Goal: Information Seeking & Learning: Learn about a topic

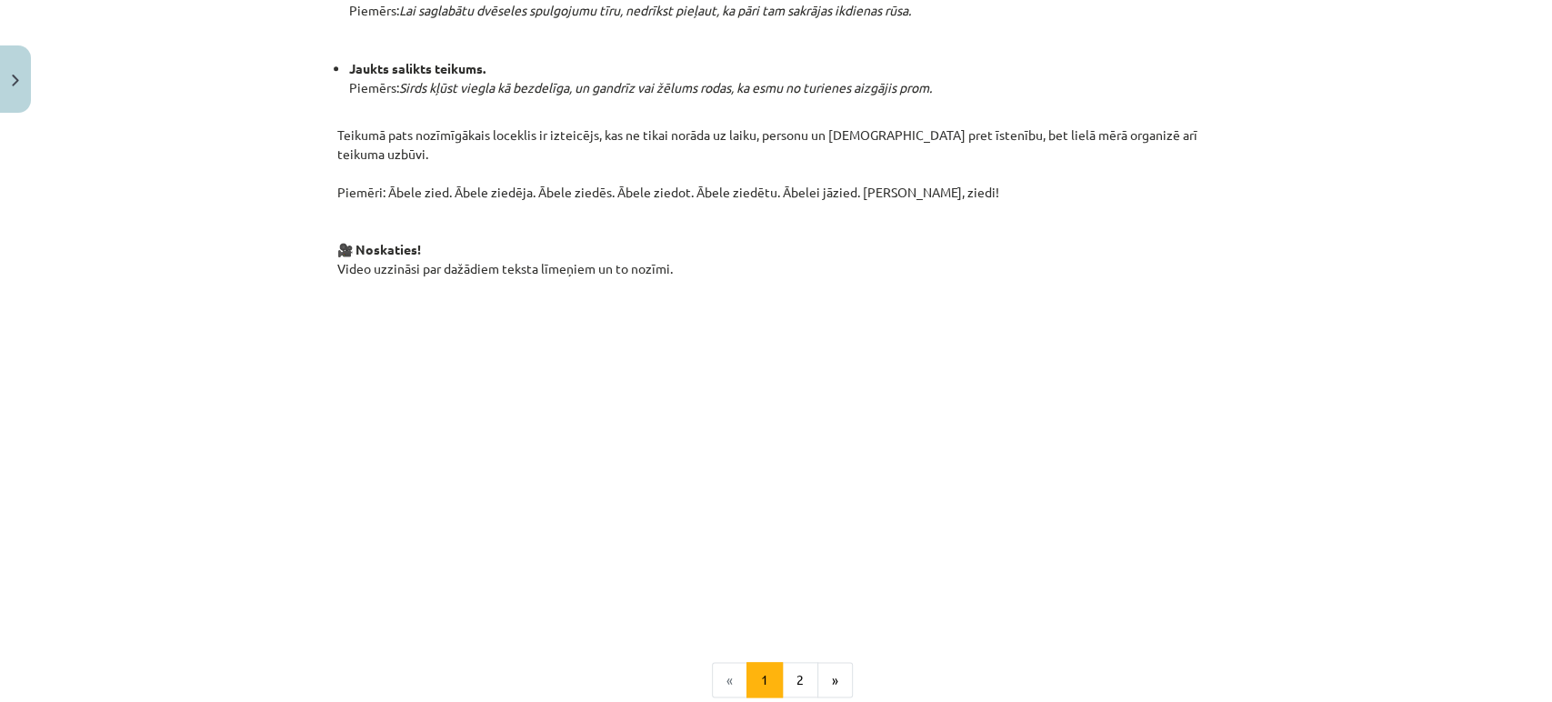
scroll to position [1125, 0]
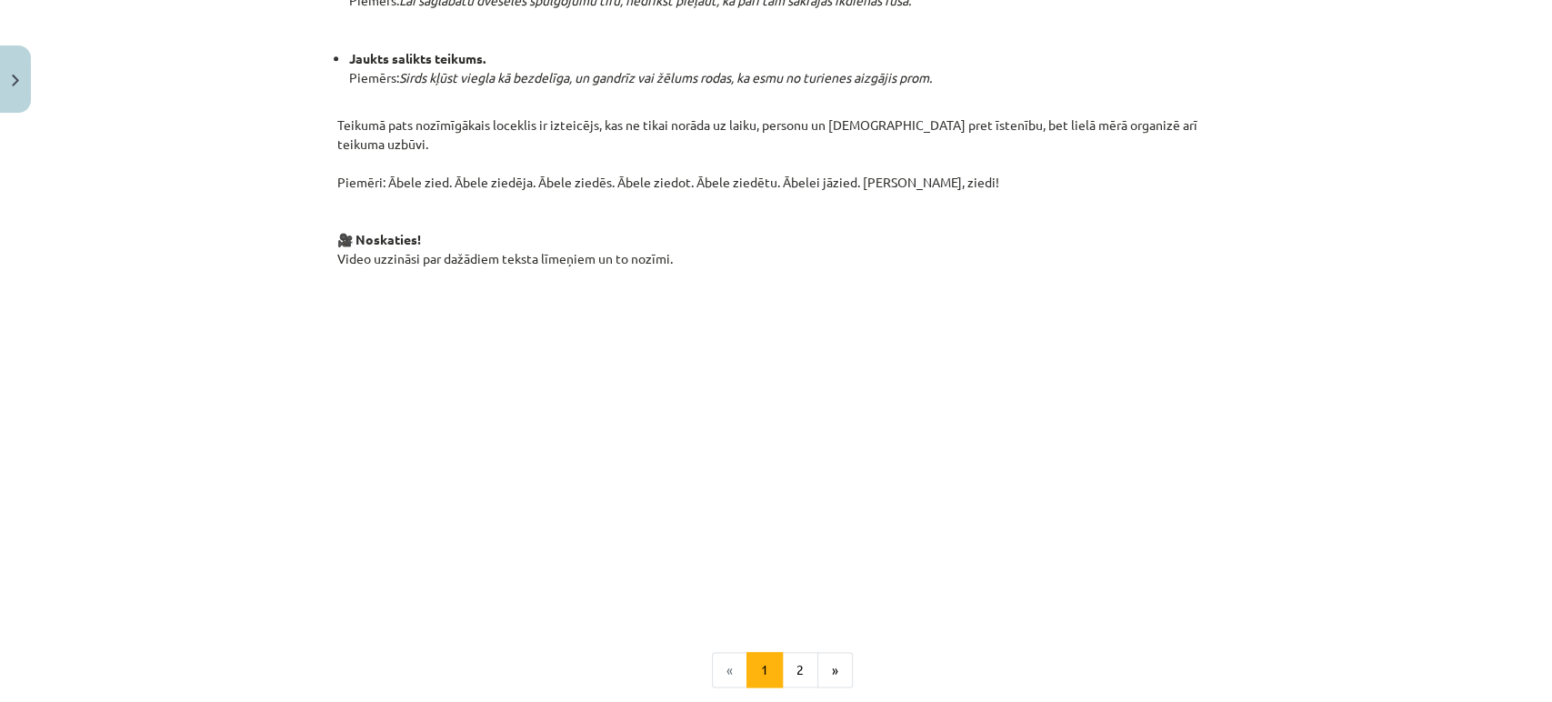
click at [793, 652] on button "2" at bounding box center [800, 670] width 36 height 36
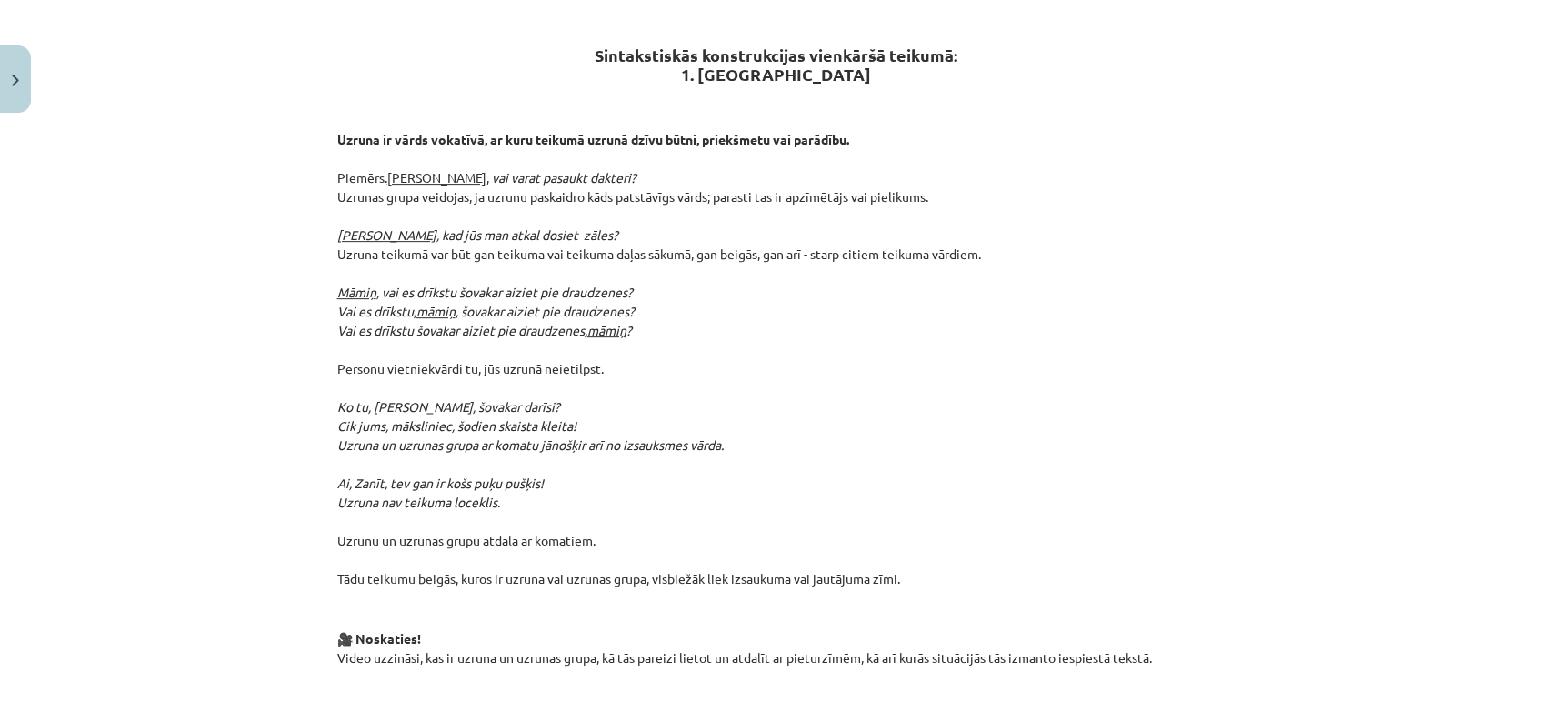
scroll to position [325, 0]
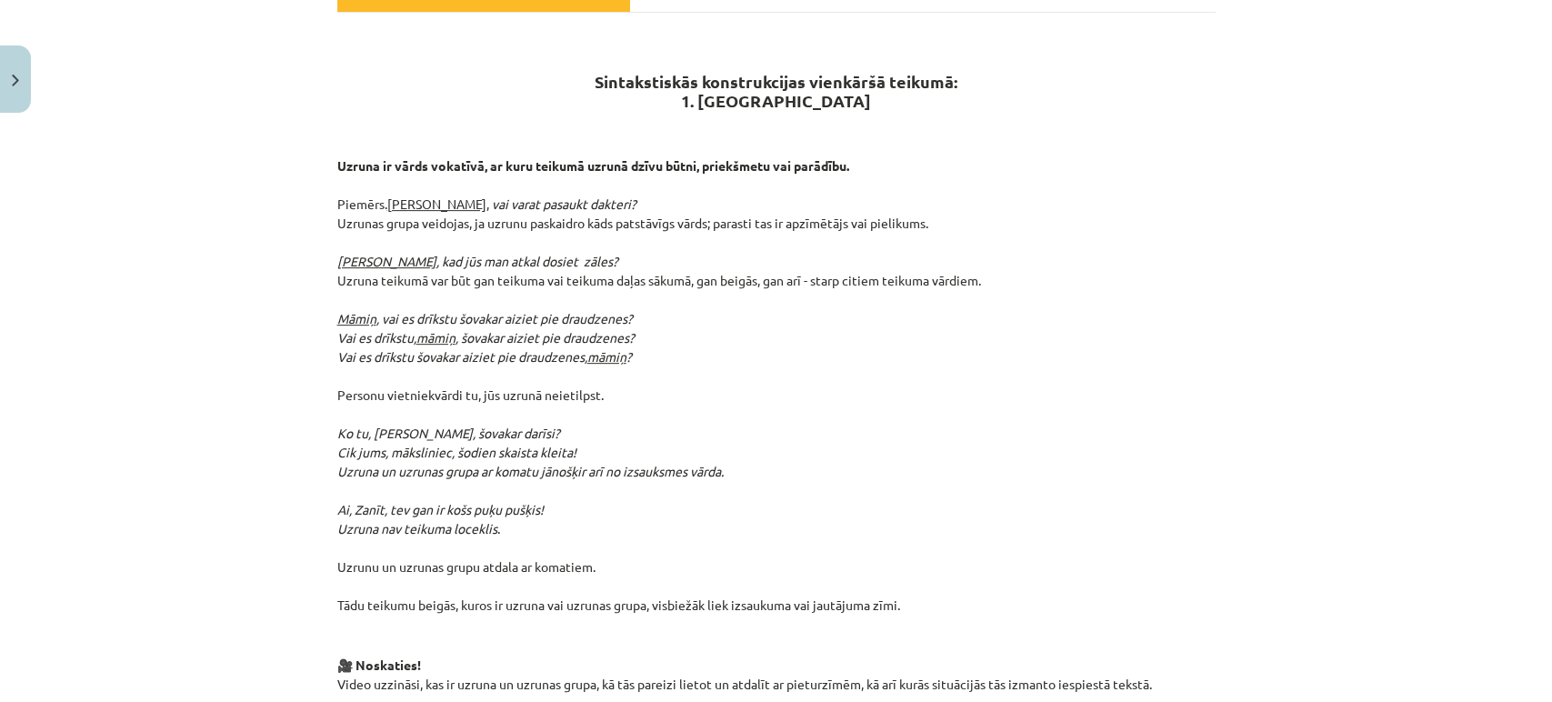
click at [762, 364] on p "Uzruna ir vārds vokatīvā, ar kuru teikumā uzrunā dzīvu būtni, priekšmetu vai pa…" at bounding box center [776, 375] width 878 height 477
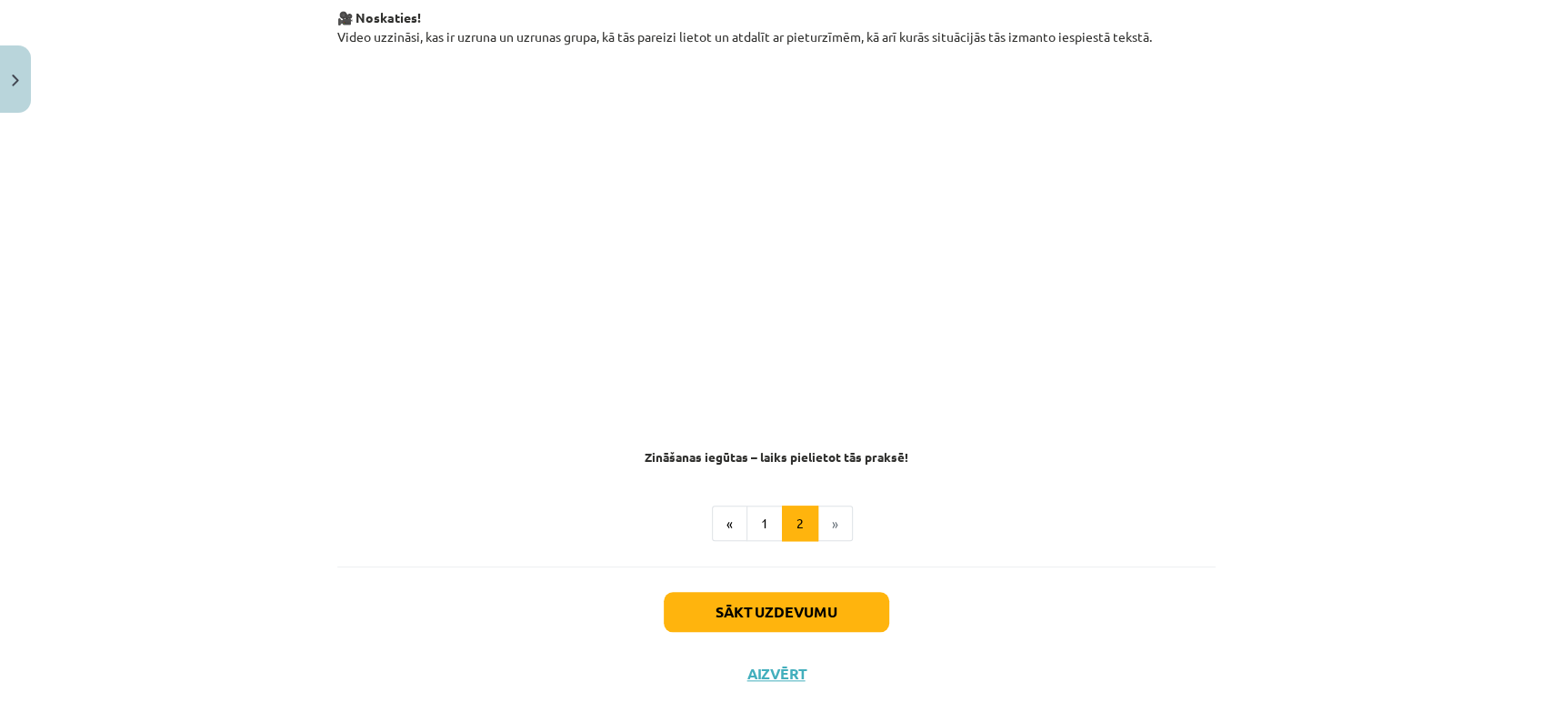
scroll to position [976, 0]
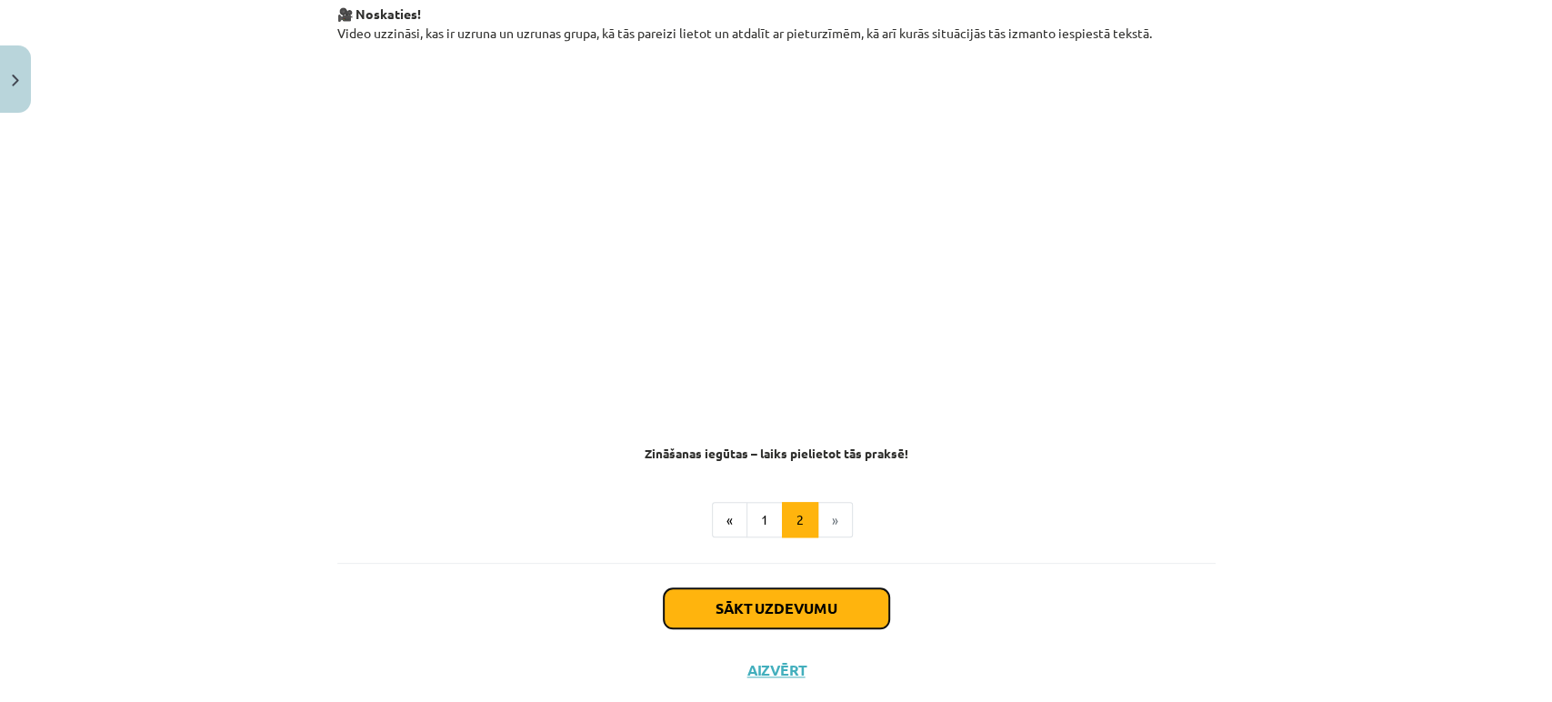
click at [771, 588] on button "Sākt uzdevumu" at bounding box center [776, 608] width 225 height 40
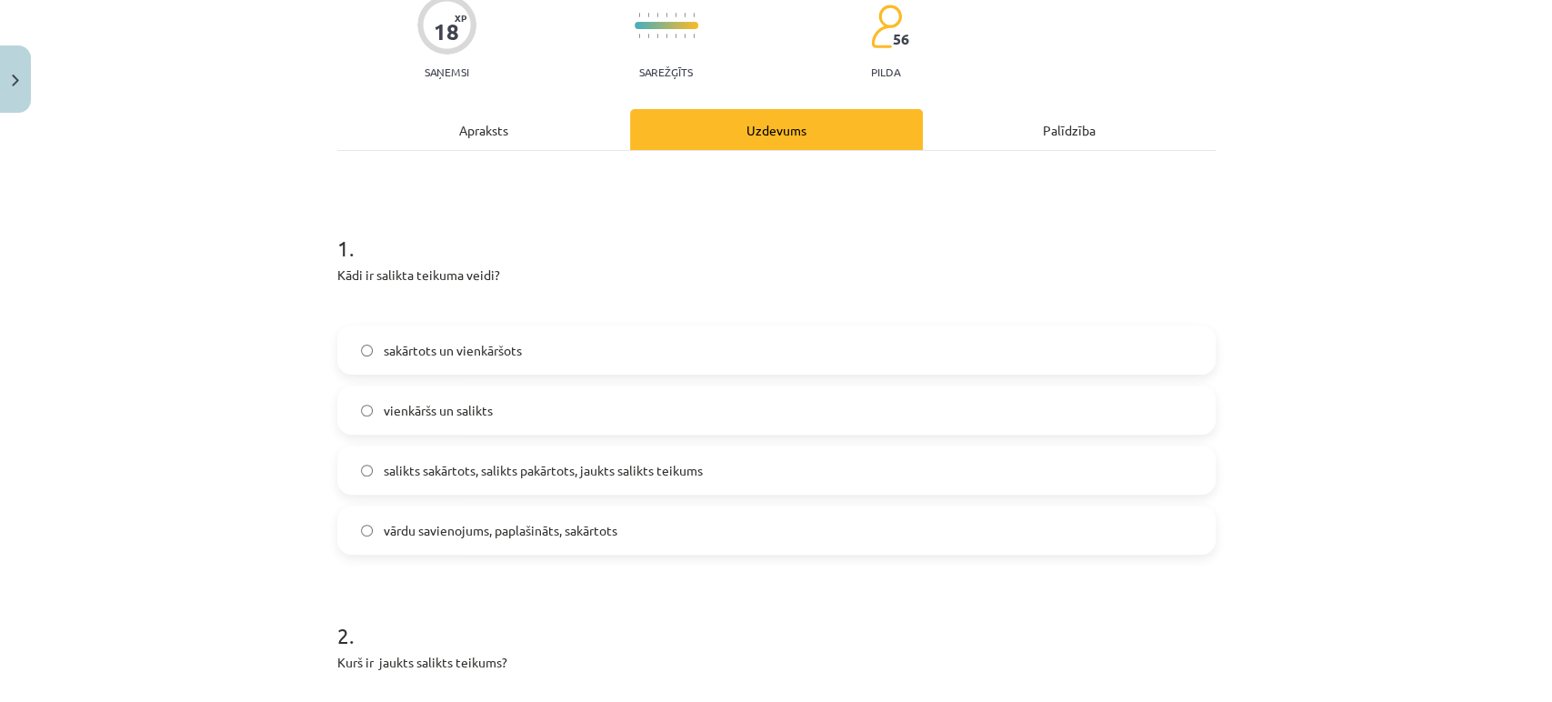
scroll to position [211, 0]
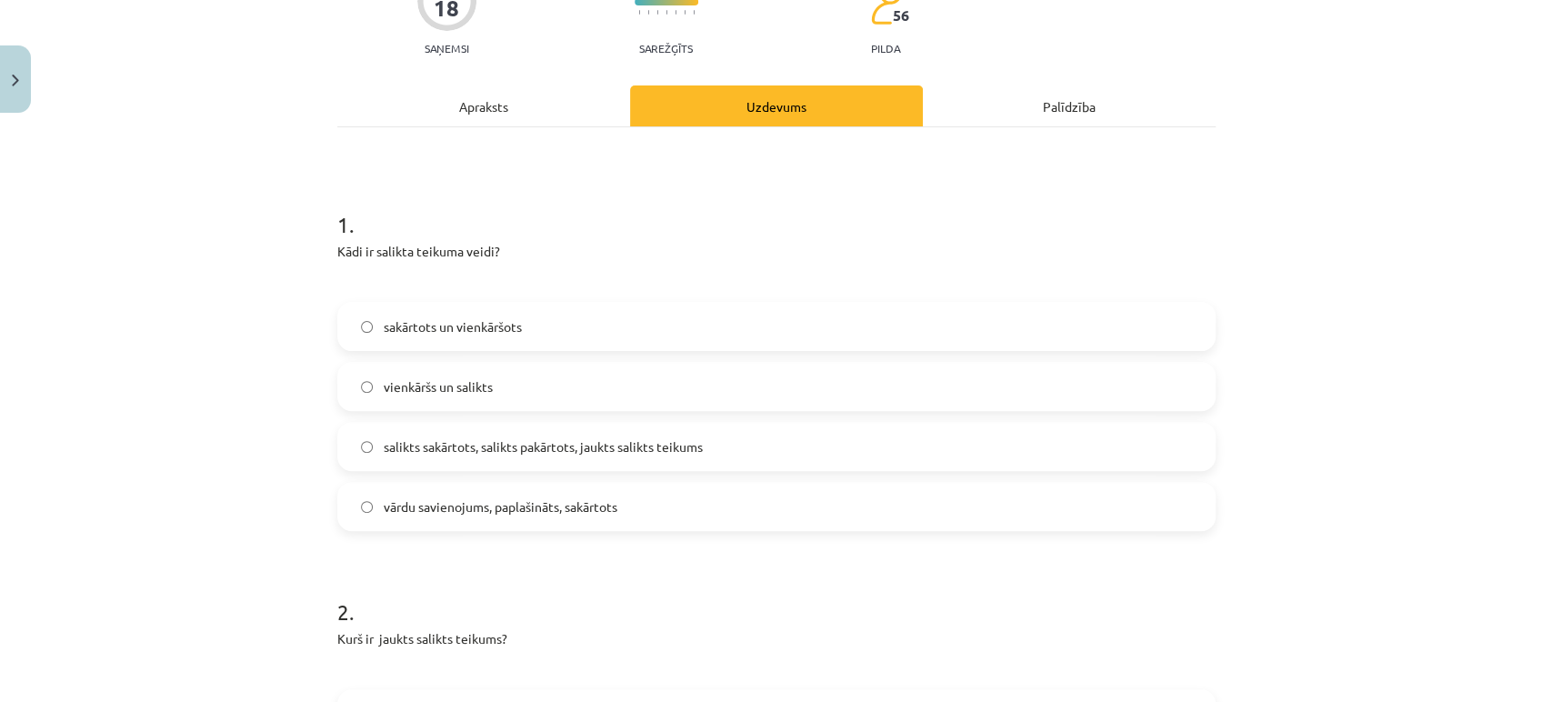
click at [465, 437] on span "salikts sakārtots, salikts pakārtots, jaukts salikts teikums" at bounding box center [543, 446] width 319 height 19
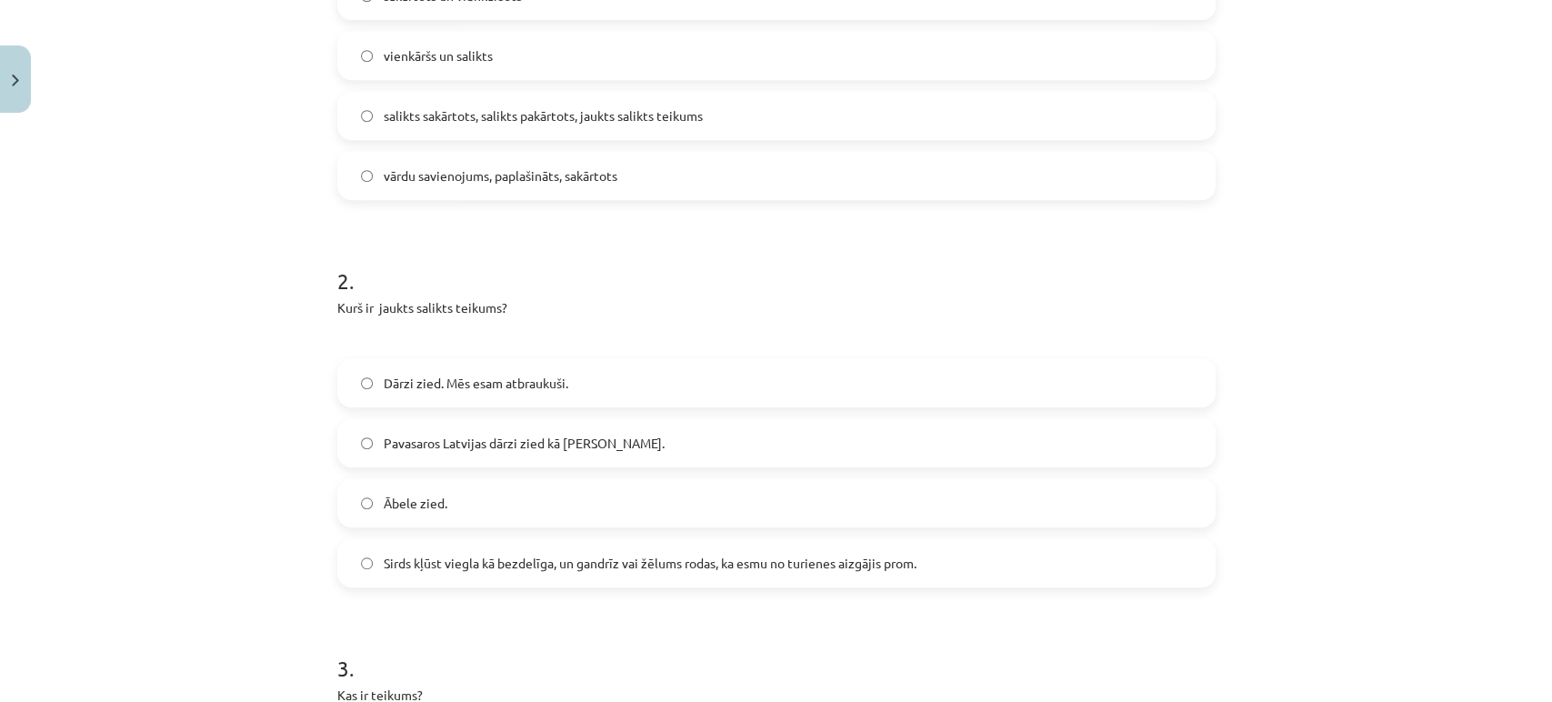
scroll to position [545, 0]
click at [634, 542] on label "Sirds kļūst viegla kā bezdelīga, un gandrīz vai žēlums rodas, ka esmu no turien…" at bounding box center [776, 559] width 875 height 45
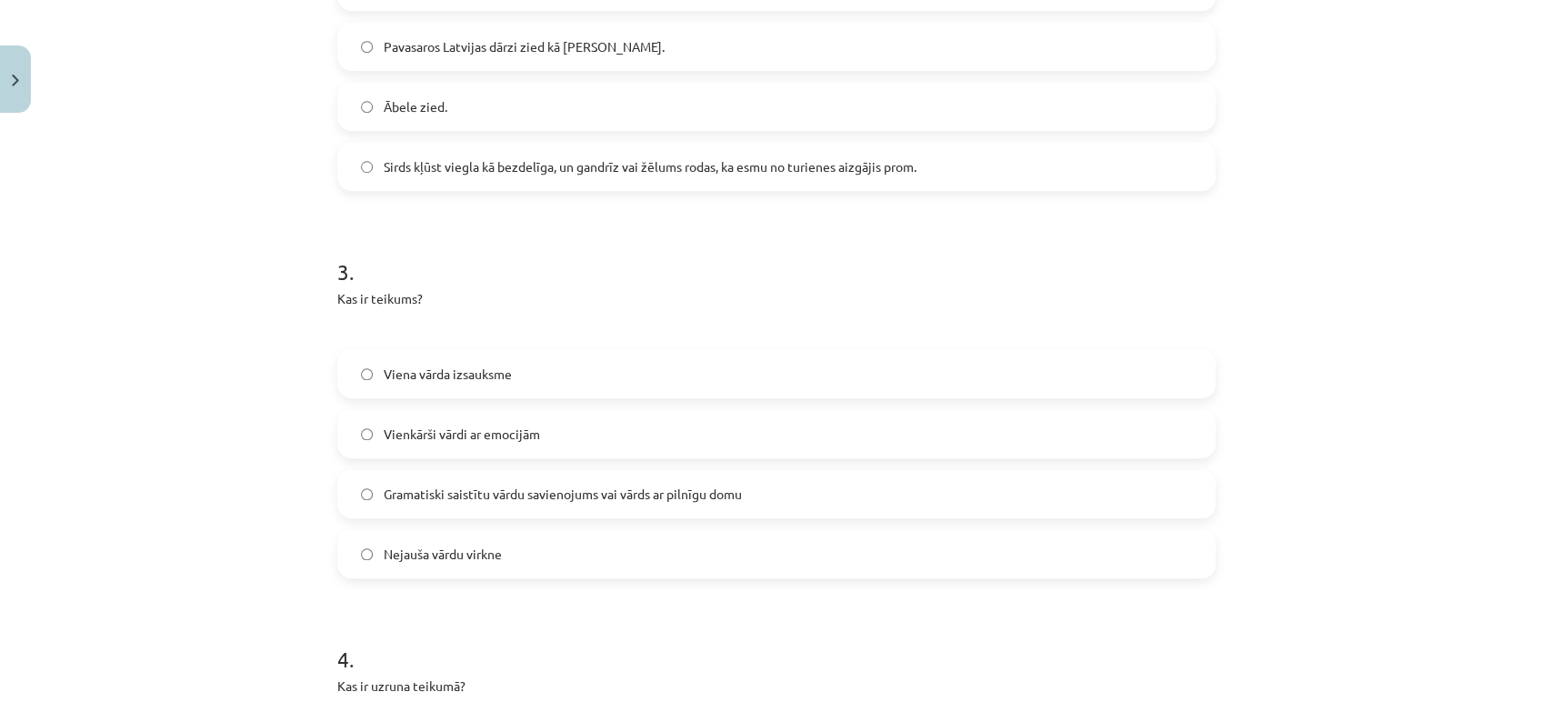
scroll to position [945, 0]
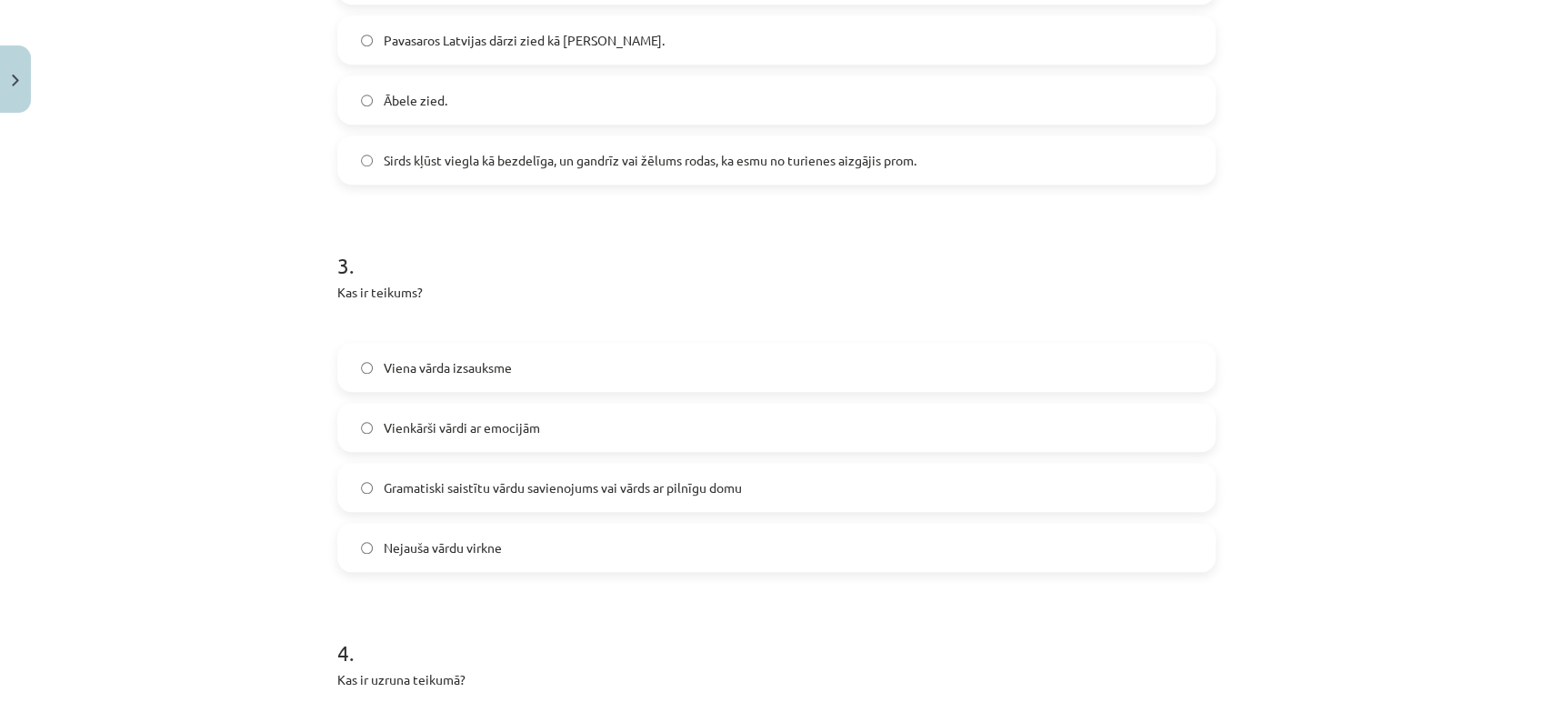
click at [505, 478] on span "Gramatiski saistītu vārdu savienojums vai vārds ar pilnīgu domu" at bounding box center [563, 487] width 358 height 19
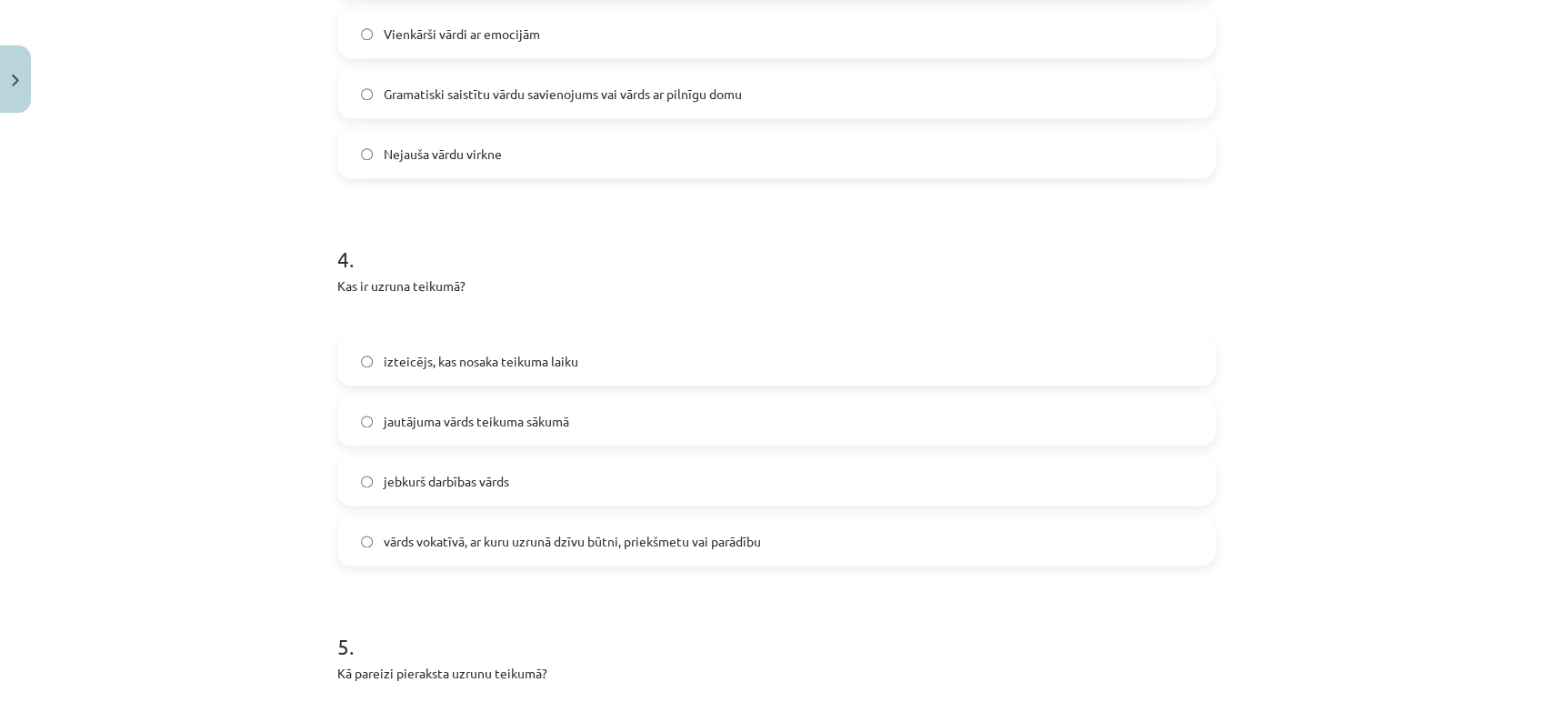
scroll to position [1342, 0]
click at [472, 517] on label "vārds vokatīvā, ar kuru uzrunā dzīvu būtni, priekšmetu vai parādību" at bounding box center [776, 537] width 875 height 45
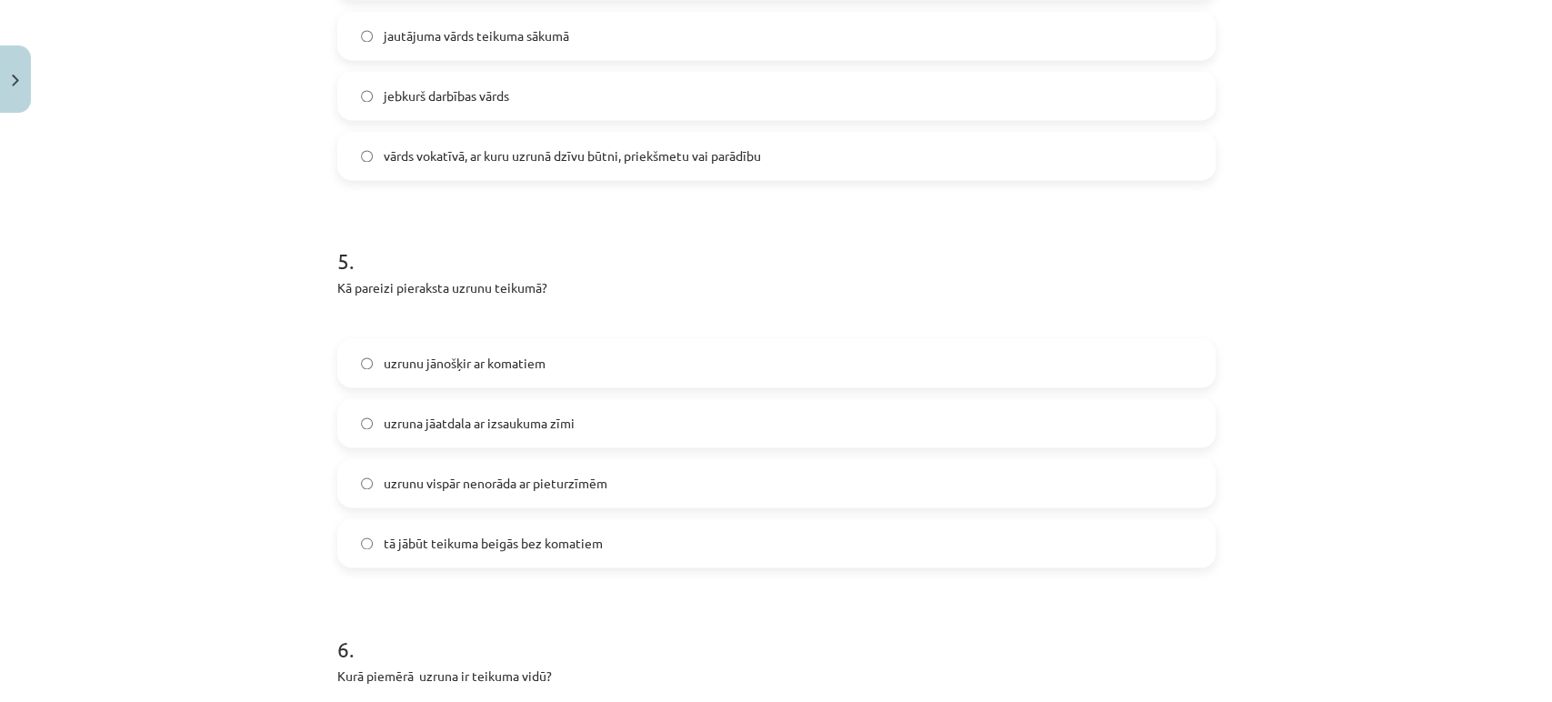
scroll to position [1734, 0]
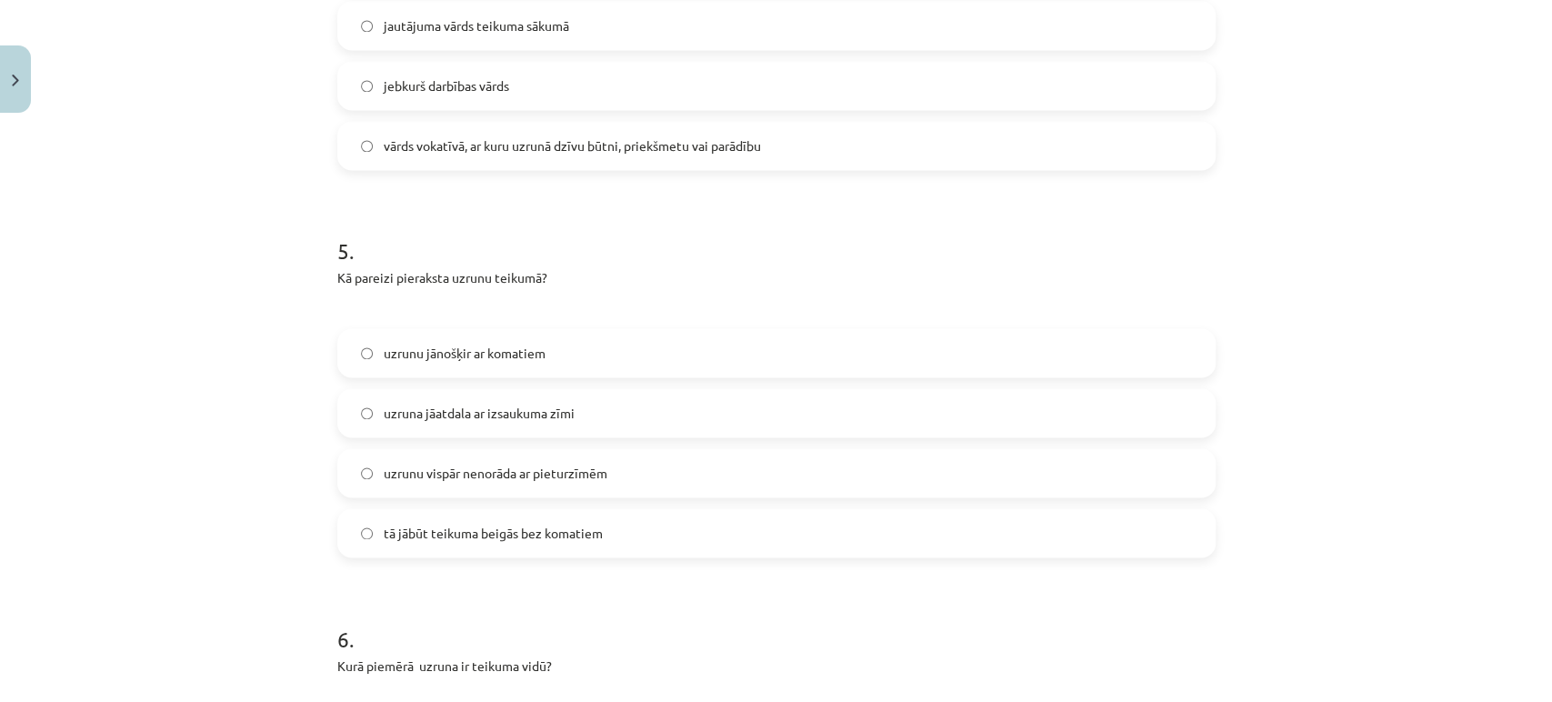
click at [545, 335] on label "uzrunu jānošķir ar komatiem" at bounding box center [776, 352] width 875 height 45
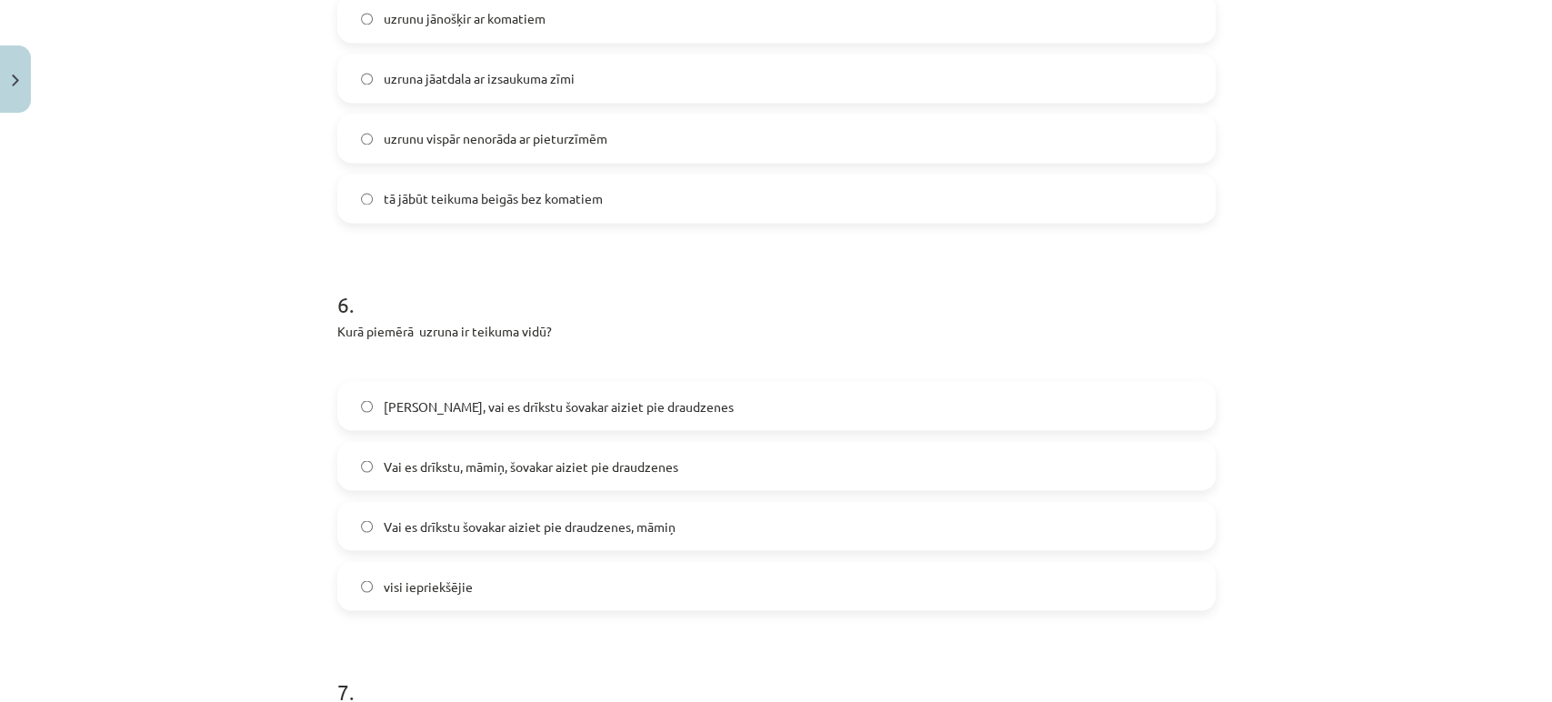
scroll to position [2102, 0]
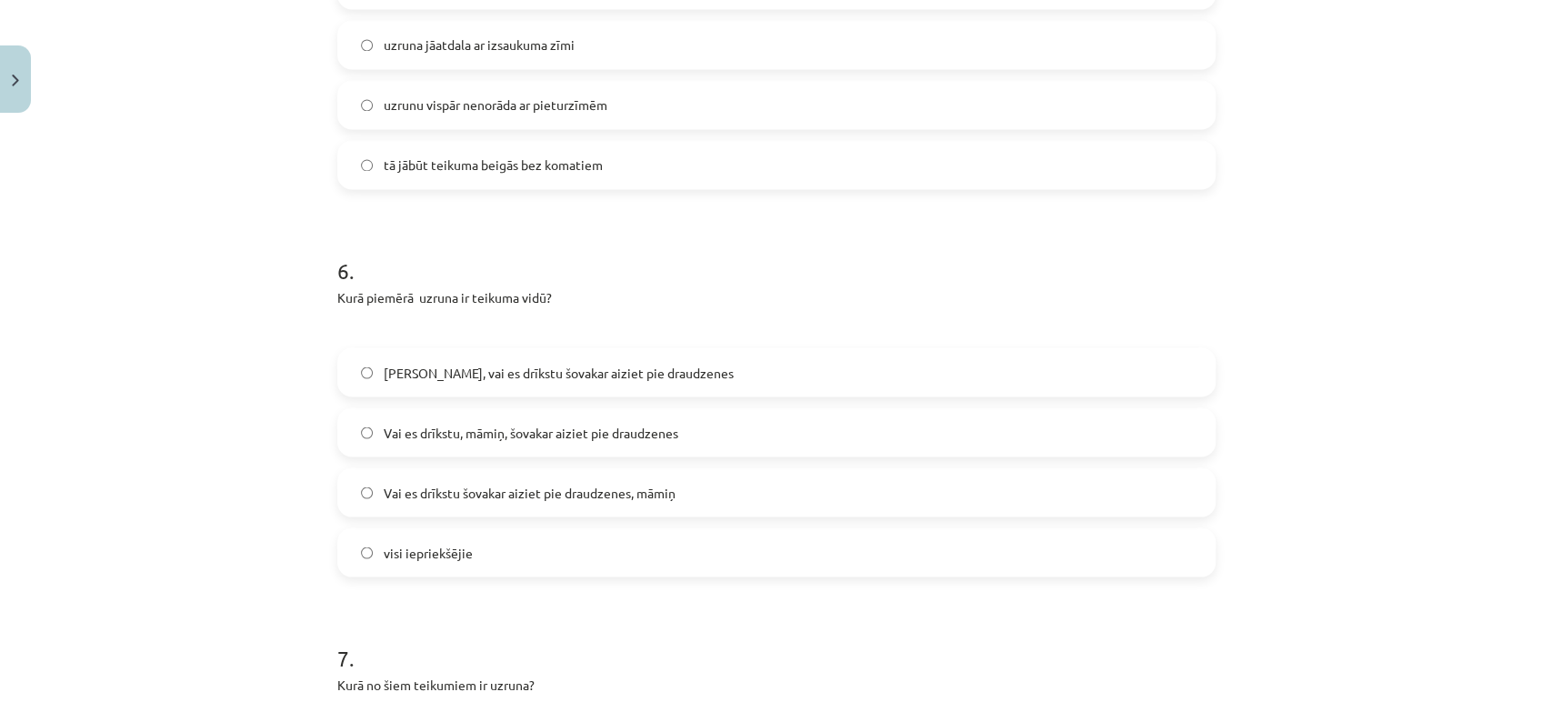
click at [479, 416] on label "Vai es drīkstu, māmiņ, šovakar aiziet pie draudzenes" at bounding box center [776, 431] width 875 height 45
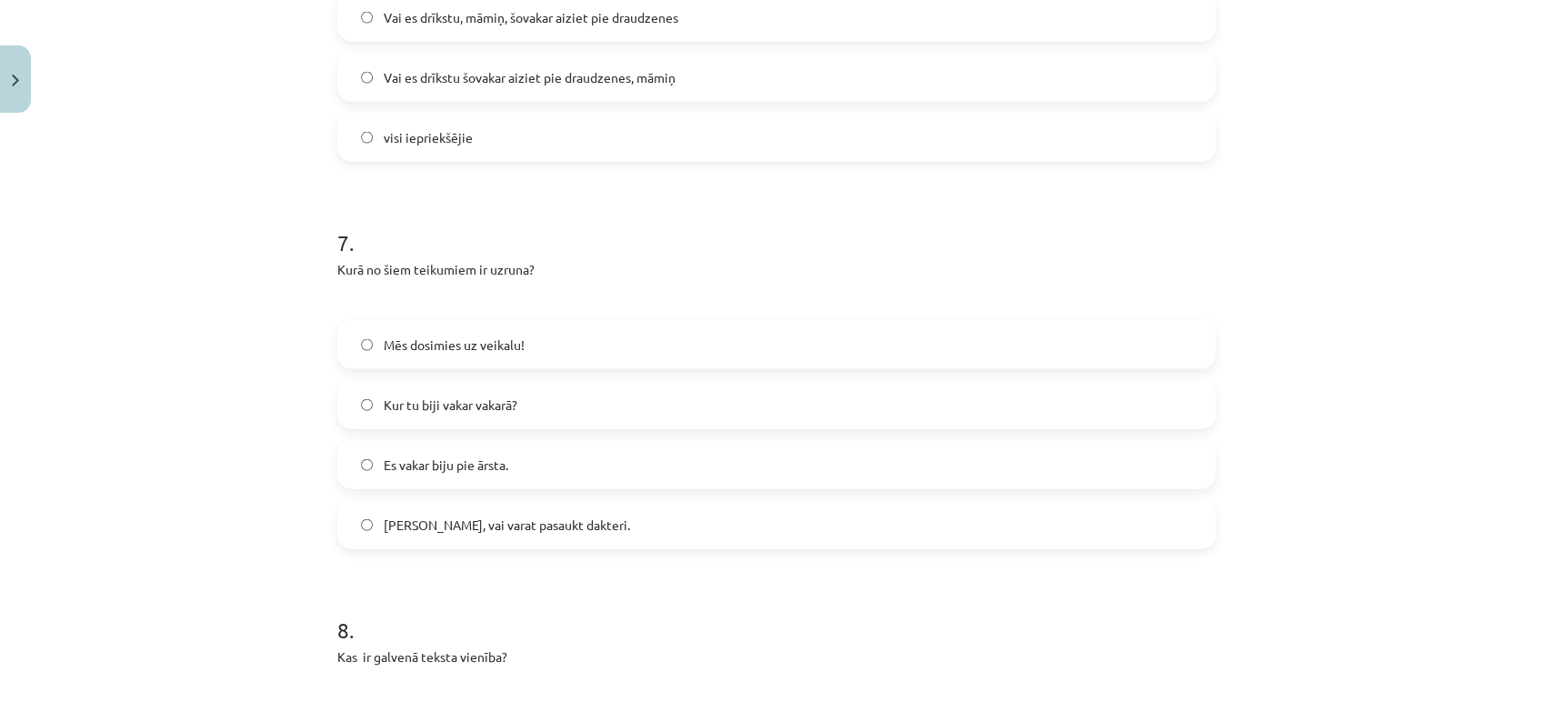
scroll to position [2534, 0]
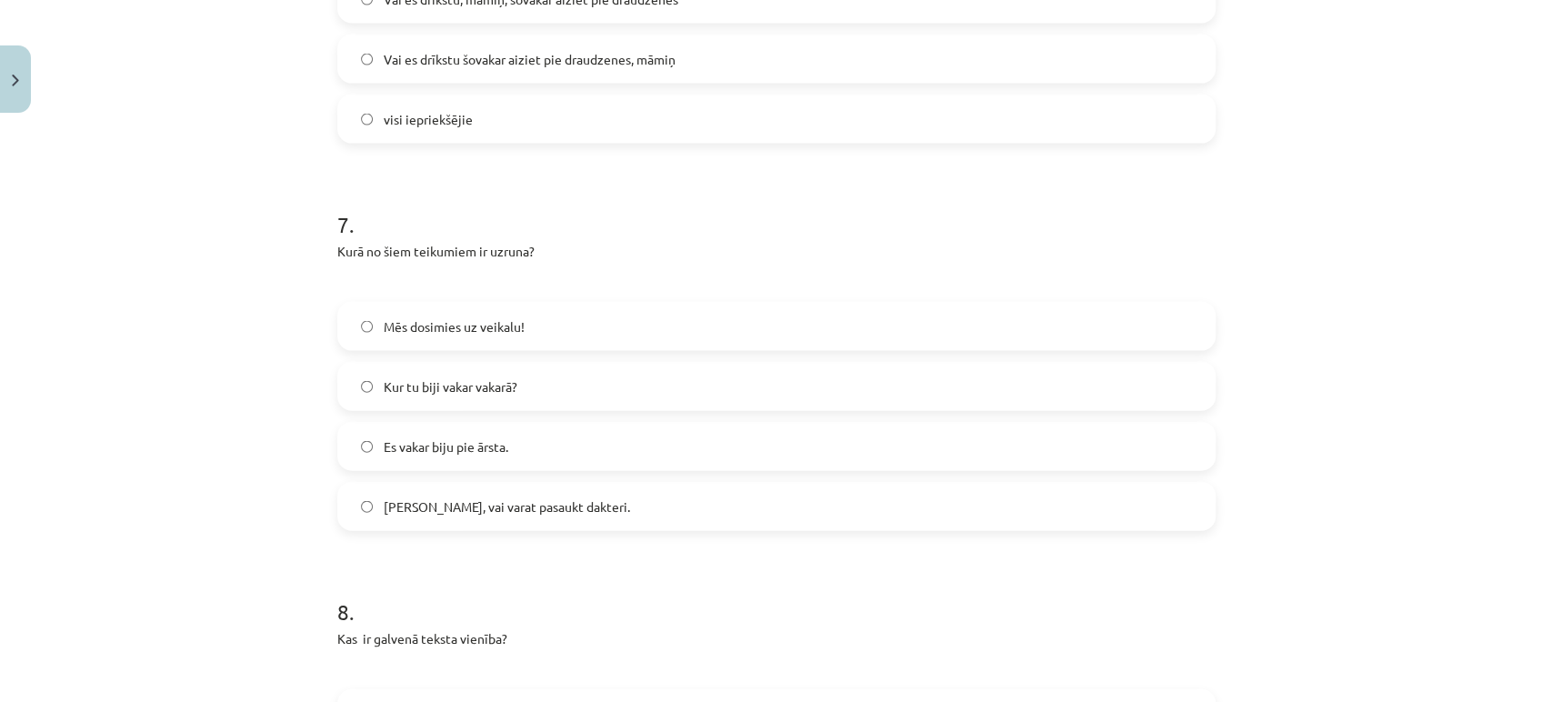
click at [451, 497] on span "[PERSON_NAME], vai varat pasaukt dakteri." at bounding box center [507, 506] width 246 height 19
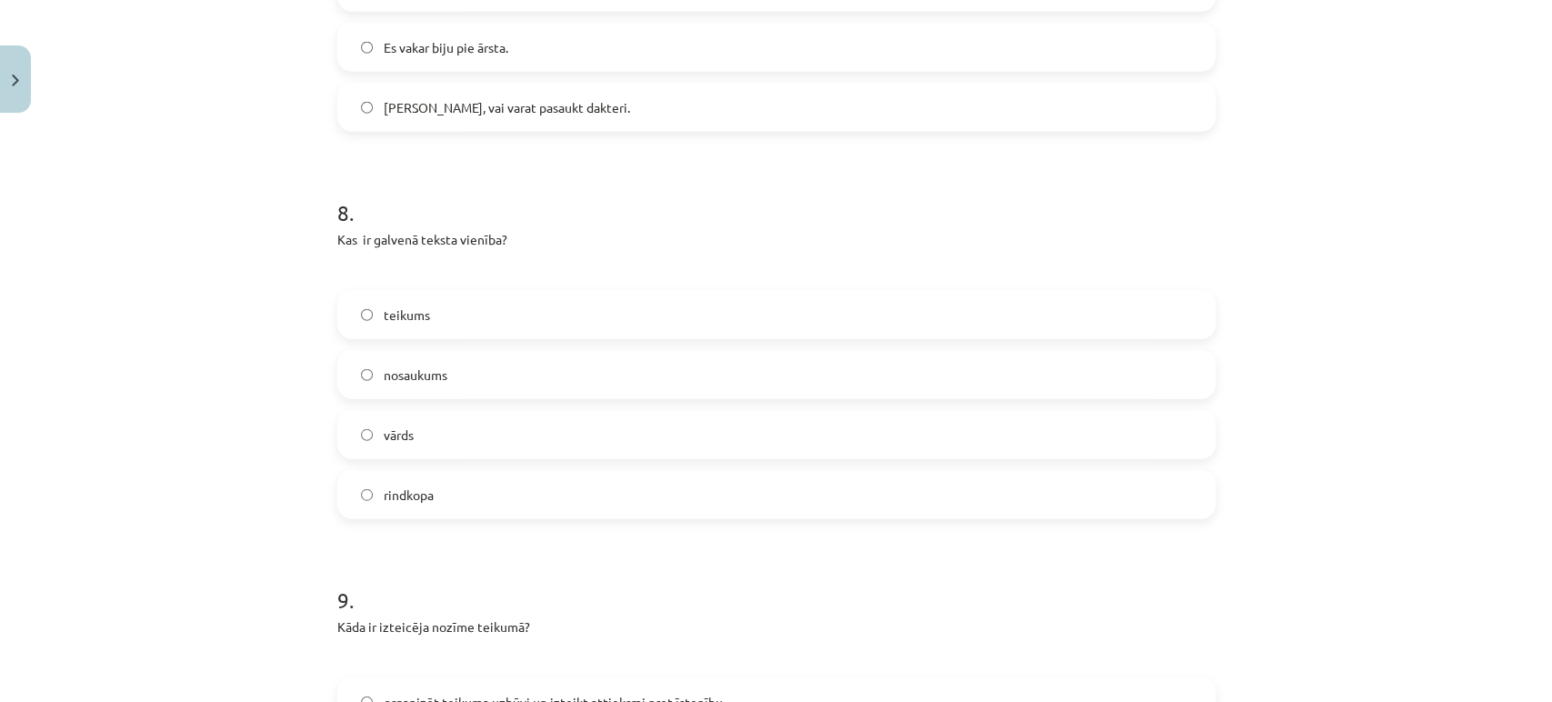
scroll to position [2934, 0]
click at [429, 291] on label "teikums" at bounding box center [776, 313] width 875 height 45
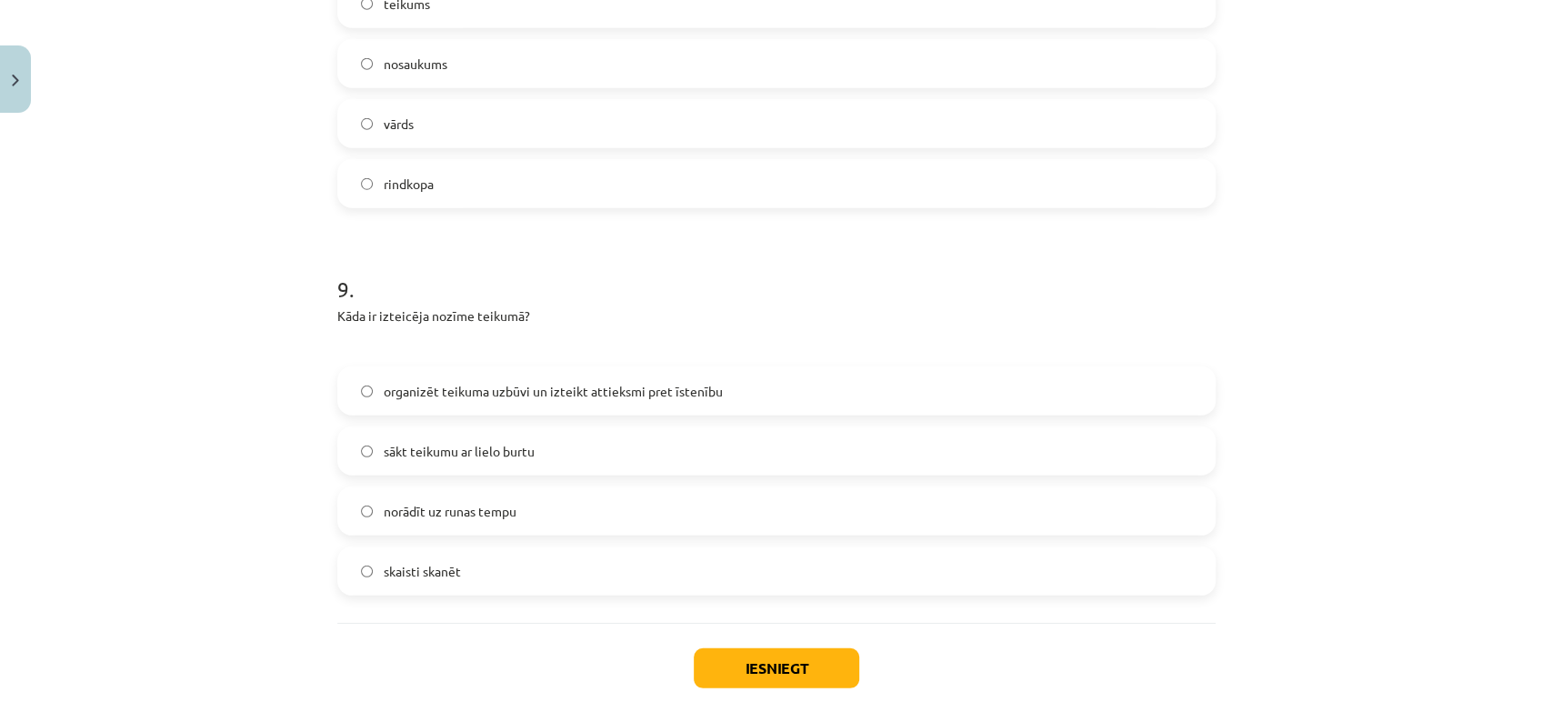
scroll to position [3245, 0]
click at [535, 381] on span "organizēt teikuma uzbūvi un izteikt attieksmi pret īstenību" at bounding box center [553, 390] width 339 height 19
click at [787, 647] on button "Iesniegt" at bounding box center [776, 667] width 165 height 40
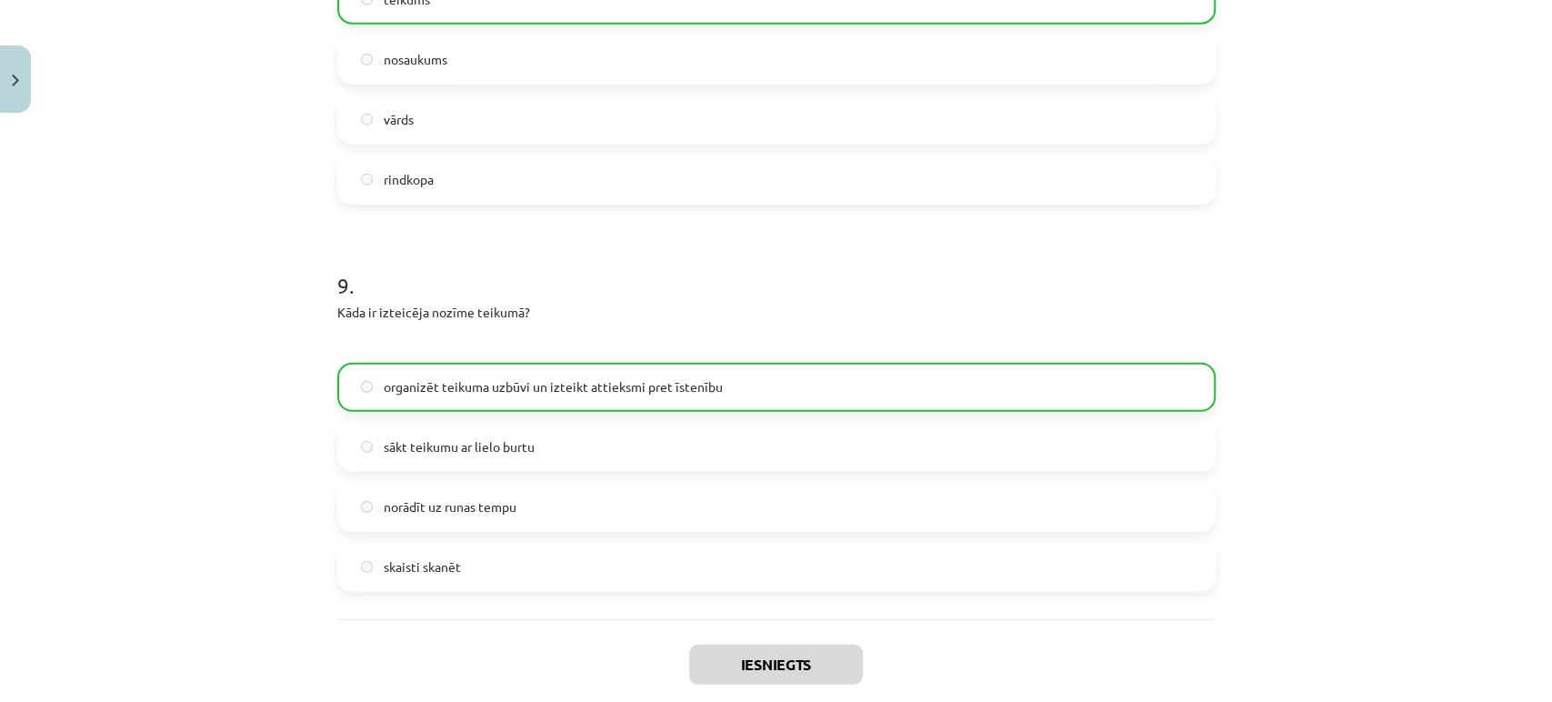
scroll to position [3461, 0]
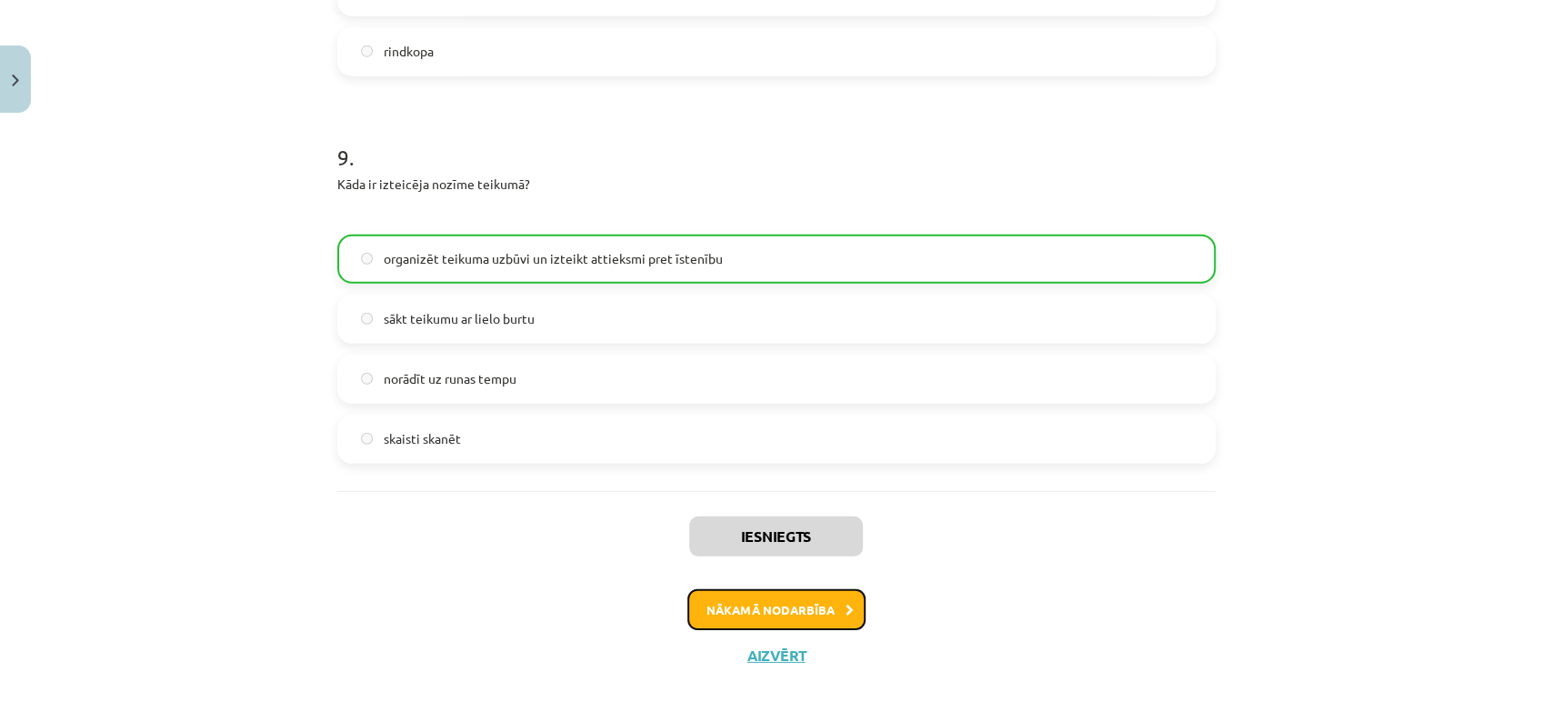
click at [752, 589] on button "Nākamā nodarbība" at bounding box center [776, 610] width 178 height 42
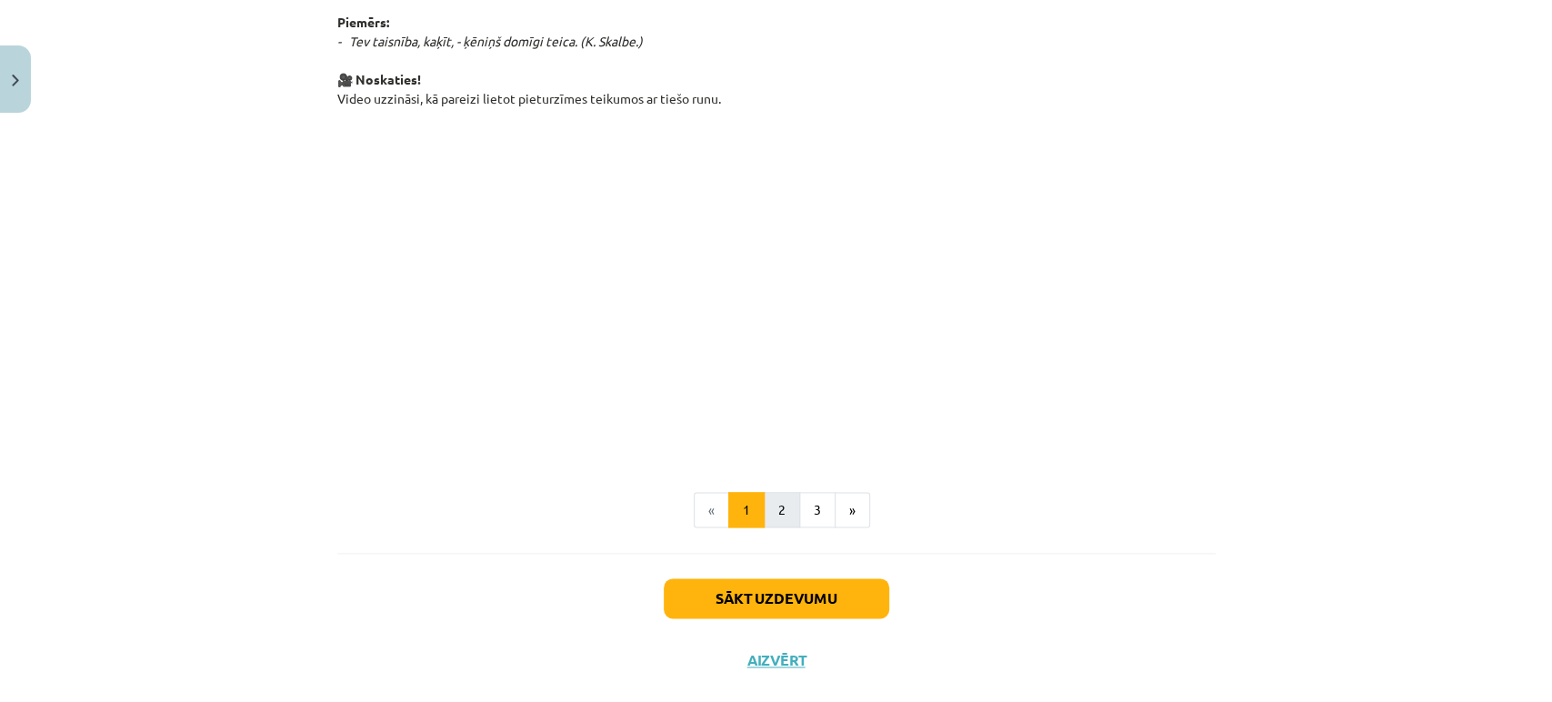
scroll to position [1360, 0]
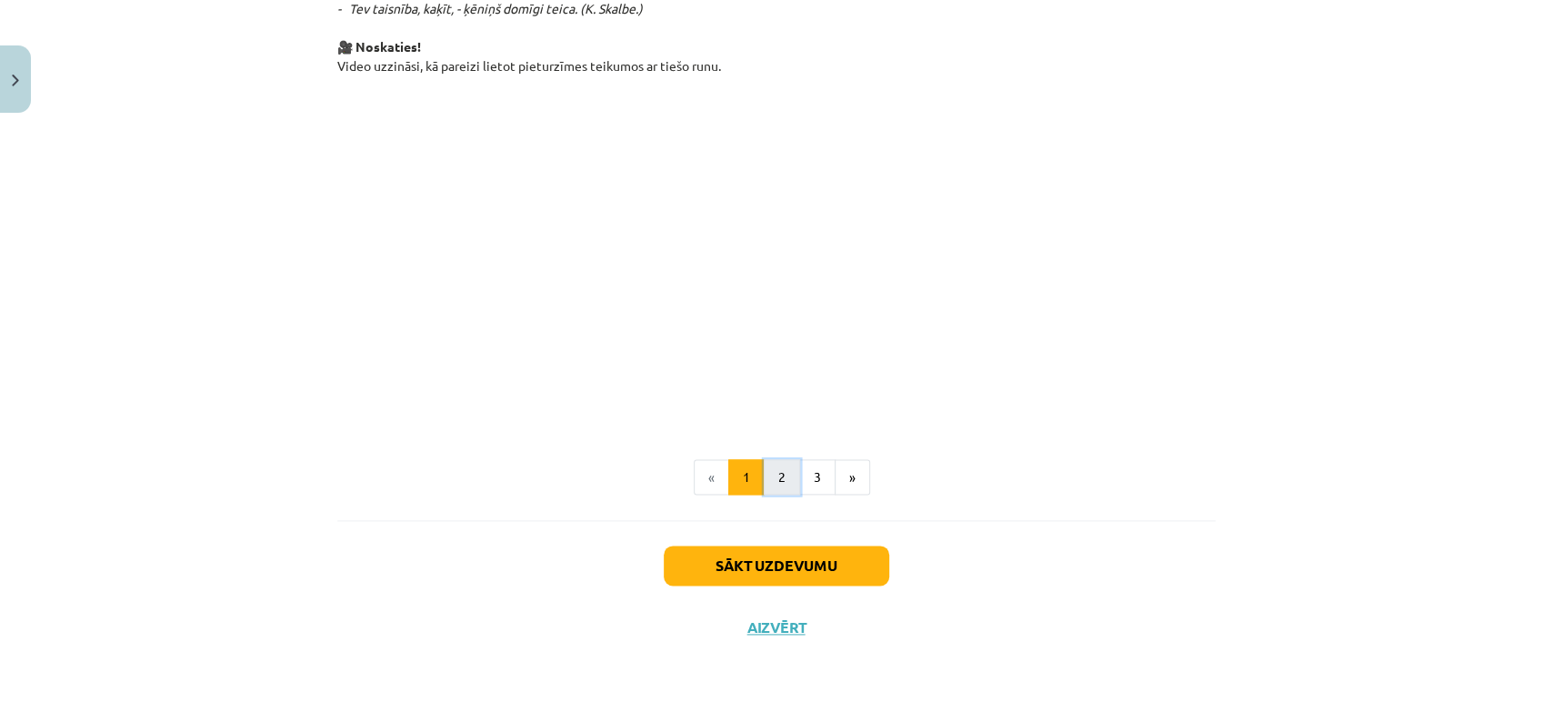
click at [778, 477] on button "2" at bounding box center [782, 477] width 36 height 36
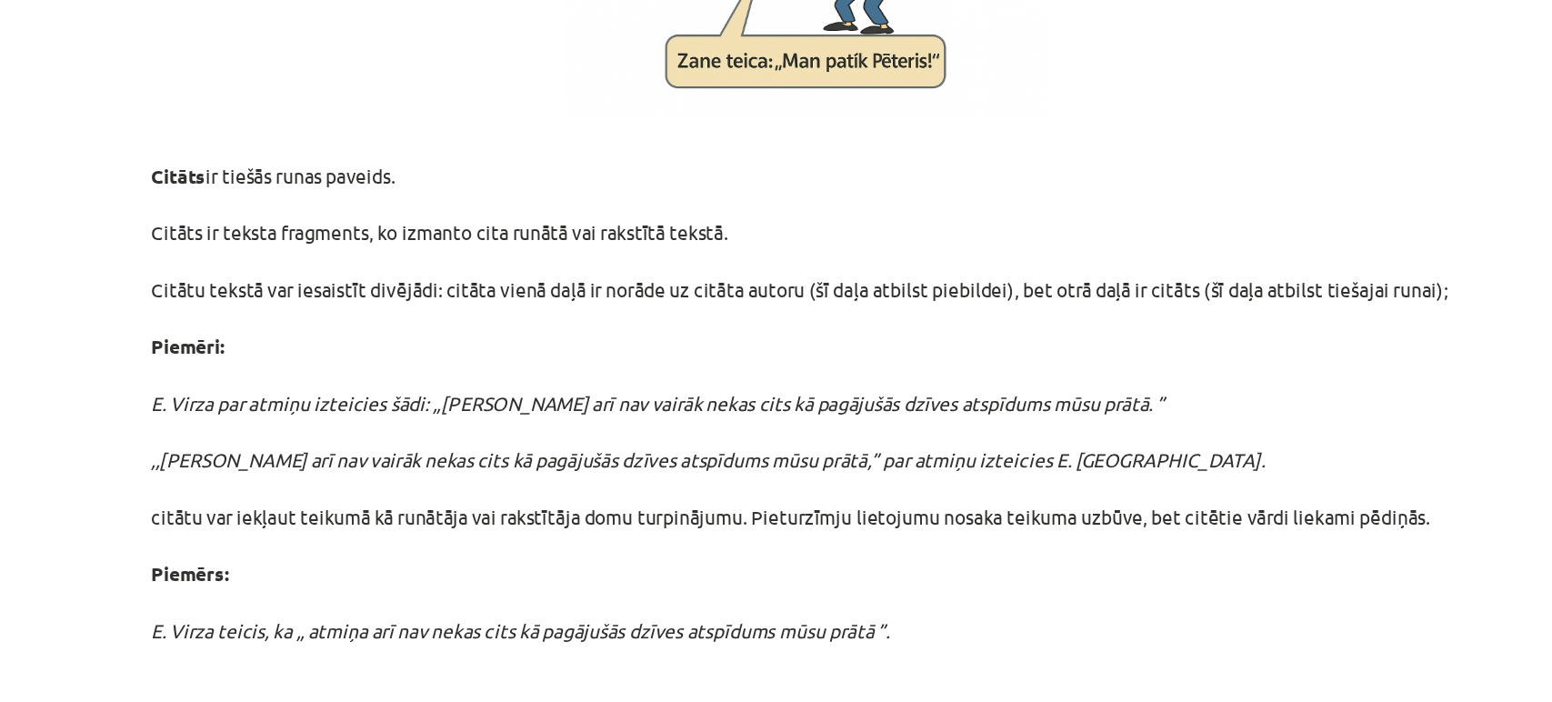
scroll to position [411, 0]
click at [312, 365] on div "Mācību tēma: Latviešu valodas i - 12. klases 1.ieskaites mācību materiāls (c) #…" at bounding box center [776, 351] width 1552 height 702
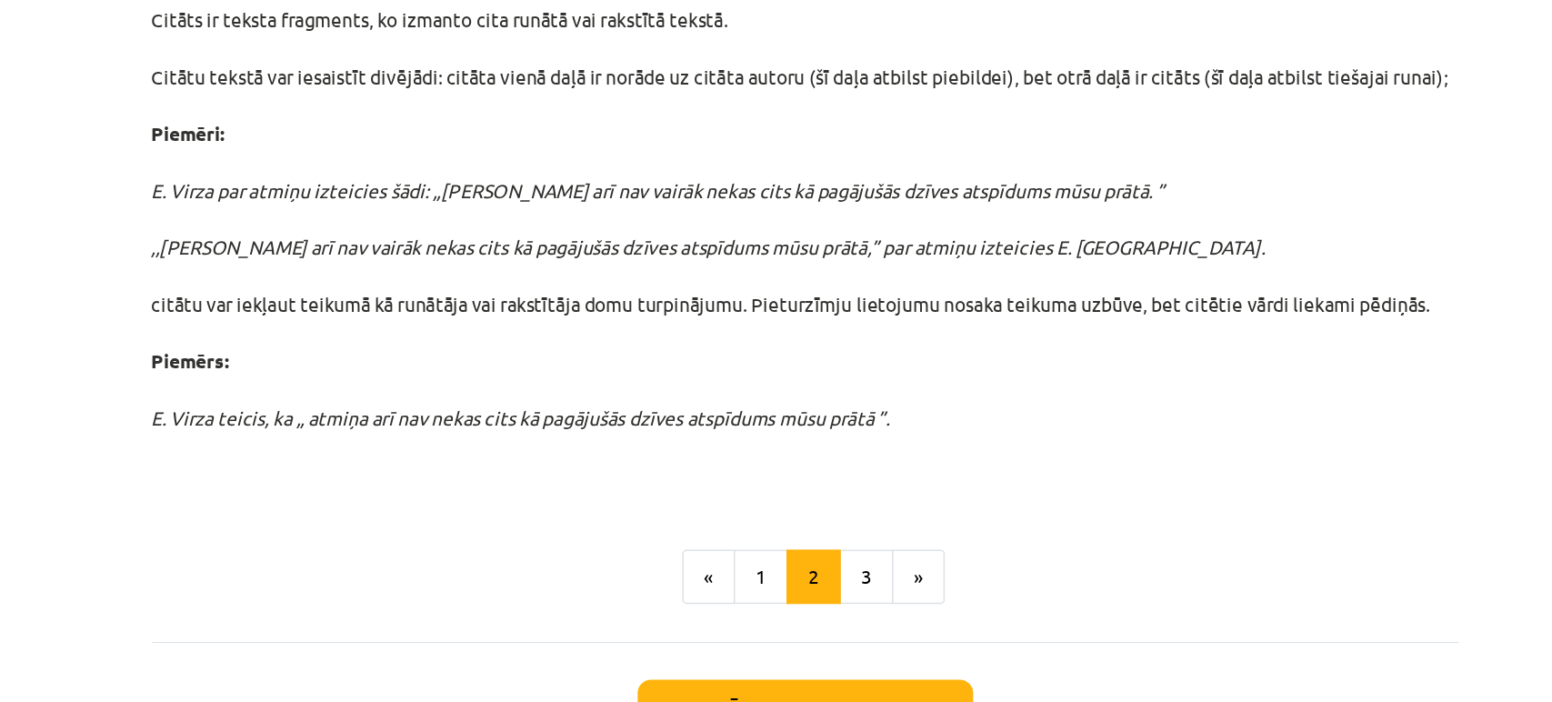
scroll to position [556, 0]
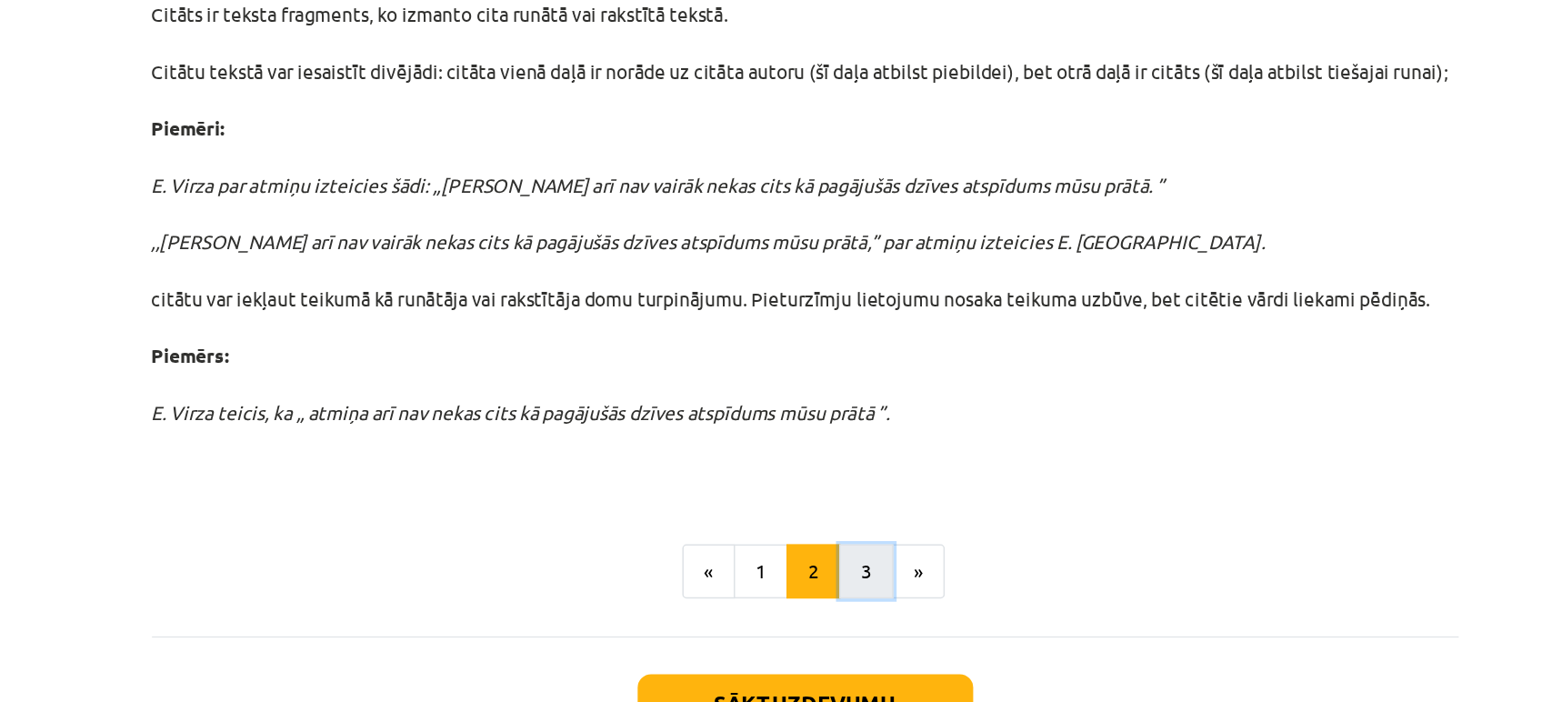
click at [806, 523] on button "3" at bounding box center [817, 524] width 36 height 36
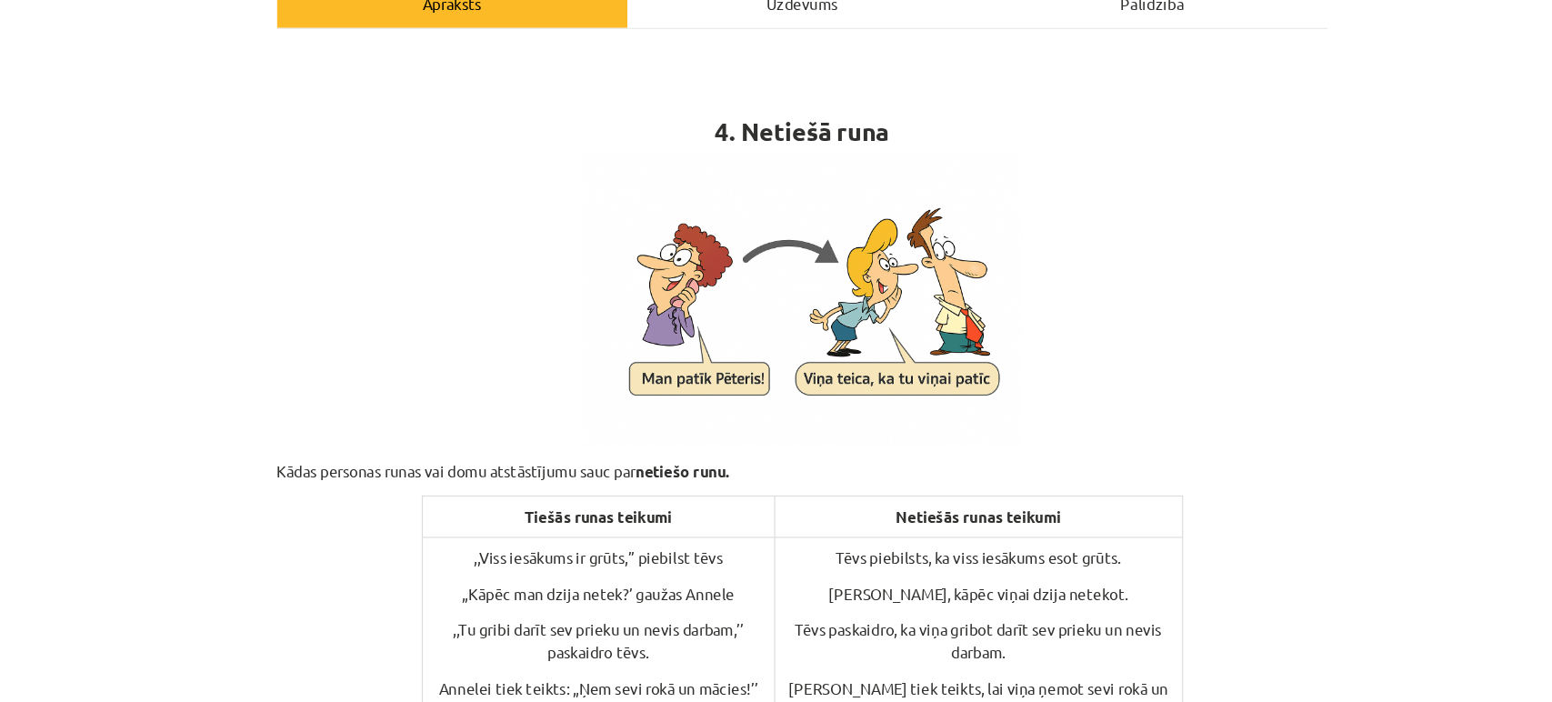
scroll to position [245, 0]
click at [772, 375] on img at bounding box center [776, 289] width 368 height 245
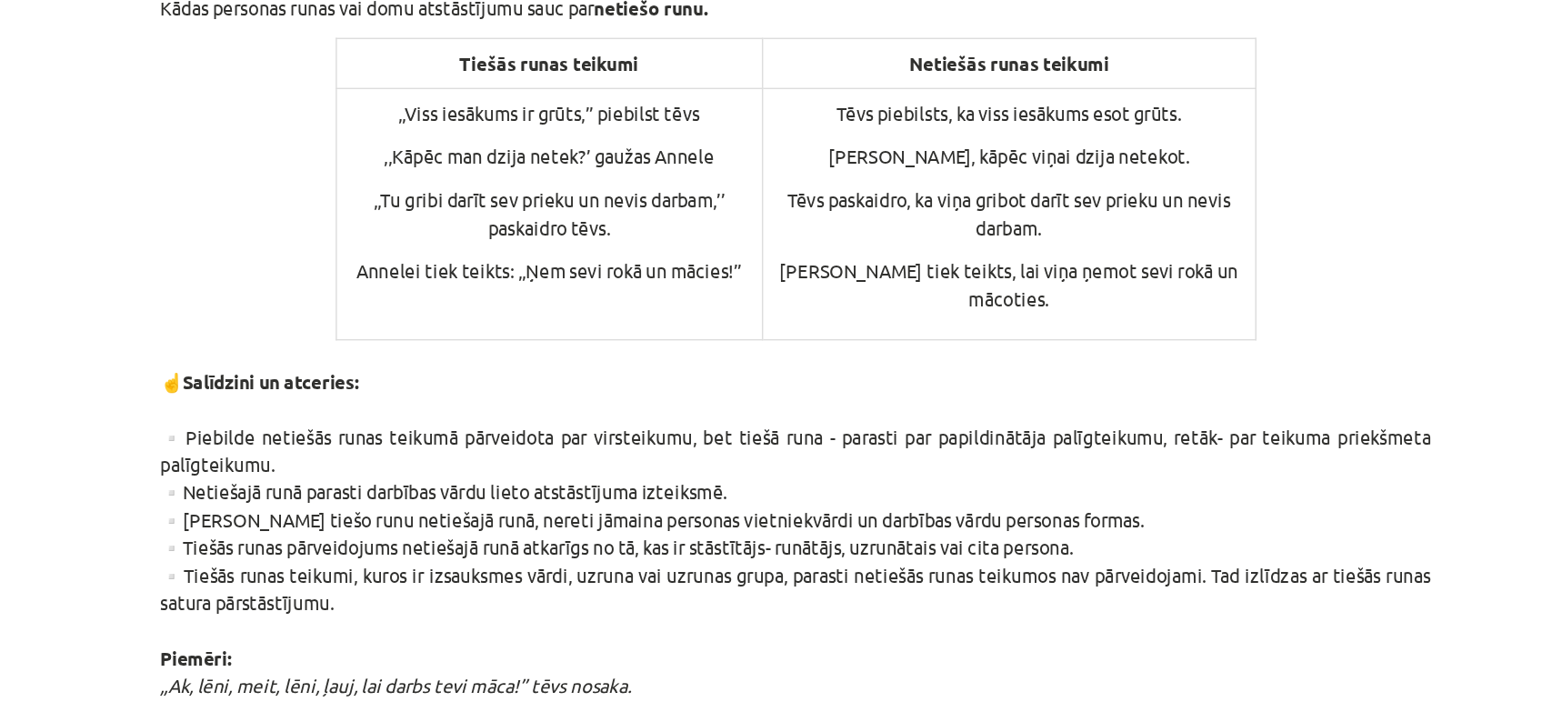
scroll to position [574, 0]
click at [296, 387] on div "Mācību tēma: Latviešu valodas i - 12. klases 1.ieskaites mācību materiāls (c) #…" at bounding box center [776, 351] width 1552 height 702
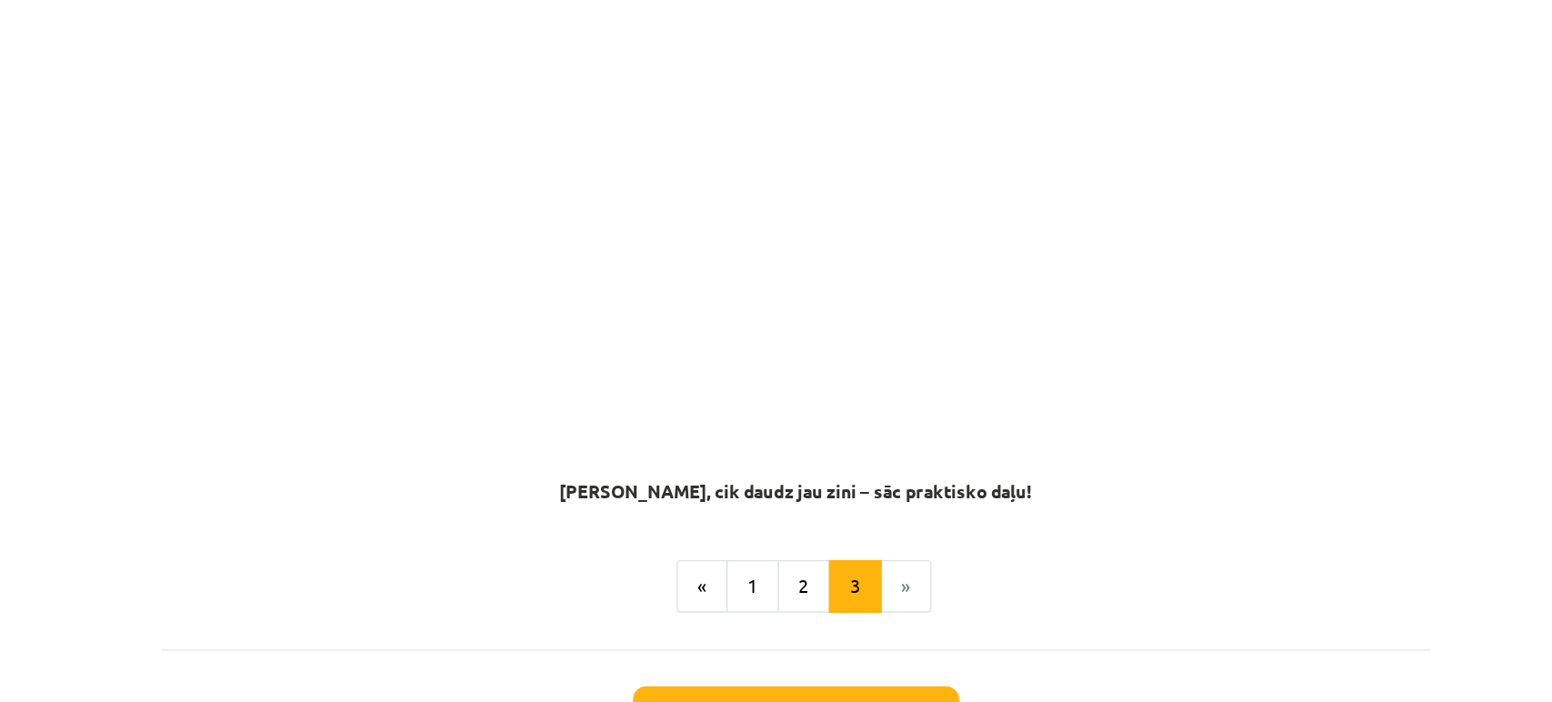
scroll to position [1404, 0]
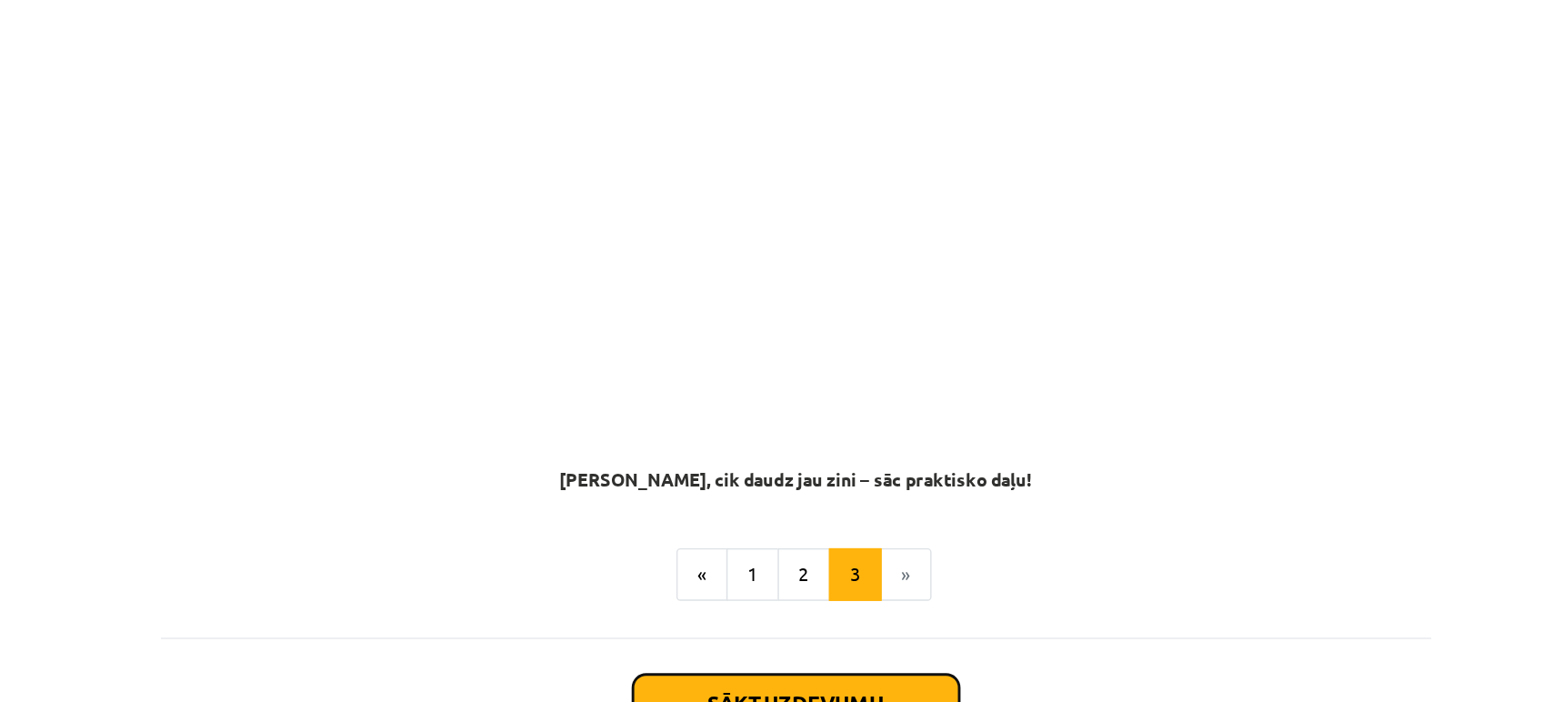
click at [838, 565] on button "Sākt uzdevumu" at bounding box center [776, 585] width 225 height 40
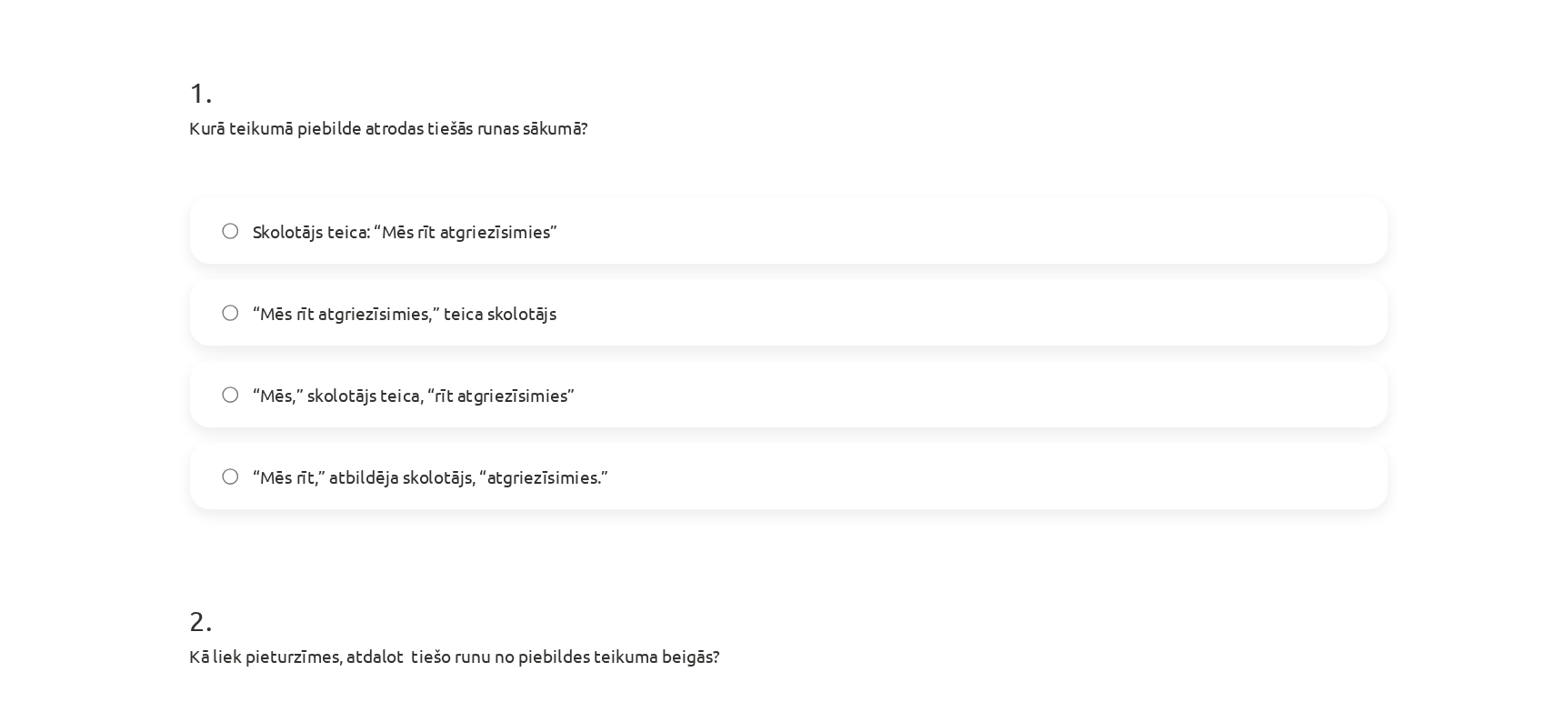
scroll to position [218, 0]
click at [526, 293] on span "Skolotājs teica: “Mēs rīt atgriezīsimies”" at bounding box center [496, 290] width 224 height 19
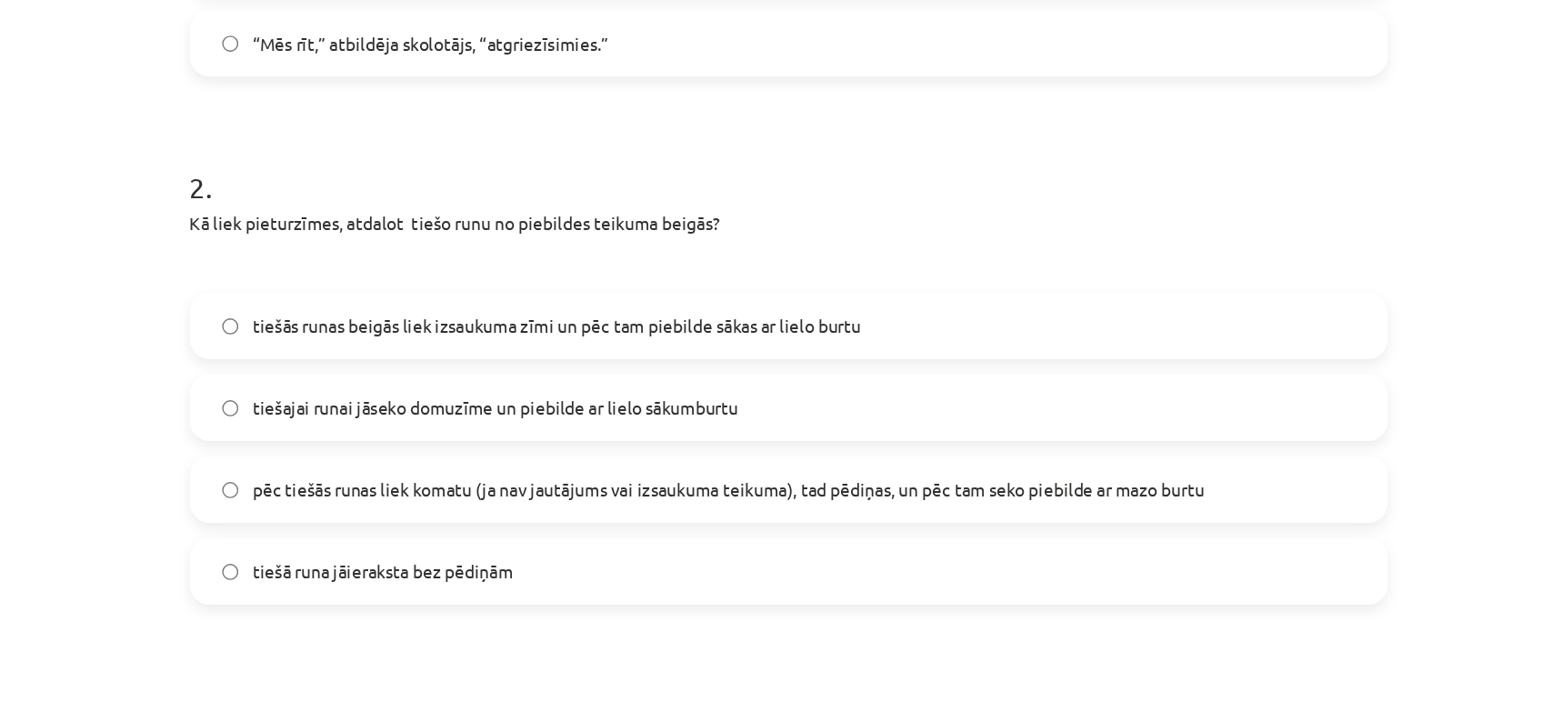
scroll to position [534, 0]
click at [589, 492] on label "pēc tiešās runas liek komatu (ja nav jautājums vai izsaukuma teikuma), tad pēdi…" at bounding box center [776, 481] width 875 height 45
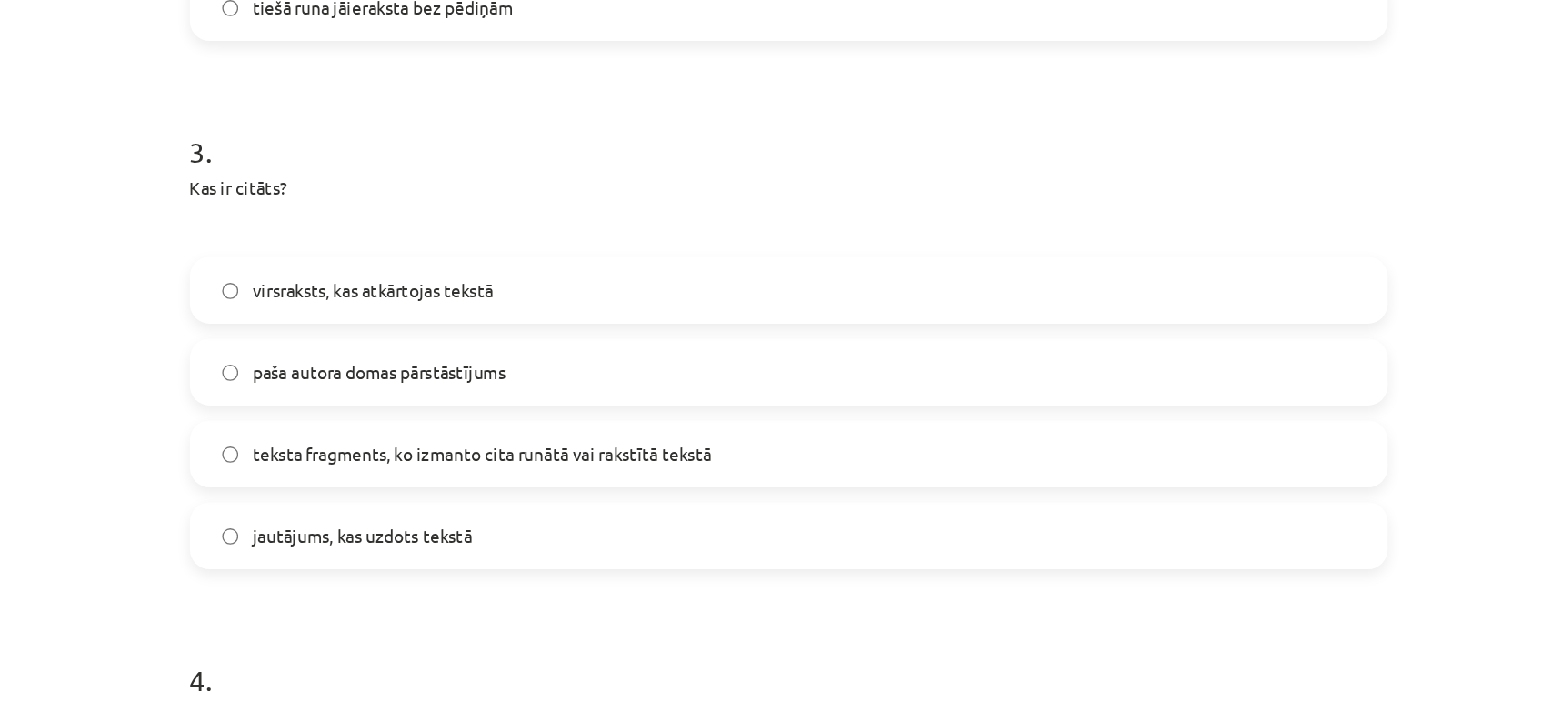
scroll to position [949, 0]
click at [581, 466] on label "teksta fragments, ko izmanto cita runātā vai rakstītā tekstā" at bounding box center [776, 453] width 875 height 45
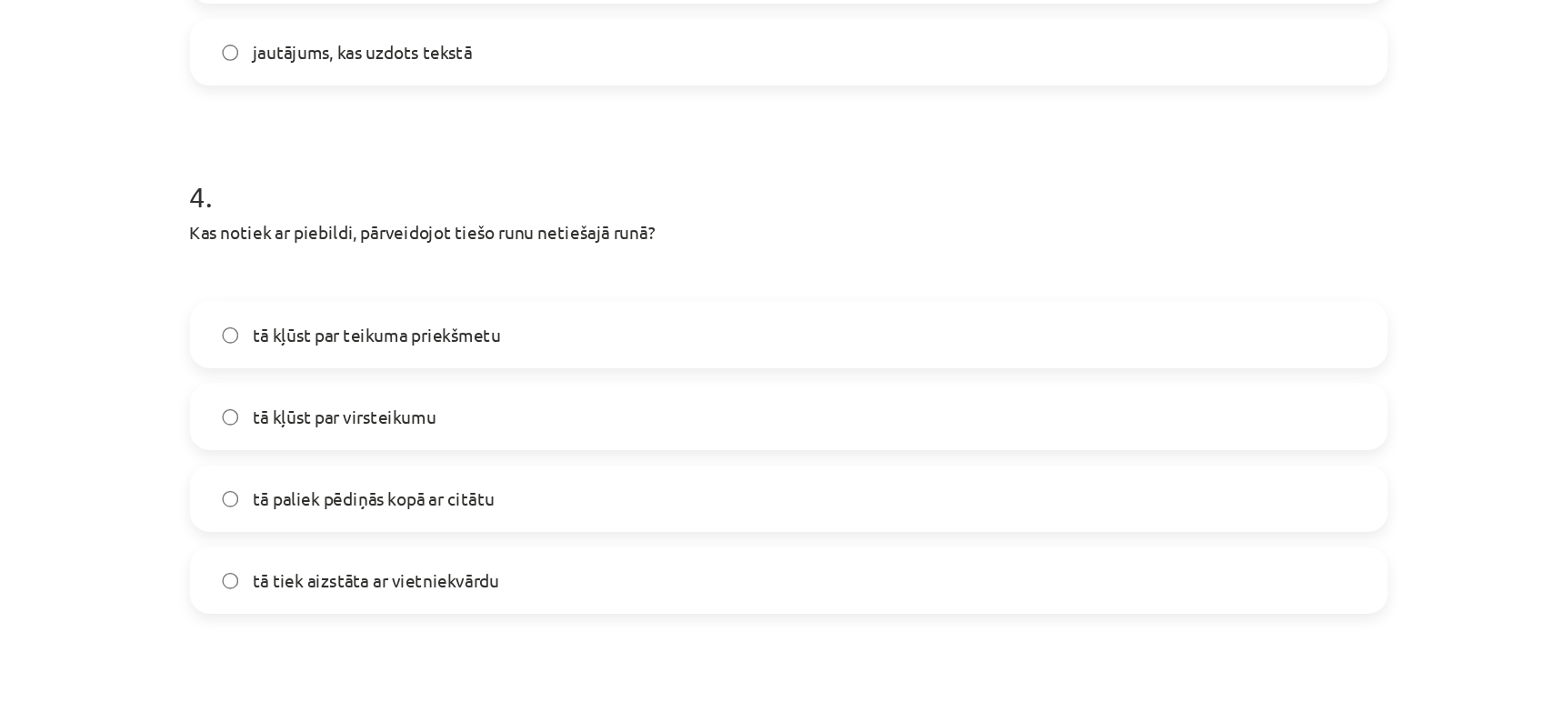
scroll to position [1302, 0]
click at [466, 428] on span "tā kļūst par virsteikumu" at bounding box center [451, 428] width 135 height 19
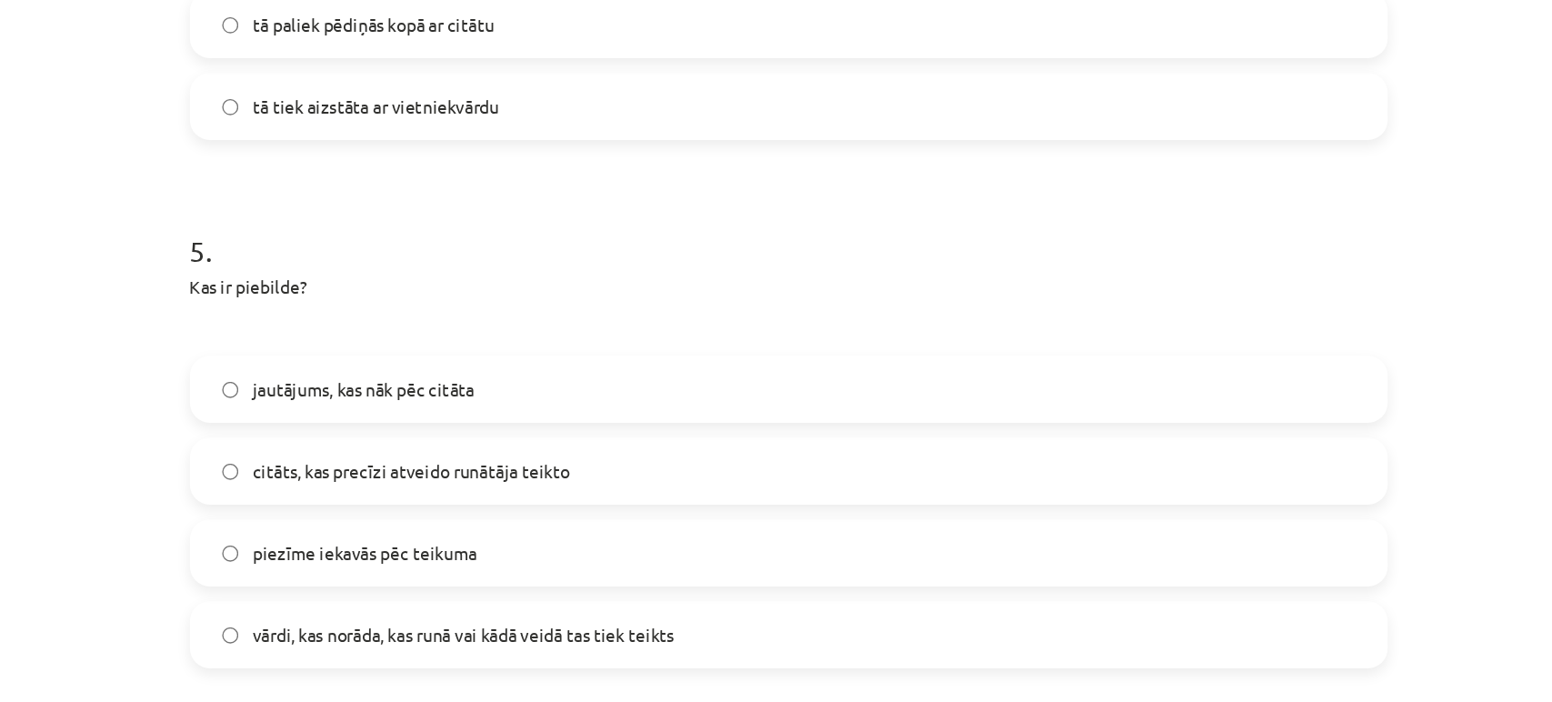
scroll to position [1720, 0]
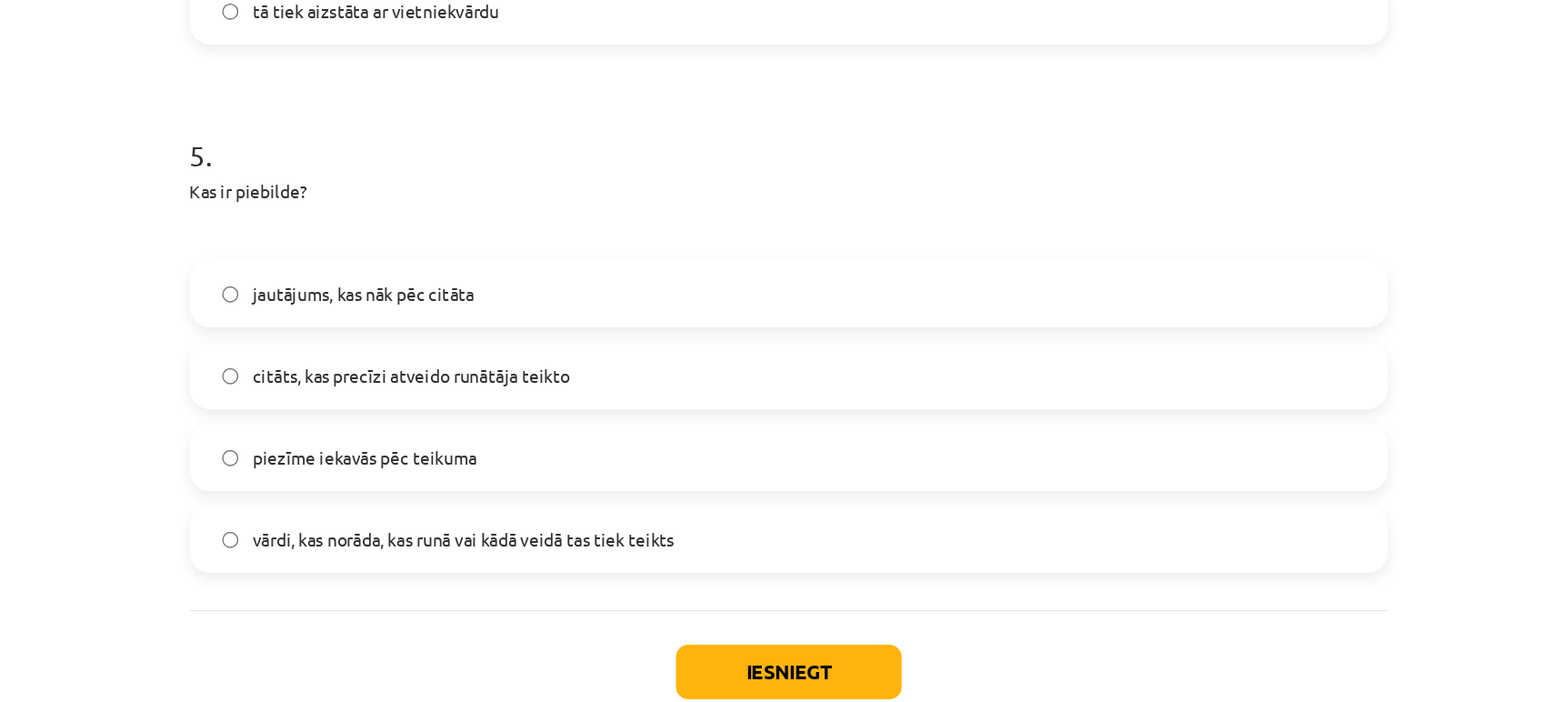
click at [313, 440] on div "Mācību tēma: Latviešu valodas i - 12. klases 1.ieskaites mācību materiāls (c) #…" at bounding box center [776, 351] width 1552 height 702
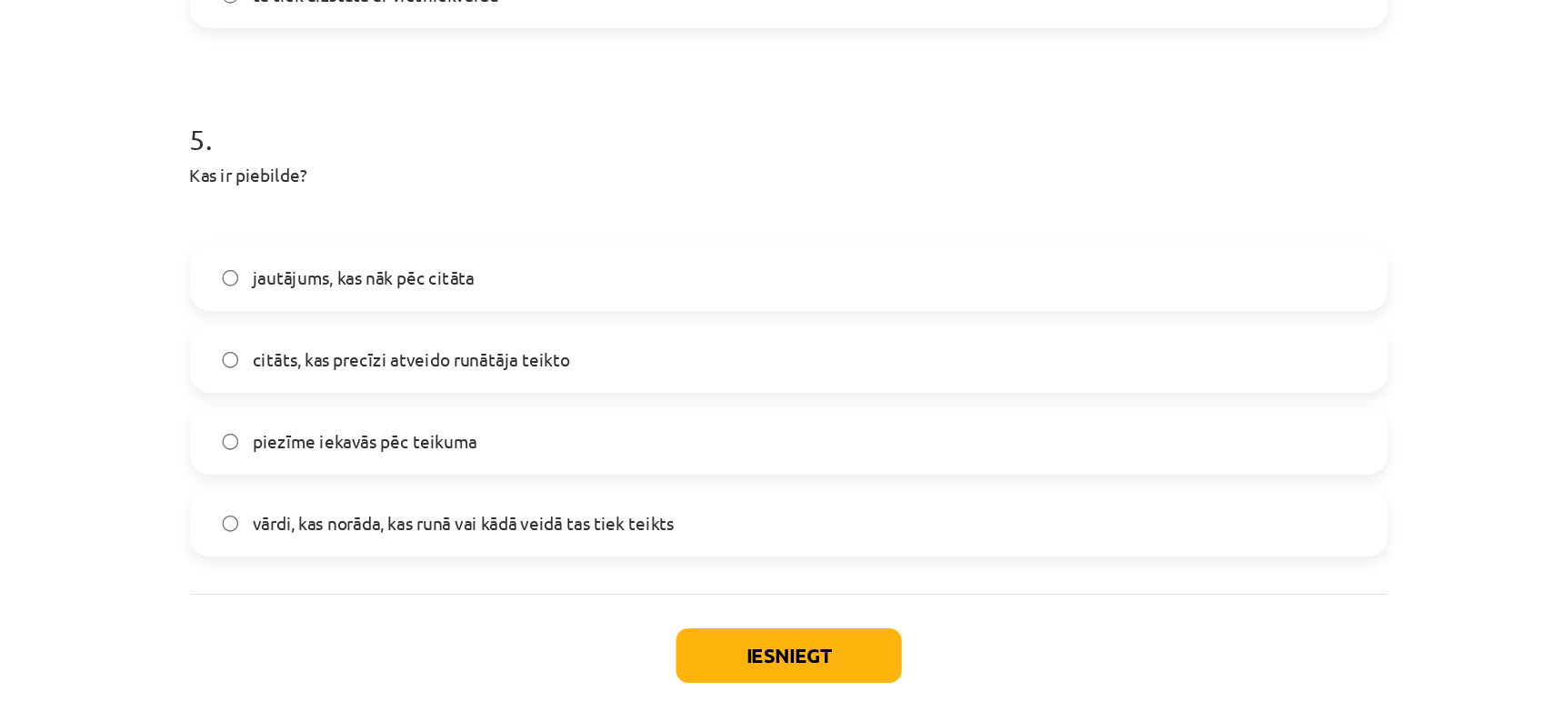
scroll to position [1732, 0]
click at [548, 498] on span "vārdi, kas norāda, kas runā vai kādā veidā tas tiek teikts" at bounding box center [538, 505] width 309 height 19
click at [742, 595] on button "Iesniegt" at bounding box center [776, 603] width 165 height 40
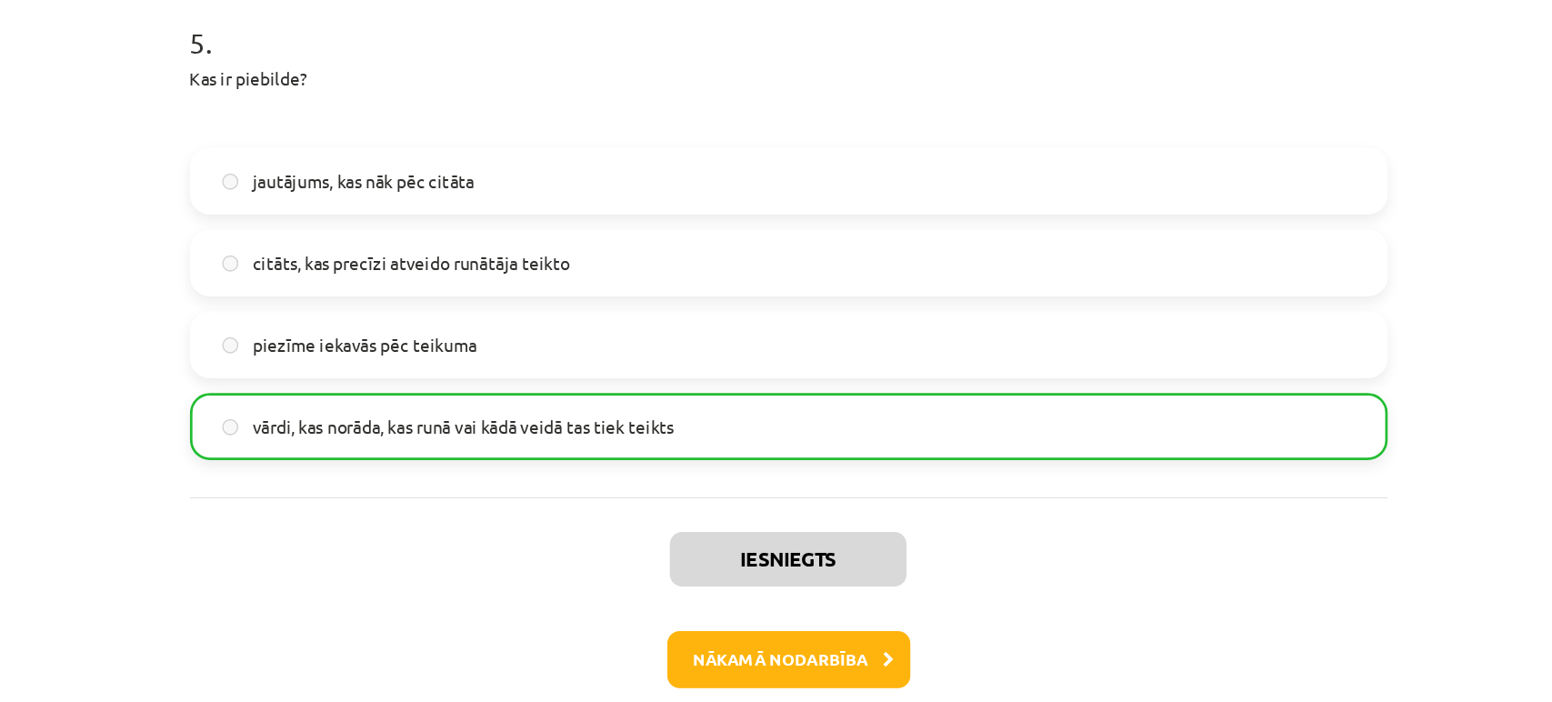
scroll to position [1827, 0]
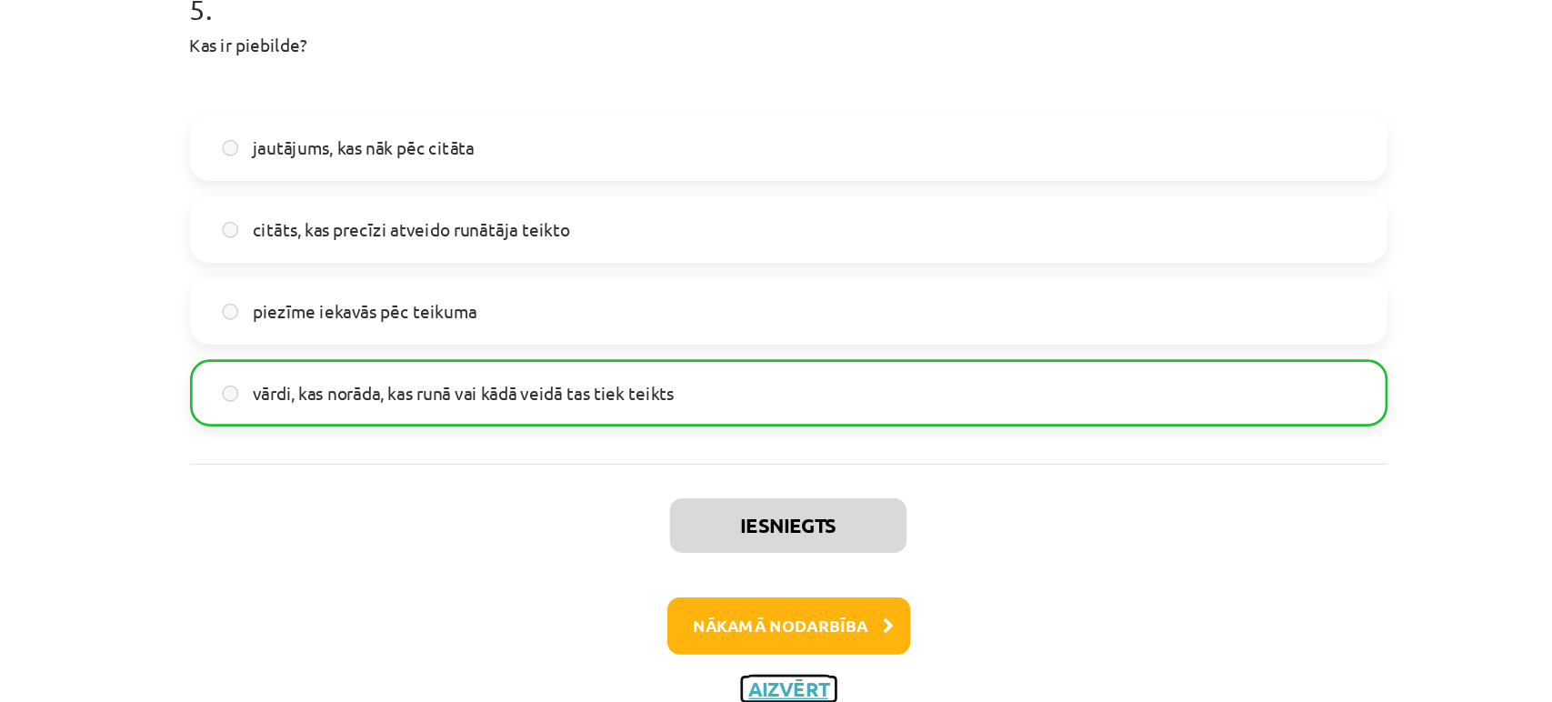
click at [768, 620] on button "Aizvērt" at bounding box center [776, 627] width 69 height 18
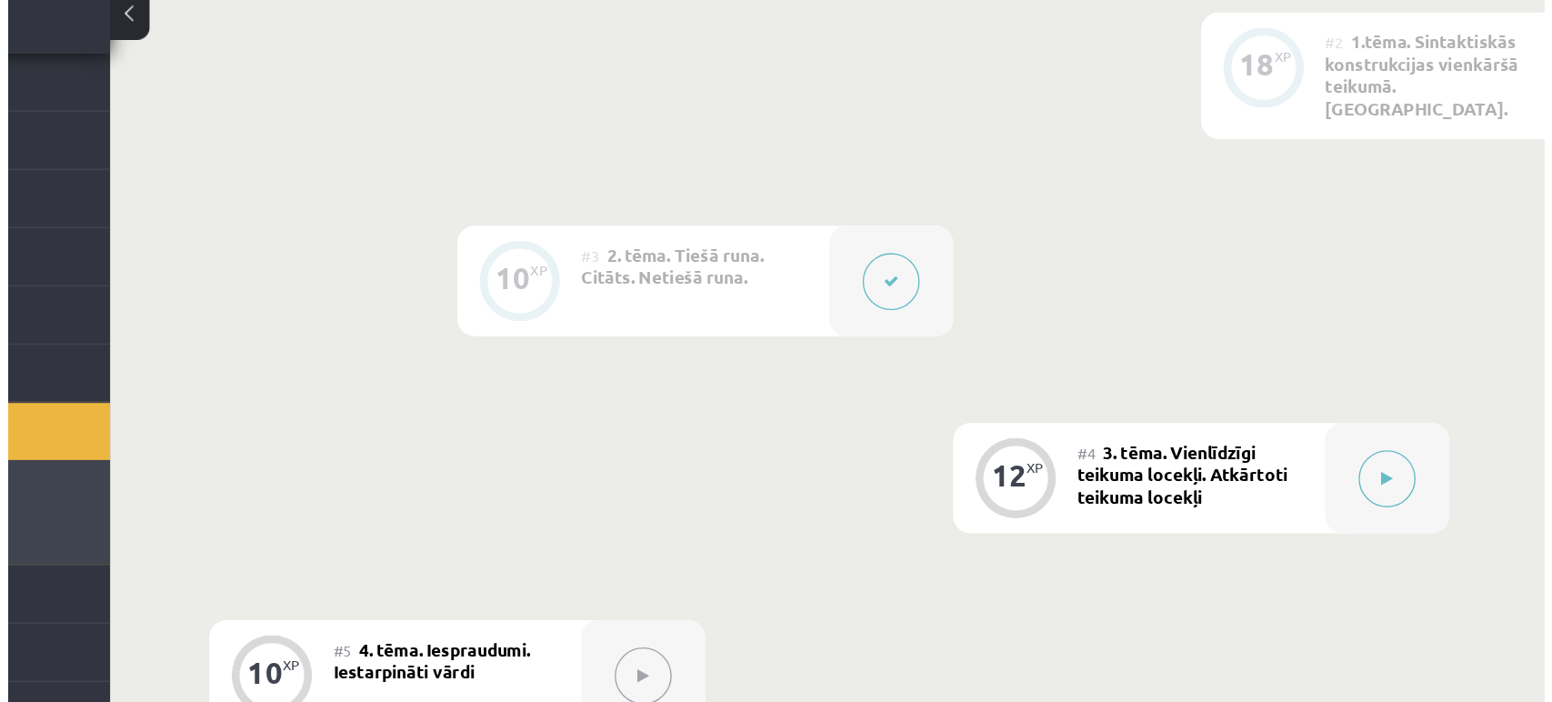
scroll to position [566, 0]
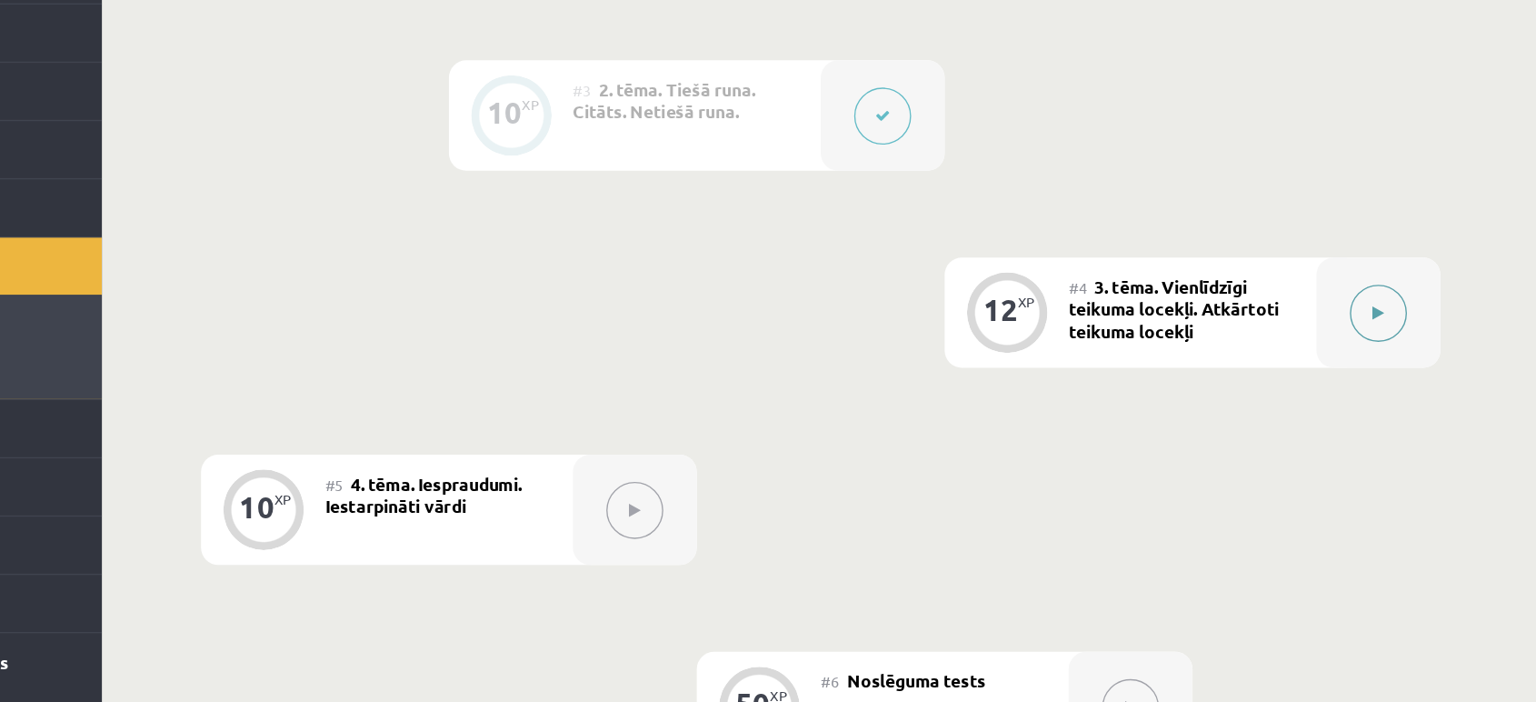
click at [1217, 388] on button at bounding box center [1209, 409] width 42 height 42
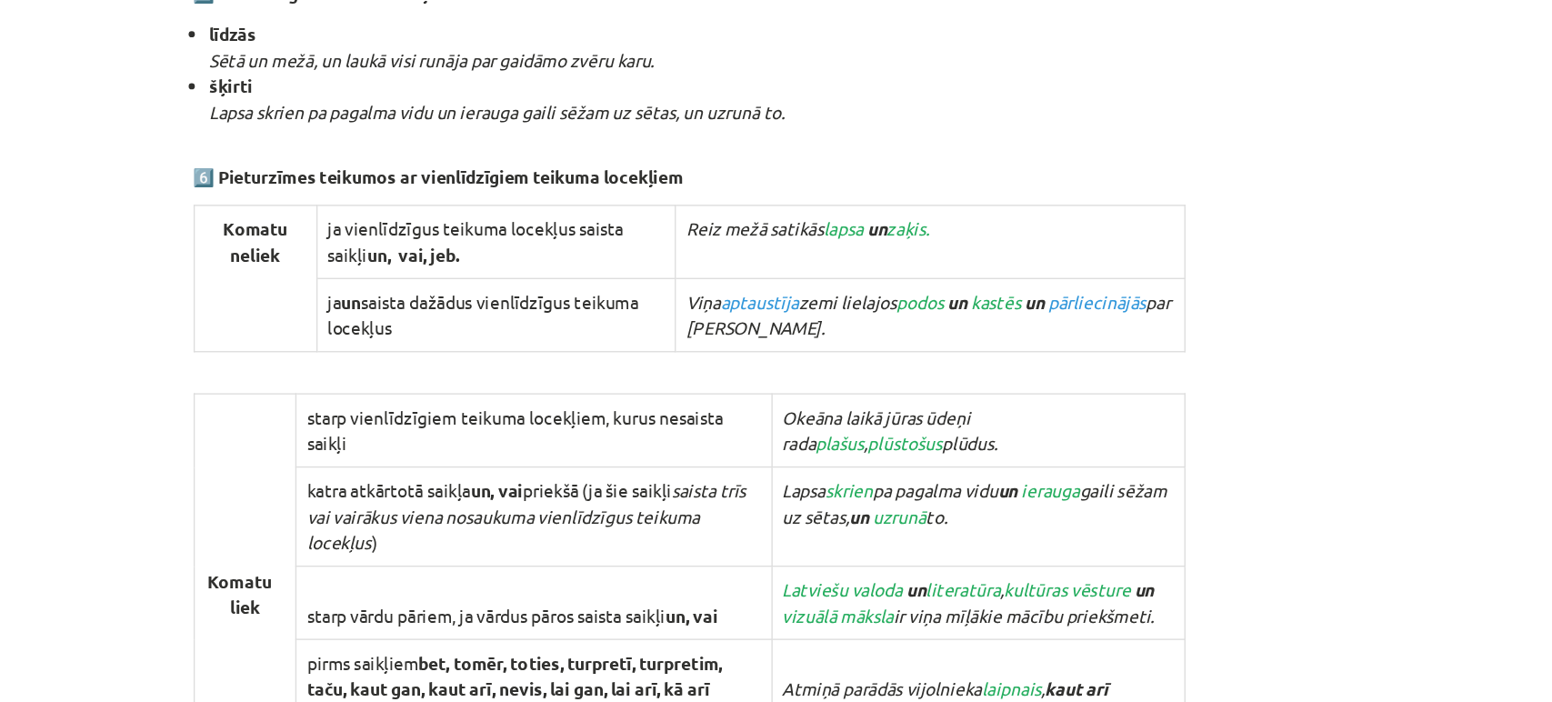
scroll to position [1319, 0]
click at [246, 534] on div "Mācību tēma: Latviešu valodas i - 12. klases 1.ieskaites mācību materiāls (c) #…" at bounding box center [776, 351] width 1552 height 702
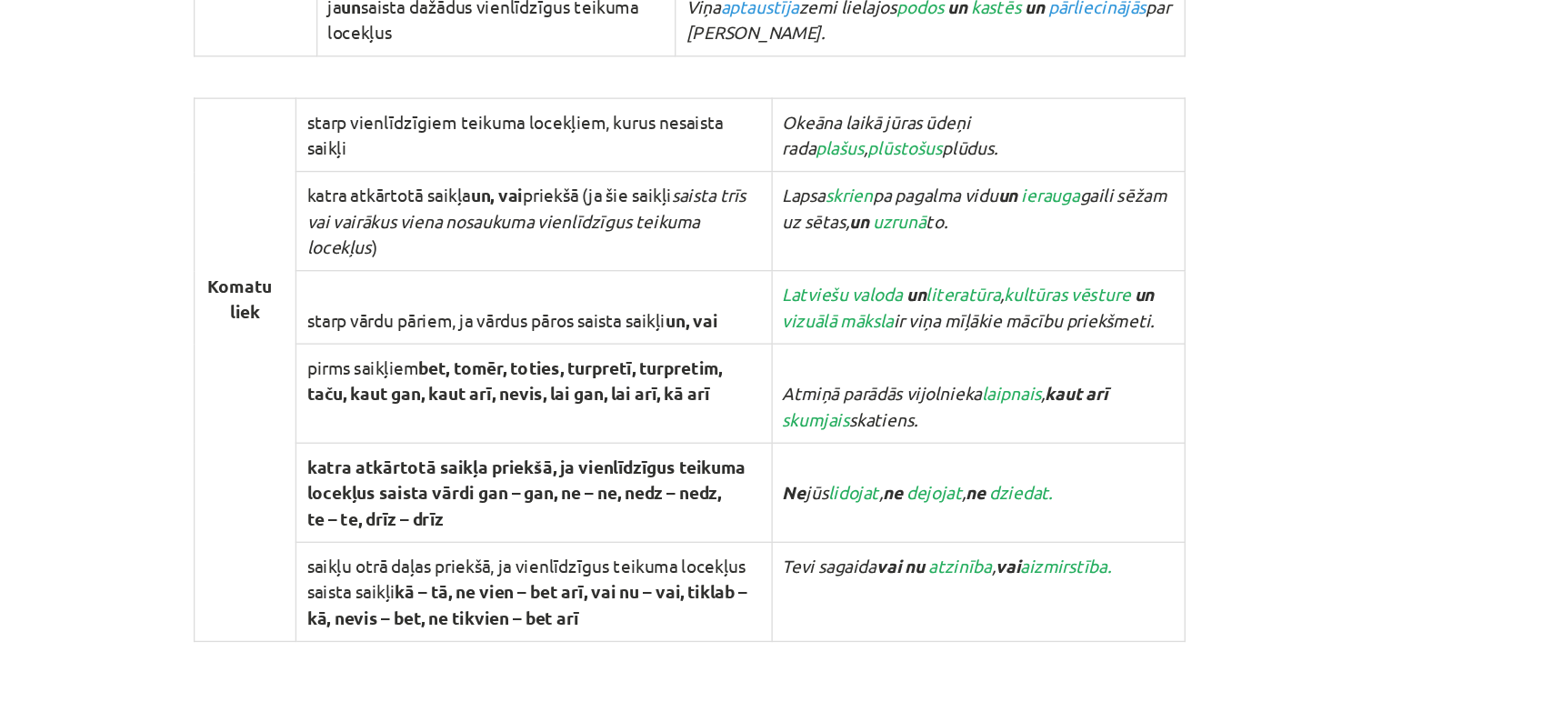
scroll to position [1529, 0]
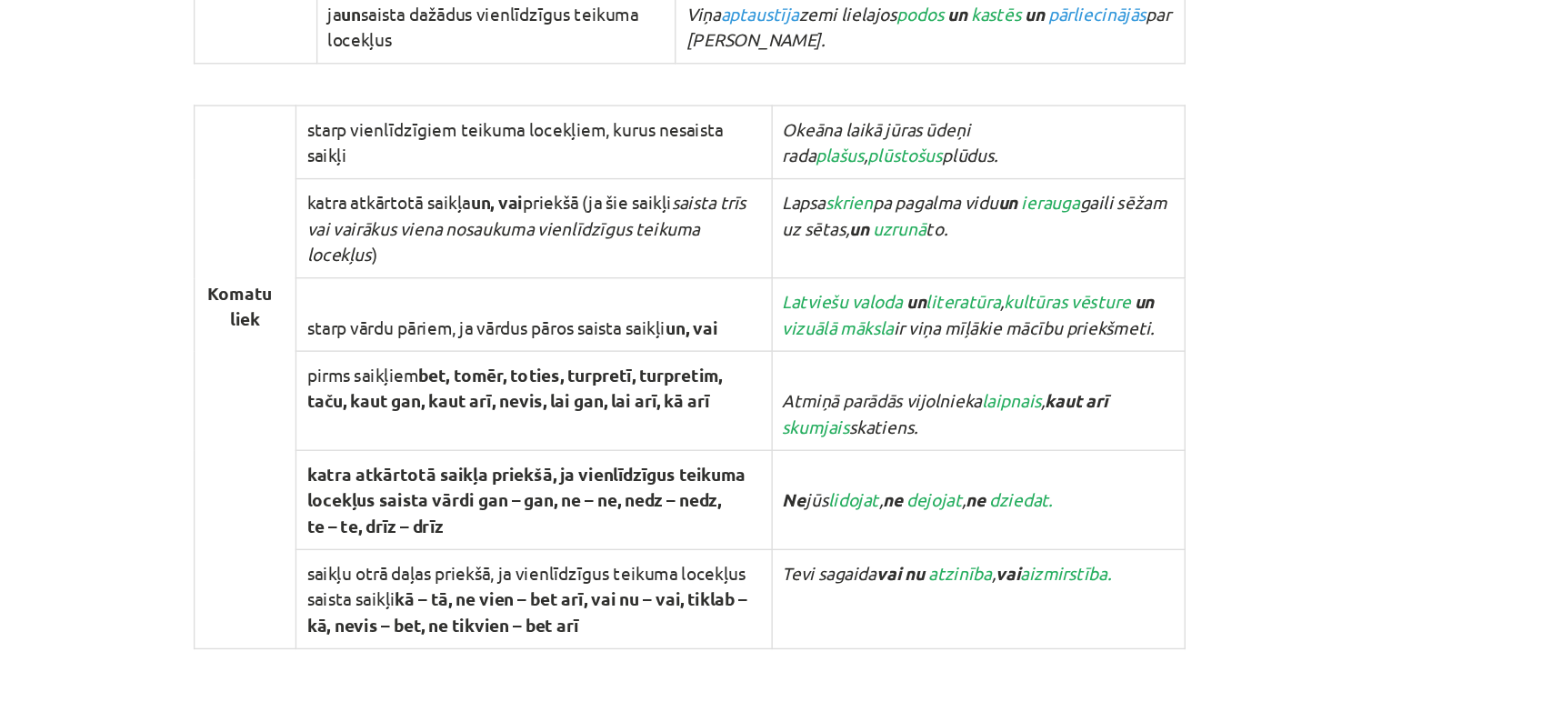
click at [309, 296] on div "Mācību tēma: Latviešu valodas i - 12. klases 1.ieskaites mācību materiāls (c) #…" at bounding box center [776, 351] width 1552 height 702
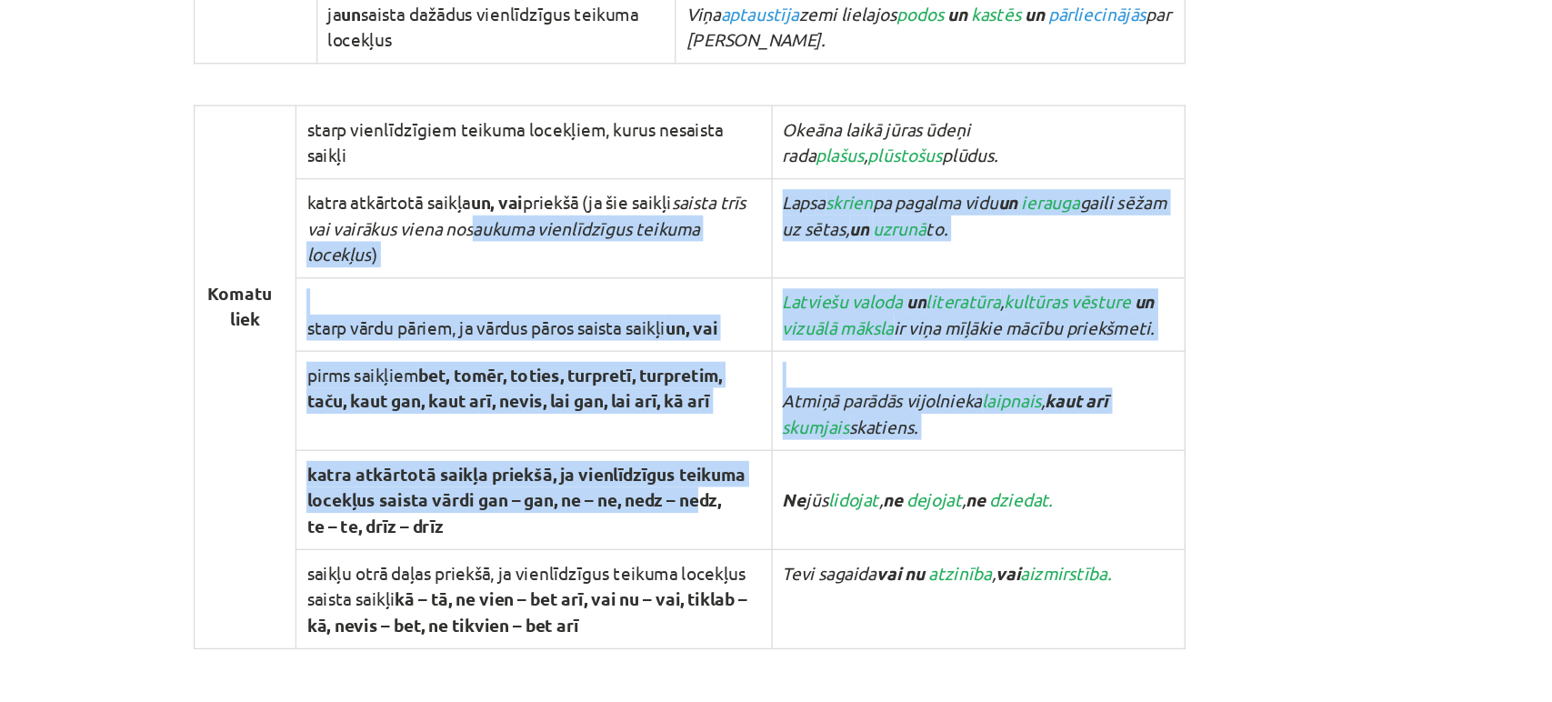
drag, startPoint x: 524, startPoint y: 340, endPoint x: 709, endPoint y: 542, distance: 274.1
click at [709, 542] on tbody "Komatu liek starp vienlīdzīgiem teikuma locekļiem, kurus nesaista saikļi Okeāna…" at bounding box center [700, 459] width 726 height 398
click at [709, 542] on strong "katra atkārtotā saikļa priekšā, ja vienlīdzīgus teikuma locekļus saista vārdi g…" at bounding box center [581, 548] width 322 height 55
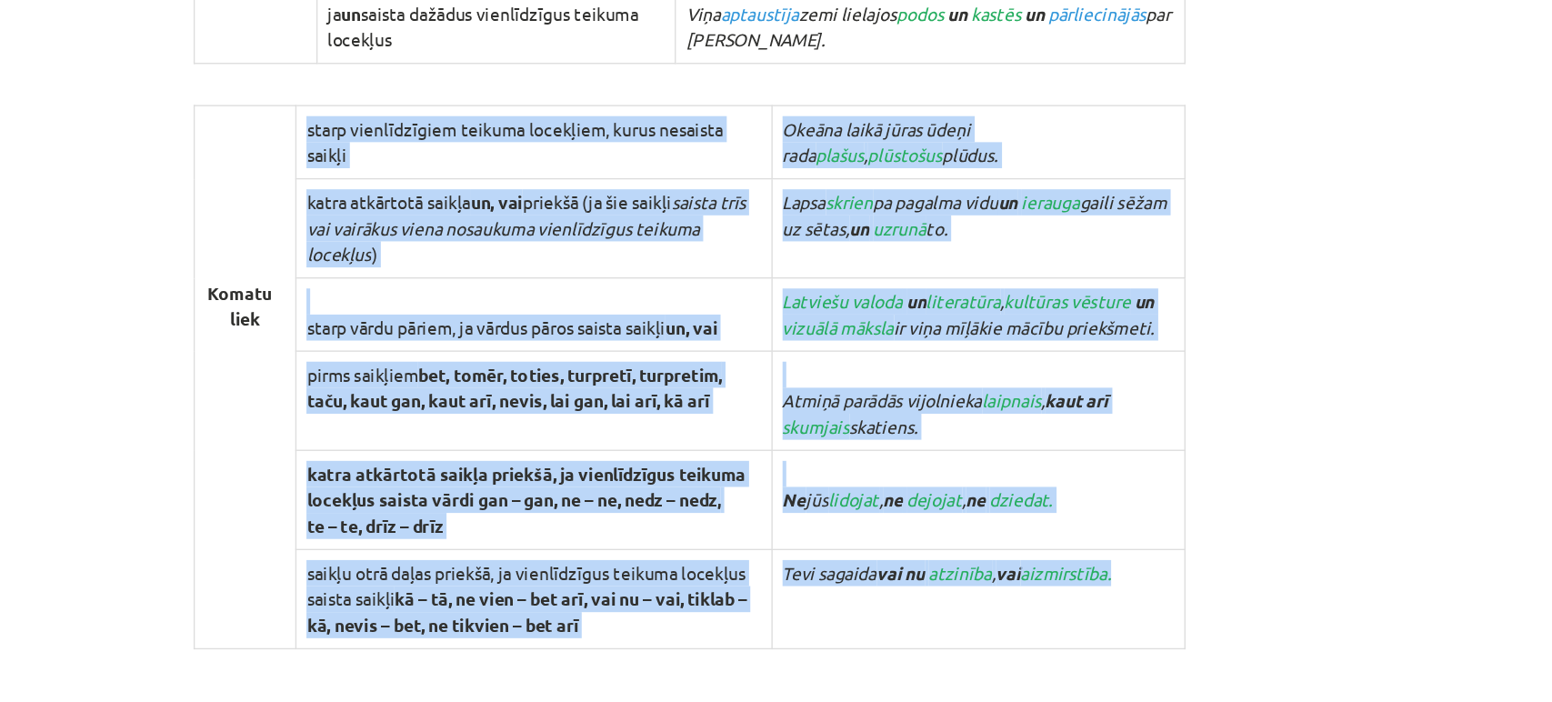
drag, startPoint x: 419, startPoint y: 295, endPoint x: 986, endPoint y: 648, distance: 668.0
click at [986, 648] on tbody "Komatu liek starp vienlīdzīgiem teikuma locekļiem, kurus nesaista saikļi Okeāna…" at bounding box center [700, 459] width 726 height 398
click at [986, 648] on td "[PERSON_NAME] vai nu atzinība , vai aizmirstība." at bounding box center [912, 621] width 303 height 73
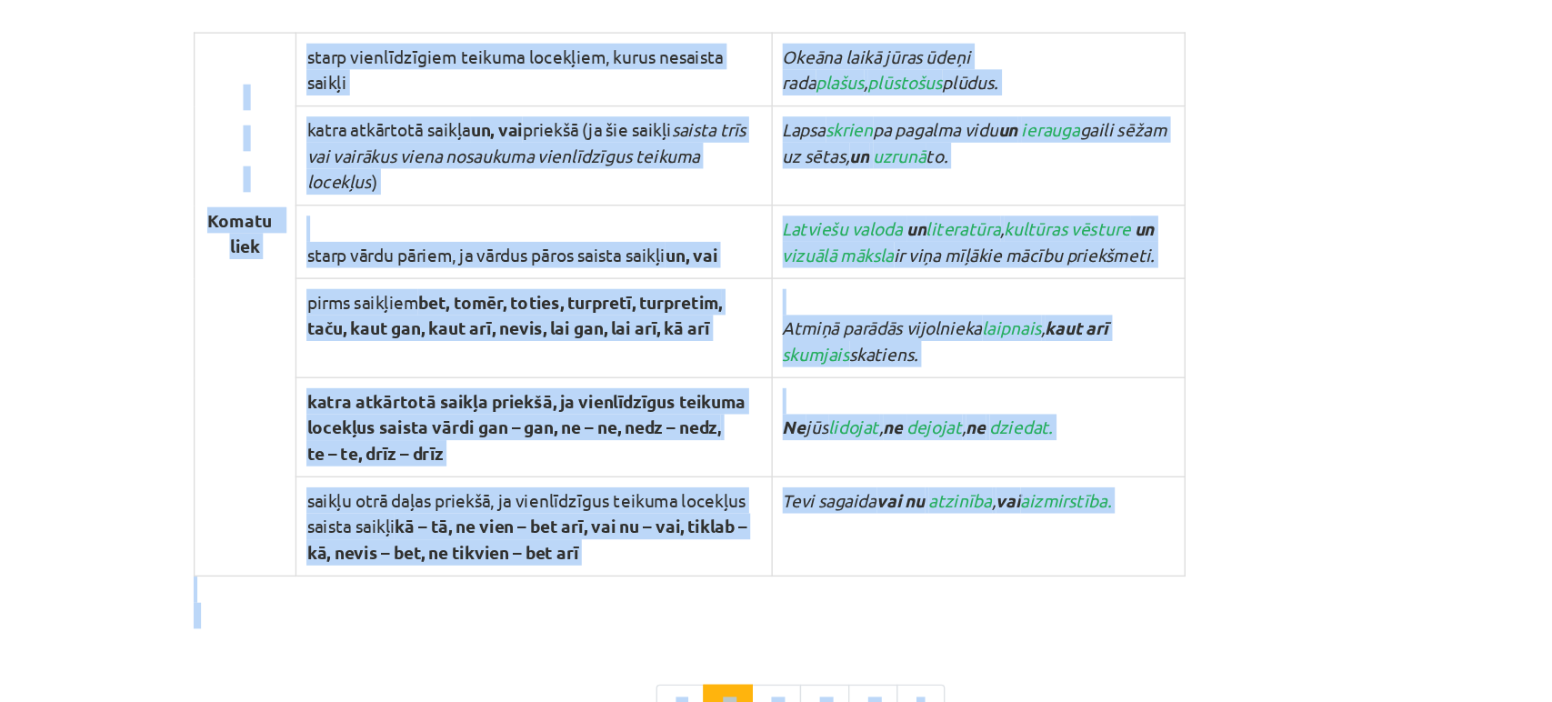
scroll to position [1806, 0]
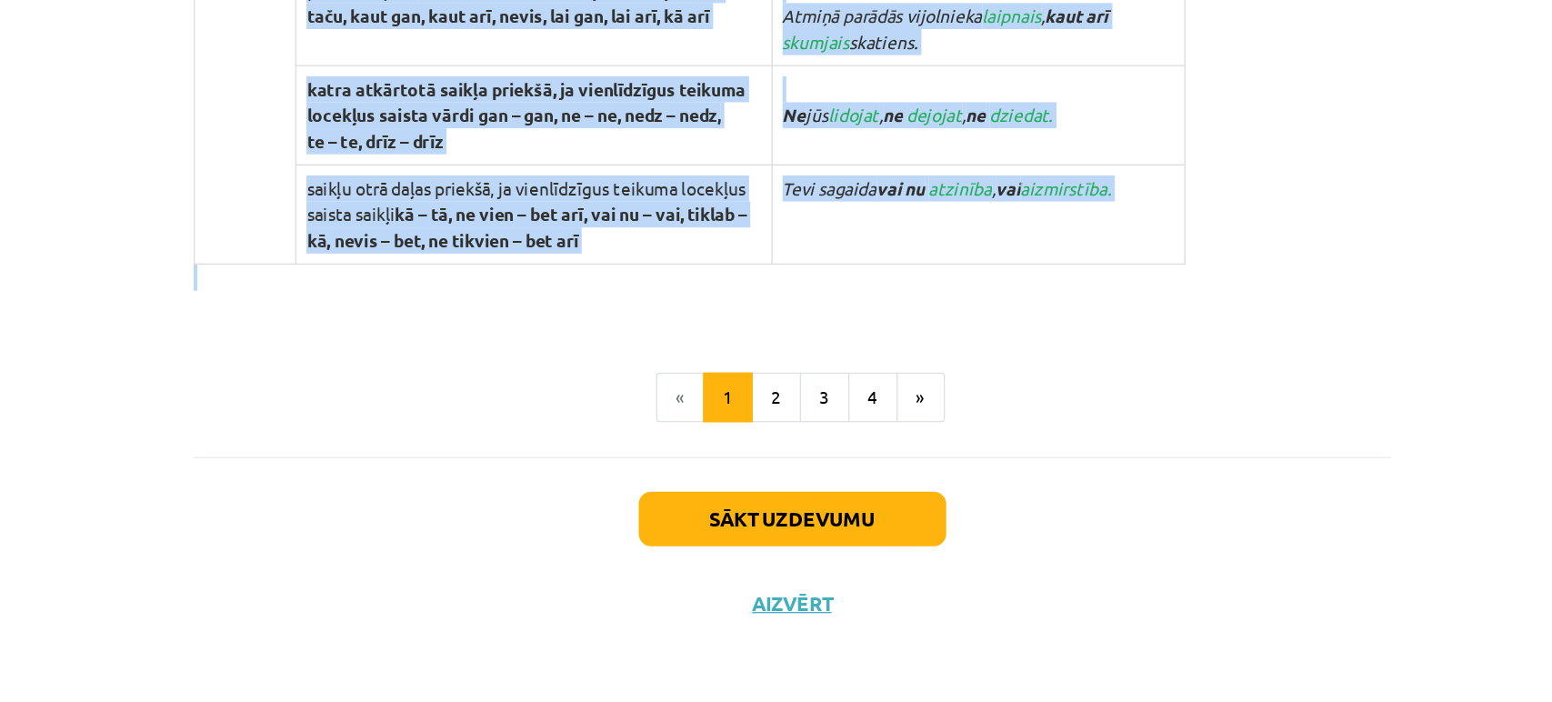
drag, startPoint x: 404, startPoint y: 272, endPoint x: 696, endPoint y: 397, distance: 318.5
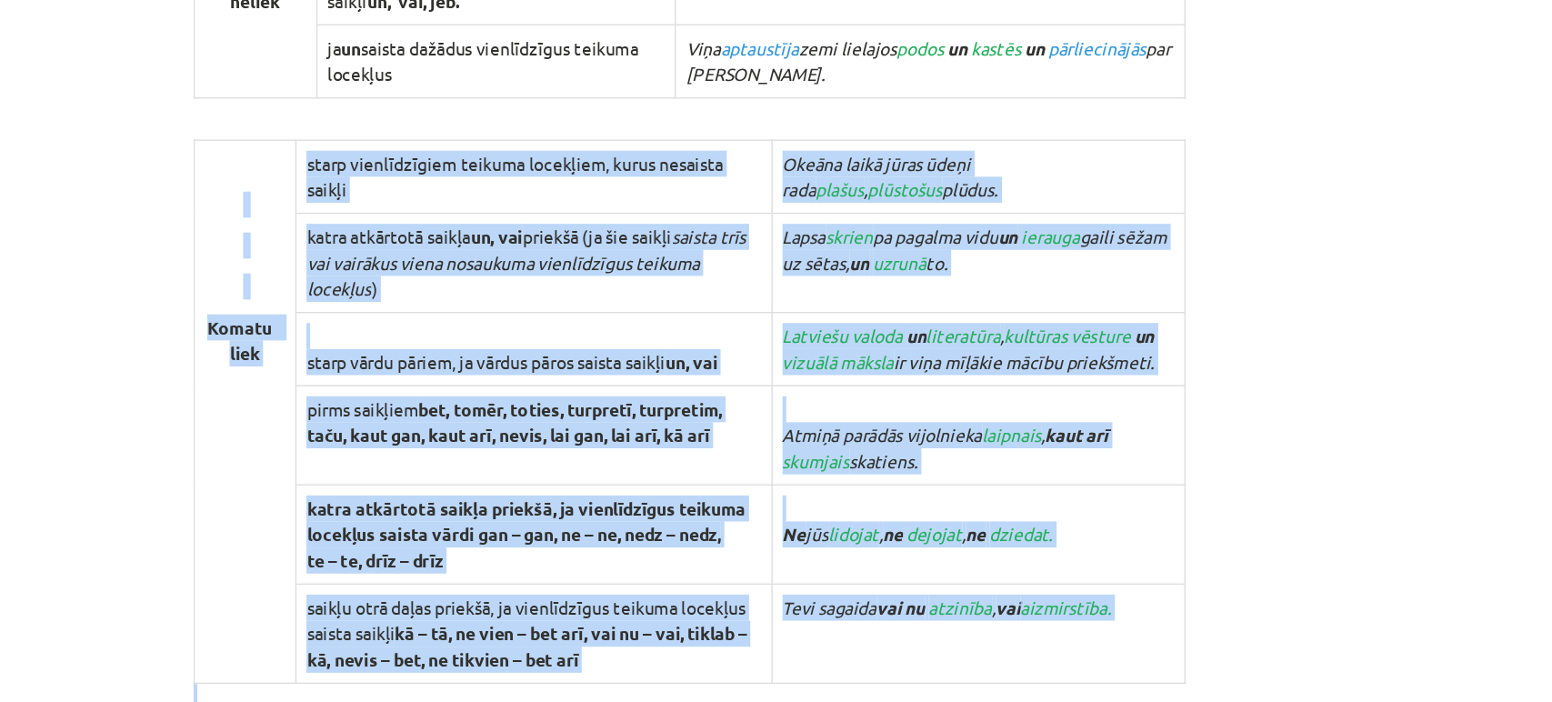
scroll to position [1500, 0]
click at [696, 415] on td "starp vārdu pāriem, ja vārdus pāros saista saikļi un, vai" at bounding box center [587, 442] width 348 height 54
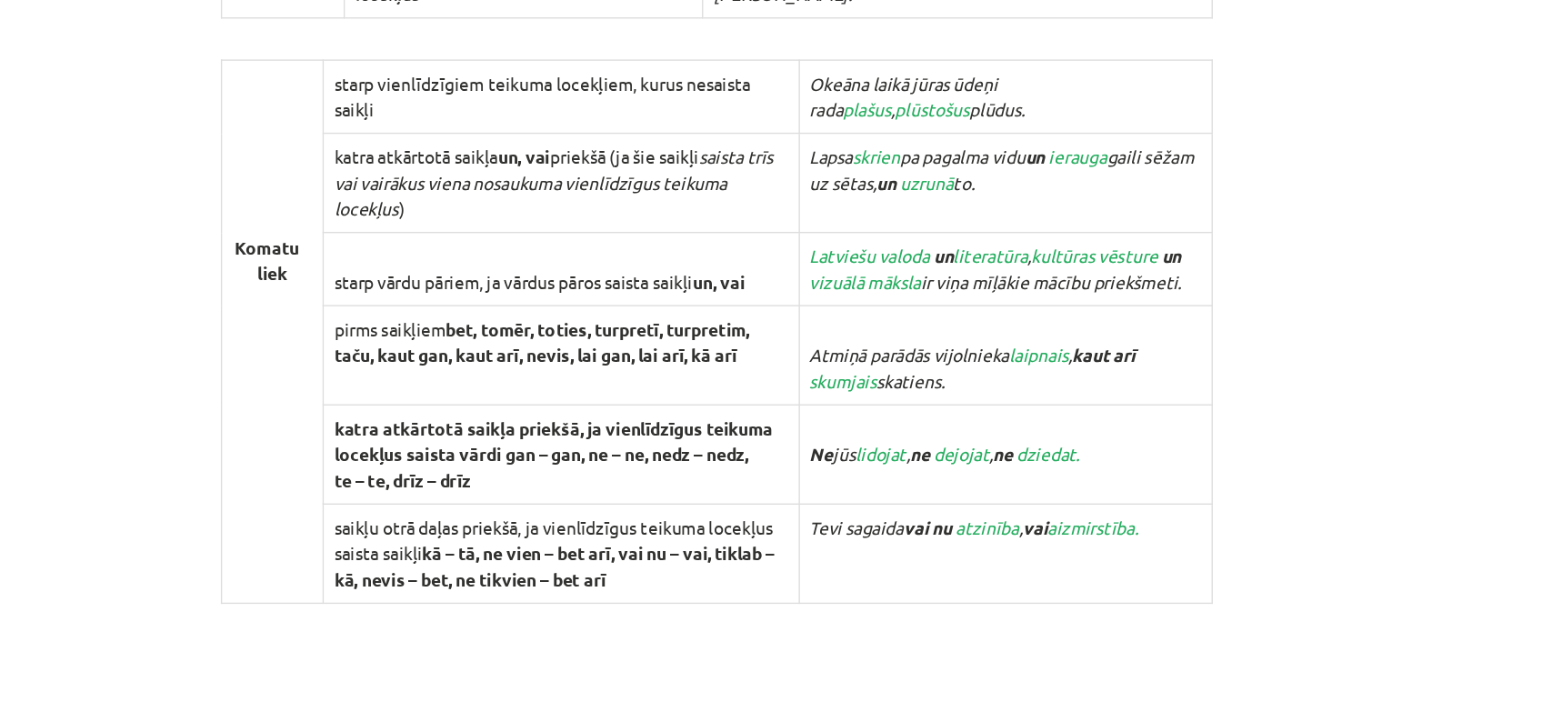
scroll to position [1559, 0]
drag, startPoint x: 645, startPoint y: 299, endPoint x: 598, endPoint y: 297, distance: 46.4
click at [598, 297] on td "katra atkārtotā saikļa un, vai priekšā (ja šie saikļi saista trīs vai vairākus …" at bounding box center [587, 320] width 348 height 73
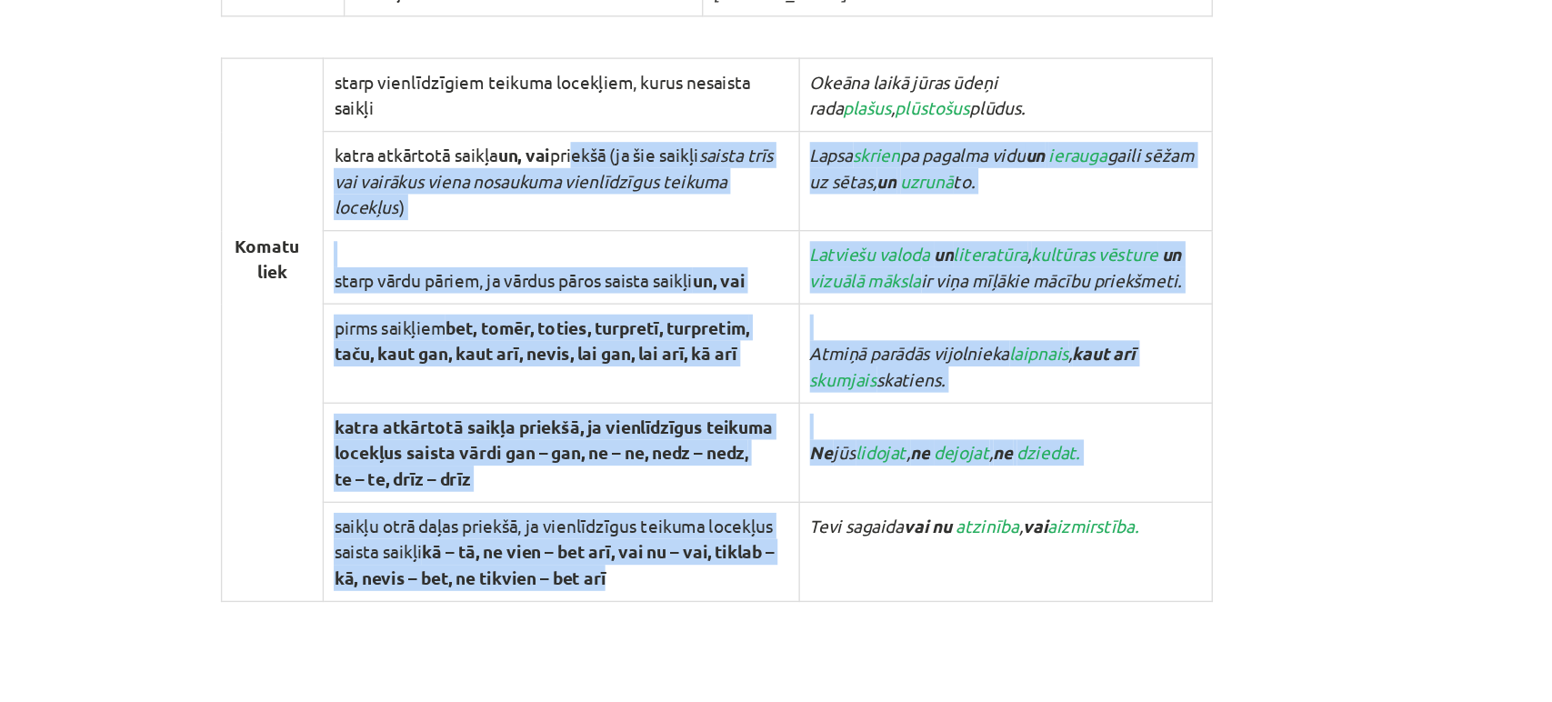
drag, startPoint x: 598, startPoint y: 297, endPoint x: 675, endPoint y: 607, distance: 319.5
click at [675, 607] on tbody "Komatu liek starp vienlīdzīgiem teikuma locekļiem, kurus nesaista saikļi Okeāna…" at bounding box center [700, 429] width 726 height 398
click at [675, 607] on td "saikļu otrā daļas priekšā, ja vienlīdzīgus teikuma locekļus saista saikļi kā – …" at bounding box center [587, 591] width 348 height 73
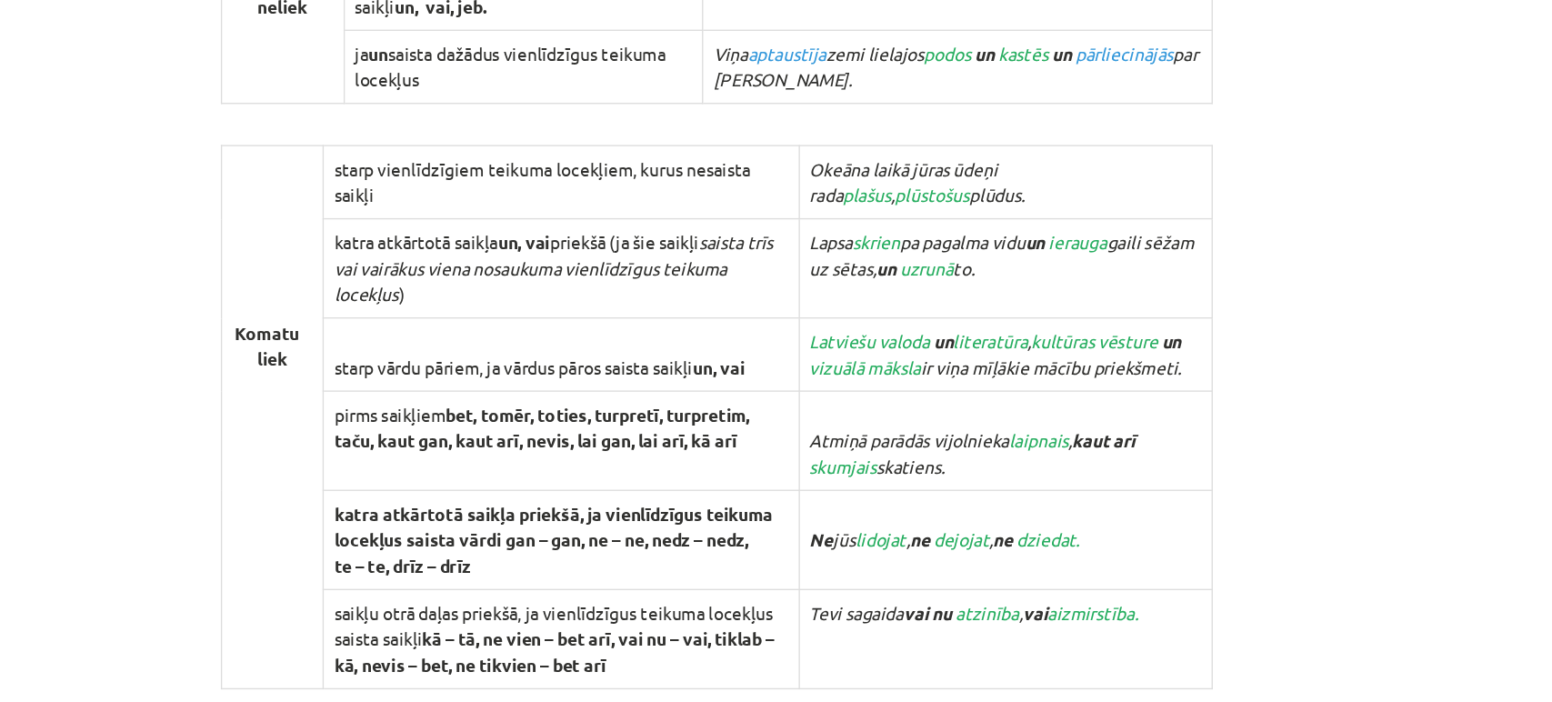
scroll to position [1494, 0]
click at [566, 421] on td "starp vārdu pāriem, ja vārdus pāros saista saikļi un, vai" at bounding box center [587, 448] width 348 height 54
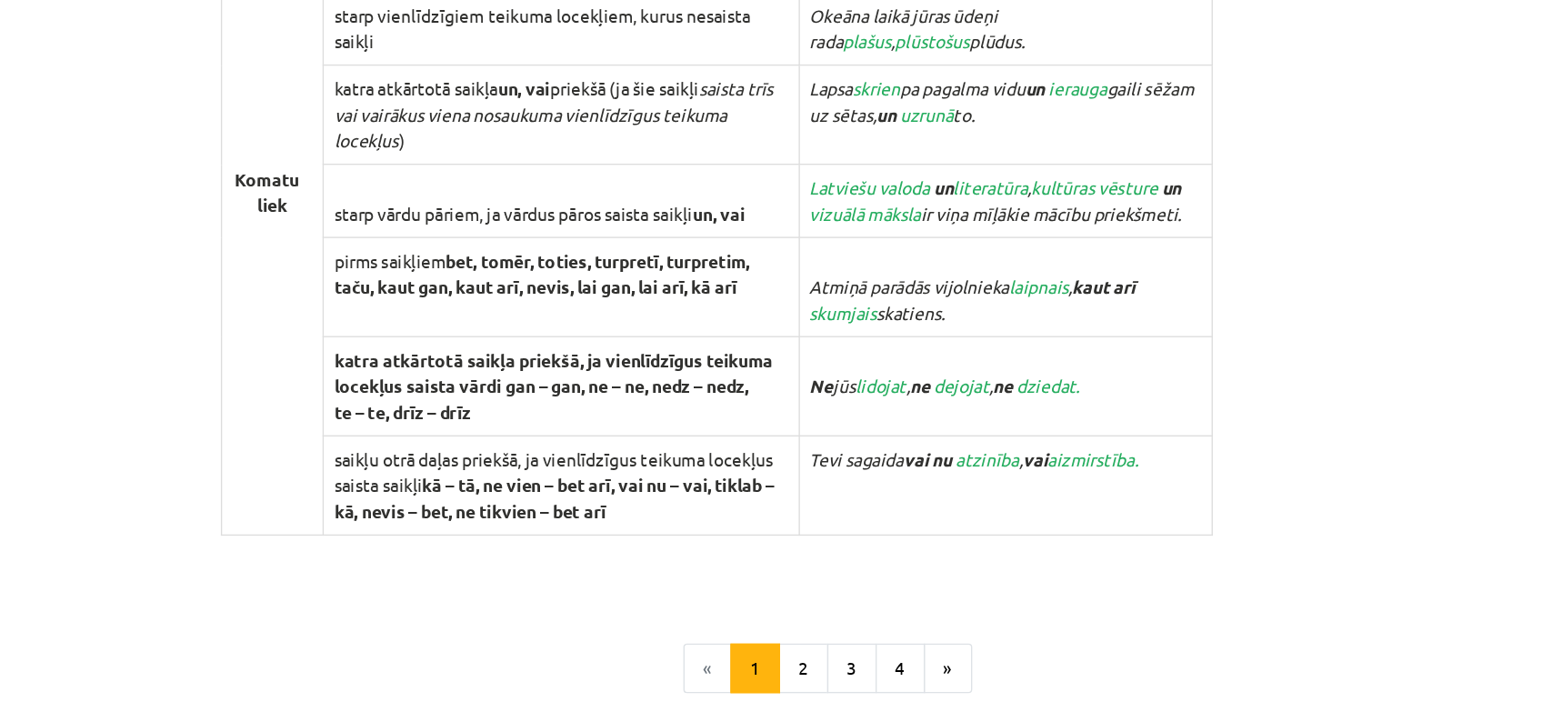
scroll to position [1715, 0]
click at [752, 555] on button "2" at bounding box center [764, 569] width 36 height 36
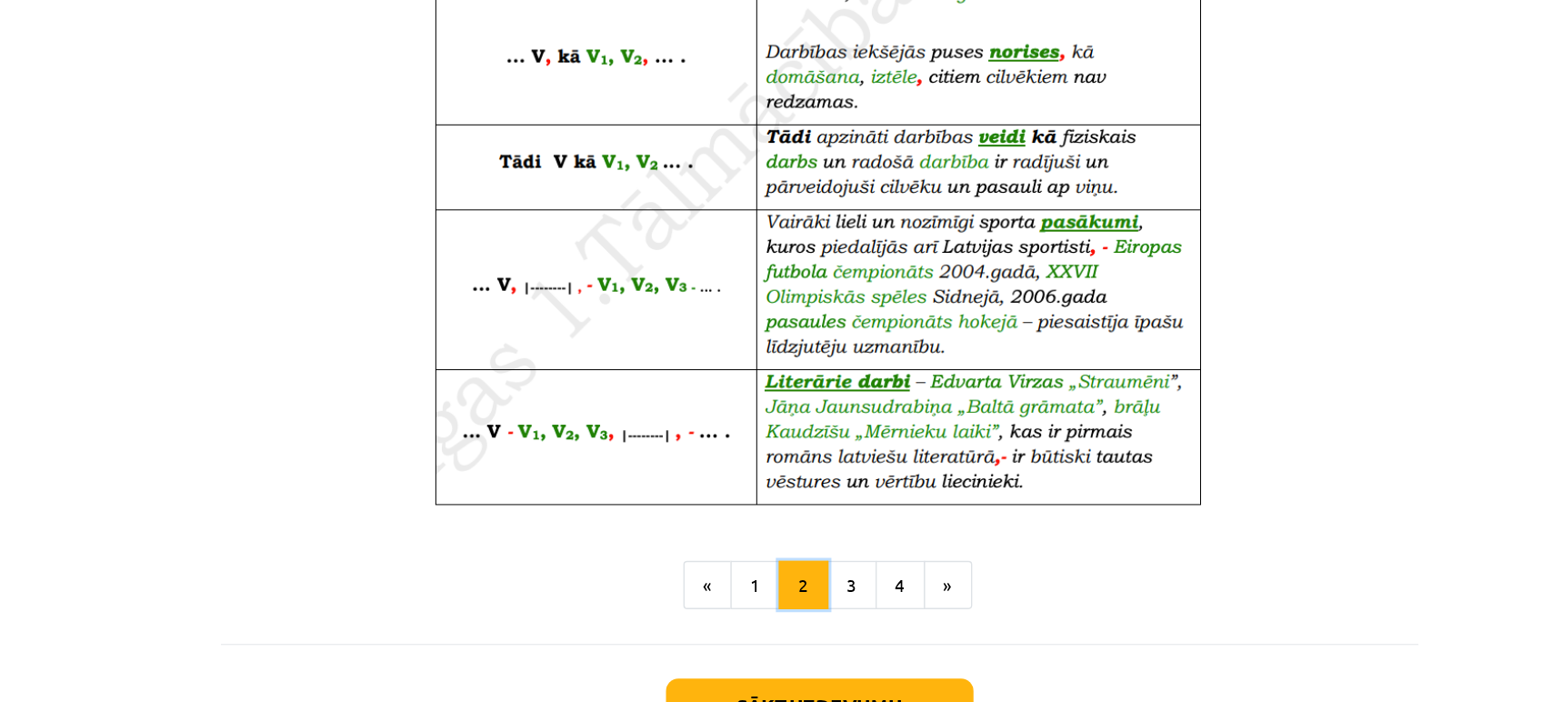
scroll to position [566, 0]
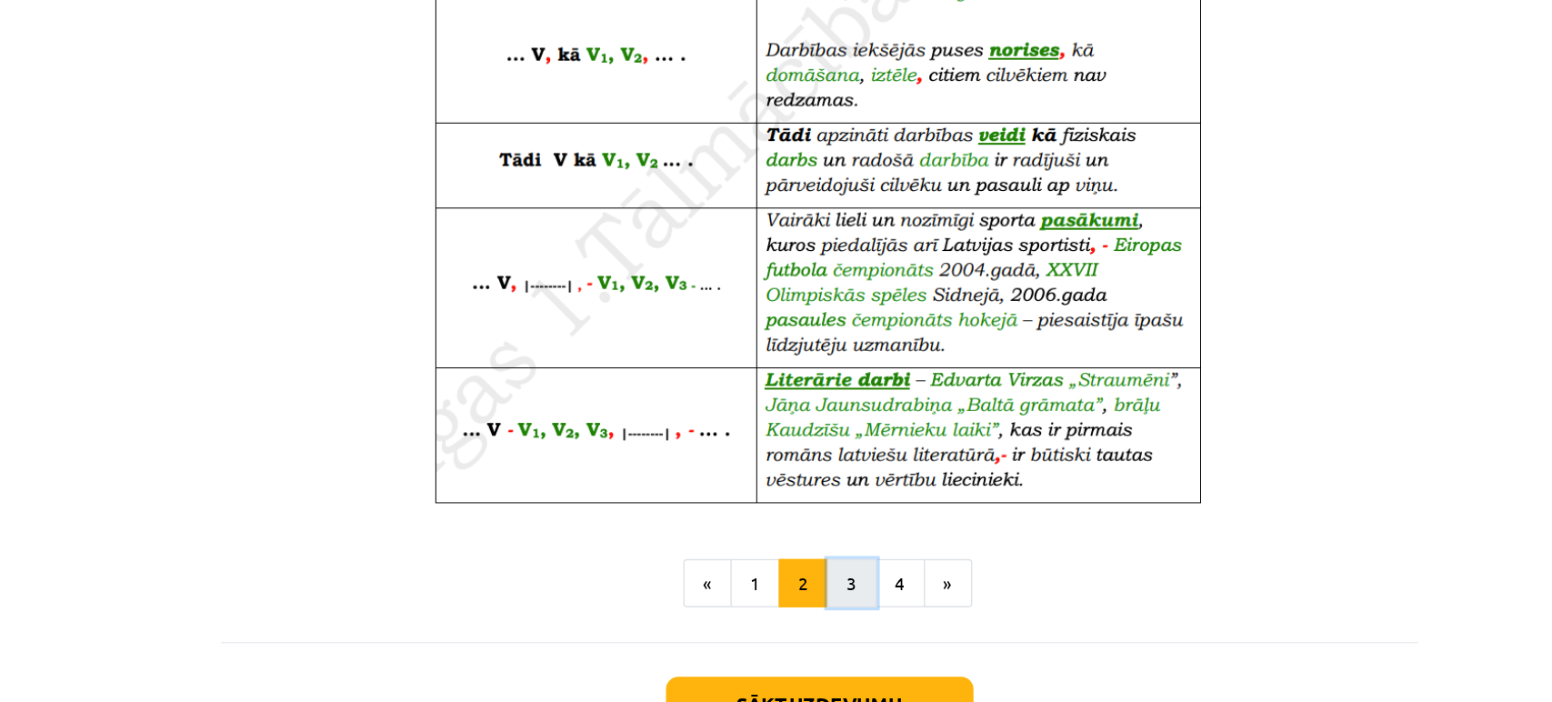
click at [796, 492] on button "3" at bounding box center [800, 476] width 36 height 36
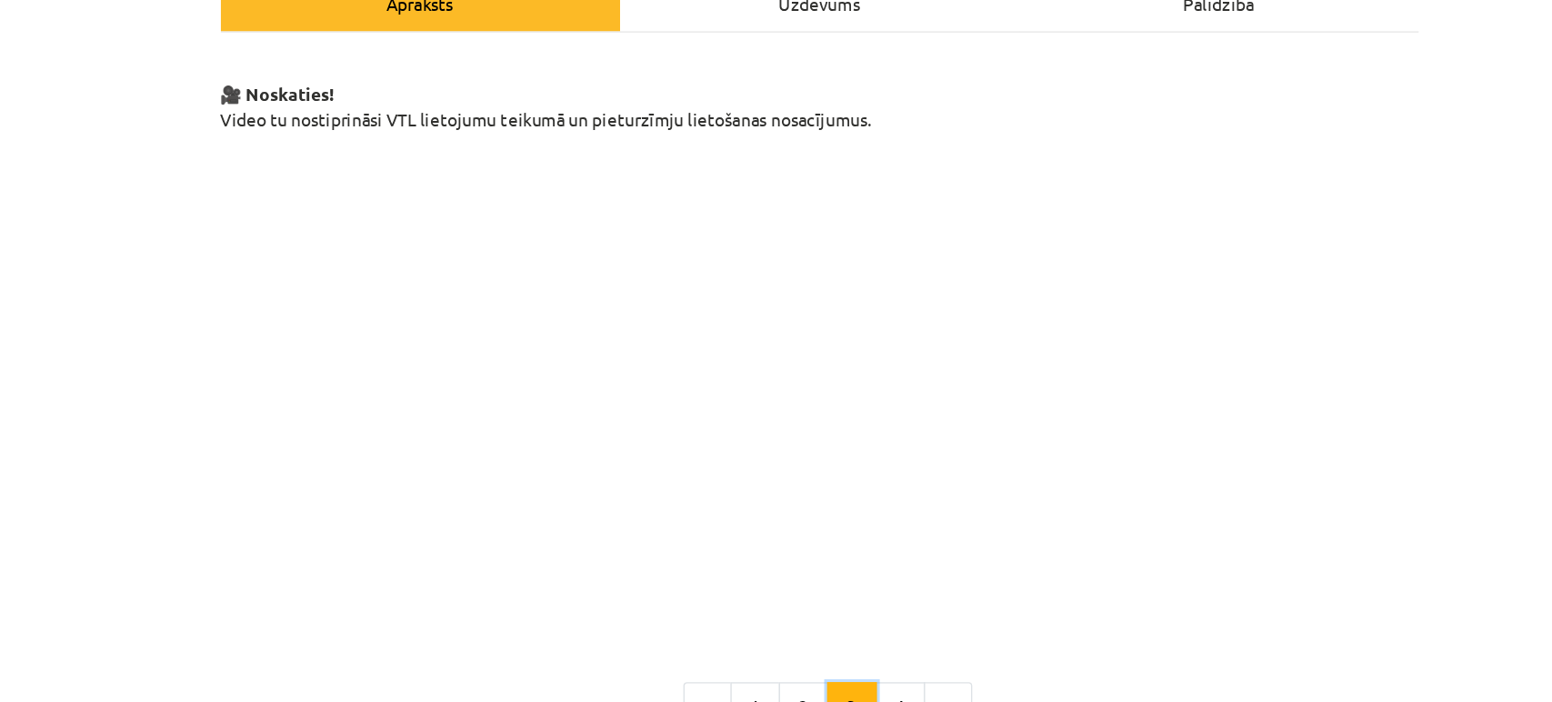
scroll to position [328, 0]
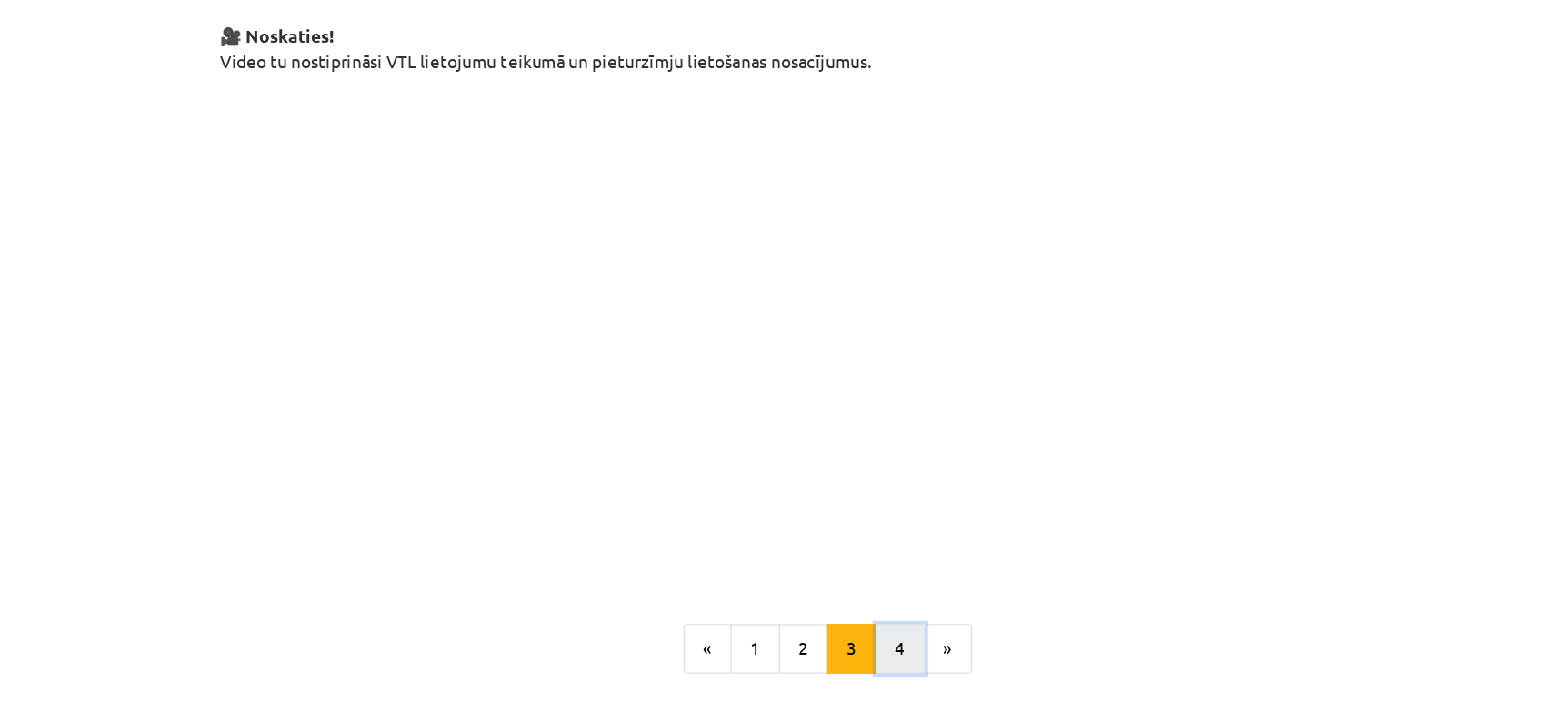
click at [825, 466] on button "4" at bounding box center [835, 475] width 36 height 36
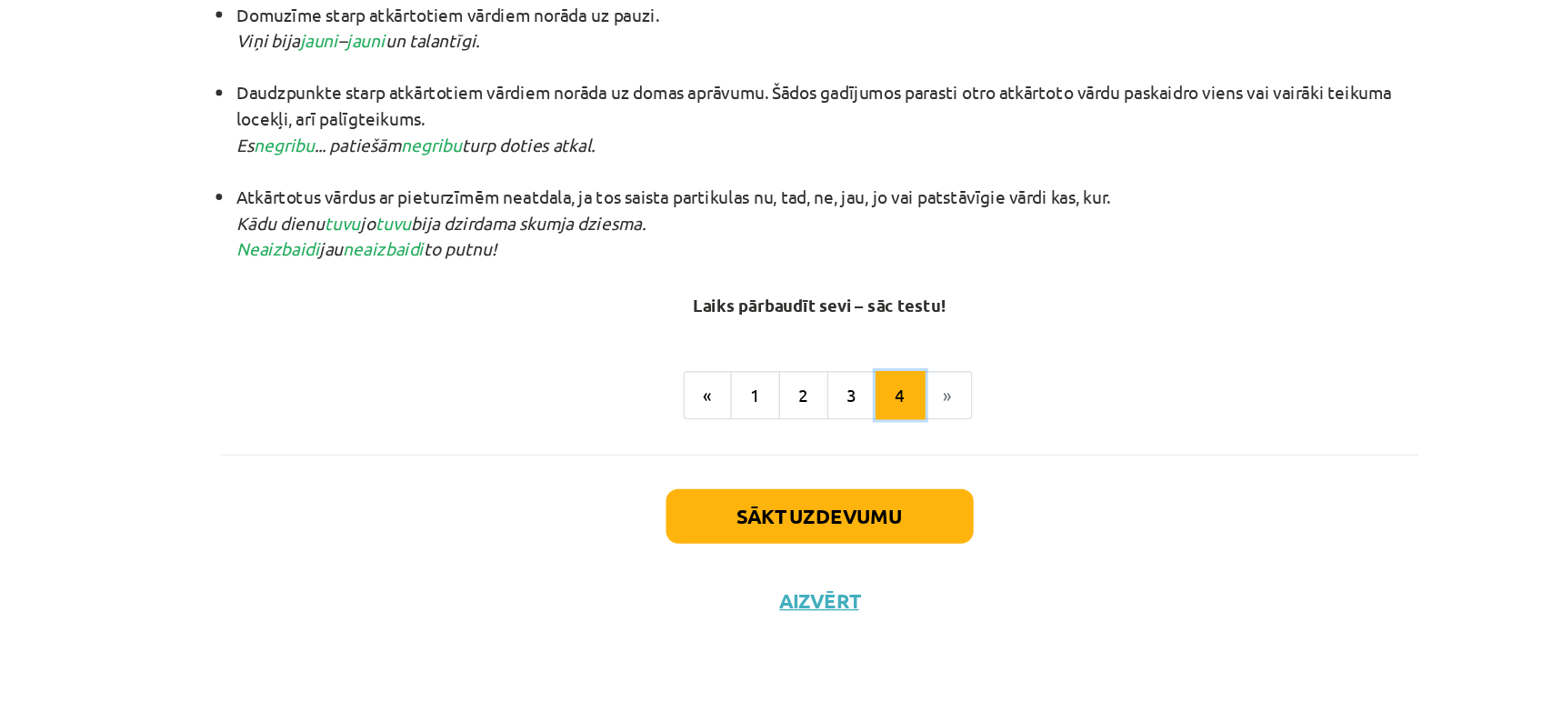
scroll to position [566, 0]
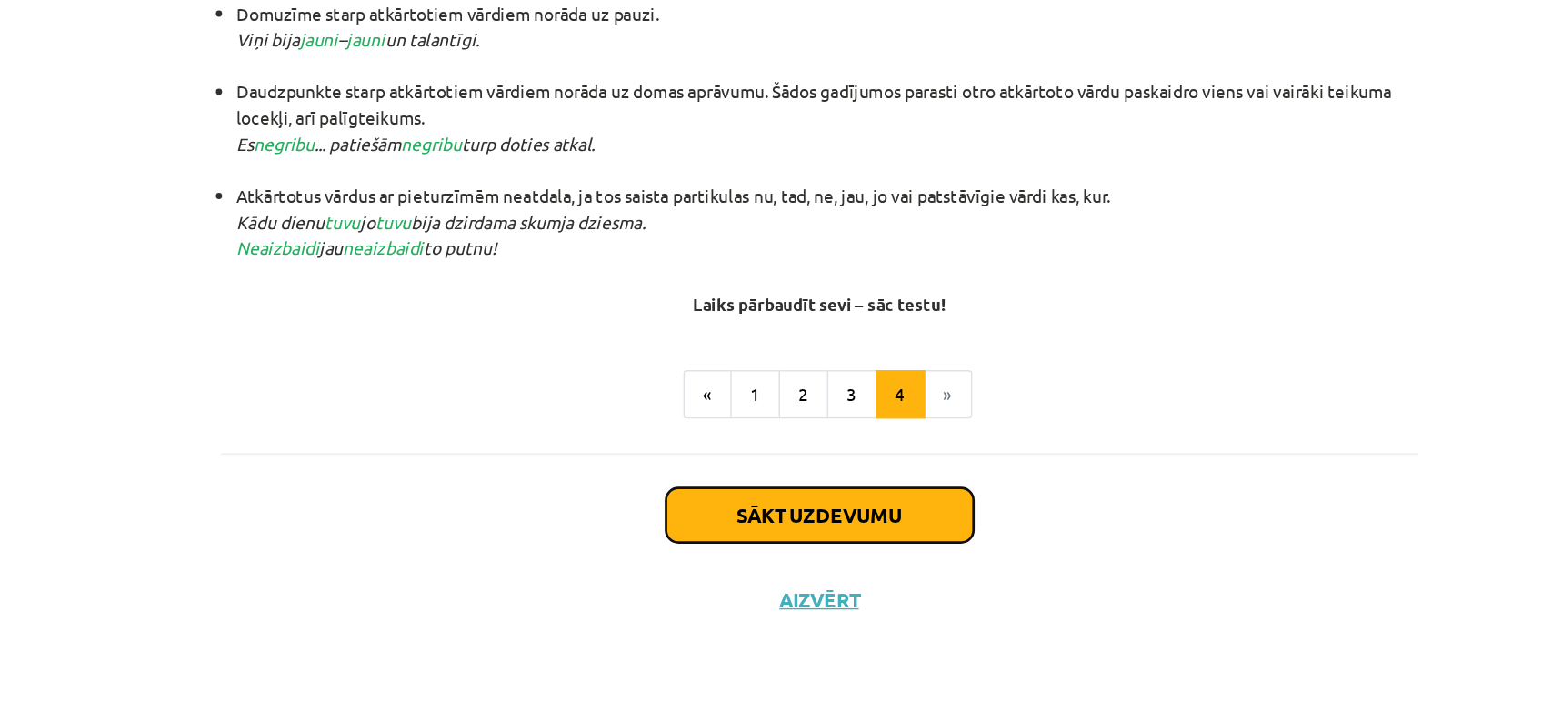
click at [783, 569] on button "Sākt uzdevumu" at bounding box center [776, 565] width 225 height 40
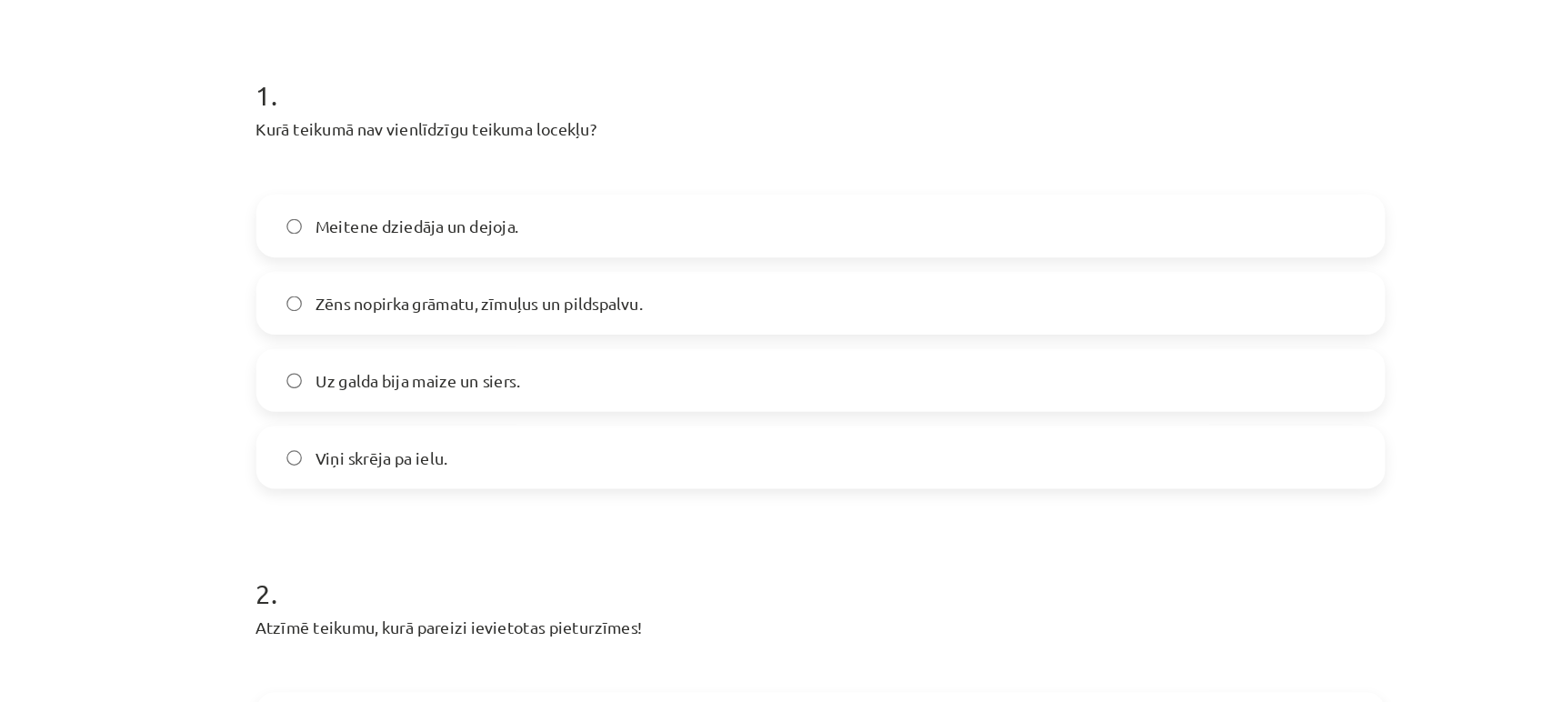
scroll to position [329, 0]
click at [466, 356] on span "Viņi skrēja pa ielu." at bounding box center [435, 359] width 103 height 19
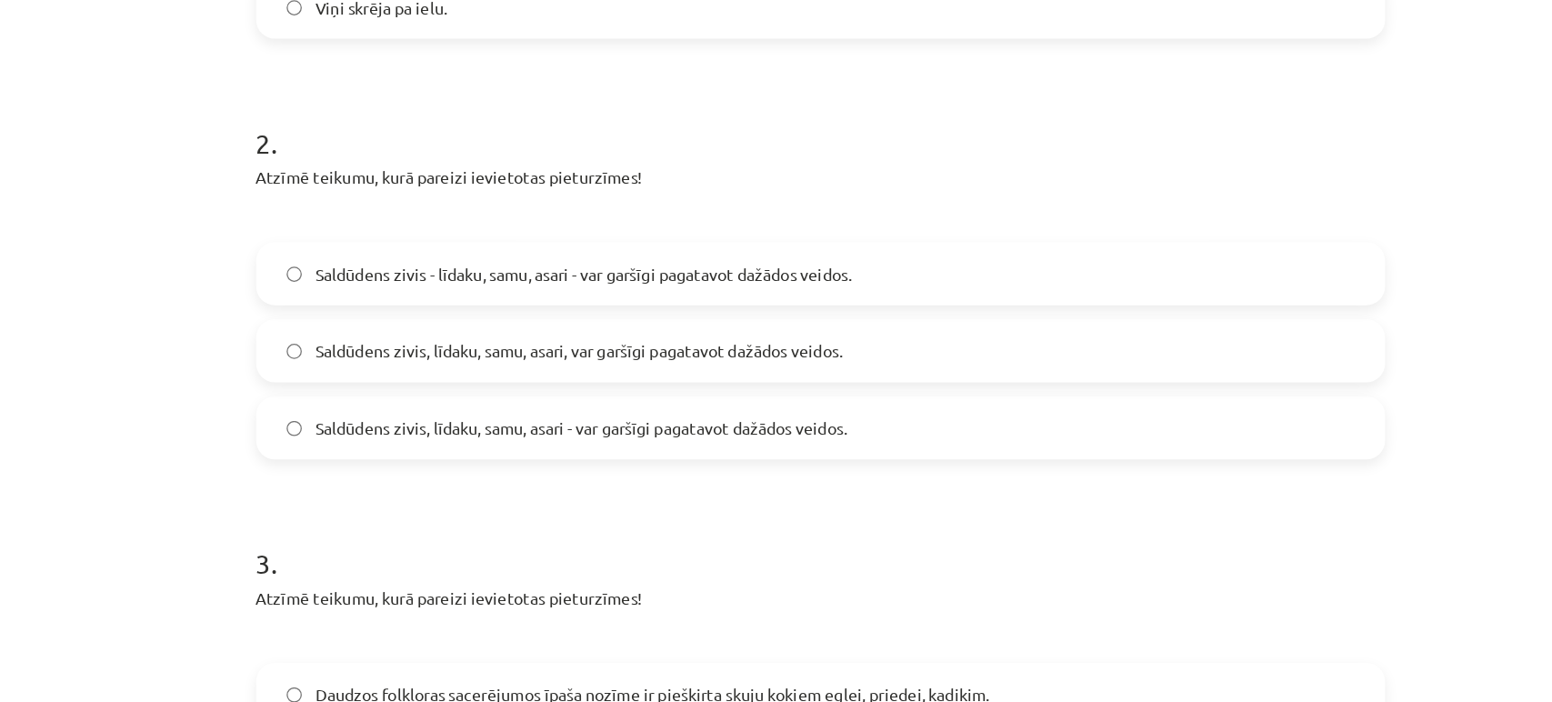
scroll to position [684, 0]
click at [653, 211] on span "Saldūdens zivis - līdaku, samu, asari - var garšīgi pagatavot dažādos veidos." at bounding box center [592, 212] width 417 height 19
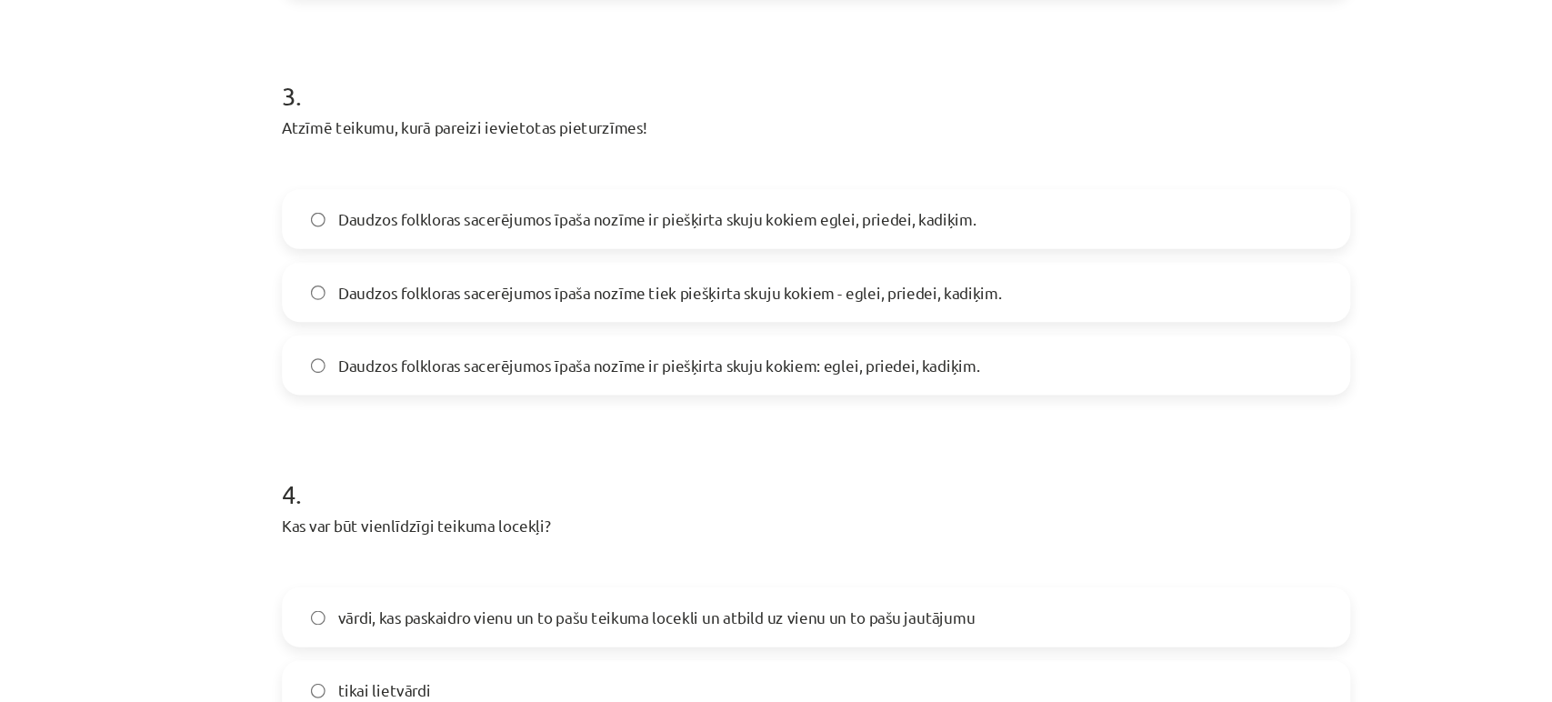
scroll to position [999, 0]
click at [693, 345] on span "Daudzos folkloras sacerējumos īpaša nozīme ir piešķirta skuju kokiem: eglei, pr…" at bounding box center [647, 344] width 527 height 19
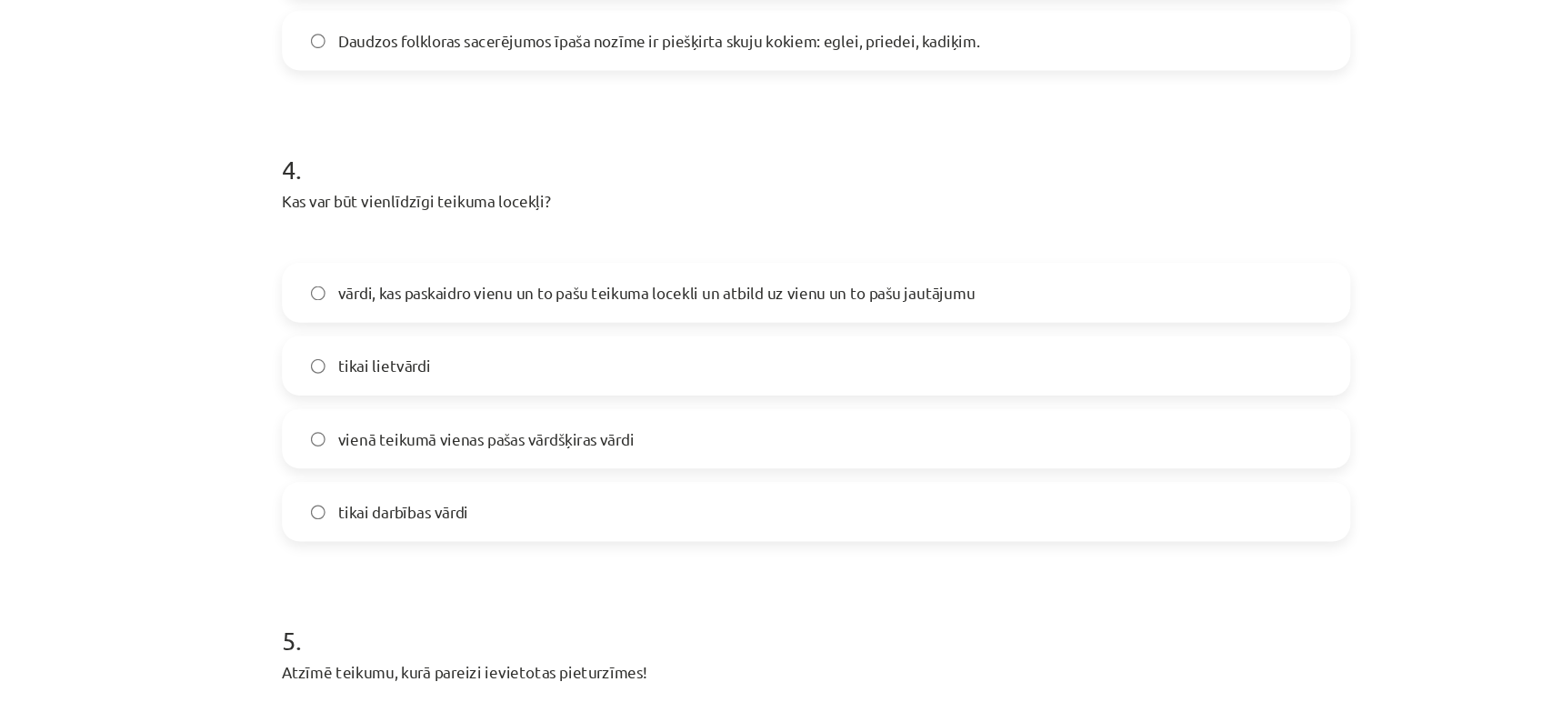
scroll to position [1268, 0]
click at [642, 281] on span "vārdi, kas paskaidro vienu un to pašu teikuma locekli un atbild uz vienu un to …" at bounding box center [646, 282] width 524 height 19
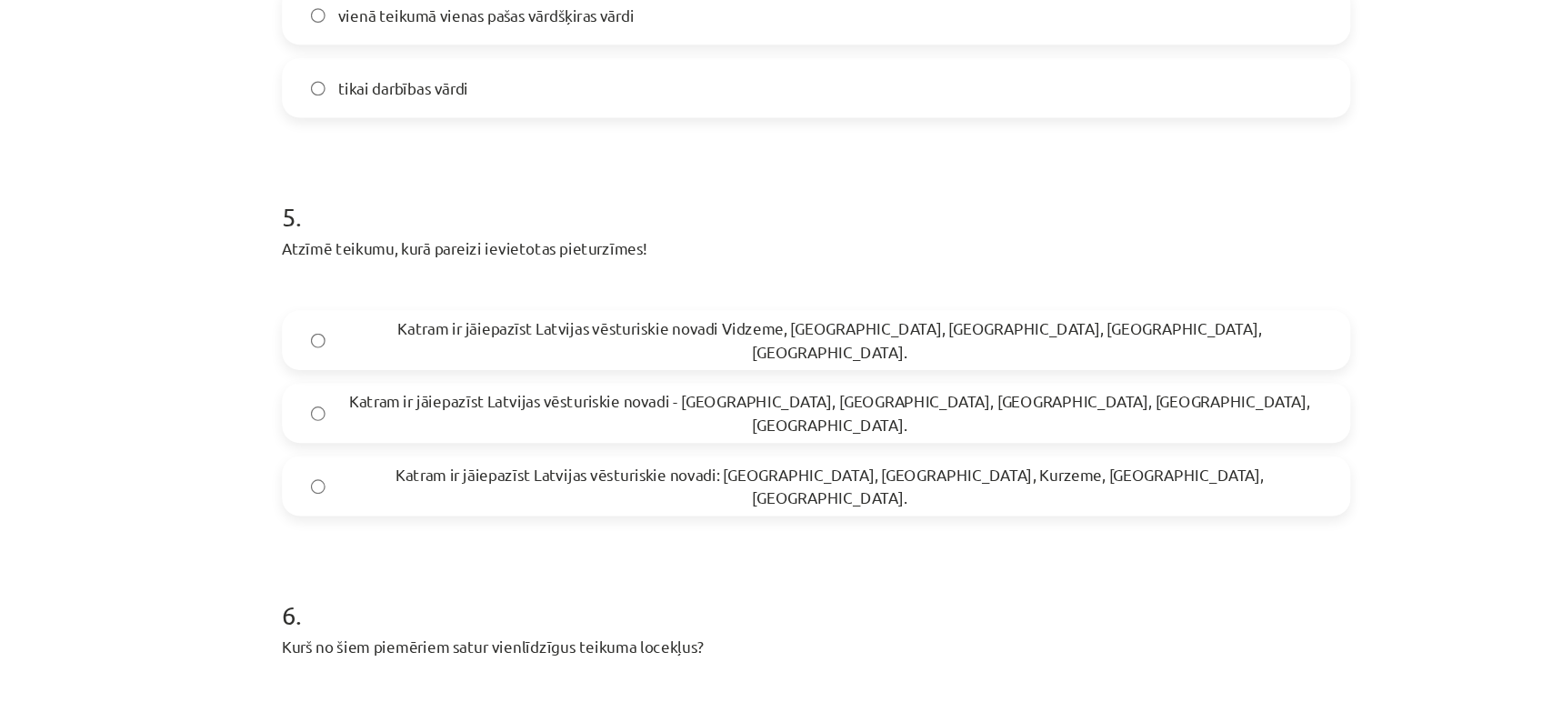
scroll to position [1615, 0]
click at [674, 449] on span "Katram ir jāiepazīst Latvijas vēsturiskie novadi: [GEOGRAPHIC_DATA], [GEOGRAPHI…" at bounding box center [788, 442] width 808 height 38
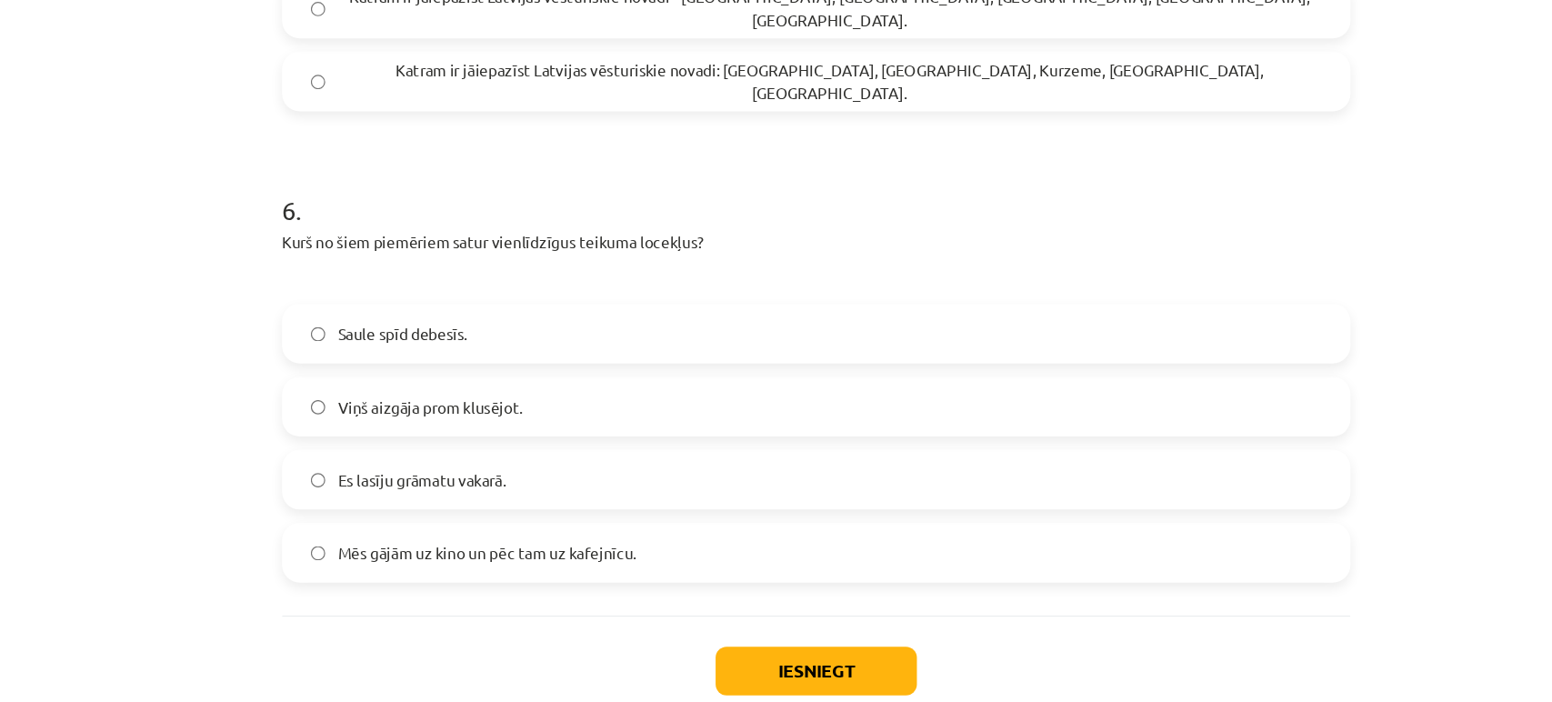
scroll to position [1956, 0]
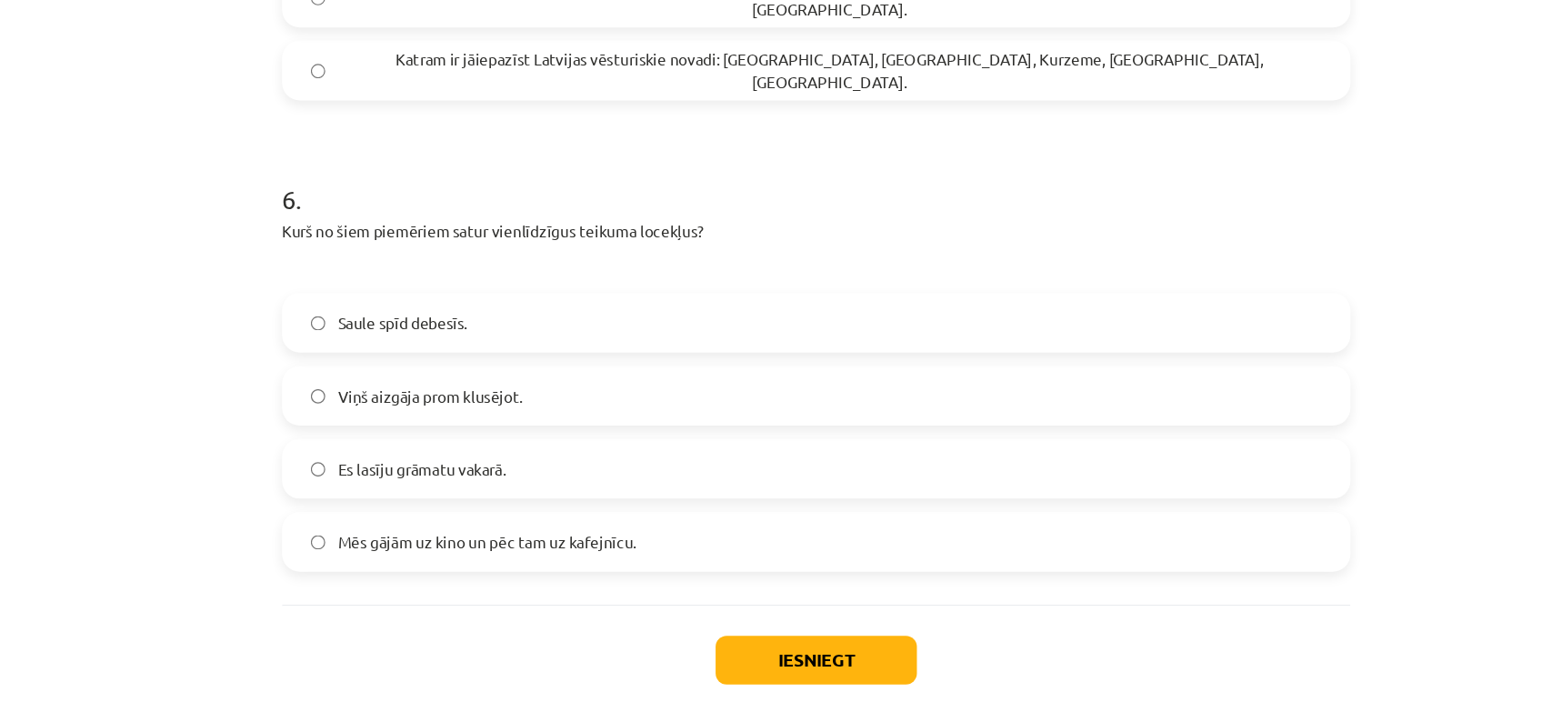
click at [640, 498] on label "Mēs gājām uz kino un pēc tam uz kafejnīcu." at bounding box center [776, 487] width 875 height 45
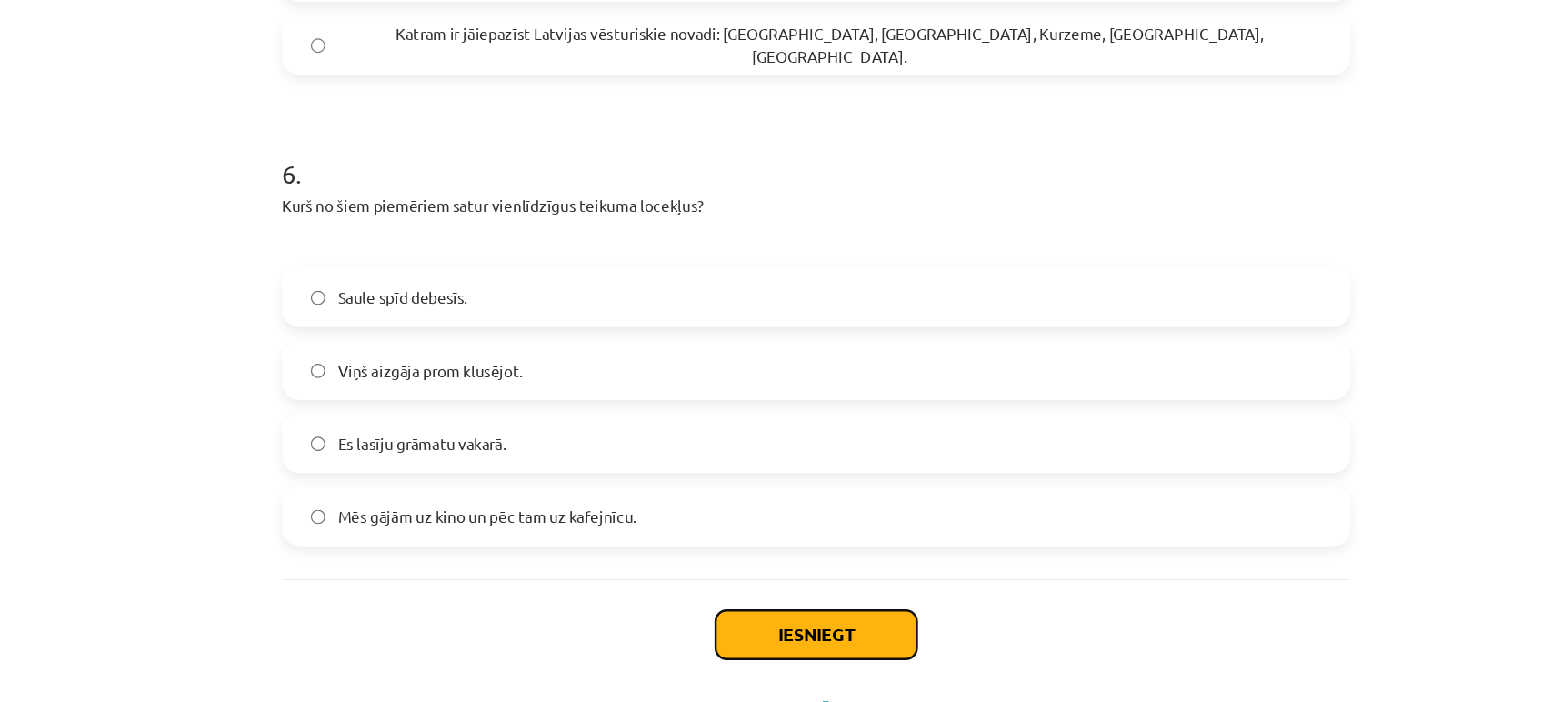
click at [735, 563] on button "Iesniegt" at bounding box center [776, 565] width 165 height 40
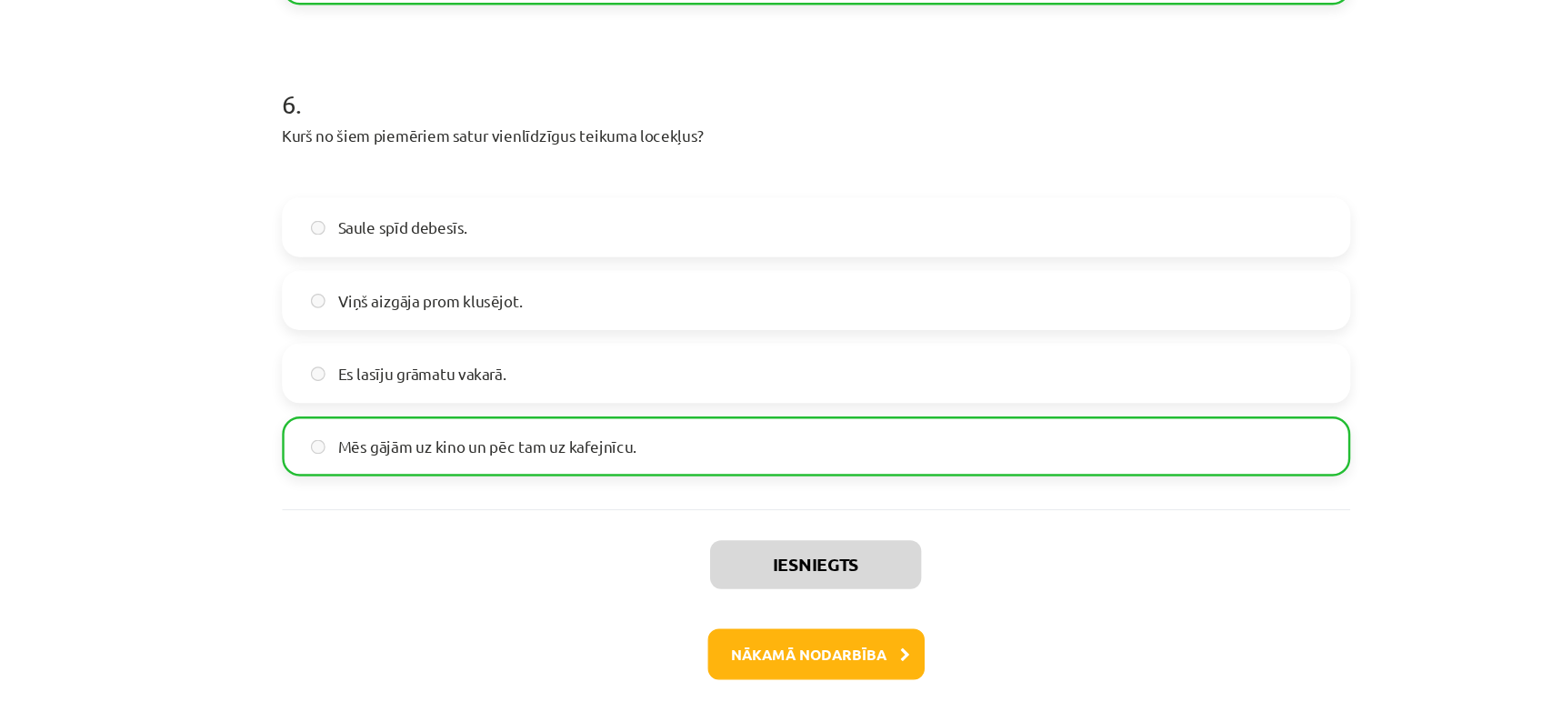
scroll to position [567, 0]
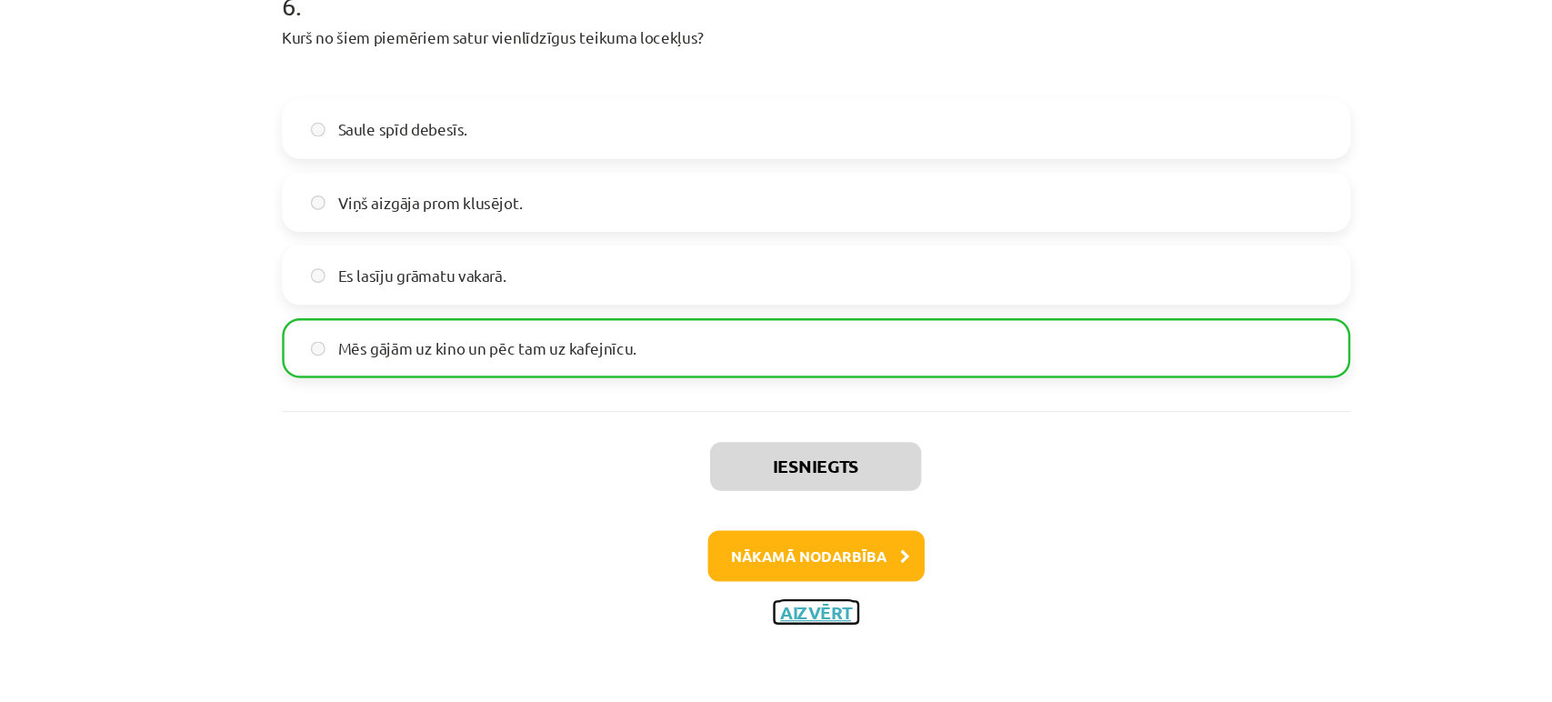
click at [769, 627] on button "Aizvērt" at bounding box center [776, 627] width 69 height 18
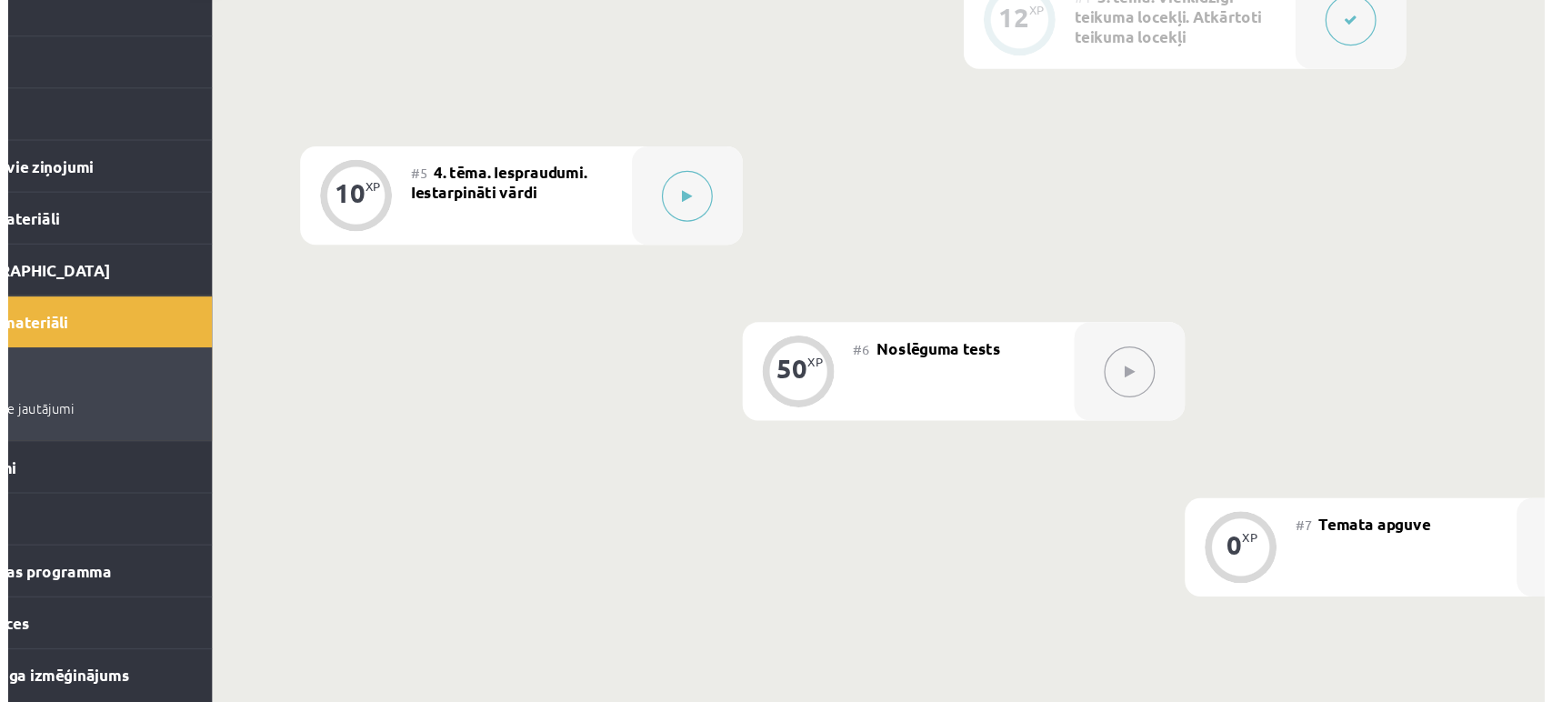
scroll to position [850, 0]
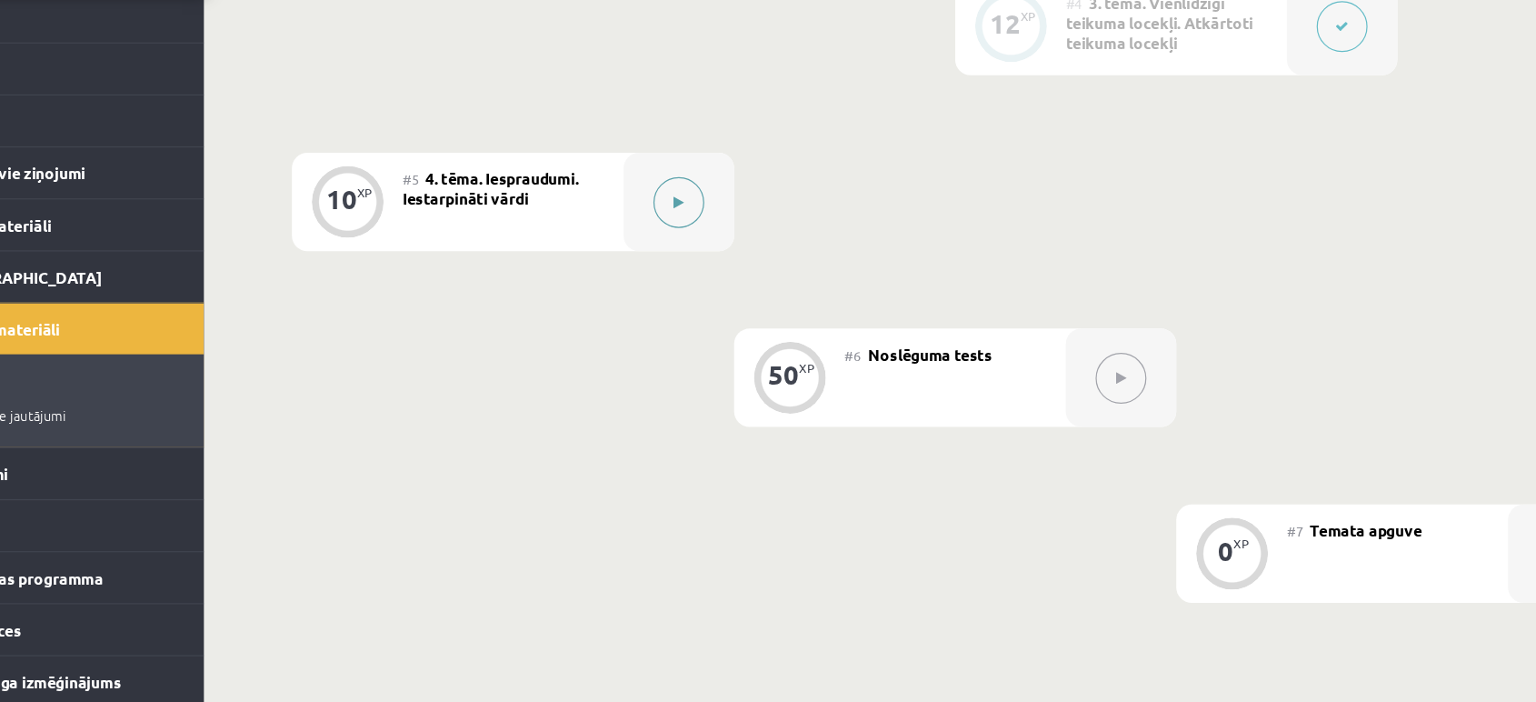
click at [660, 270] on button at bounding box center [664, 271] width 42 height 42
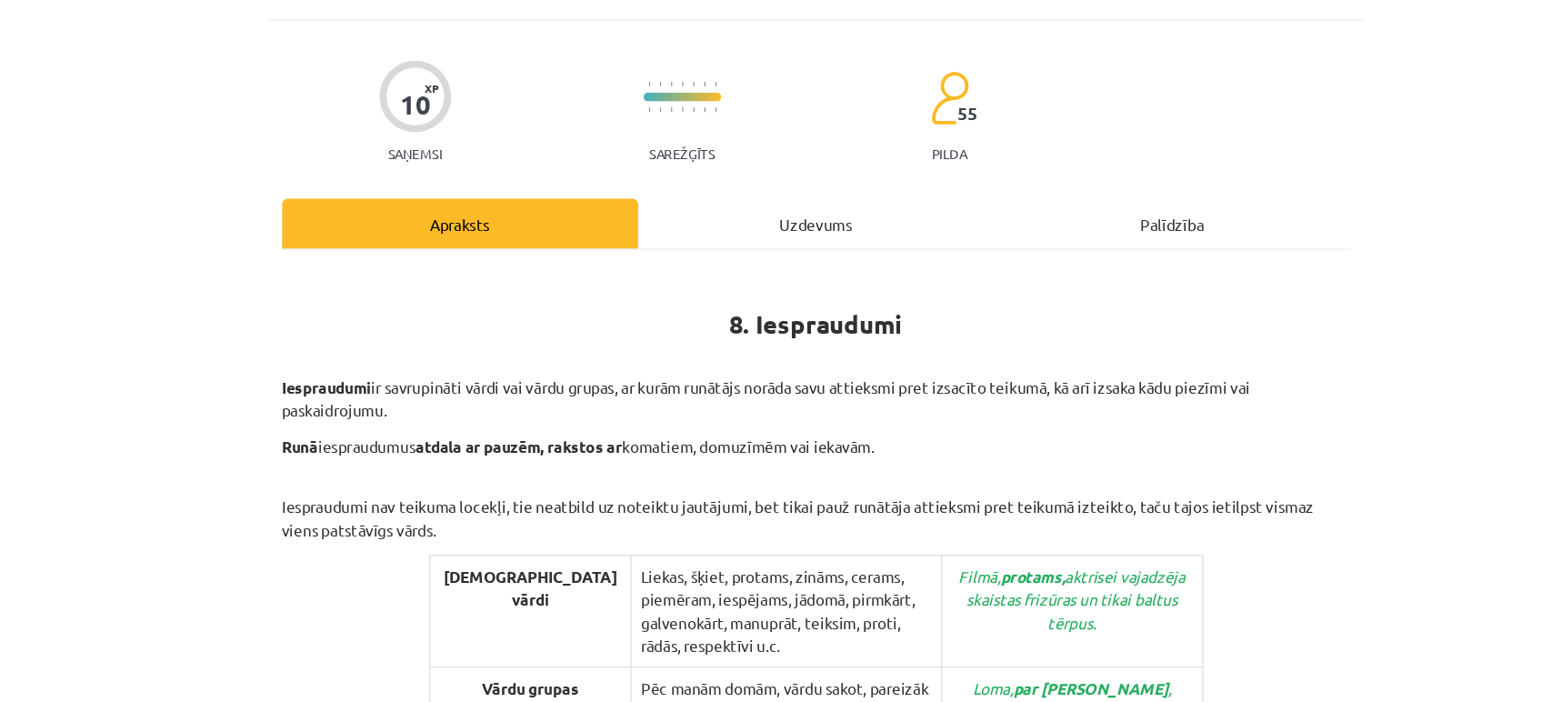
click at [149, 526] on div "Mācību tēma: Latviešu valodas i - 12. klases 1.ieskaites mācību materiāls (c) #…" at bounding box center [776, 351] width 1552 height 702
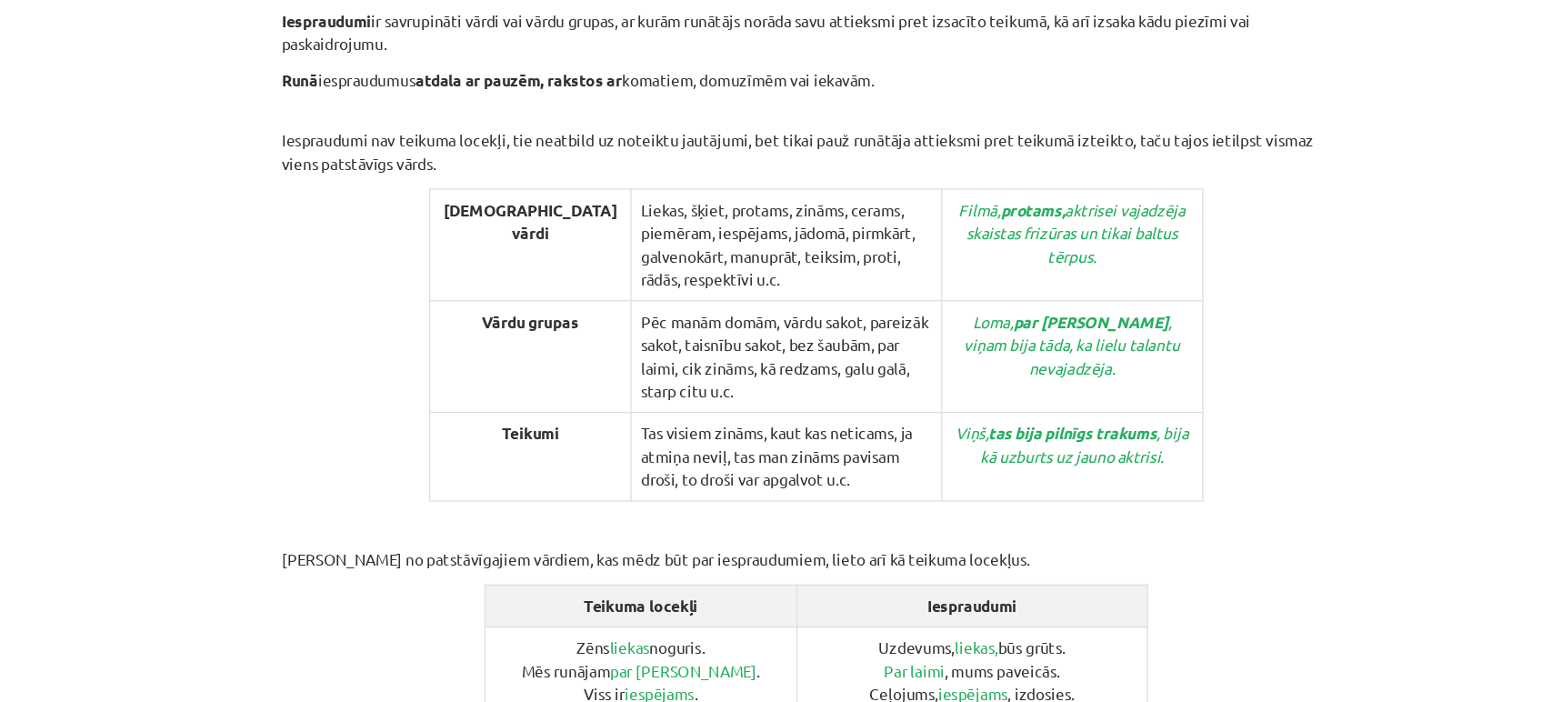
scroll to position [300, 0]
click at [195, 417] on div "Mācību tēma: Latviešu valodas i - 12. klases 1.ieskaites mācību materiāls (c) #…" at bounding box center [776, 351] width 1552 height 702
click at [209, 555] on div "Mācību tēma: Latviešu valodas i - 12. klases 1.ieskaites mācību materiāls (c) #…" at bounding box center [776, 351] width 1552 height 702
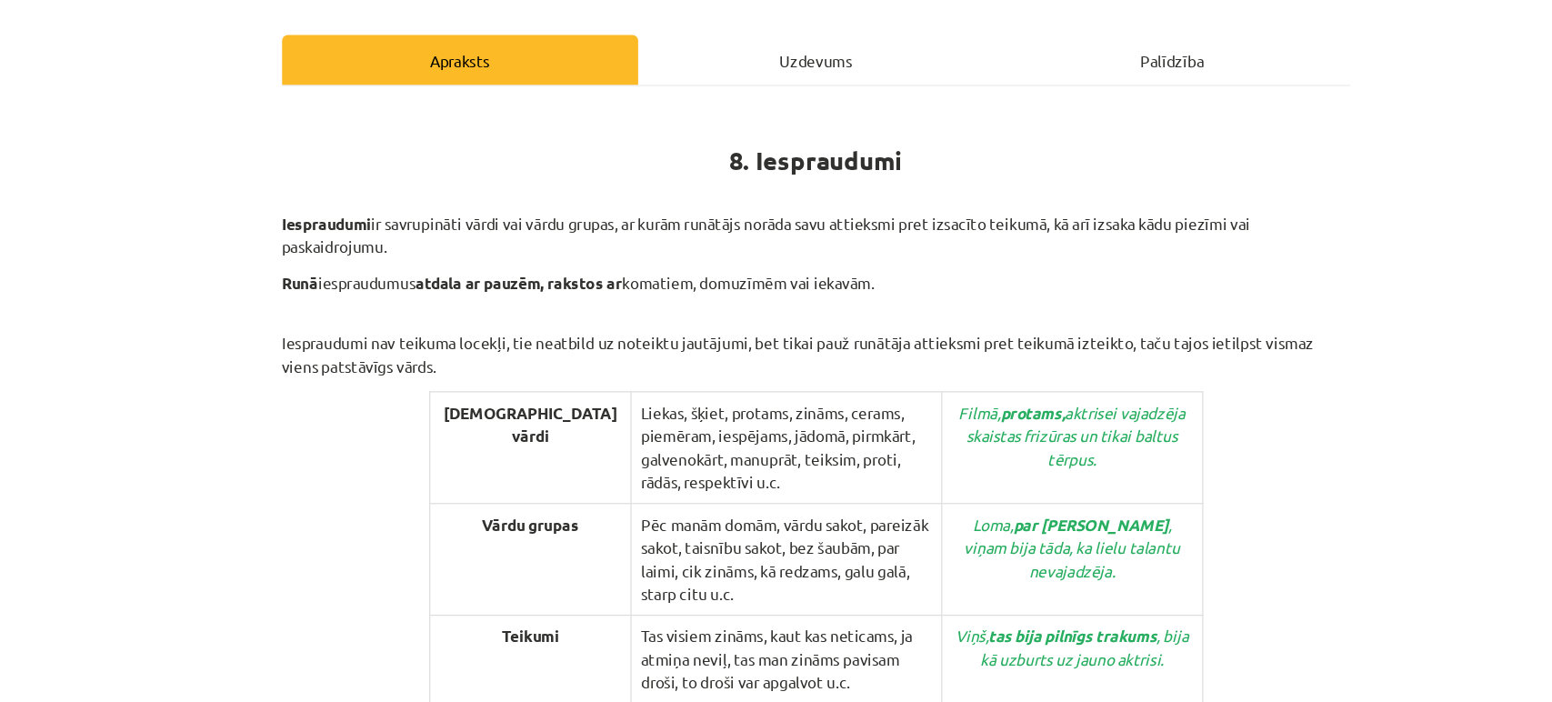
scroll to position [135, 0]
click at [159, 479] on div "Mācību tēma: Latviešu valodas i - 12. klases 1.ieskaites mācību materiāls (c) #…" at bounding box center [776, 351] width 1552 height 702
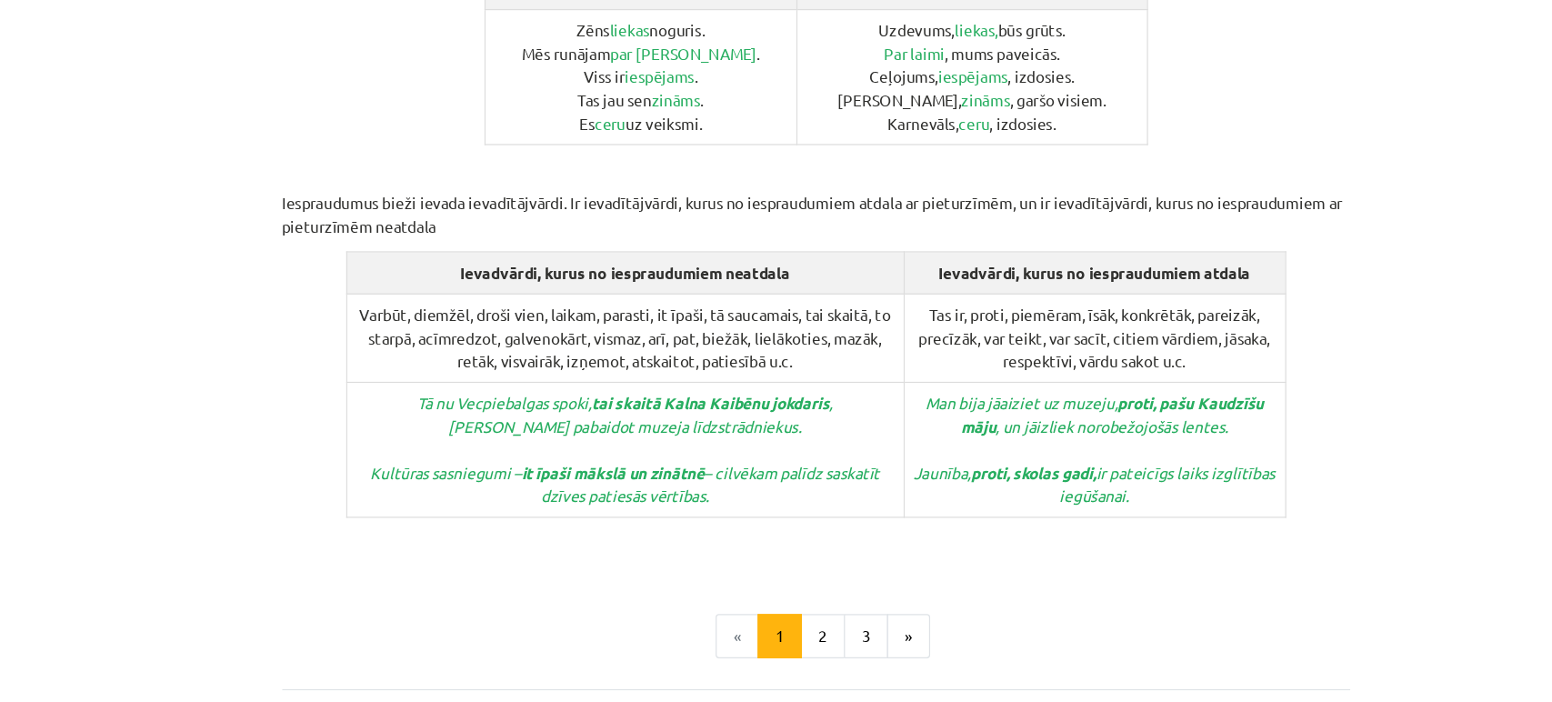
scroll to position [809, 0]
click at [775, 608] on button "2" at bounding box center [782, 626] width 36 height 36
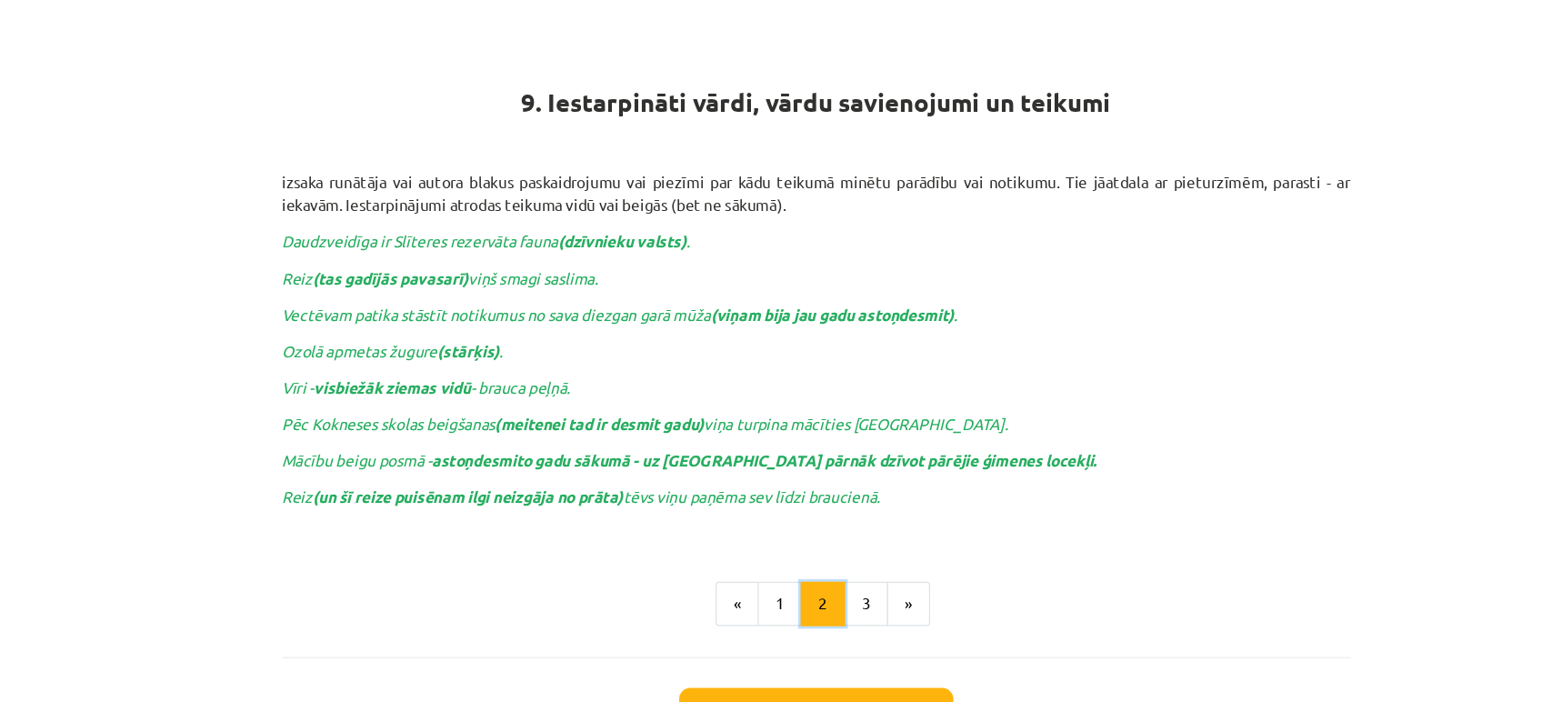
scroll to position [302, 0]
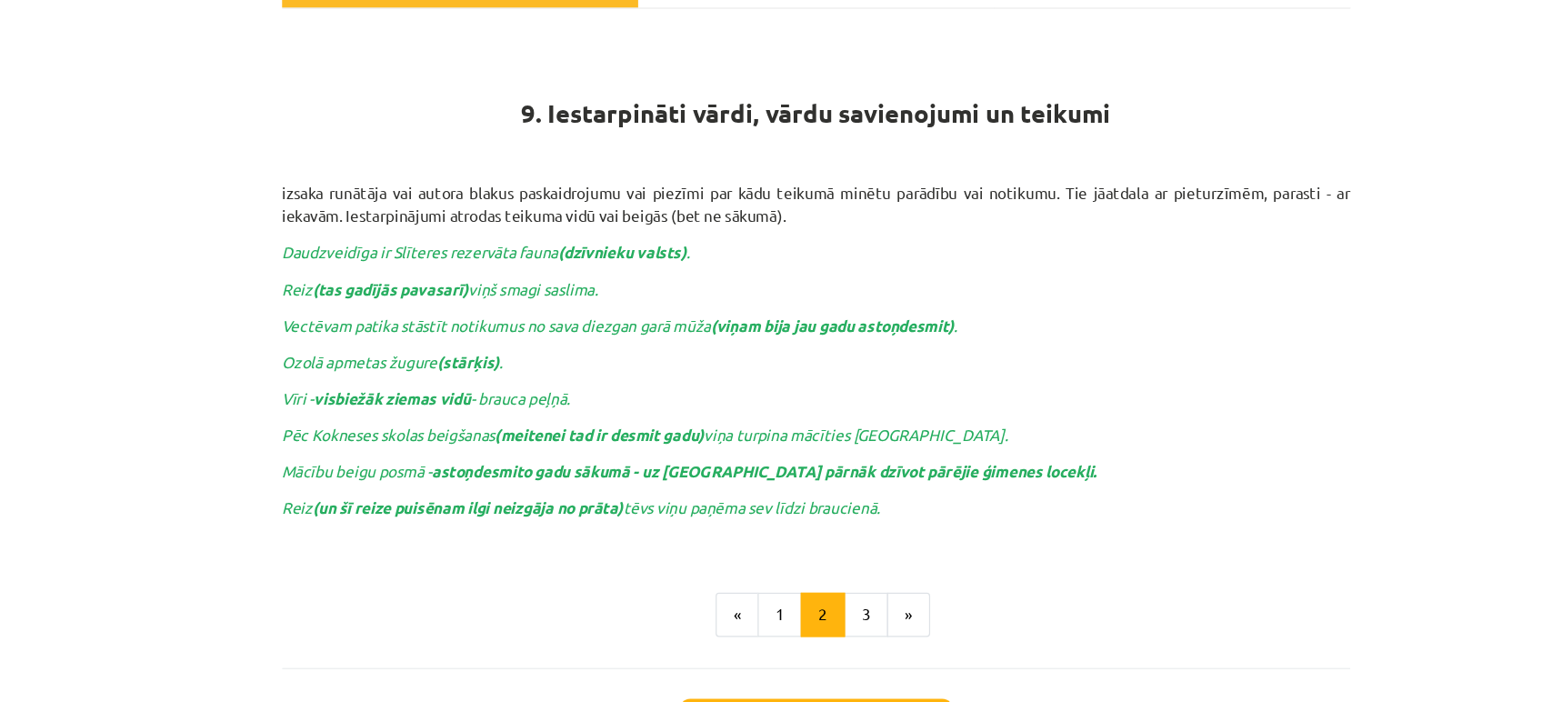
click at [236, 272] on div "Mācību tēma: Latviešu valodas i - 12. klases 1.ieskaites mācību materiāls (c) #…" at bounding box center [776, 351] width 1552 height 702
click at [229, 303] on div "Mācību tēma: Latviešu valodas i - 12. klases 1.ieskaites mācību materiāls (c) #…" at bounding box center [776, 351] width 1552 height 702
click at [815, 513] on button "3" at bounding box center [817, 505] width 36 height 36
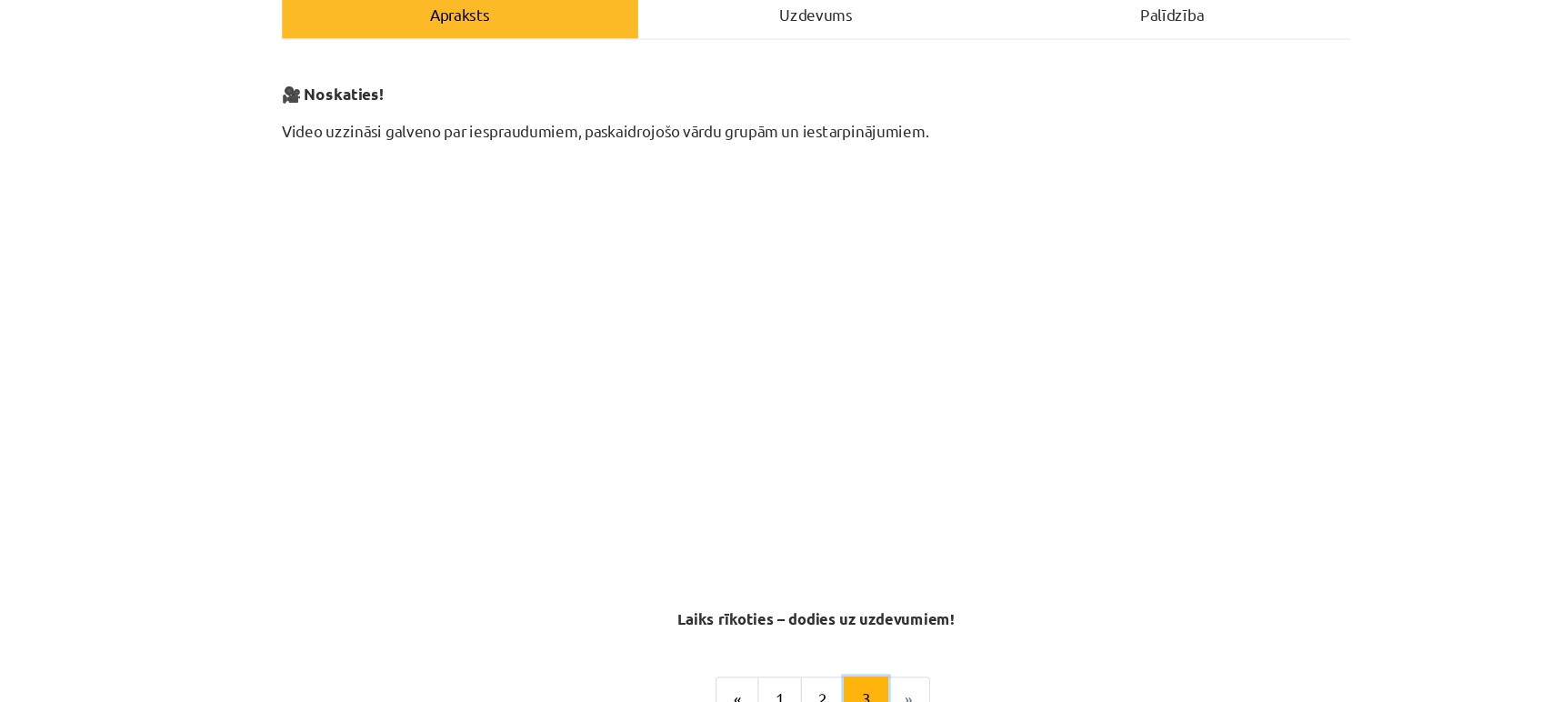
scroll to position [375, 0]
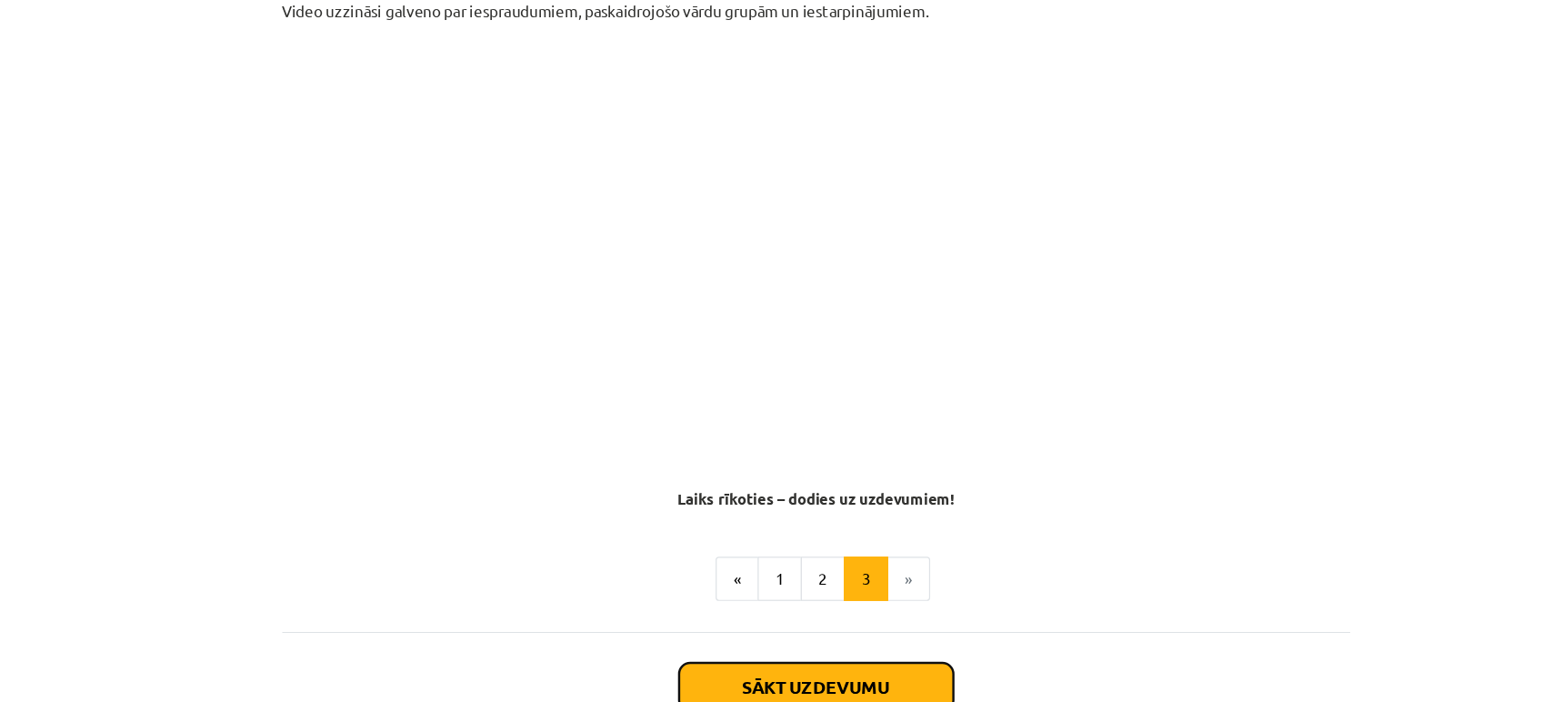
click at [747, 560] on button "Sākt uzdevumu" at bounding box center [776, 565] width 225 height 40
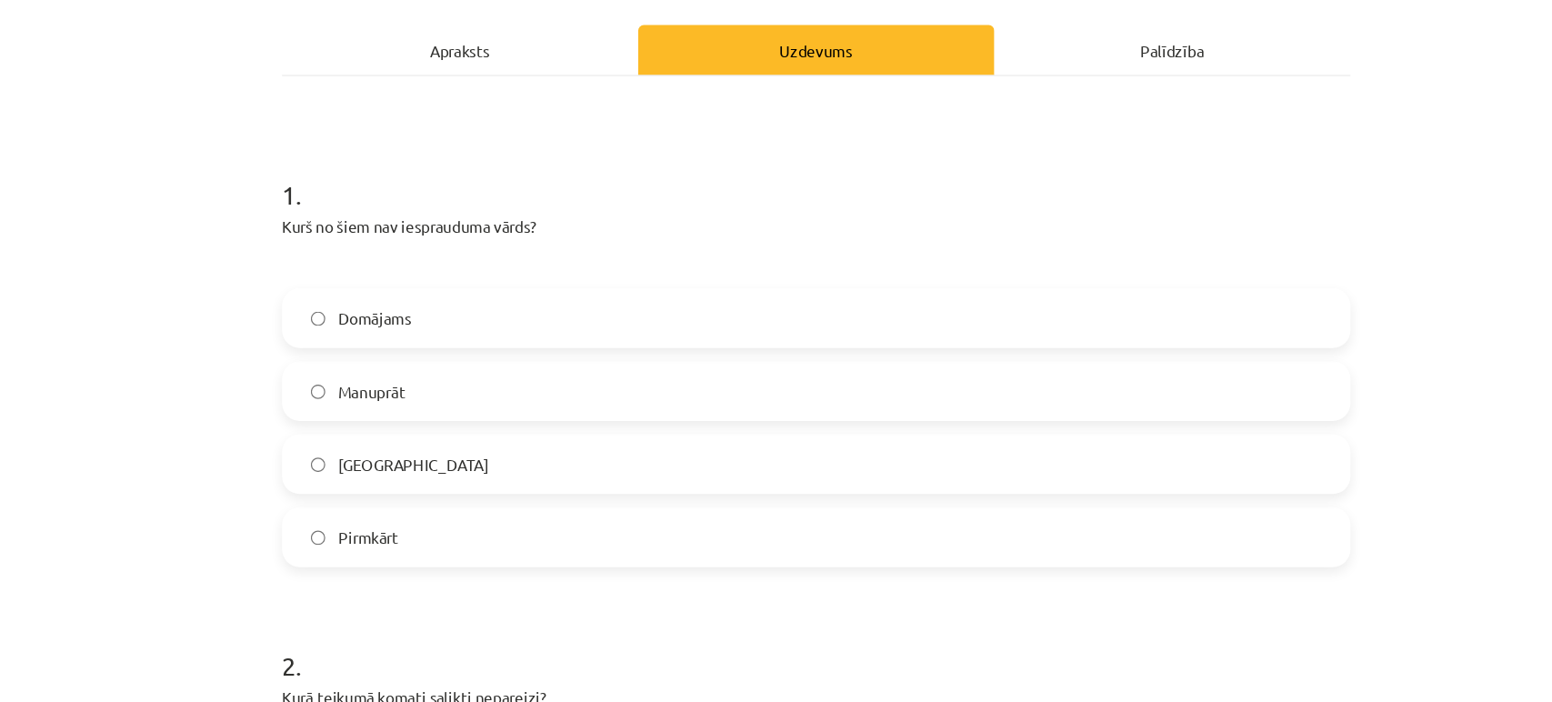
scroll to position [245, 0]
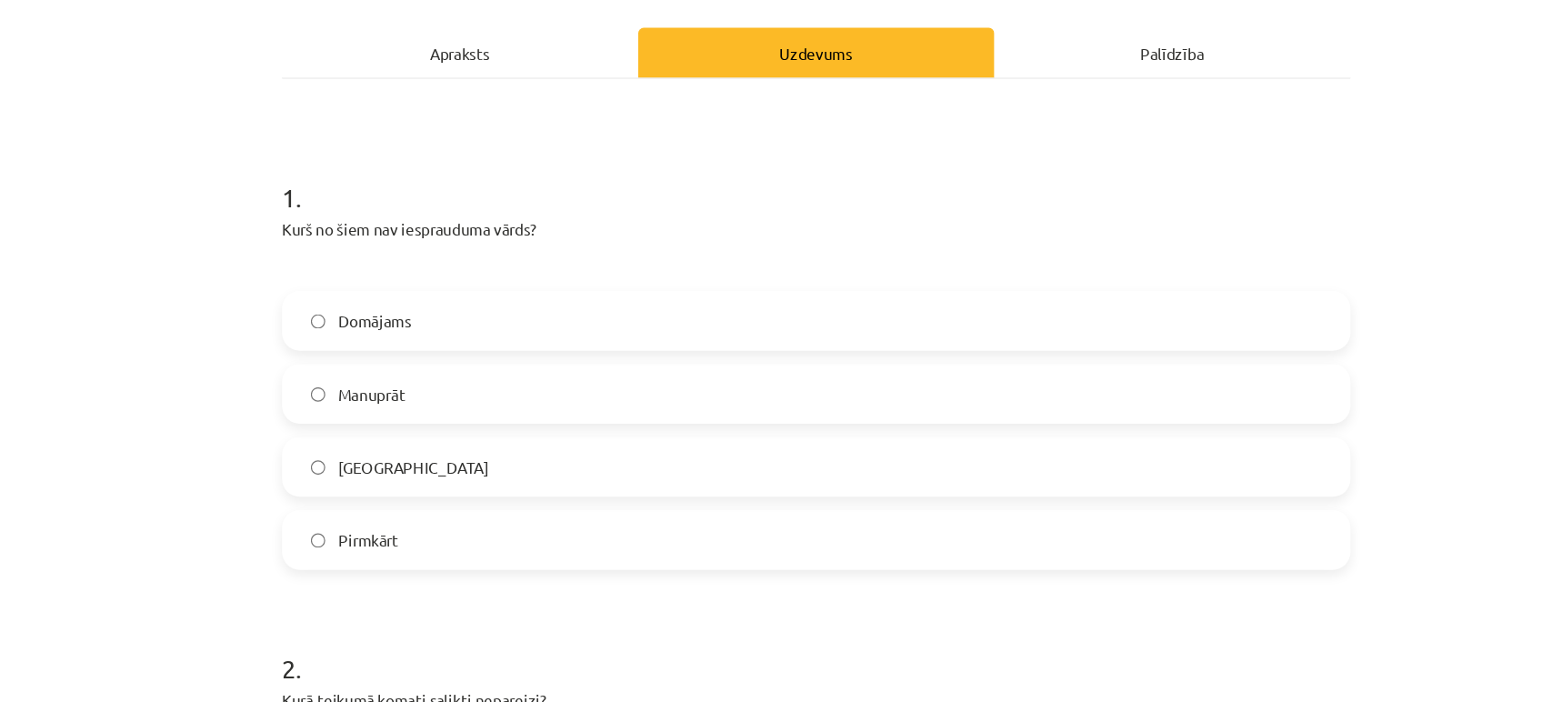
click at [432, 265] on span "Domājams" at bounding box center [414, 264] width 60 height 19
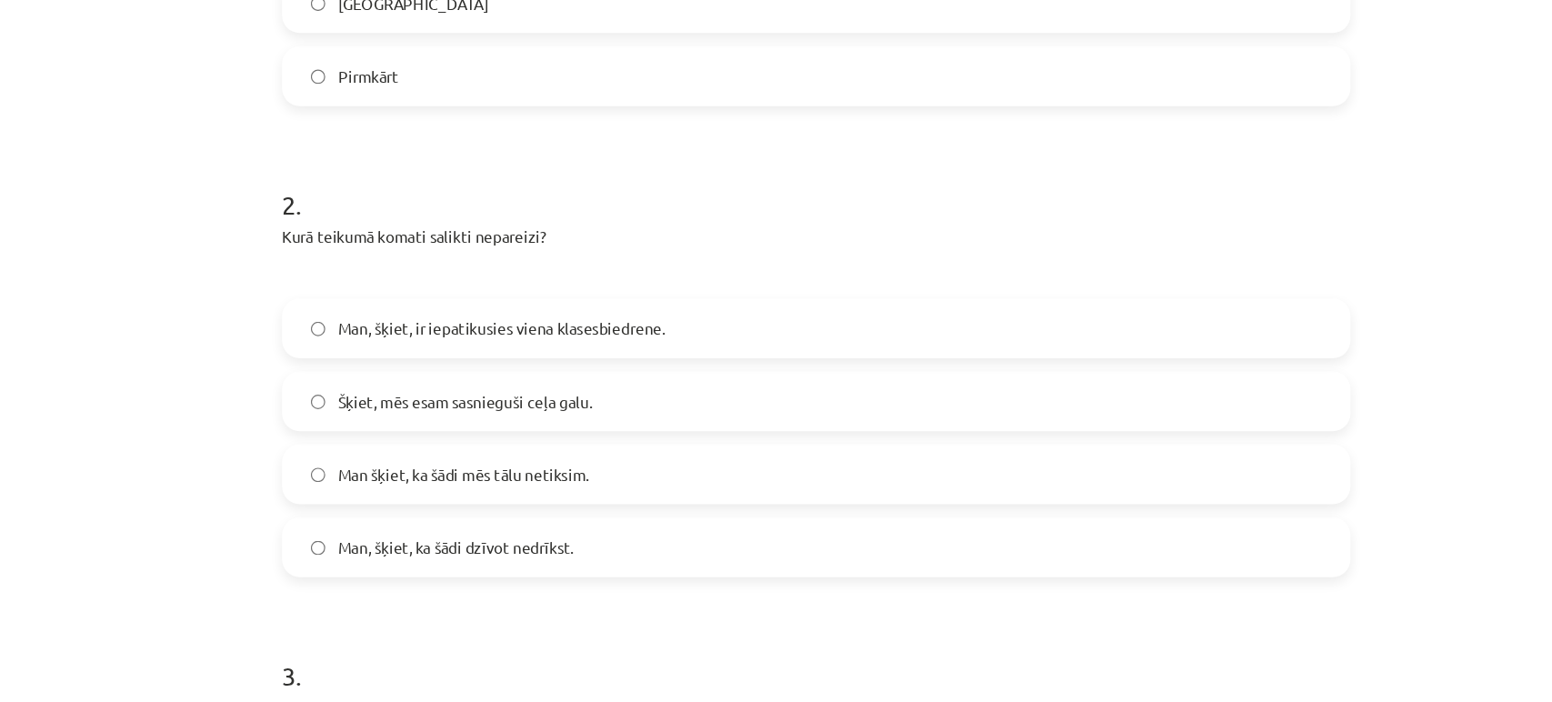
scroll to position [634, 0]
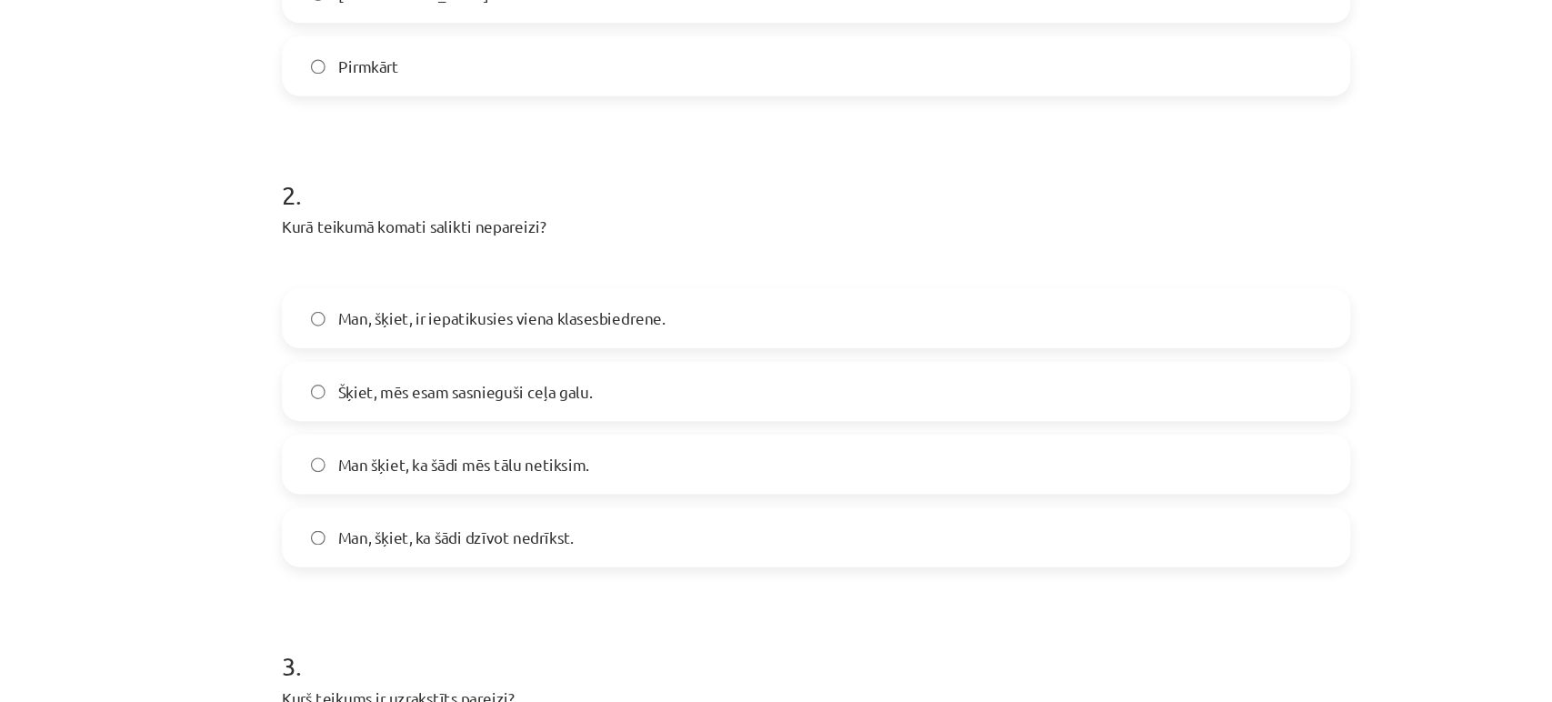
click at [435, 259] on span "Man, šķiet, ir iepatikusies viena klasesbiedrene." at bounding box center [518, 262] width 269 height 19
click at [410, 444] on span "Man, šķiet, ka šādi dzīvot nedrīkst." at bounding box center [481, 442] width 194 height 19
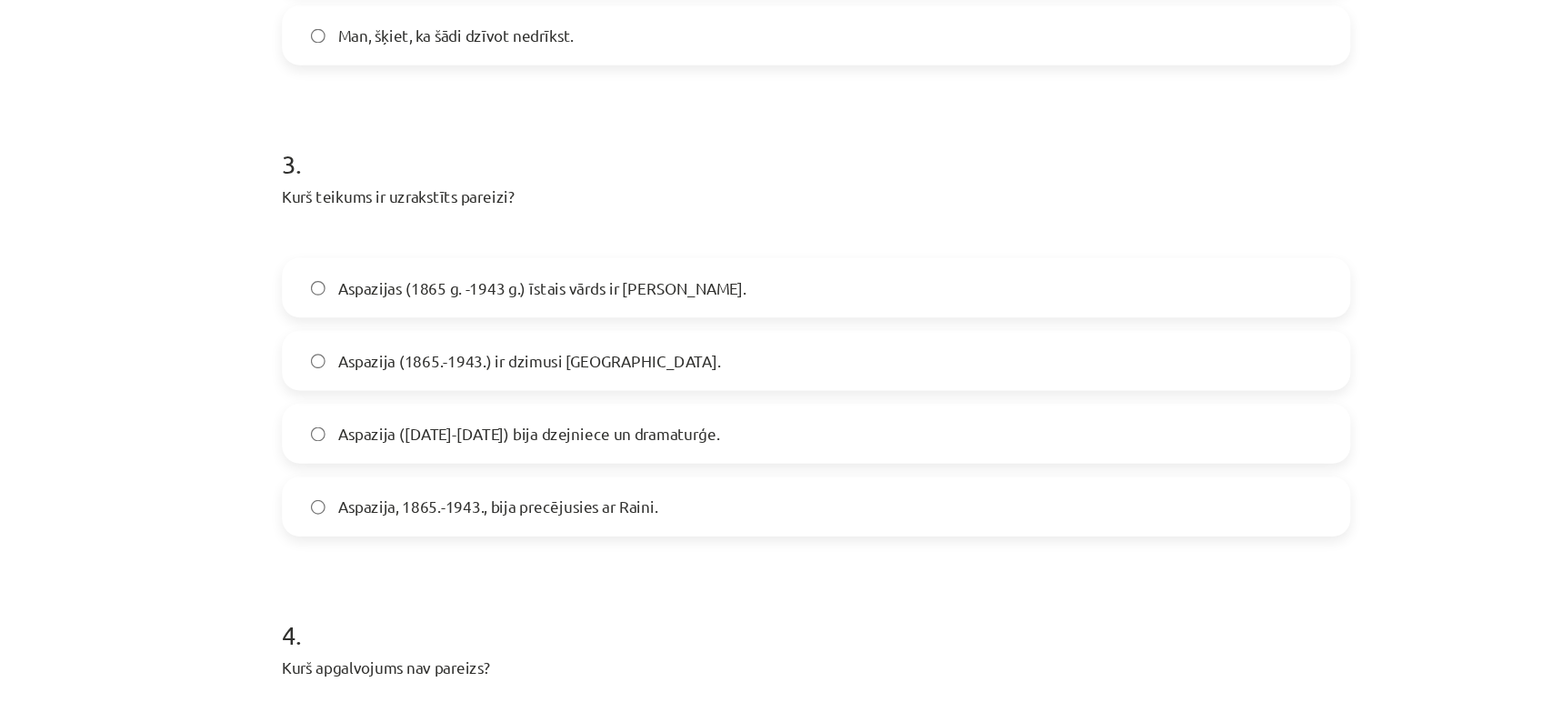
scroll to position [1047, 0]
click at [464, 362] on span "Aspazija ([DATE]-[DATE]) bija dzejniece un dramaturģe." at bounding box center [541, 355] width 314 height 19
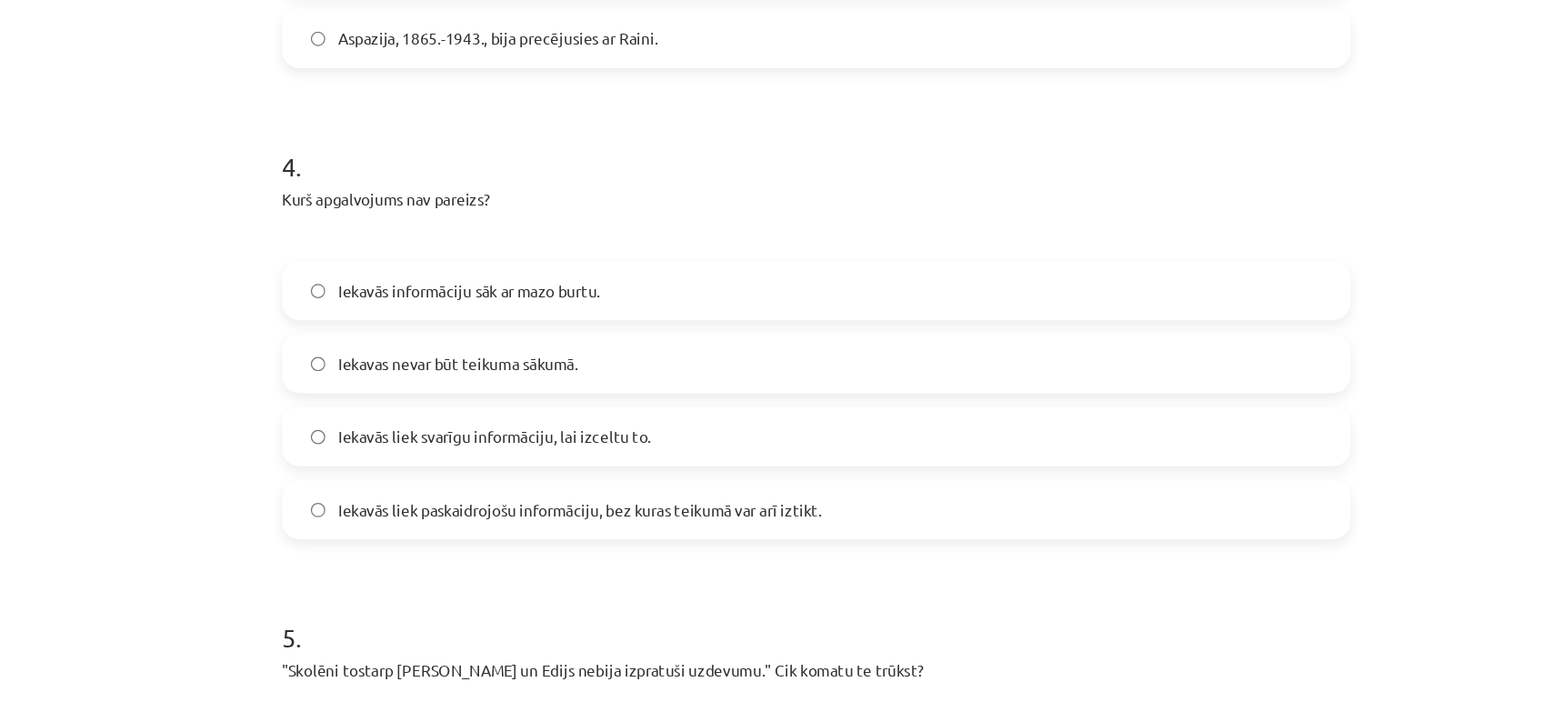
scroll to position [1434, 0]
click at [531, 229] on span "Iekavās informāciju sāk ar mazo burtu." at bounding box center [491, 236] width 215 height 19
click at [489, 300] on span "Iekavas nevar būt teikuma sākumā." at bounding box center [482, 296] width 197 height 19
click at [432, 419] on span "Iekavās liek paskaidrojošu informāciju, bez kuras teikumā var arī iztikt." at bounding box center [582, 416] width 397 height 19
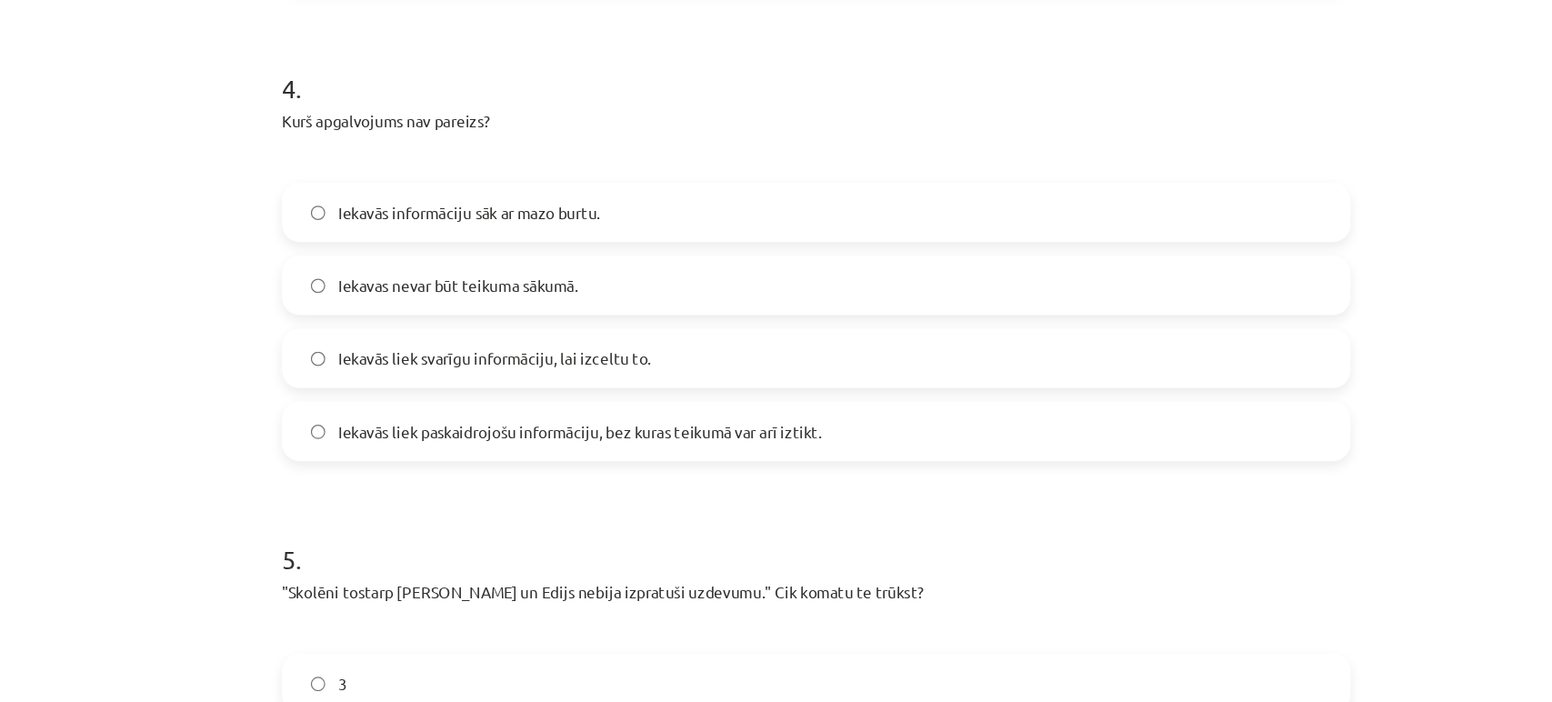
scroll to position [1496, 0]
click at [447, 294] on span "Iekavās liek svarīgu informāciju, lai izceltu to." at bounding box center [512, 294] width 257 height 19
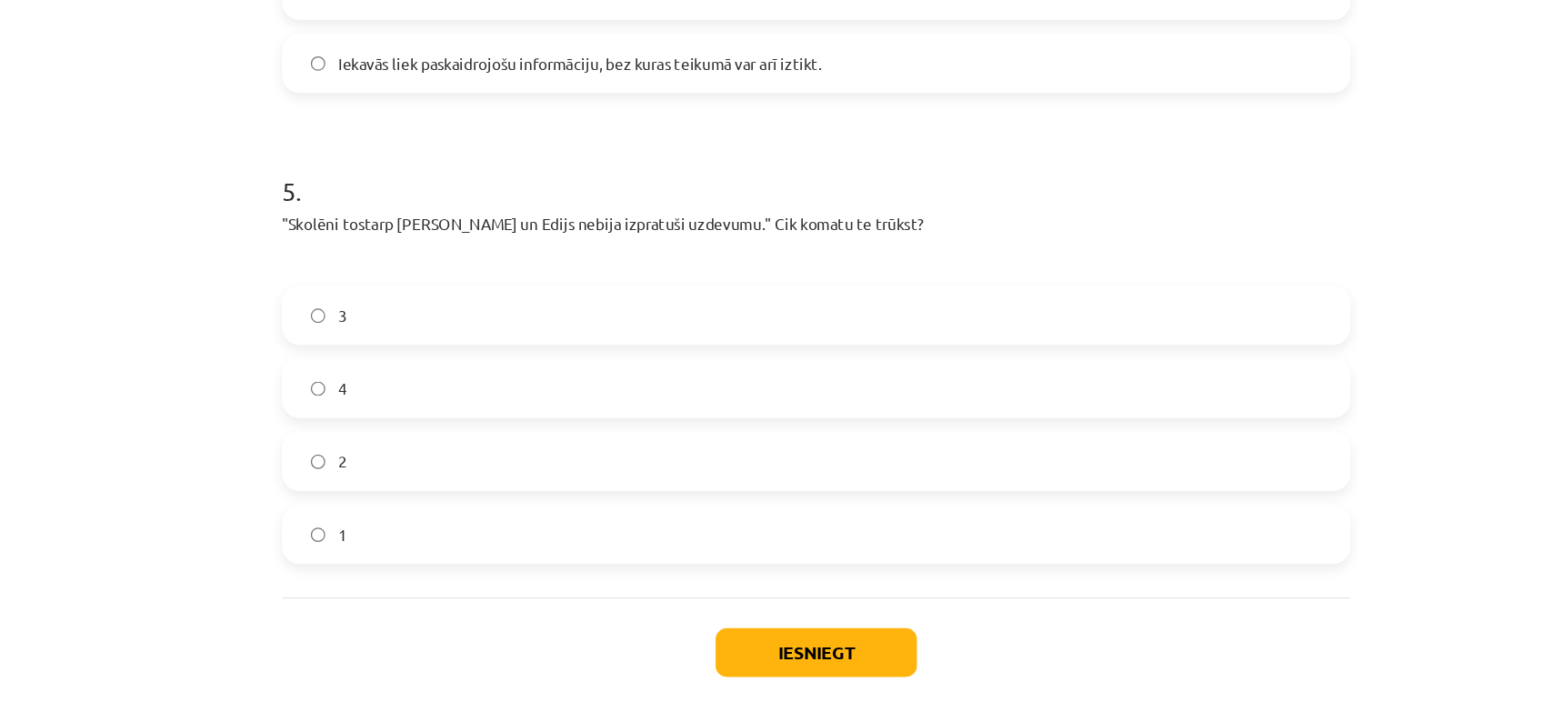
scroll to position [850, 0]
click at [385, 403] on label "2" at bounding box center [776, 407] width 875 height 45
click at [795, 552] on button "Iesniegt" at bounding box center [776, 565] width 165 height 40
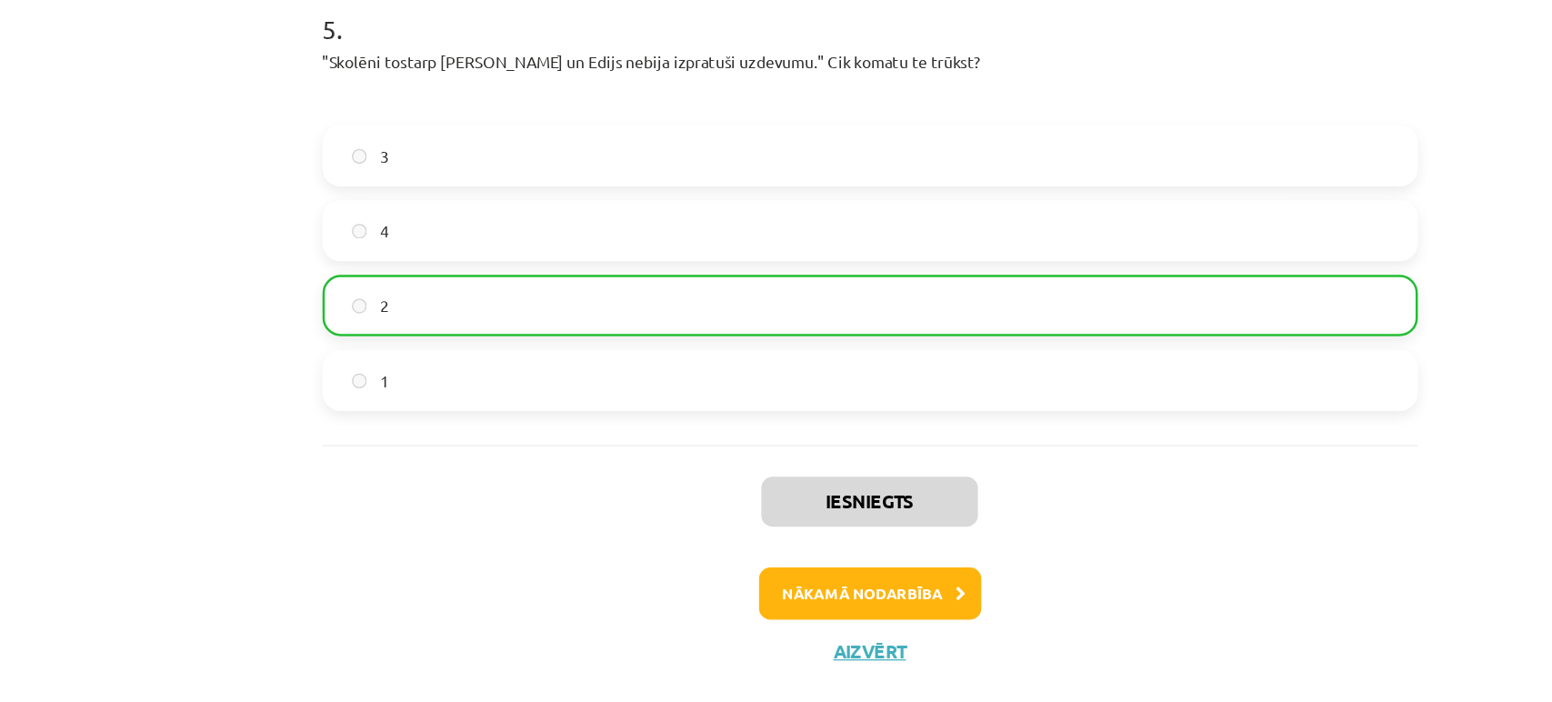
scroll to position [840, 0]
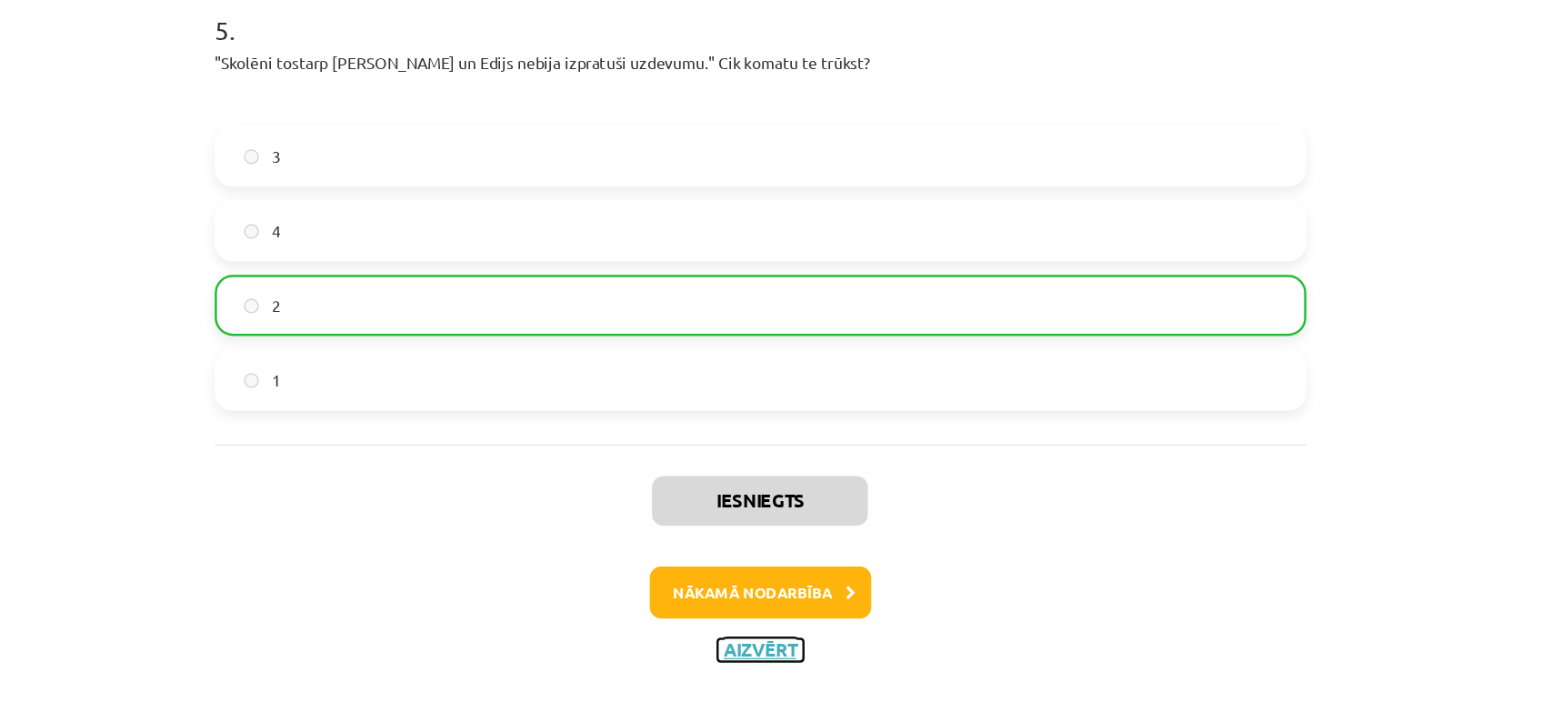
click at [770, 631] on button "Aizvērt" at bounding box center [776, 627] width 69 height 18
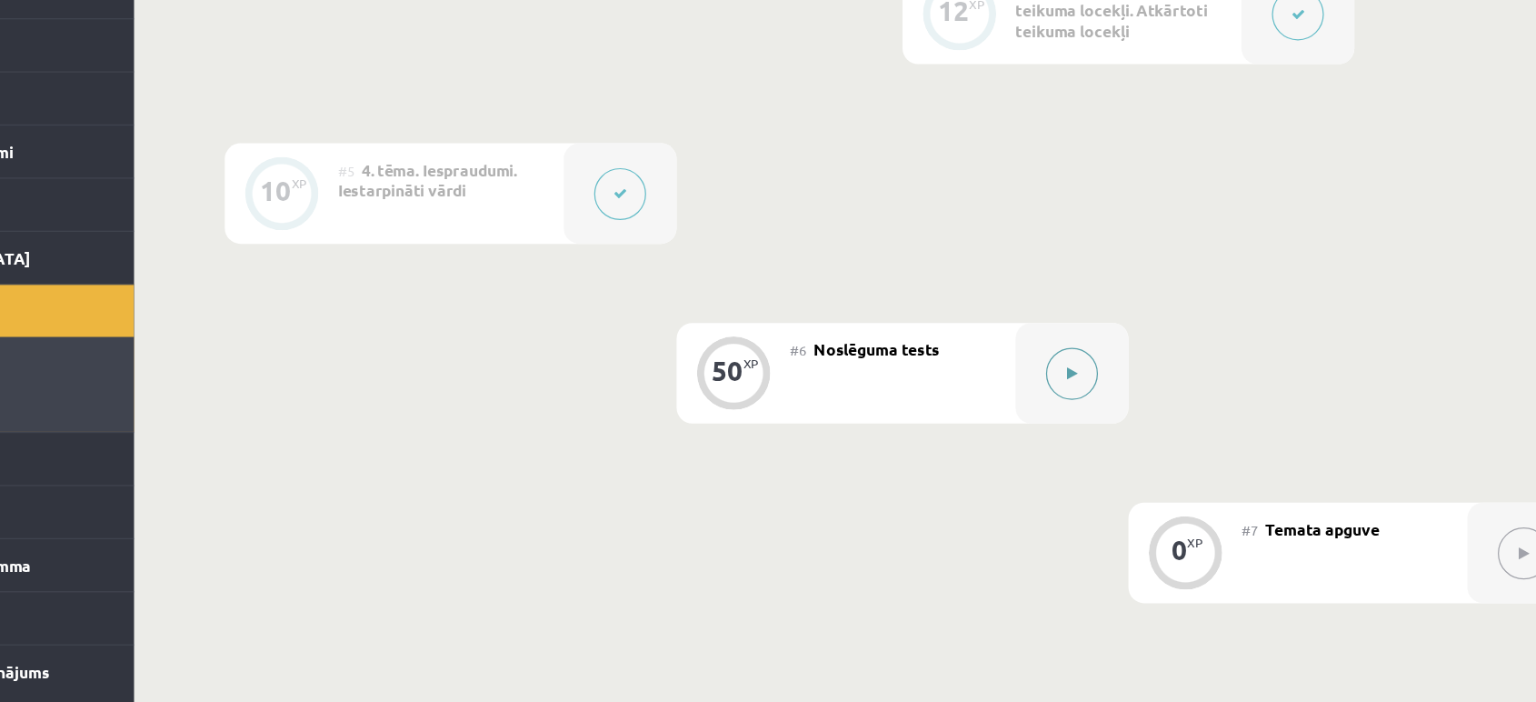
click at [1016, 420] on button at bounding box center [1027, 426] width 42 height 42
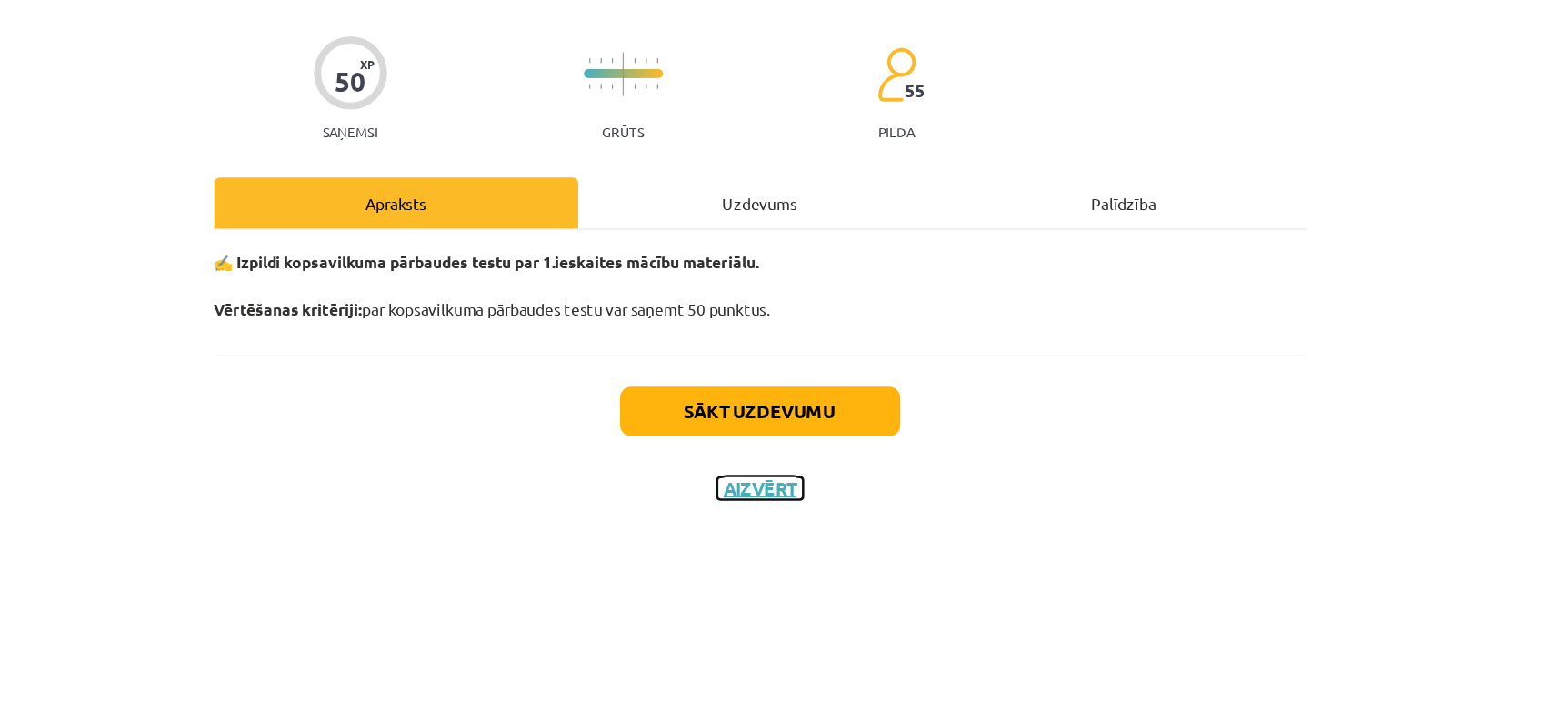
click at [772, 520] on button "Aizvērt" at bounding box center [776, 517] width 69 height 18
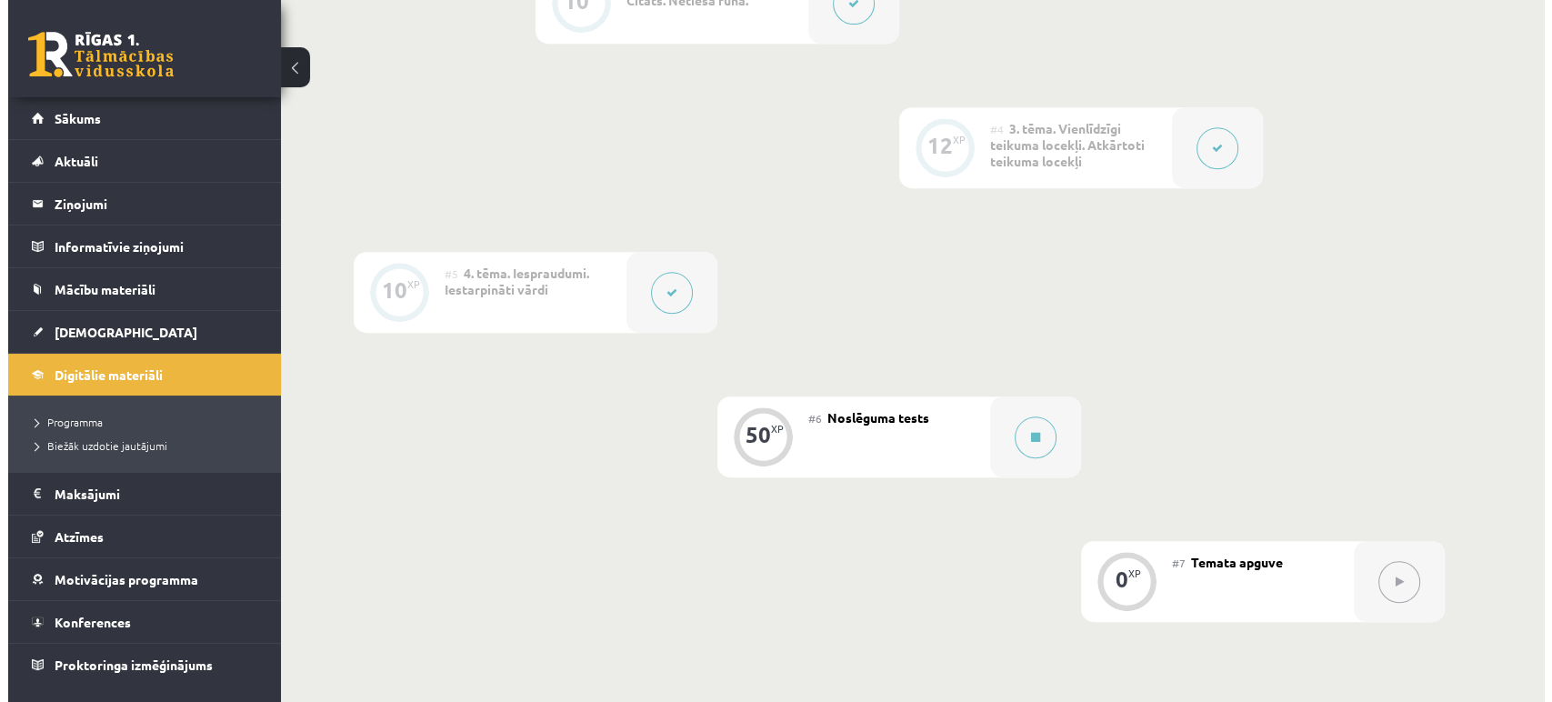
scroll to position [819, 0]
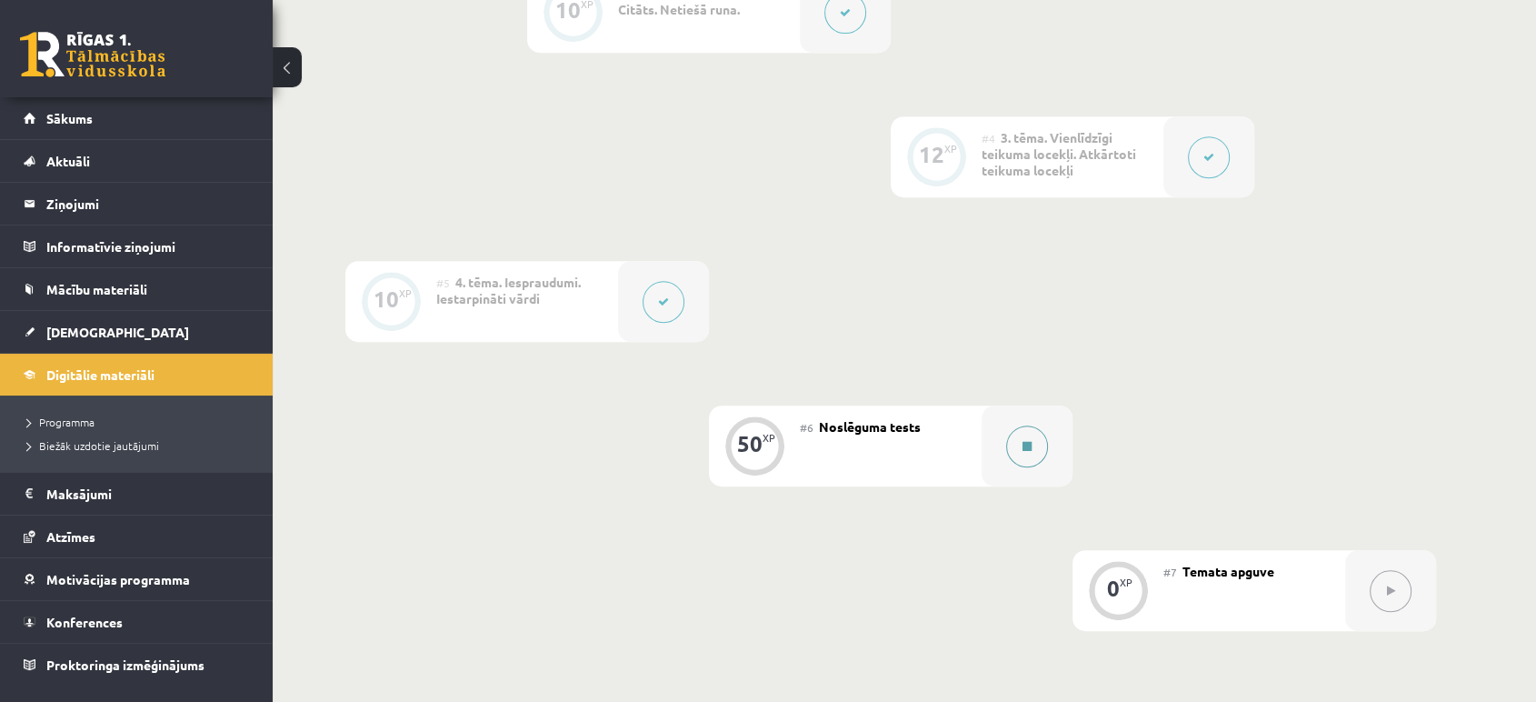
click at [1031, 440] on button at bounding box center [1027, 446] width 42 height 42
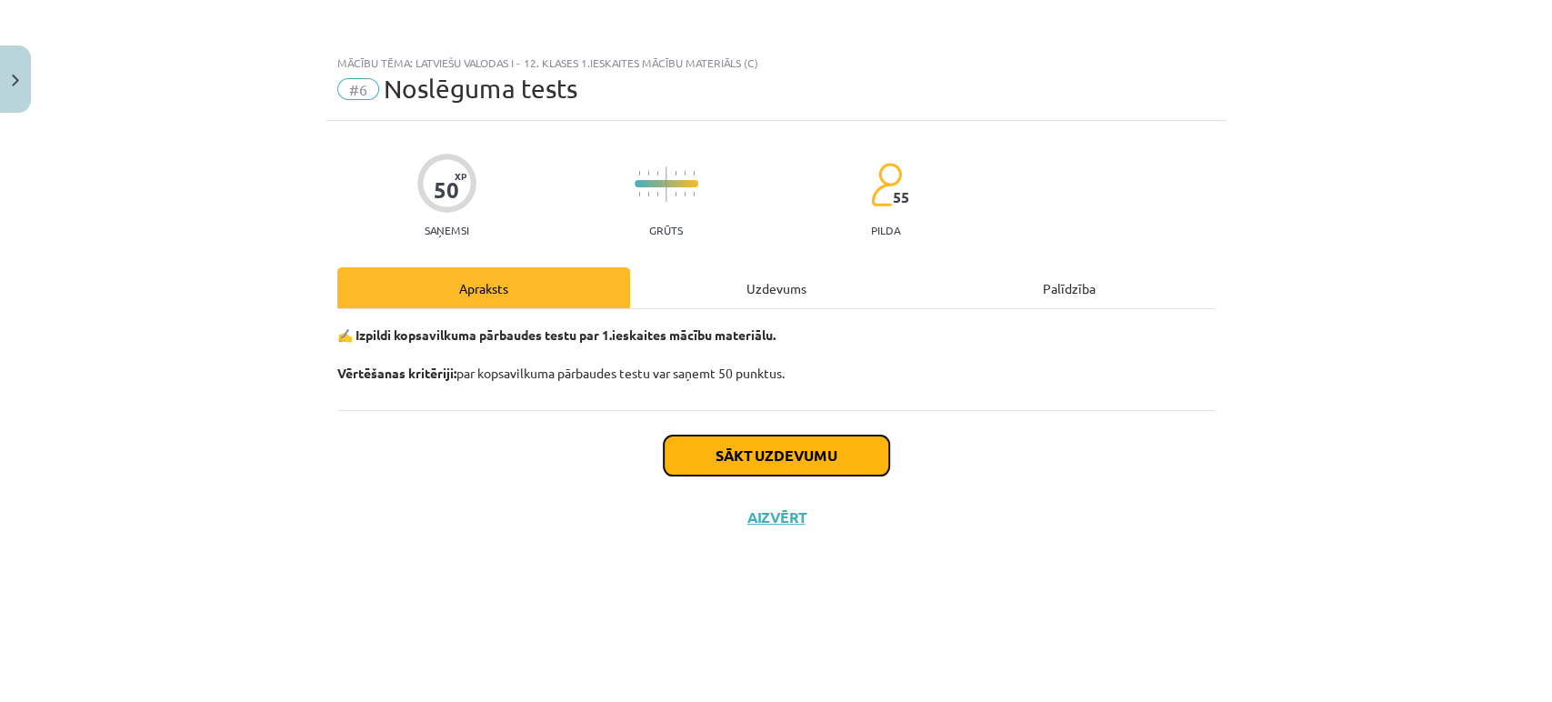
click at [829, 445] on button "Sākt uzdevumu" at bounding box center [776, 455] width 225 height 40
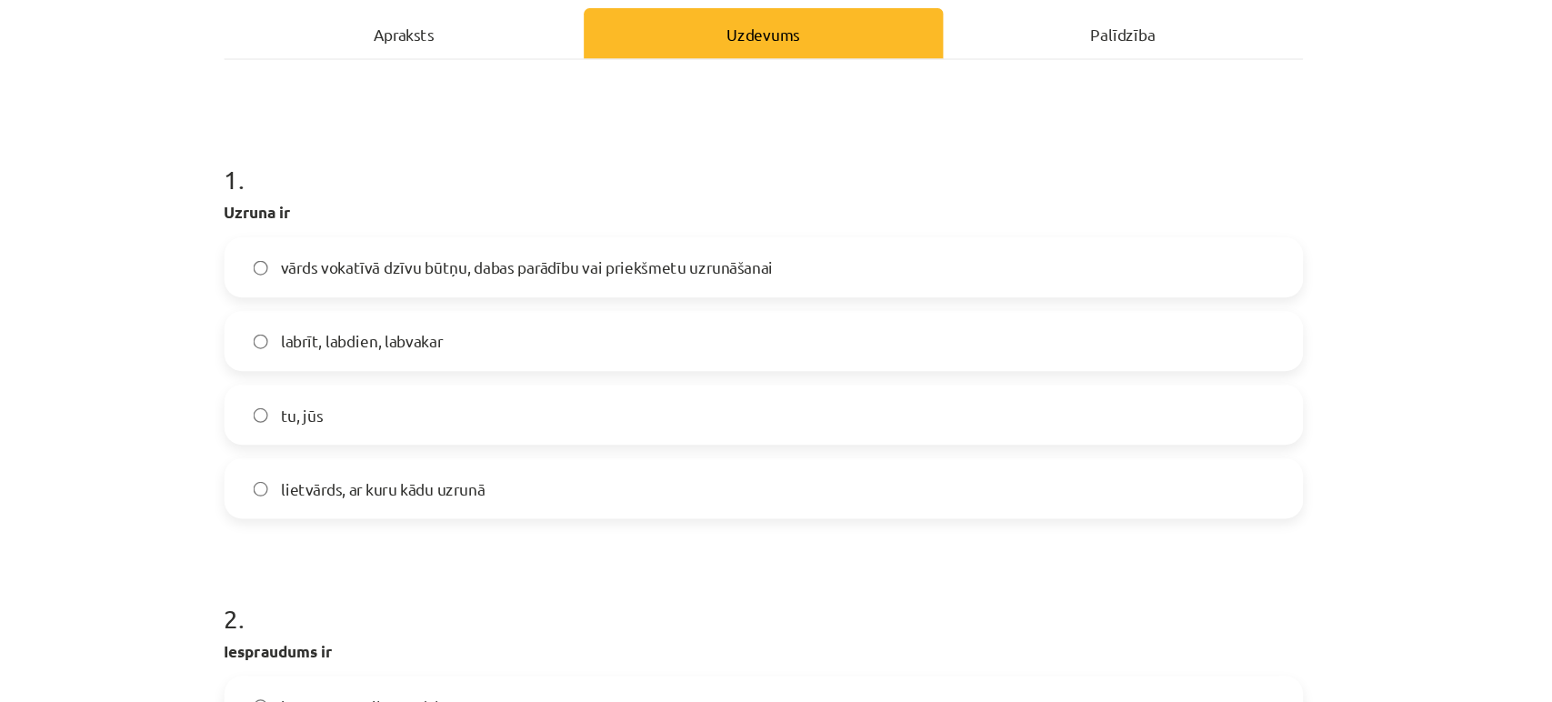
scroll to position [218, 0]
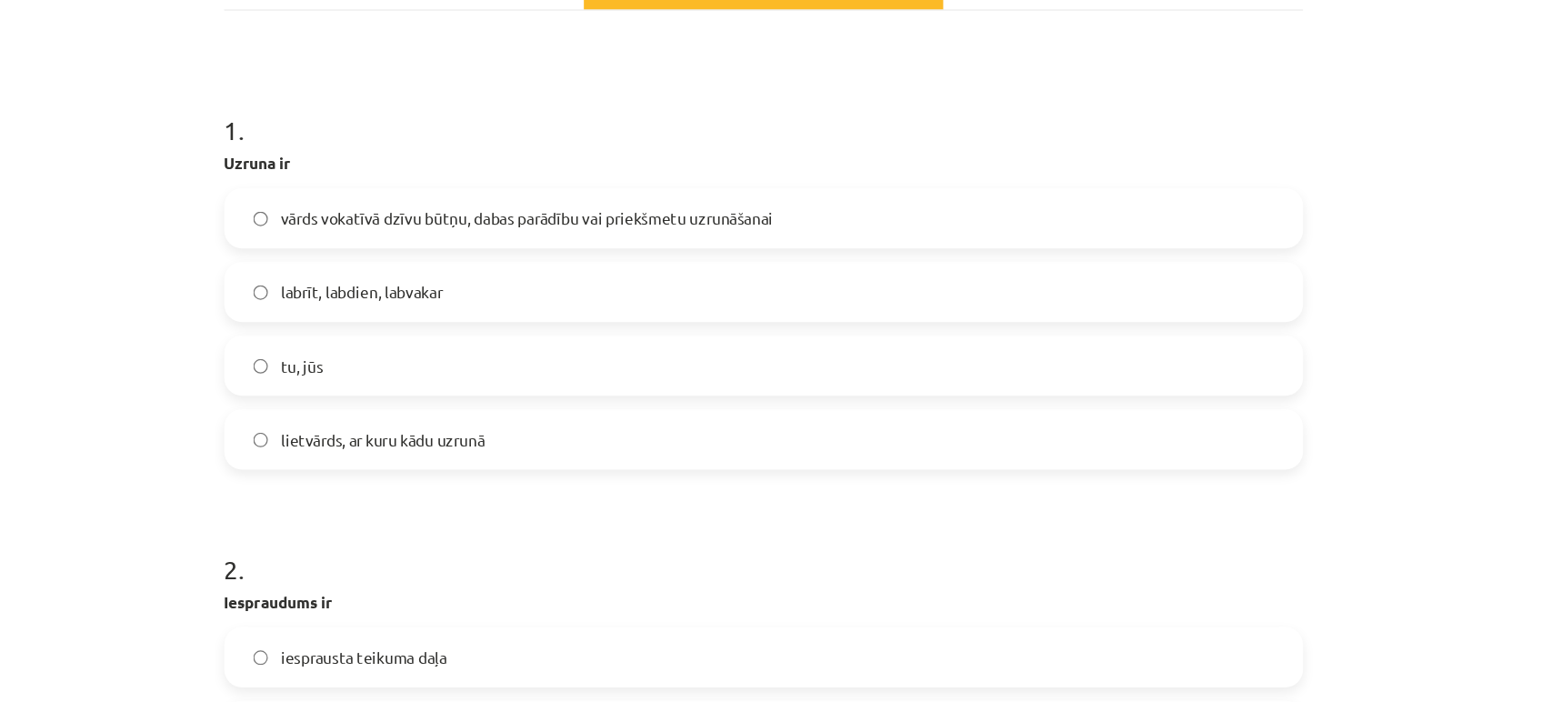
click at [514, 264] on span "vārds vokatīvā dzīvu būtņu, dabas parādību vai priekšmetu uzrunāšanai" at bounding box center [584, 260] width 401 height 19
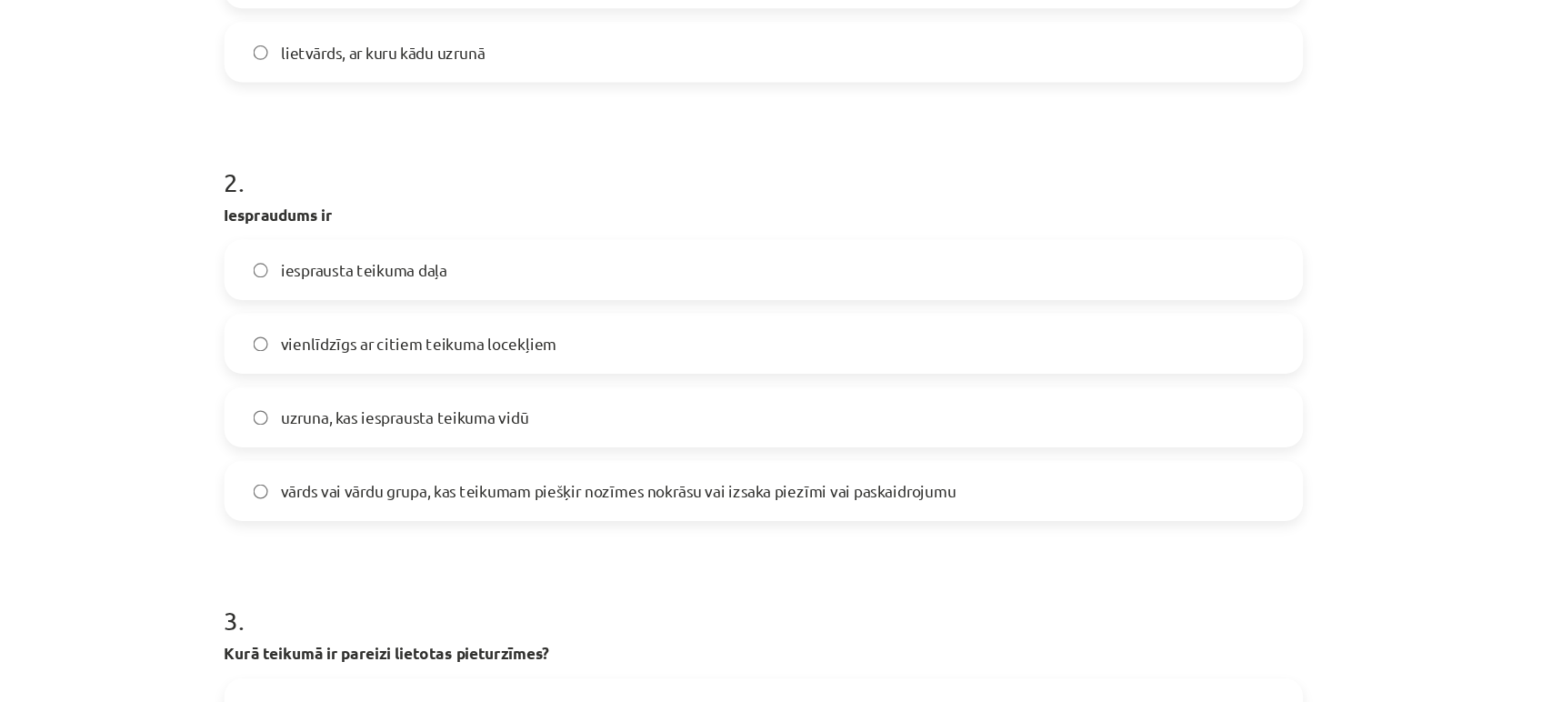
scroll to position [535, 0]
click at [508, 487] on span "vārds vai vārdu grupa, kas teikumam piešķir nozīmes nokrāsu vai izsaka piezīmi …" at bounding box center [659, 481] width 550 height 19
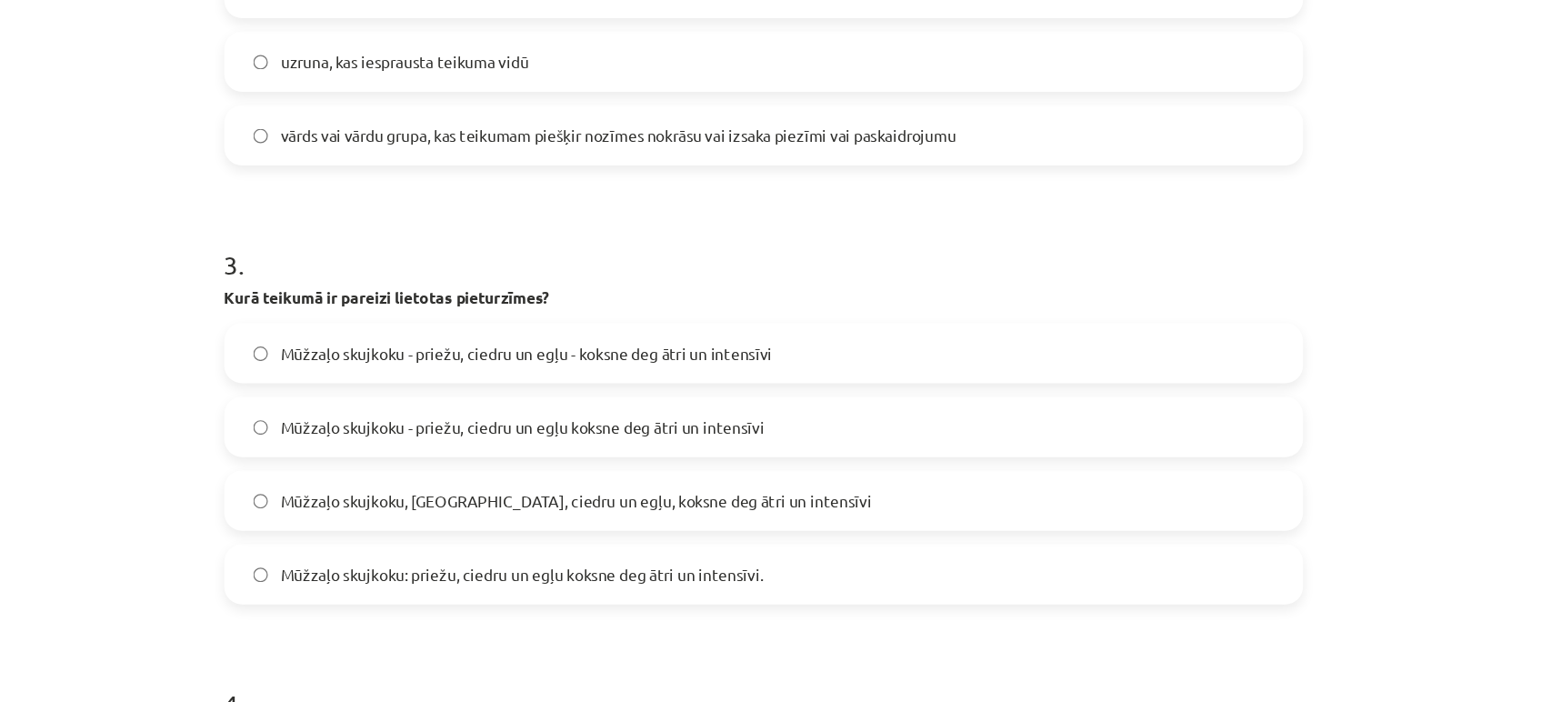
scroll to position [825, 0]
click at [673, 373] on span "Mūžzaļo skujkoku - priežu, ciedru un egļu - koksne deg ātri un intensīvi" at bounding box center [584, 368] width 400 height 19
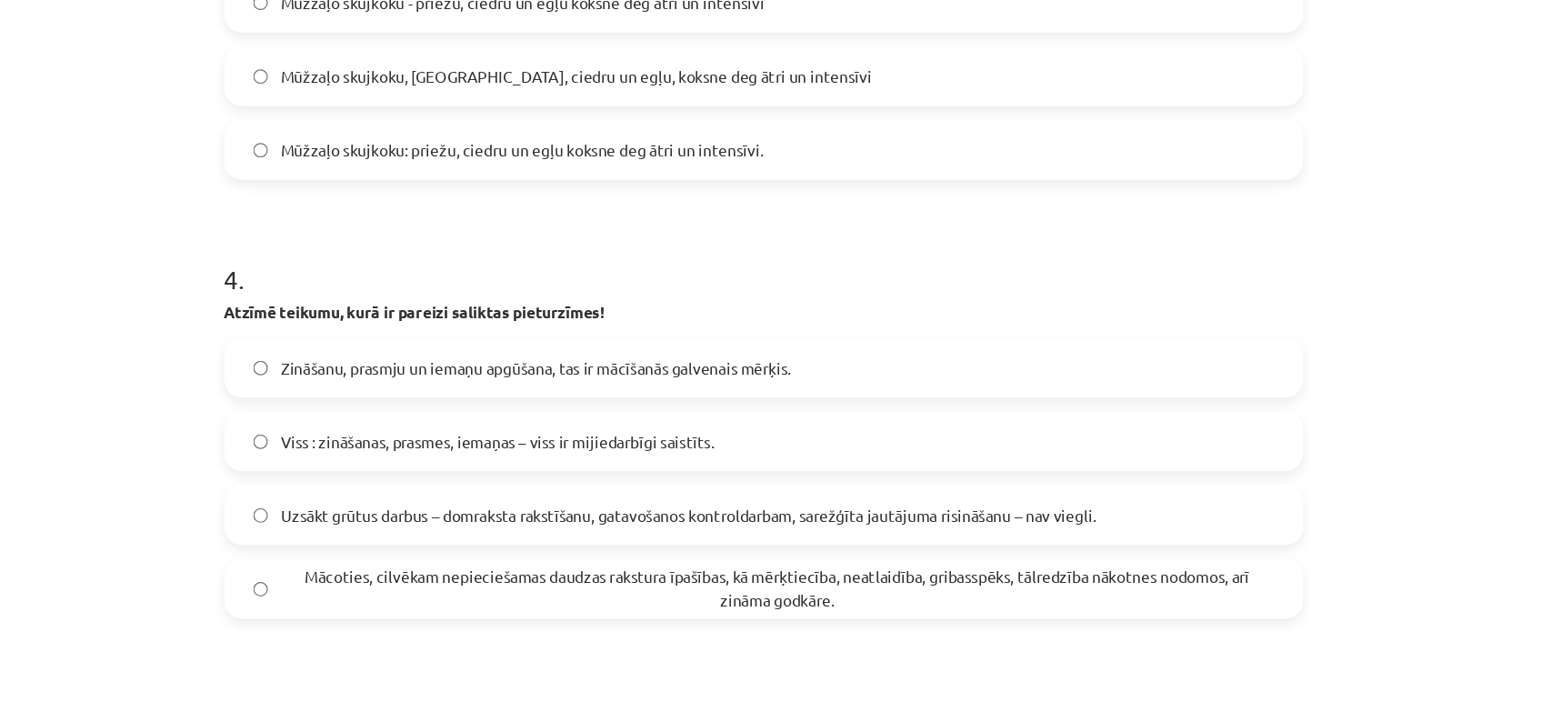
scroll to position [1167, 0]
click at [906, 496] on span "Uzsākt grūtus darbus – domraksta rakstīšanu, gatavošanos kontroldarbam, sarežģī…" at bounding box center [716, 503] width 664 height 19
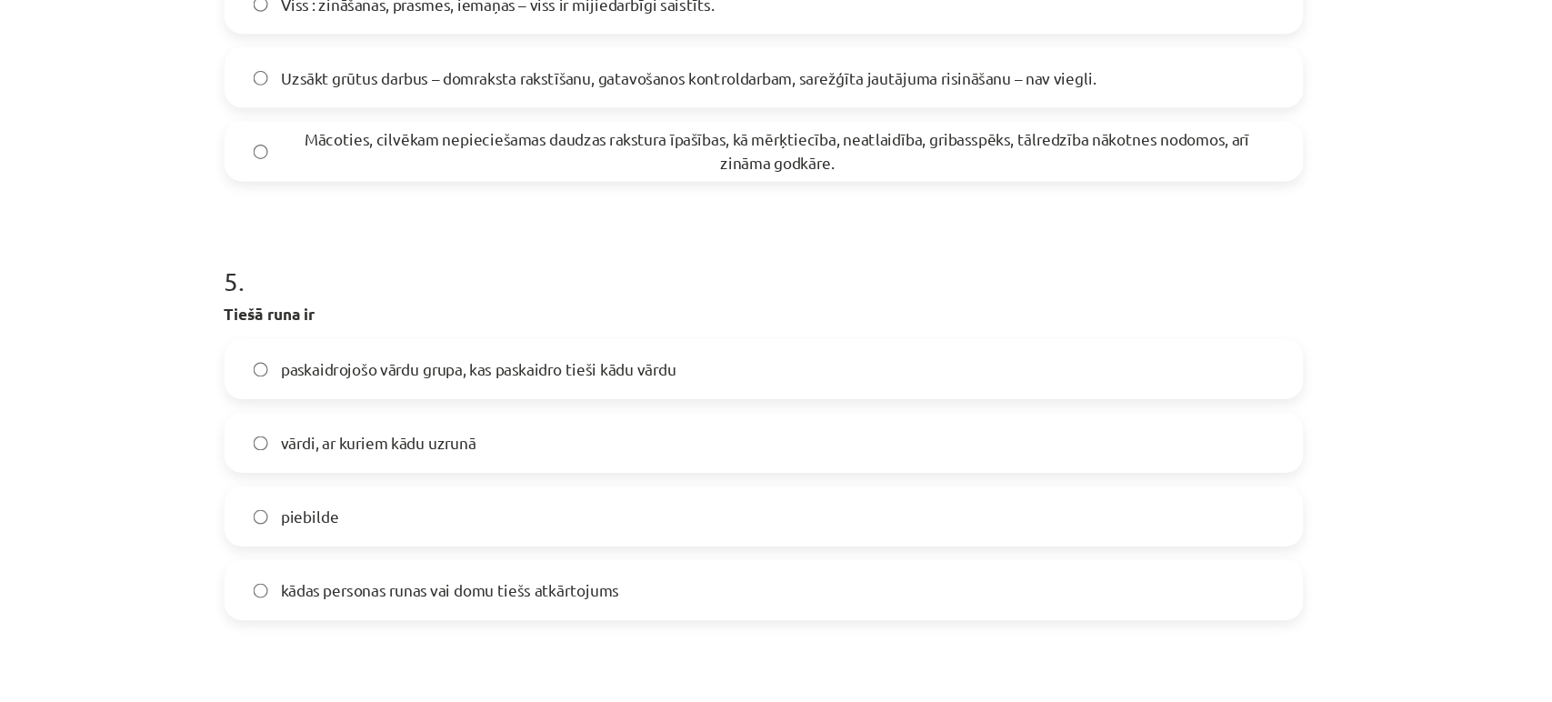
scroll to position [1520, 0]
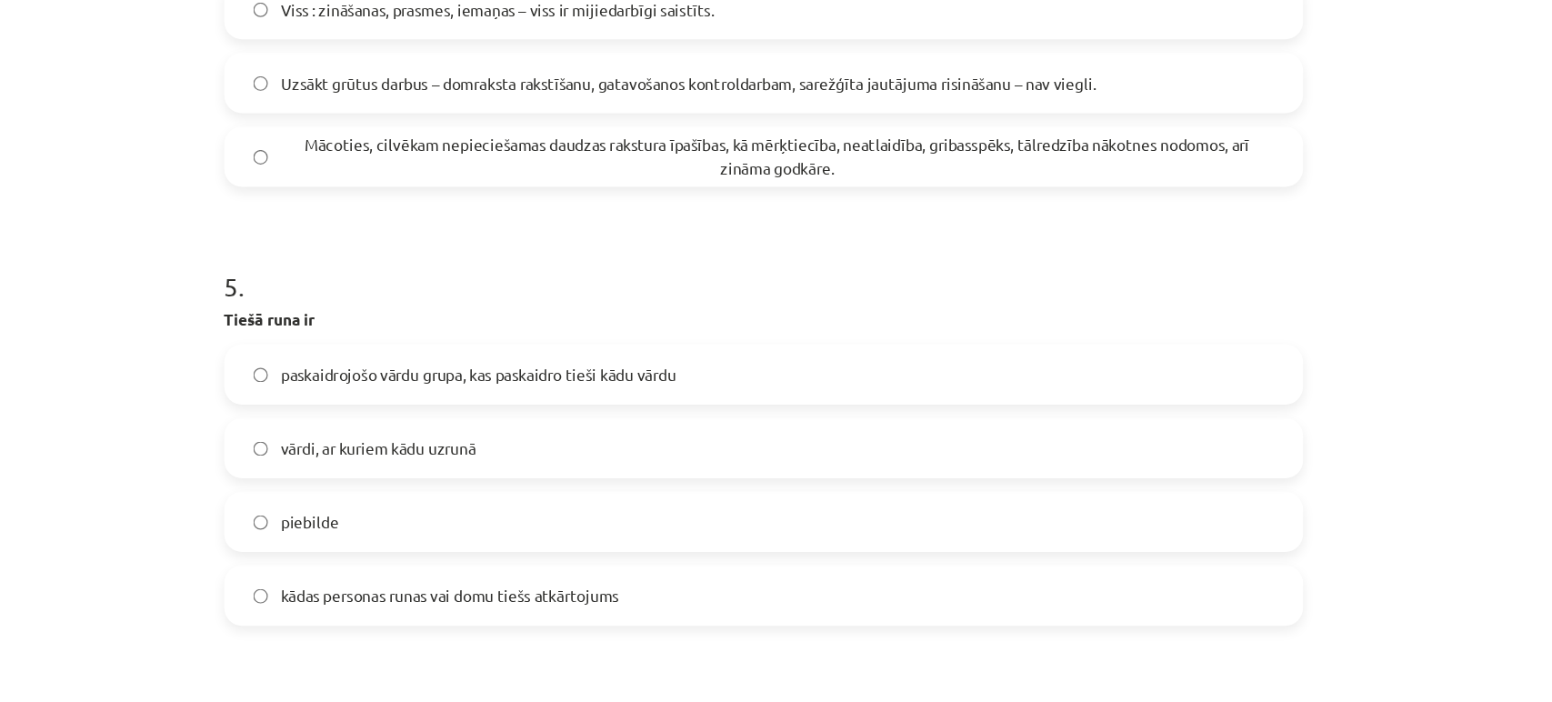
click at [505, 569] on span "kādas personas runas vai domu tiešs atkārtojums" at bounding box center [521, 567] width 275 height 19
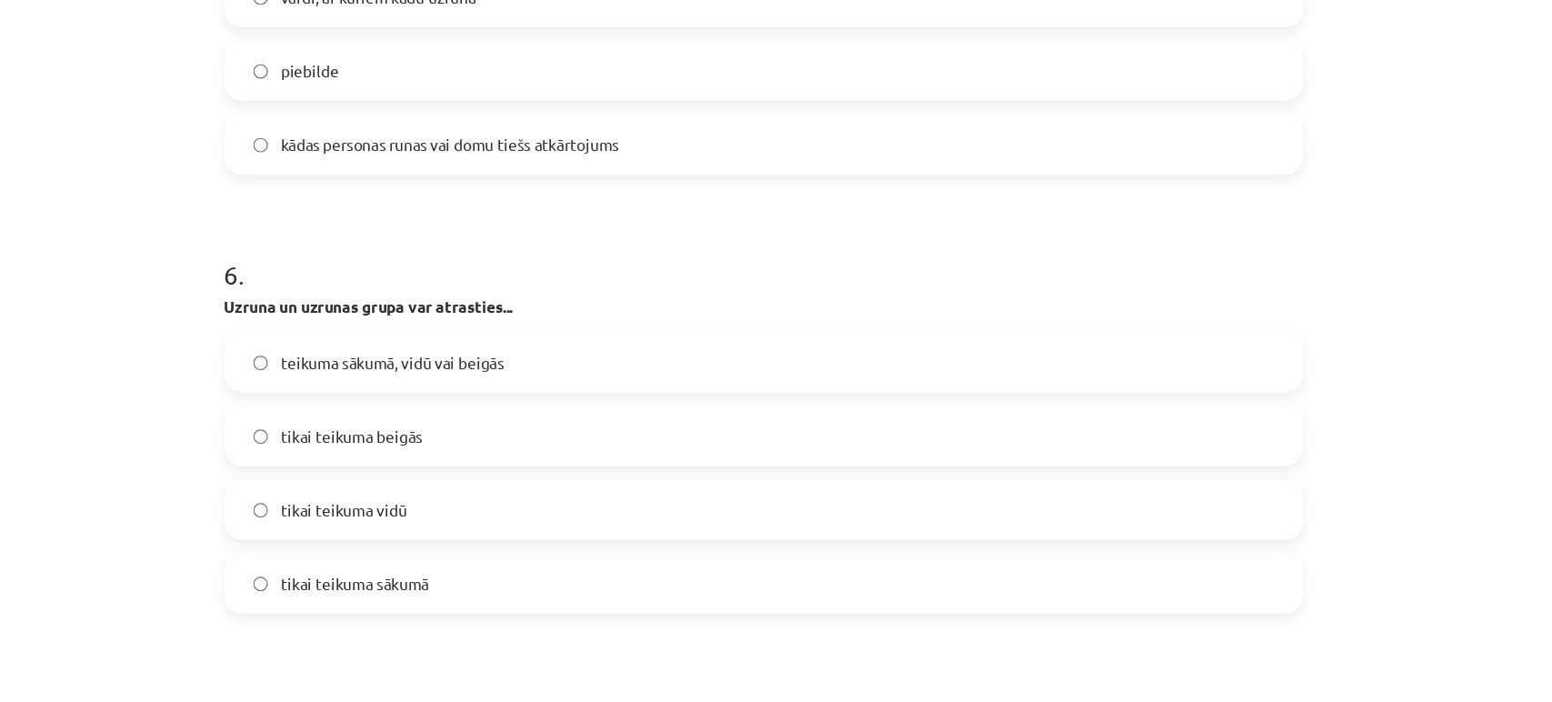
scroll to position [1887, 0]
click at [447, 371] on span "teikuma sākumā, vidū vai beigās" at bounding box center [475, 377] width 182 height 19
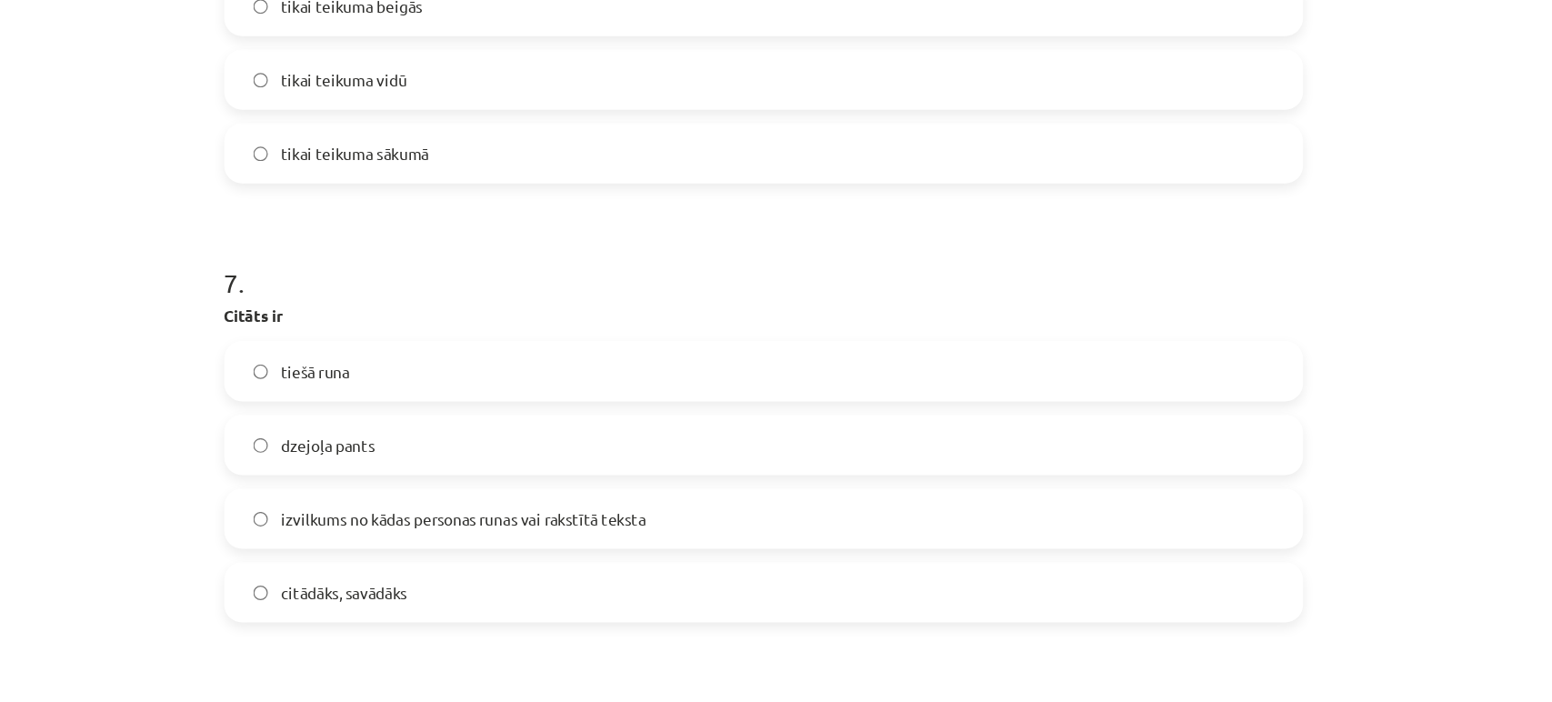
scroll to position [2236, 0]
click at [595, 500] on span "izvilkums no kādas personas runas vai rakstītā teksta" at bounding box center [532, 505] width 297 height 19
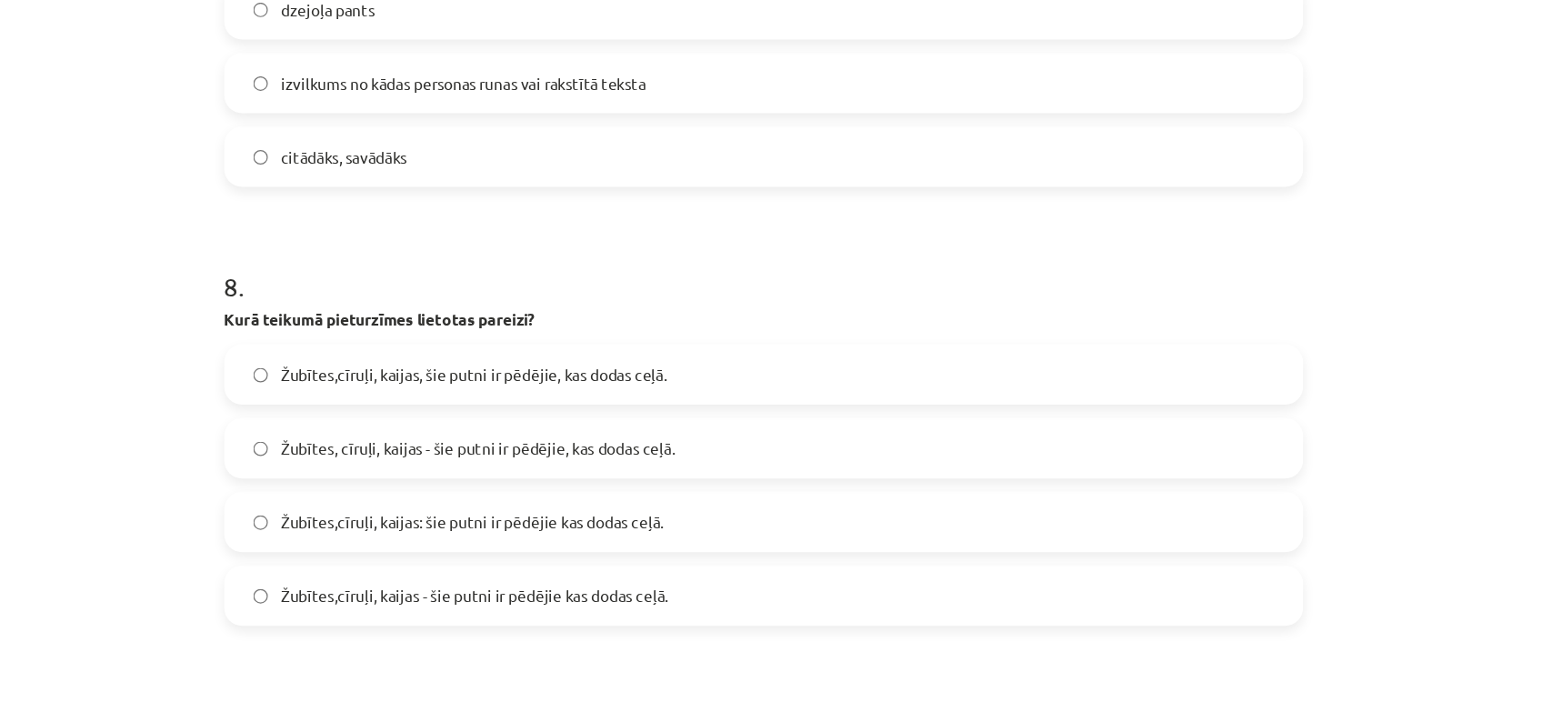
scroll to position [2589, 0]
click at [505, 452] on span "Žubītes, cīruļi, kaijas - šie putni ir pēdējie, kas dodas ceļā." at bounding box center [544, 450] width 321 height 19
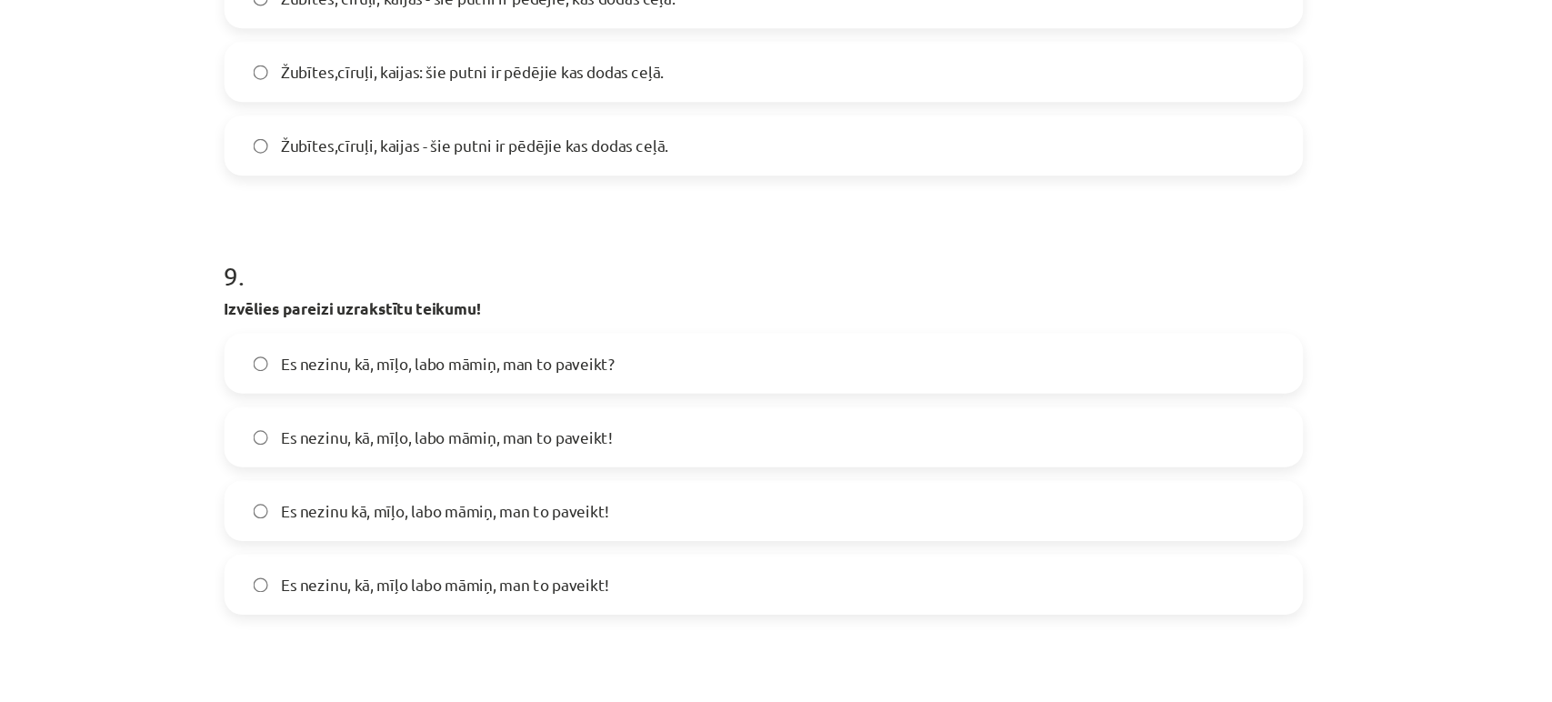
scroll to position [2947, 0]
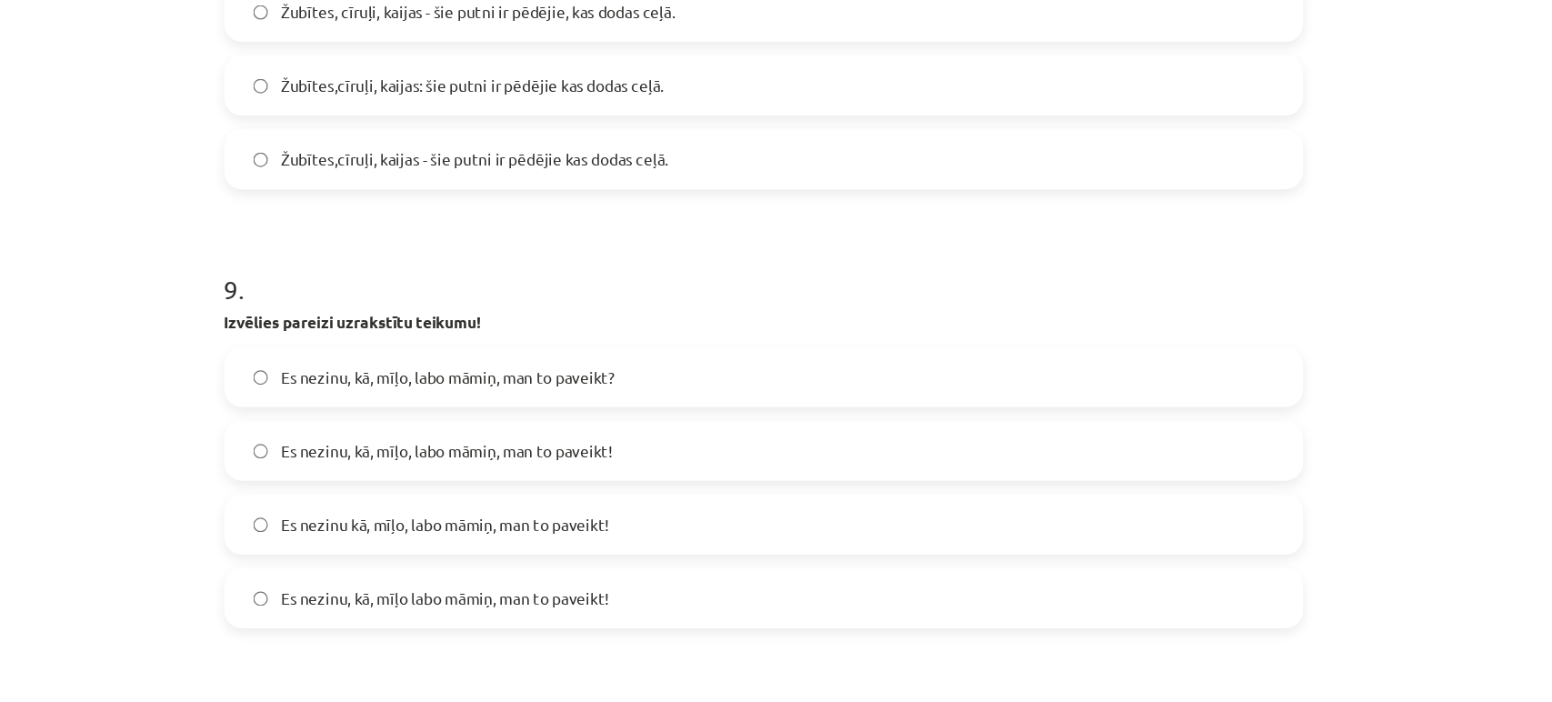
click at [557, 391] on span "Es nezinu, kā, mīļo, labo māmiņ, man to paveikt?" at bounding box center [520, 389] width 272 height 19
click at [598, 444] on span "Es nezinu, kā, mīļo, labo māmiņ, man to paveikt!" at bounding box center [519, 449] width 270 height 19
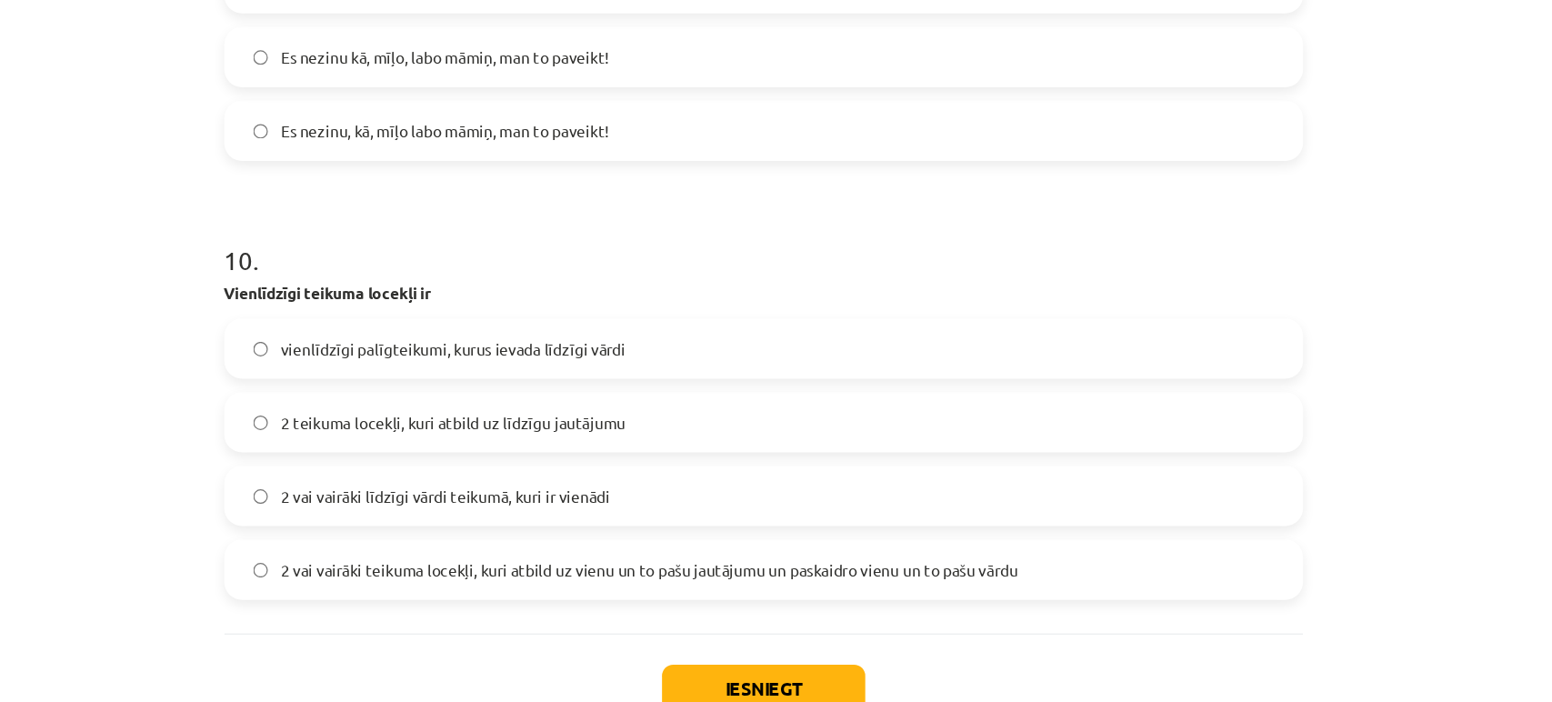
scroll to position [3328, 0]
click at [576, 541] on span "2 vai vairāki teikuma locekļi, kuri atbild uz vienu un to pašu jautājumu un pas…" at bounding box center [684, 545] width 600 height 19
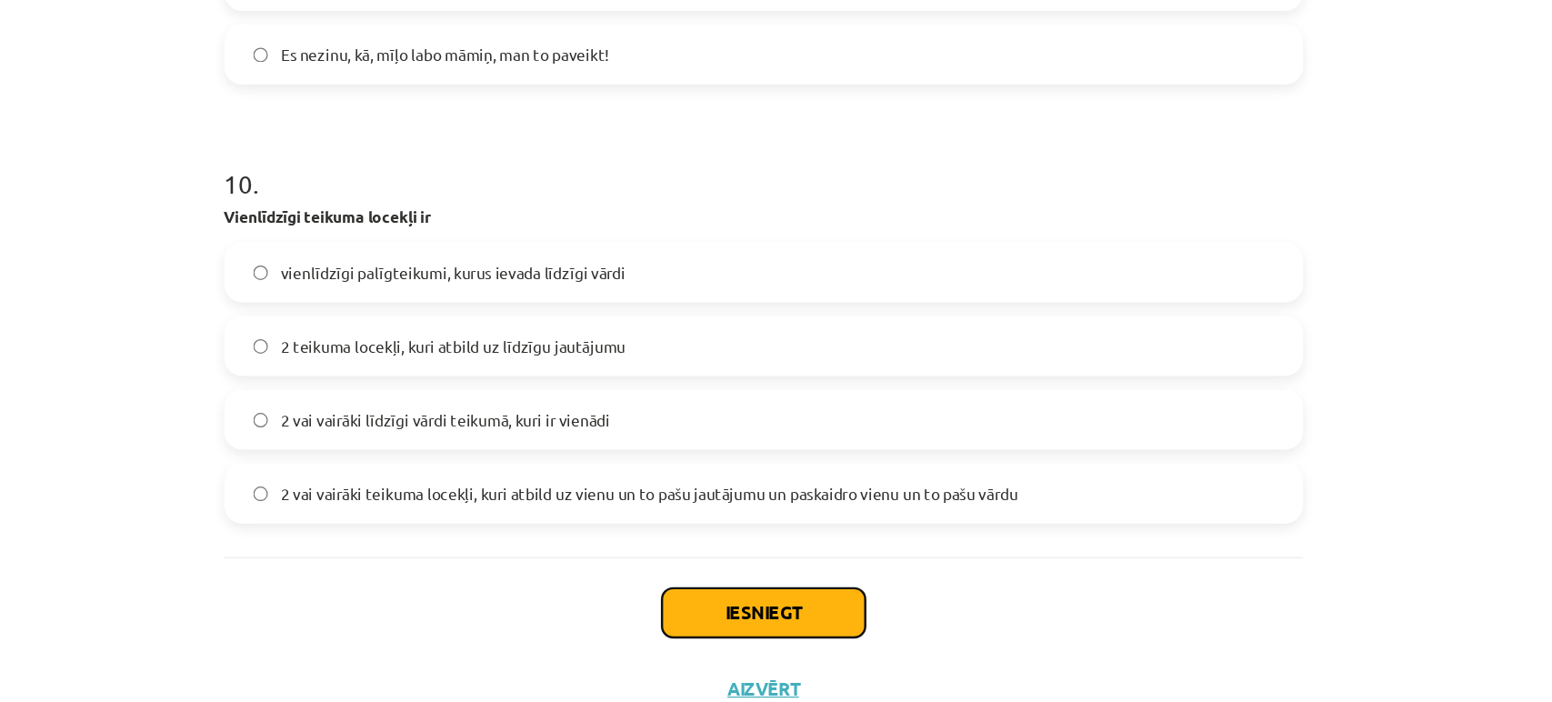
click at [758, 582] on button "Iesniegt" at bounding box center [776, 581] width 165 height 40
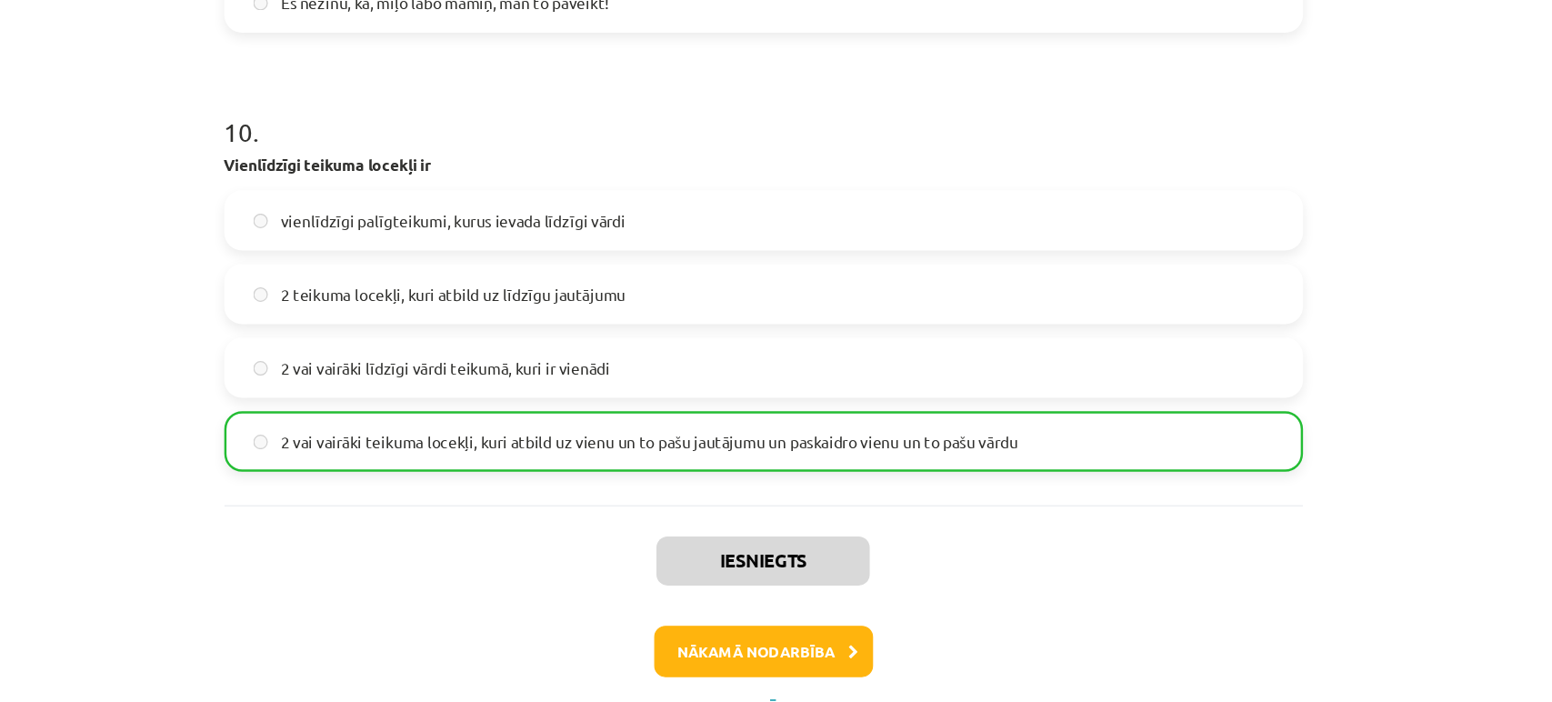
scroll to position [3464, 0]
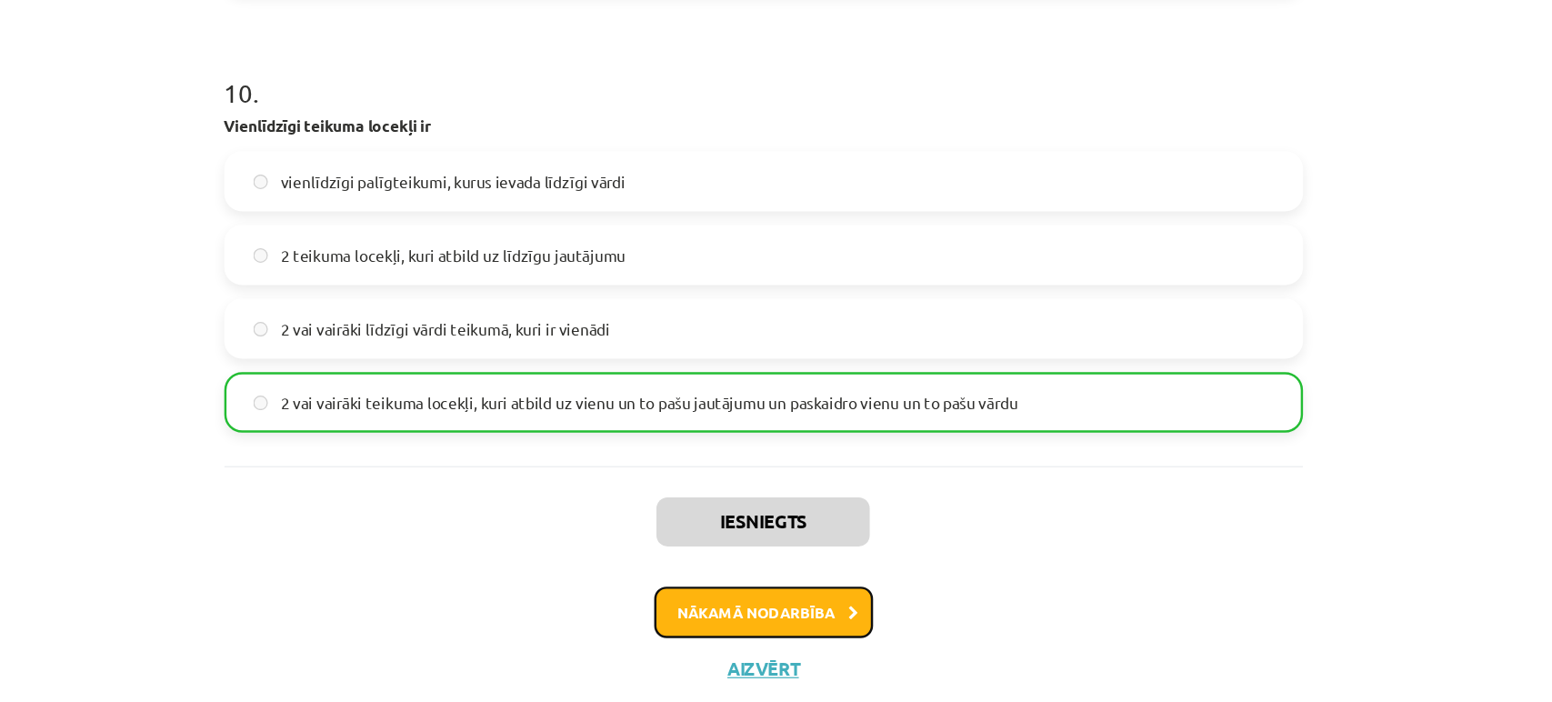
click at [745, 586] on button "Nākamā nodarbība" at bounding box center [776, 581] width 178 height 42
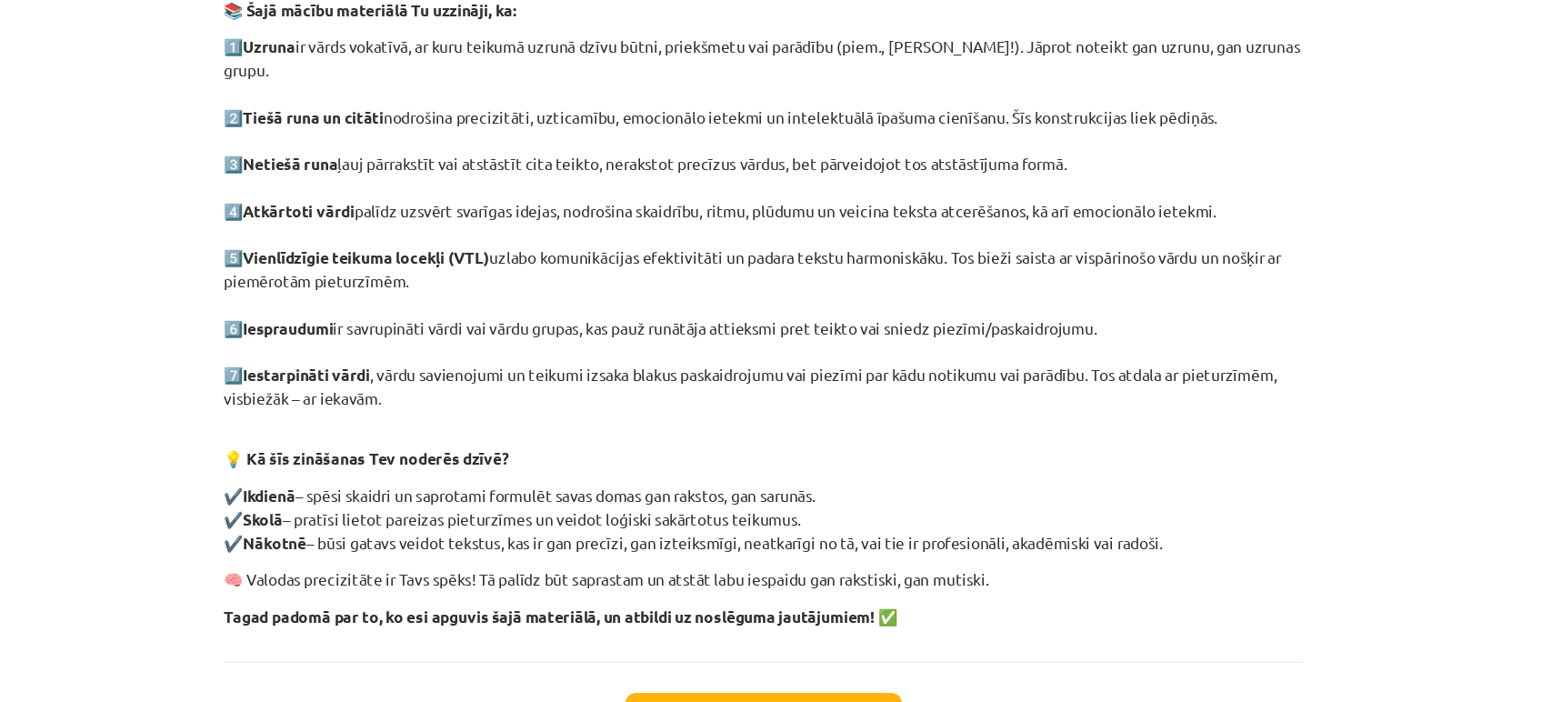
scroll to position [819, 0]
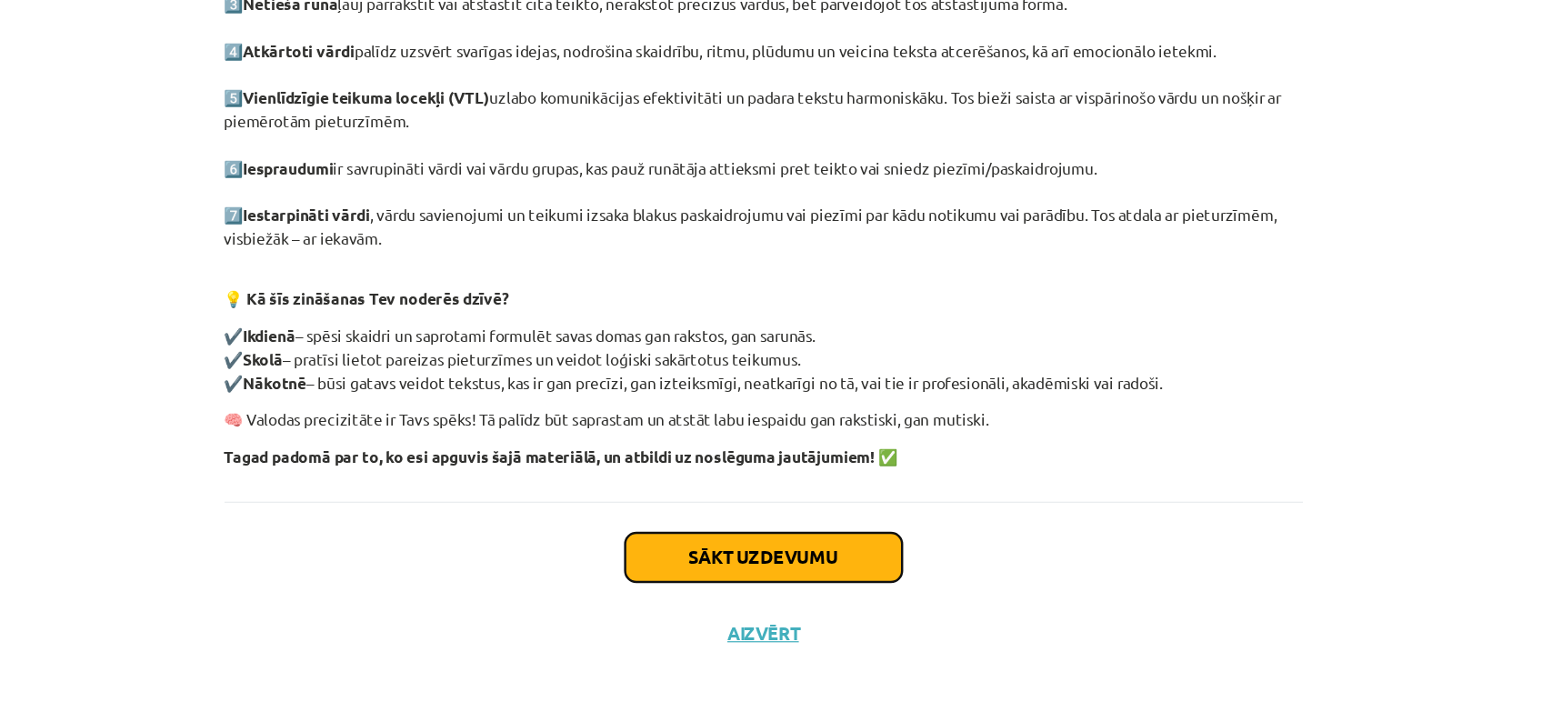
click at [750, 581] on button "Sākt uzdevumu" at bounding box center [776, 584] width 225 height 40
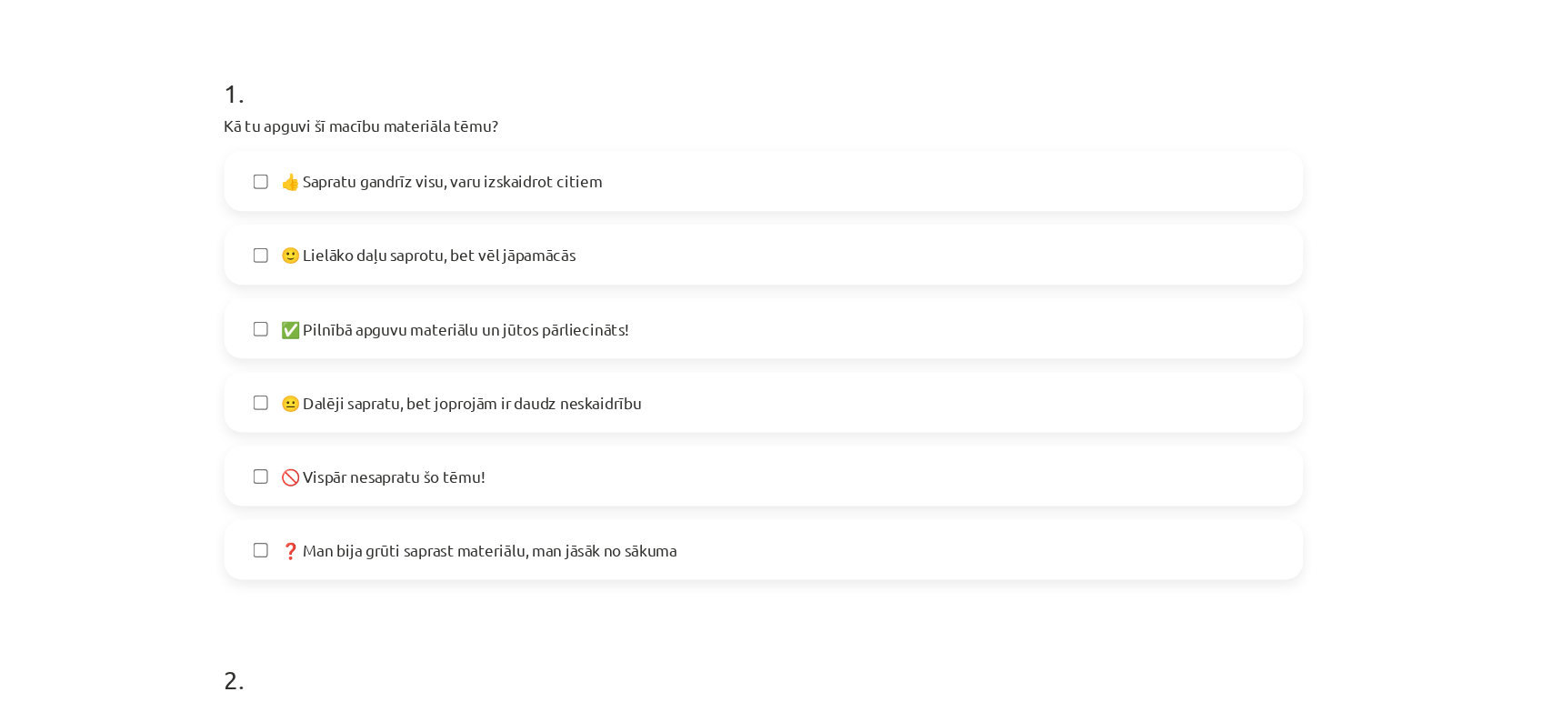
scroll to position [338, 0]
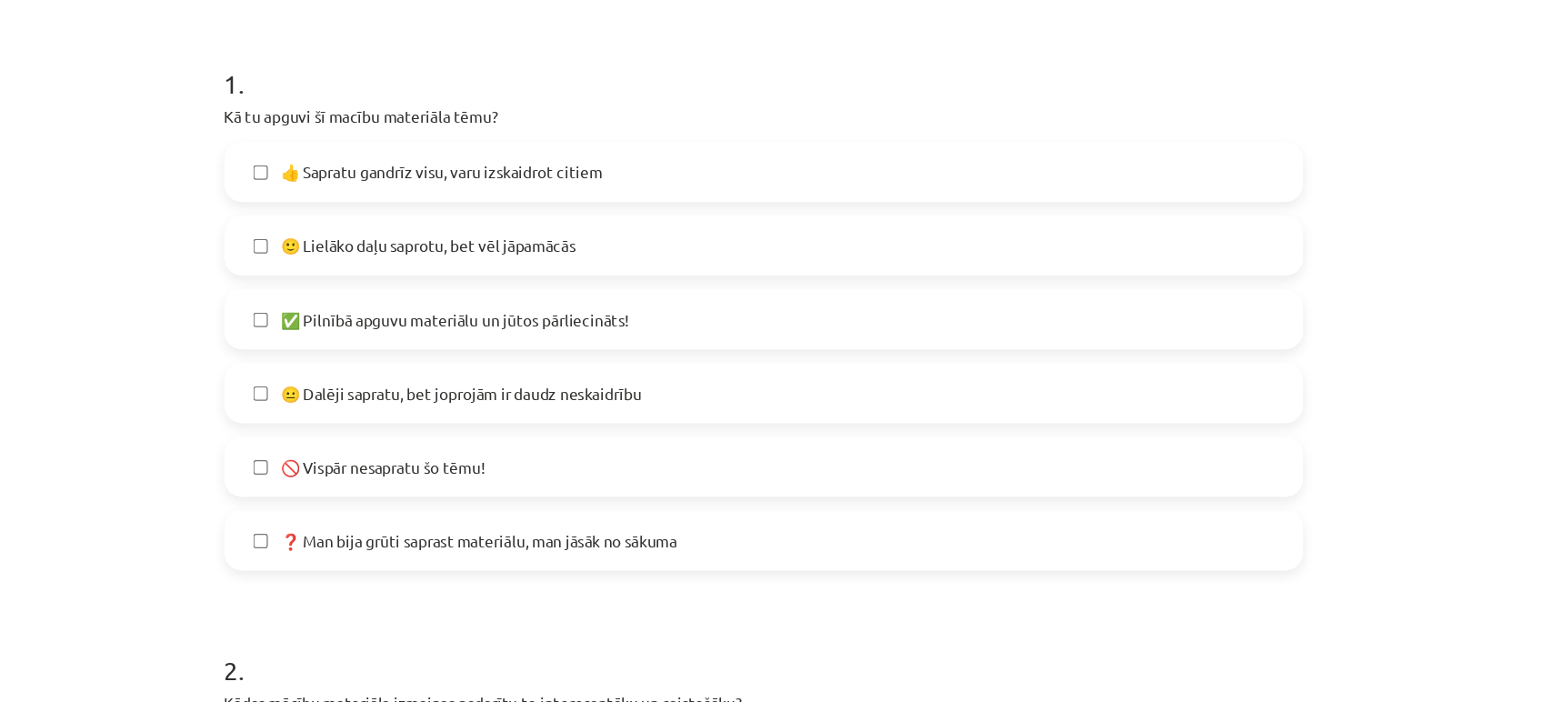
click at [493, 265] on span "✅ Pilnībā apguvu materiālu un jūtos pārliecināts!" at bounding box center [526, 260] width 284 height 19
click at [525, 135] on span "👍 Sapratu gandrīz visu, varu izskaidrot citiem" at bounding box center [515, 140] width 262 height 19
click at [506, 261] on span "✅ Pilnībā apguvu materiālu un jūtos pārliecināts!" at bounding box center [526, 260] width 284 height 19
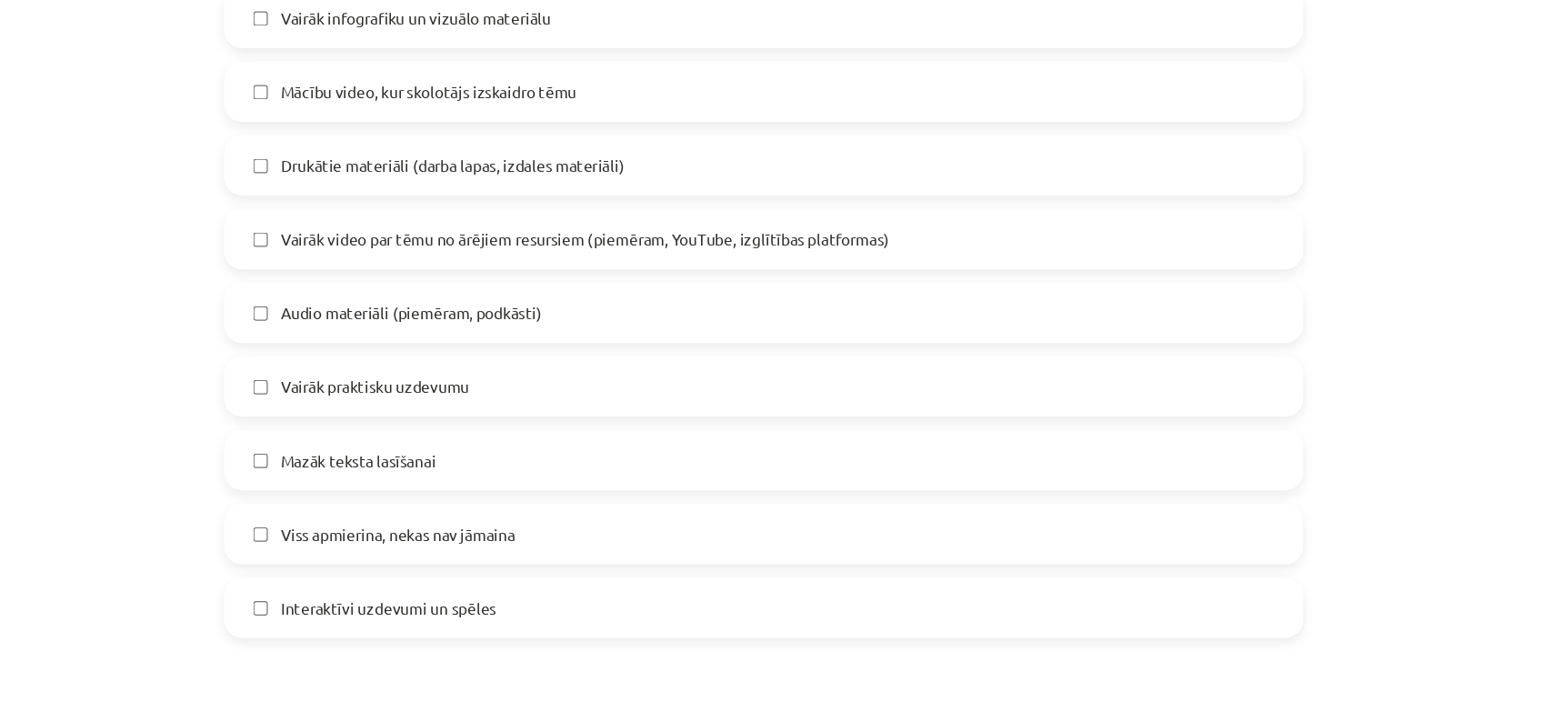
scroll to position [1081, 0]
click at [483, 371] on span "Mazāk teksta lasīšanai" at bounding box center [447, 374] width 126 height 19
click at [482, 425] on span "Viss apmierina, nekas nav jāmaina" at bounding box center [479, 434] width 191 height 19
click at [504, 368] on label "Mazāk teksta lasīšanai" at bounding box center [776, 373] width 875 height 45
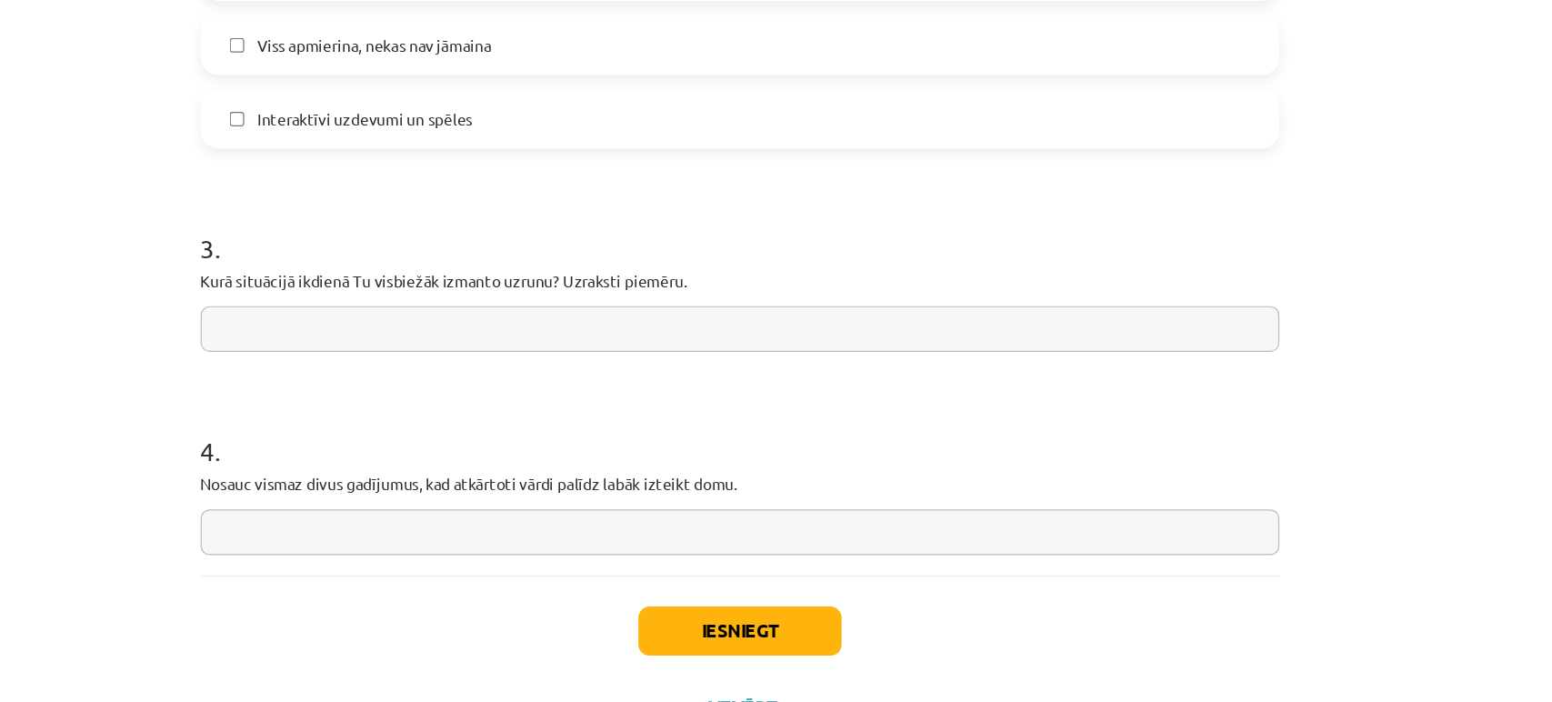
scroll to position [819, 0]
click at [743, 561] on button "Iesniegt" at bounding box center [776, 565] width 165 height 40
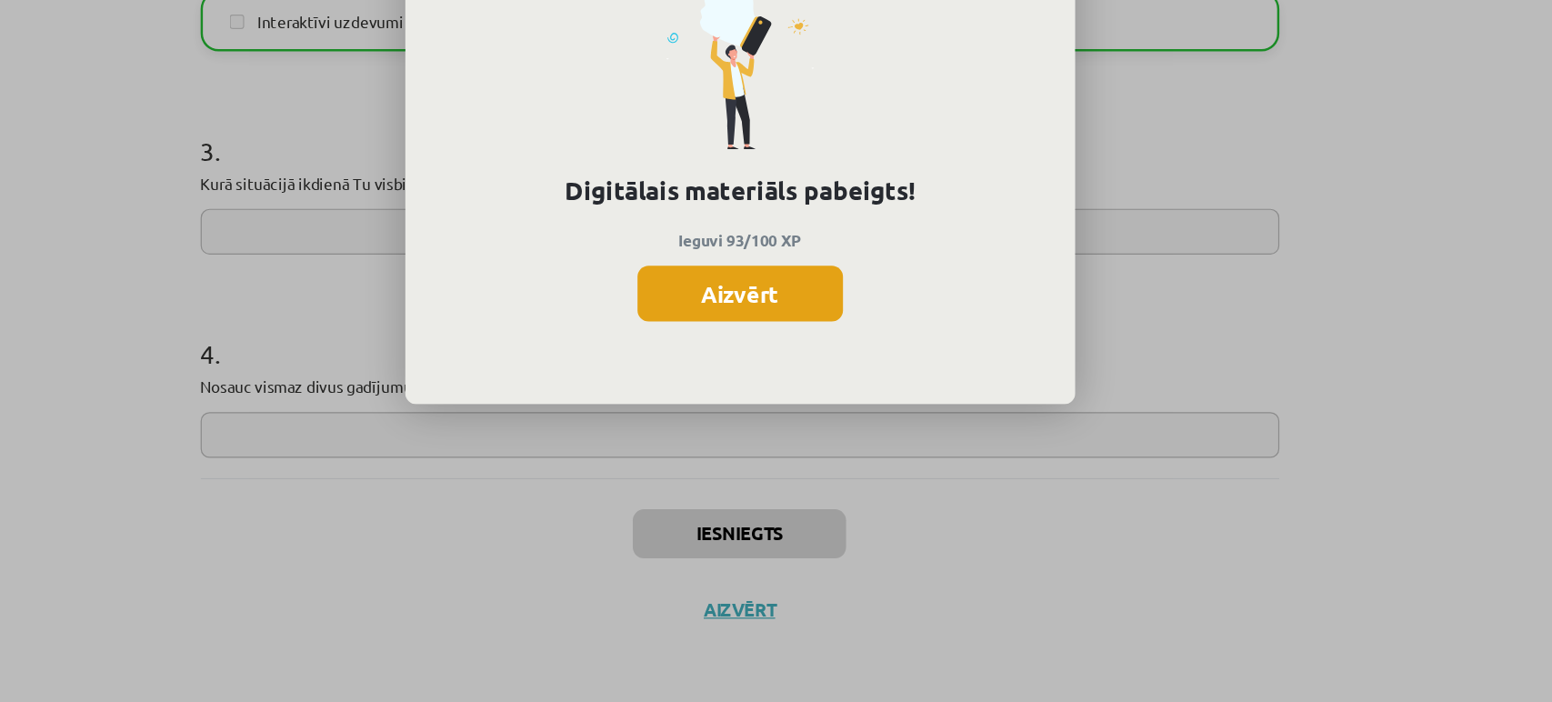
click at [744, 370] on button "Aizvērt" at bounding box center [776, 368] width 167 height 45
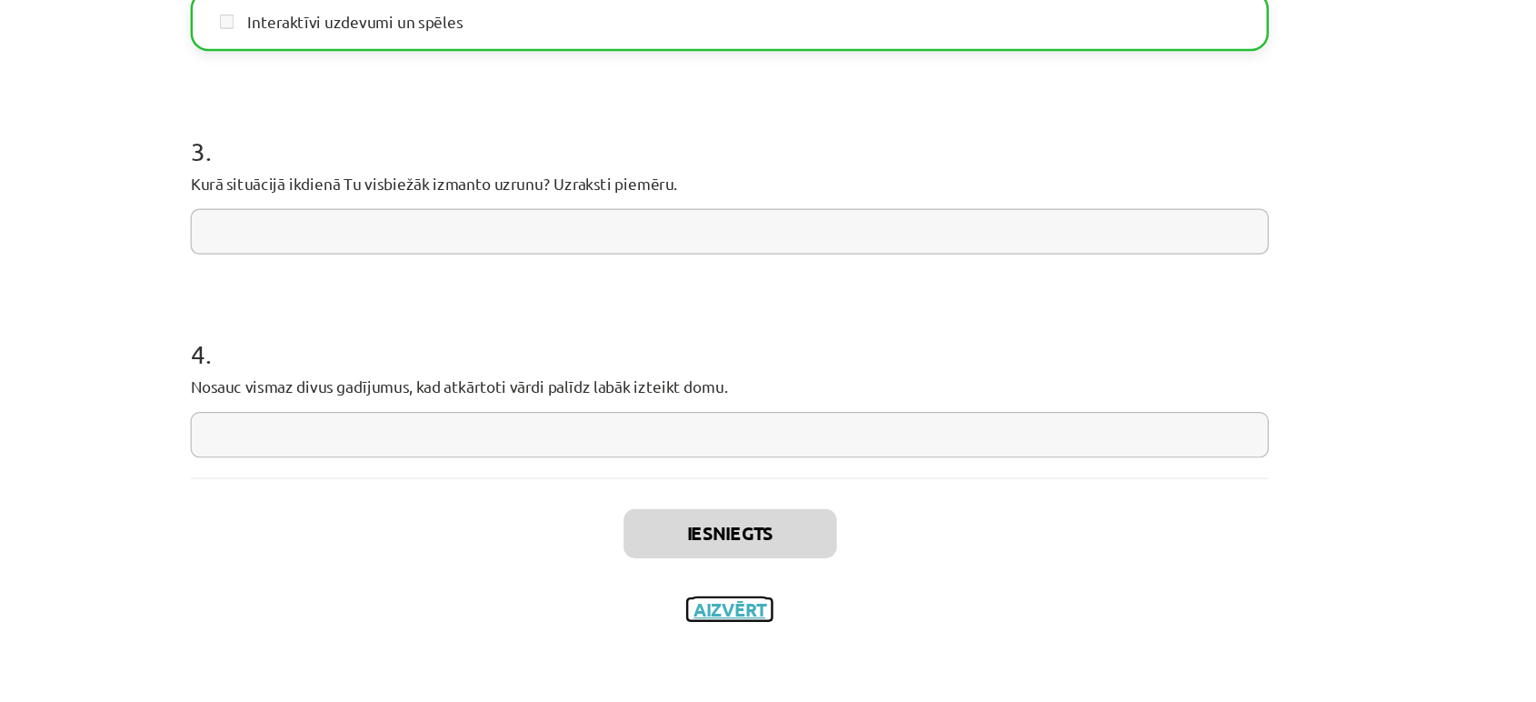
click at [745, 627] on button "Aizvērt" at bounding box center [768, 626] width 69 height 18
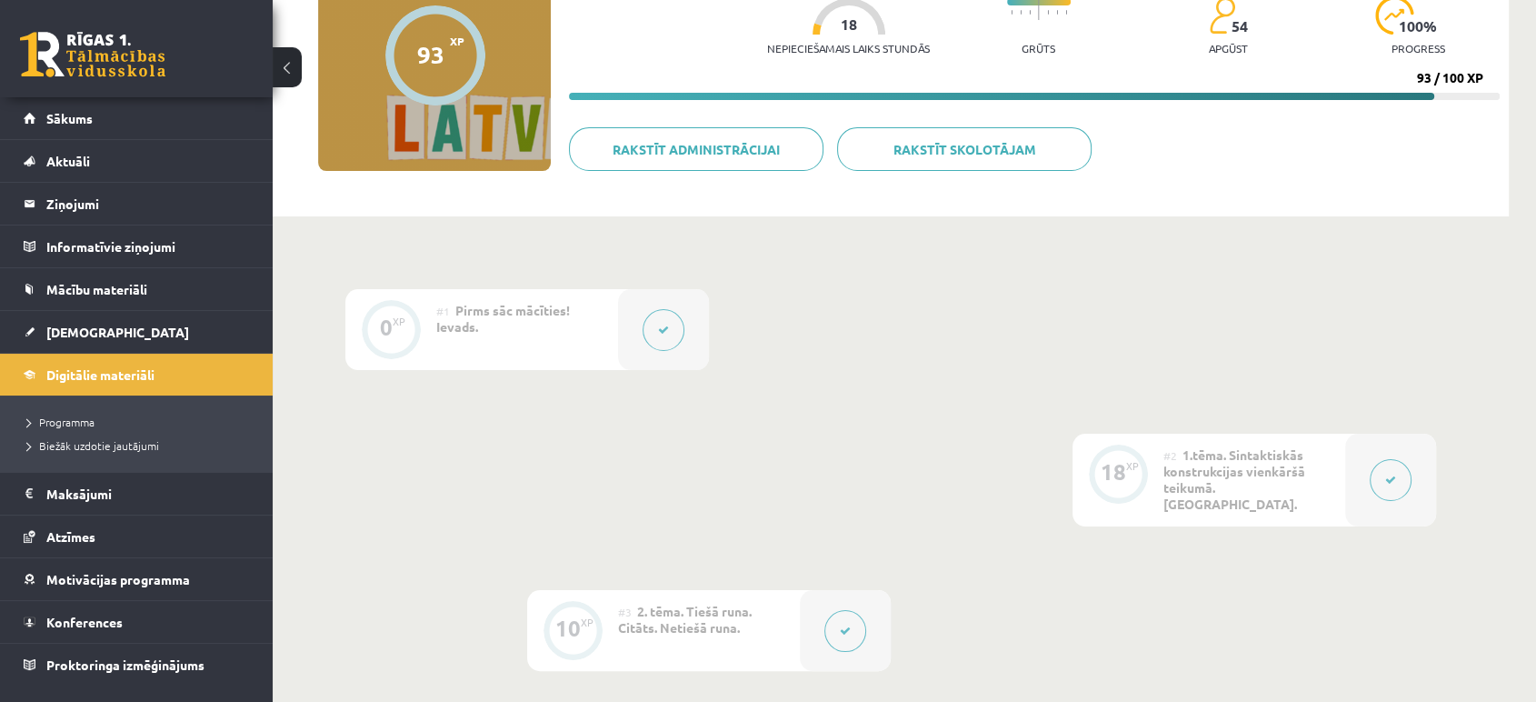
scroll to position [0, 0]
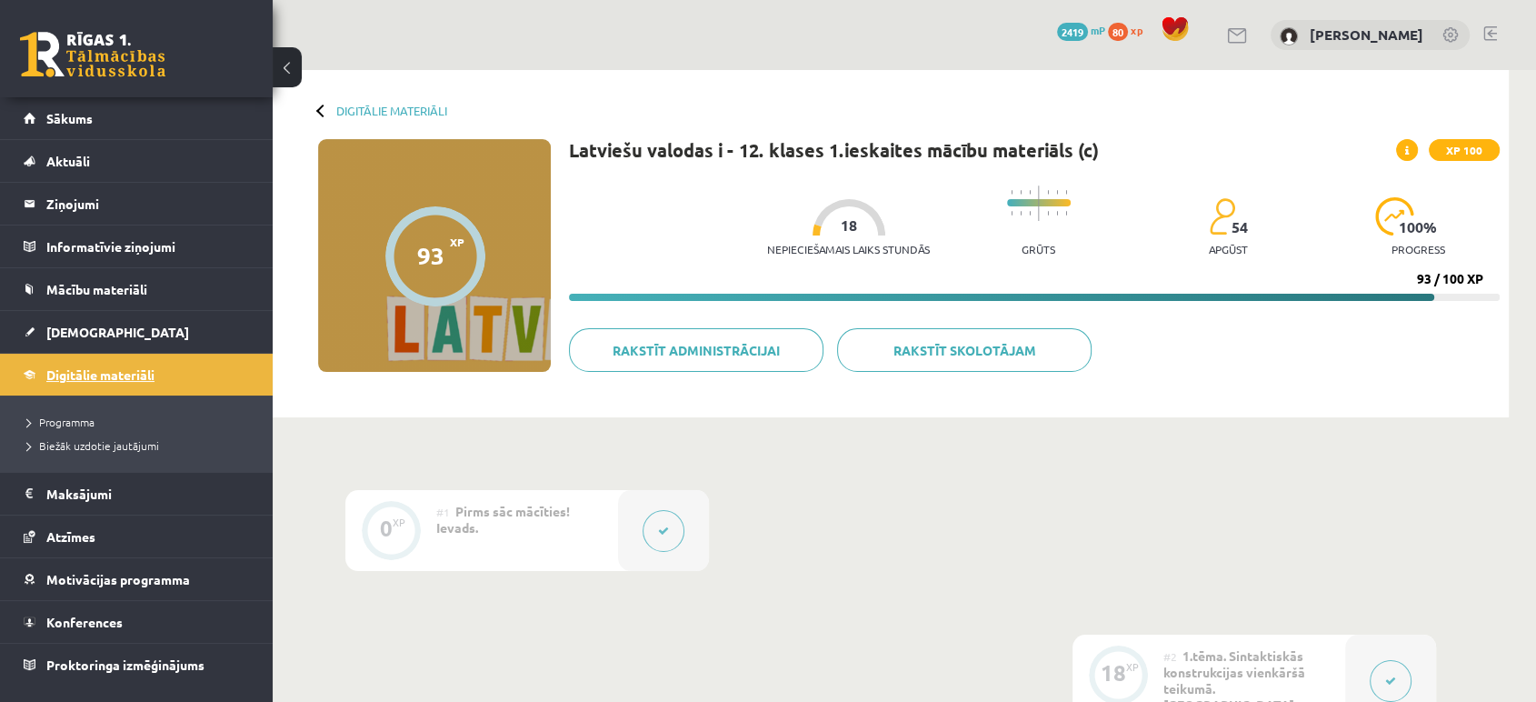
click at [114, 369] on span "Digitālie materiāli" at bounding box center [100, 374] width 108 height 16
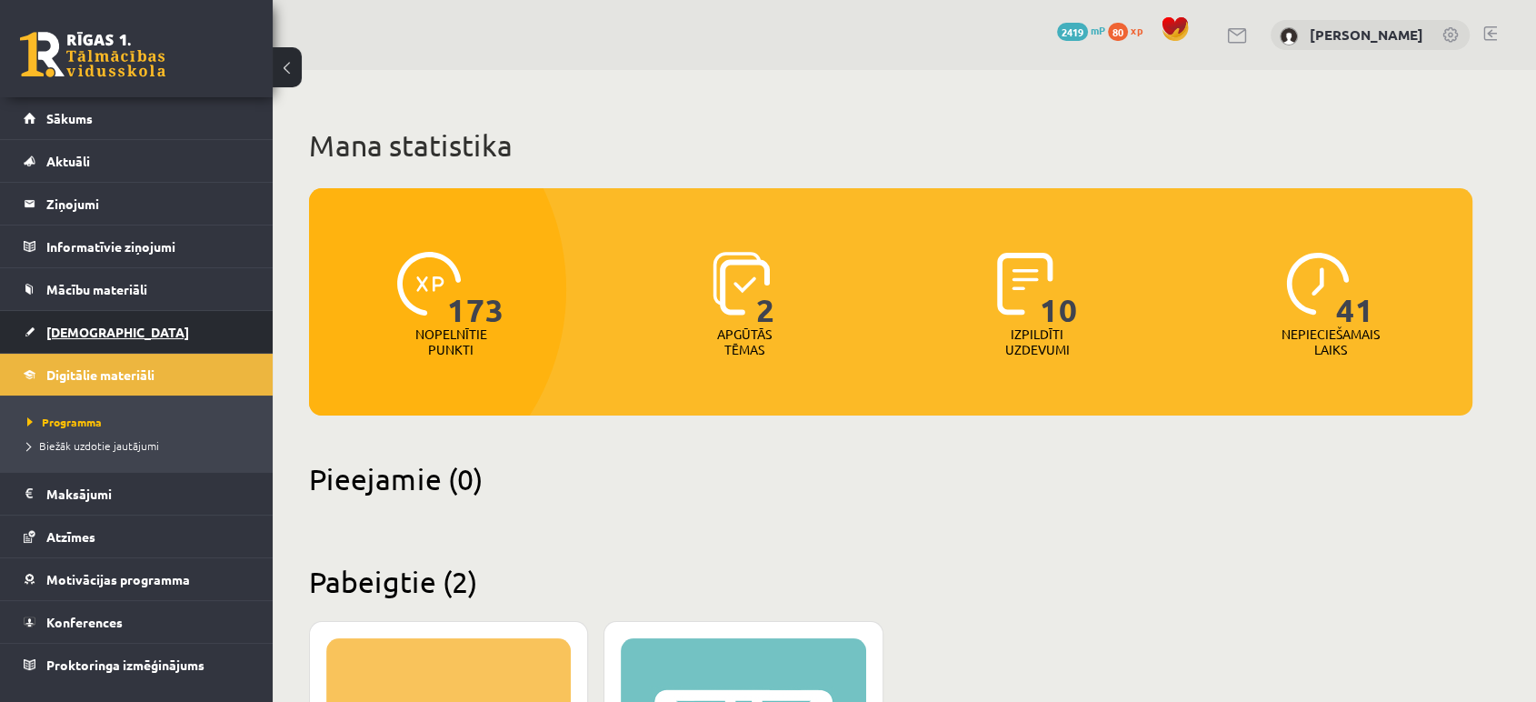
click at [122, 329] on link "[DEMOGRAPHIC_DATA]" at bounding box center [137, 332] width 226 height 42
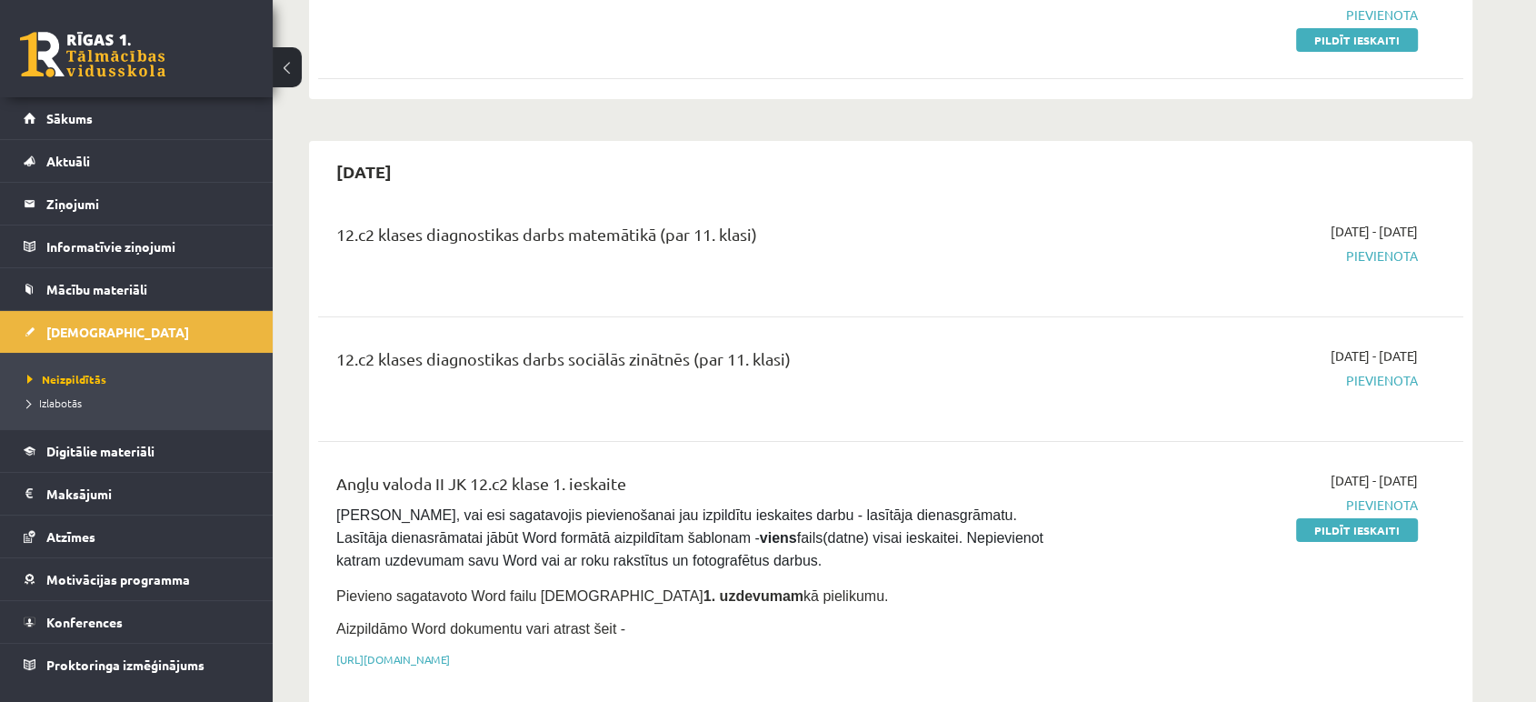
scroll to position [91, 0]
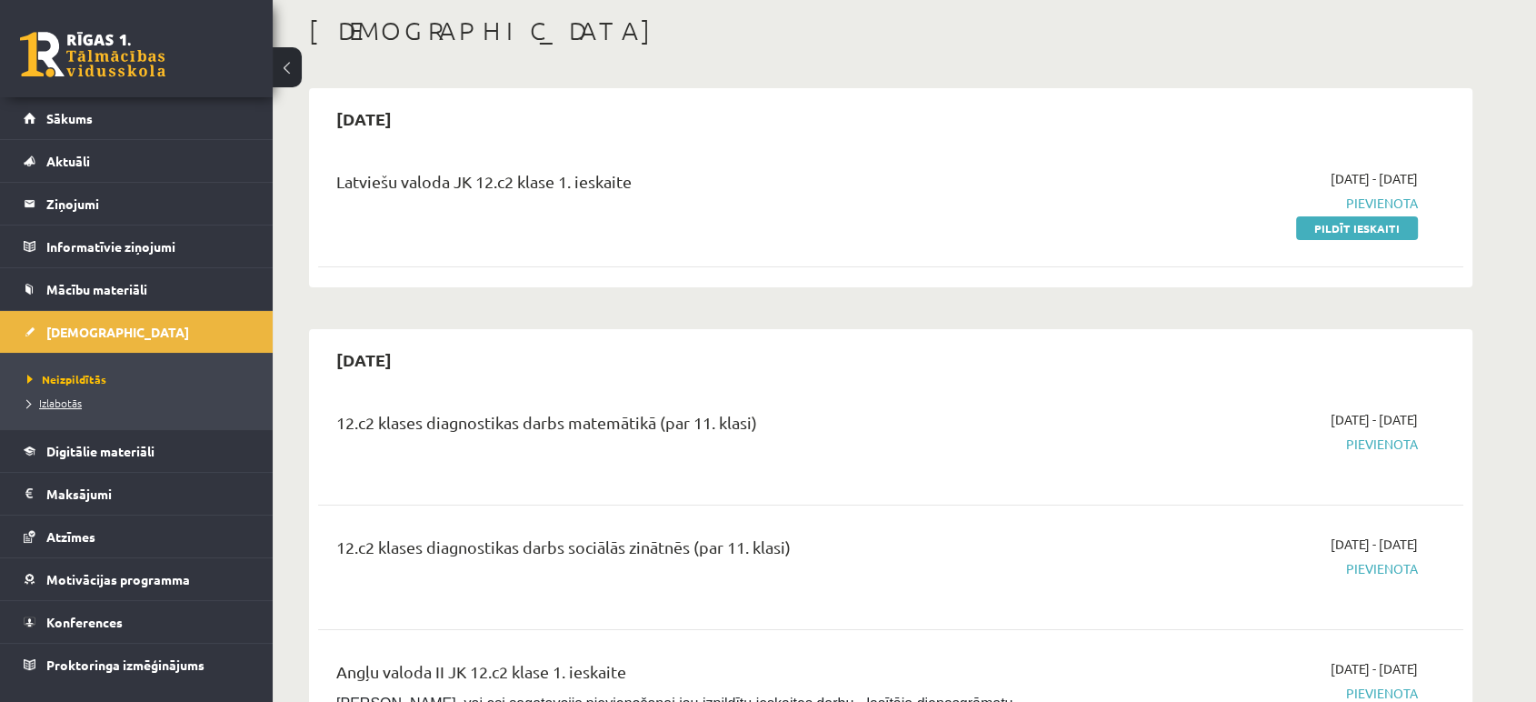
click at [64, 405] on span "Izlabotās" at bounding box center [54, 402] width 55 height 15
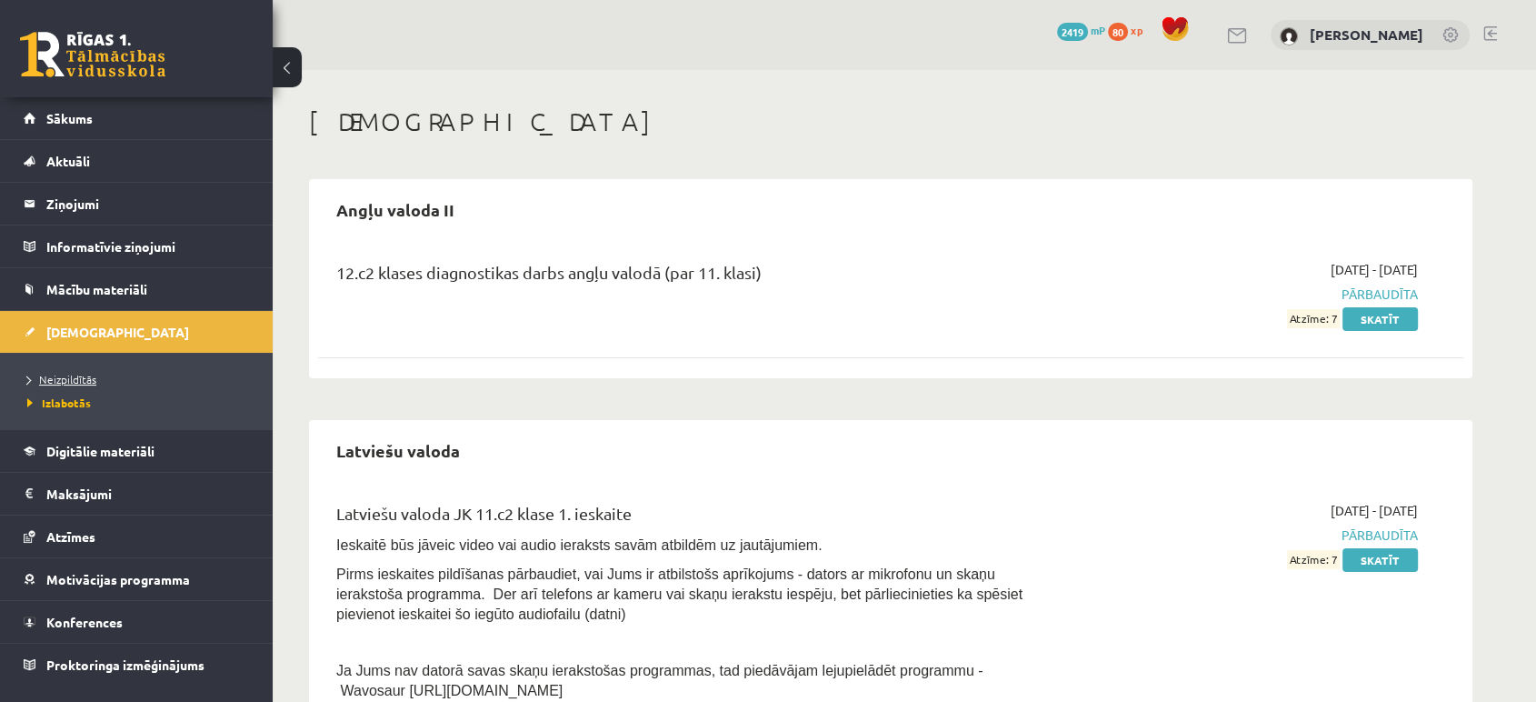
click at [62, 378] on span "Neizpildītās" at bounding box center [61, 379] width 69 height 15
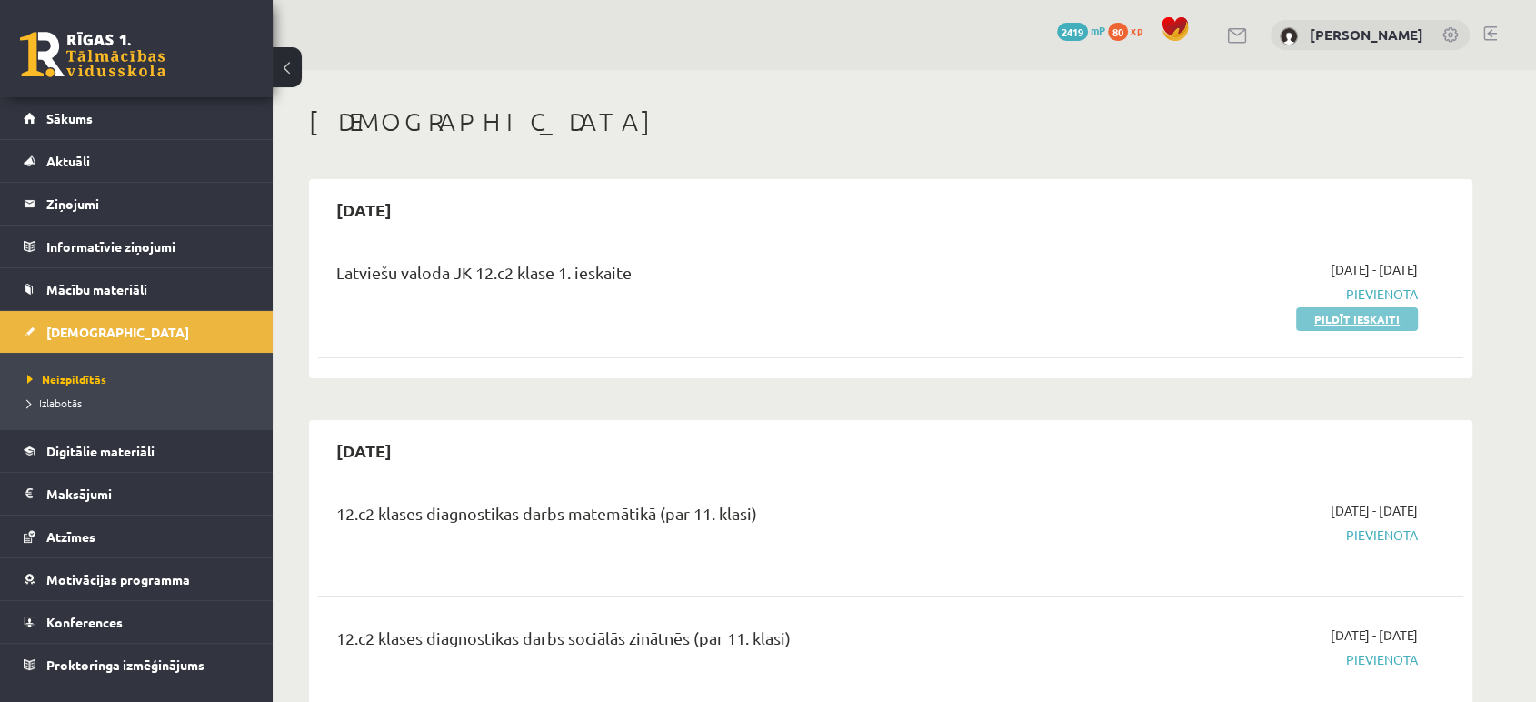
click at [1386, 314] on link "Pildīt ieskaiti" at bounding box center [1357, 319] width 122 height 24
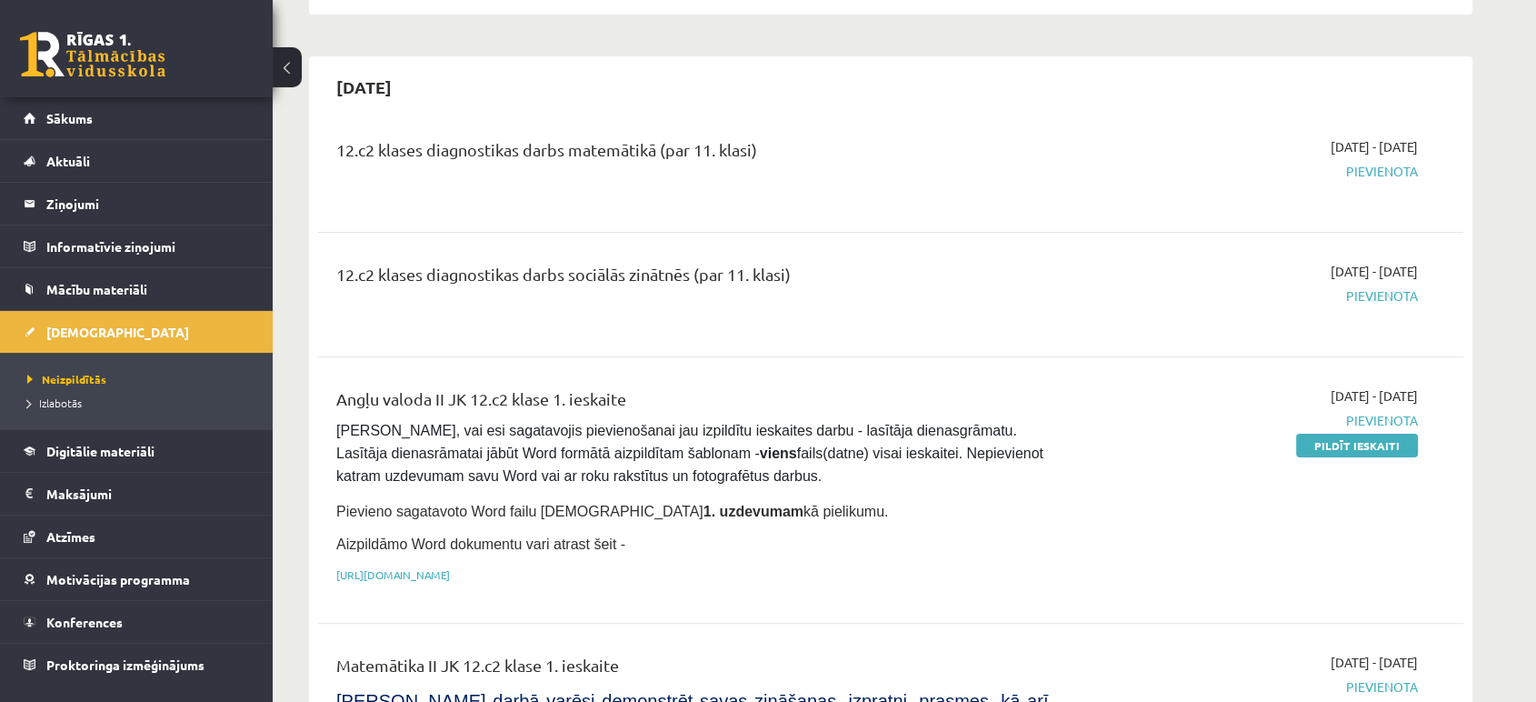
scroll to position [367, 0]
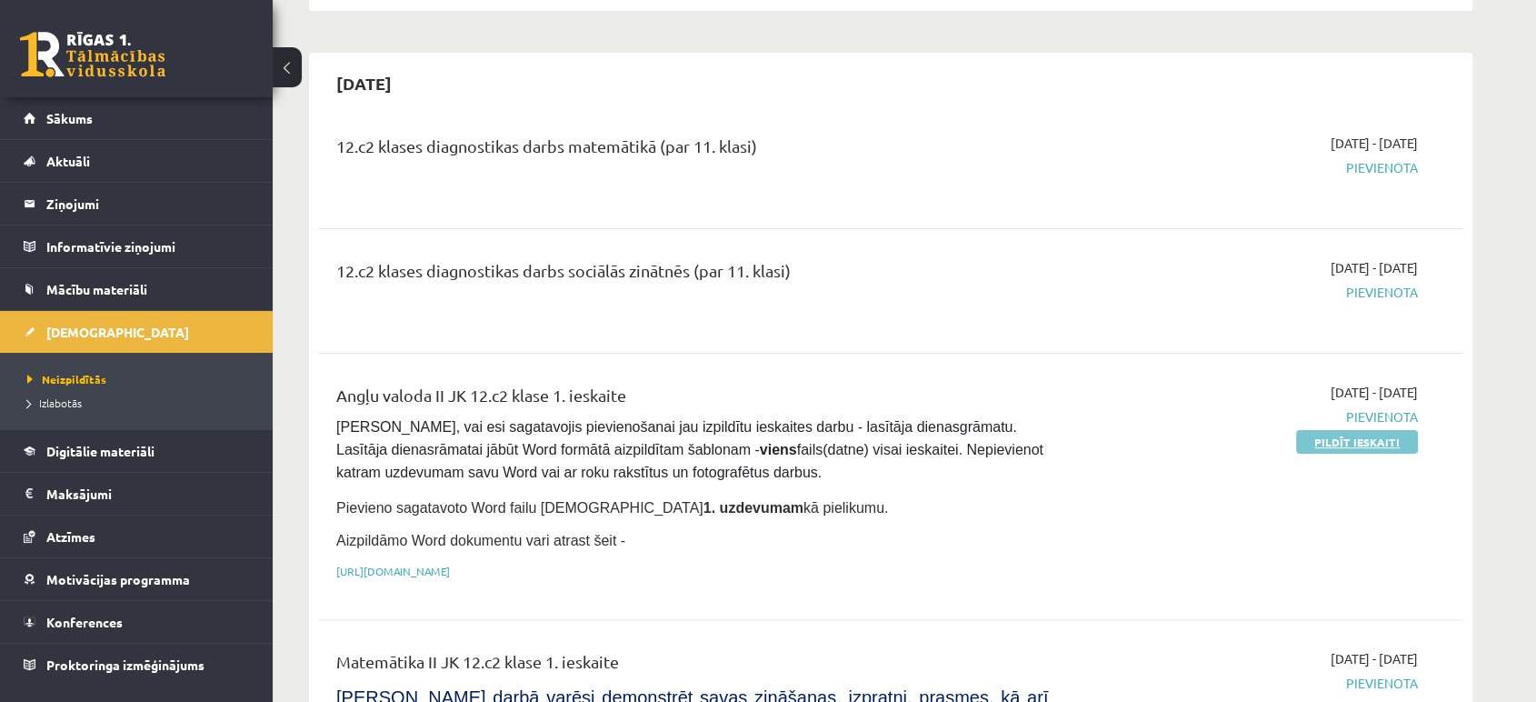
click at [1381, 434] on link "Pildīt ieskaiti" at bounding box center [1357, 442] width 122 height 24
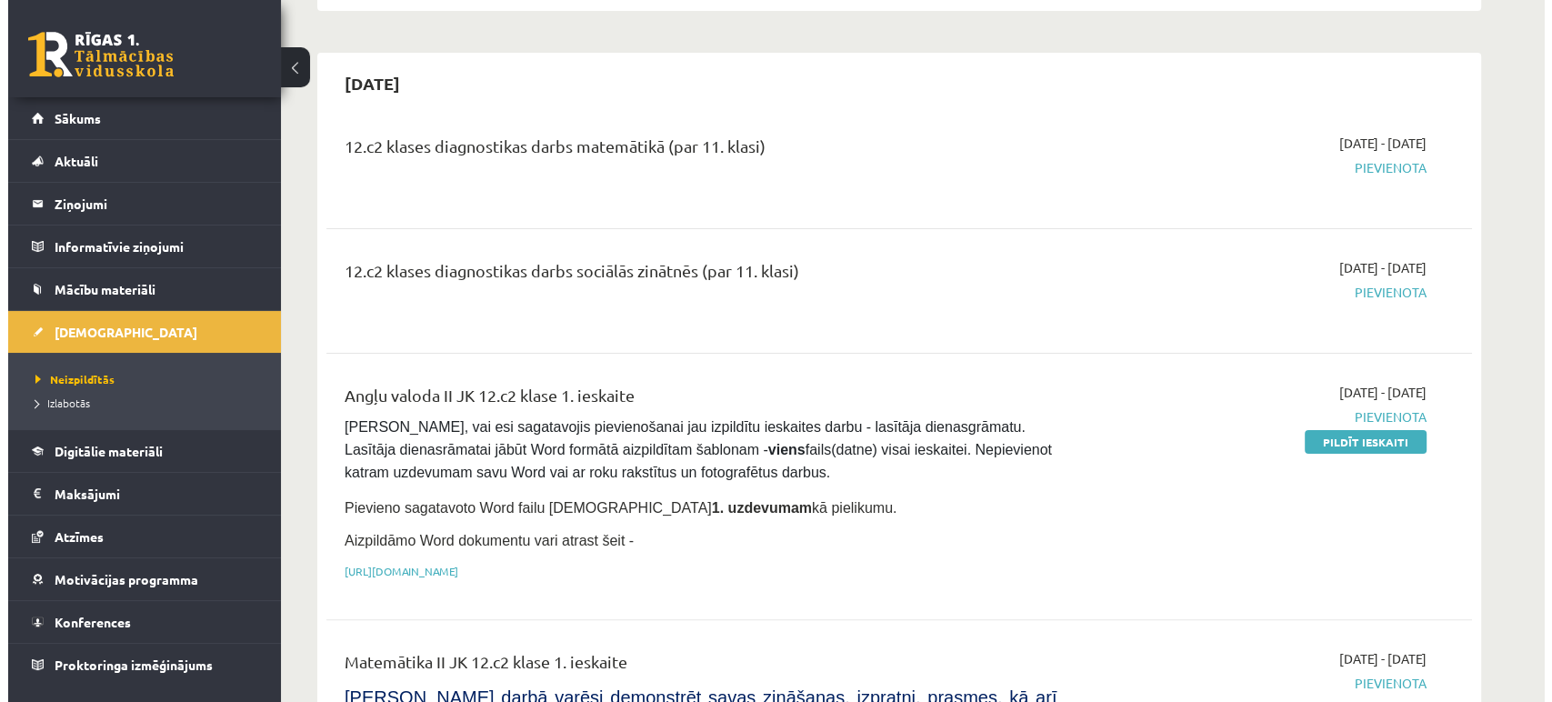
scroll to position [0, 0]
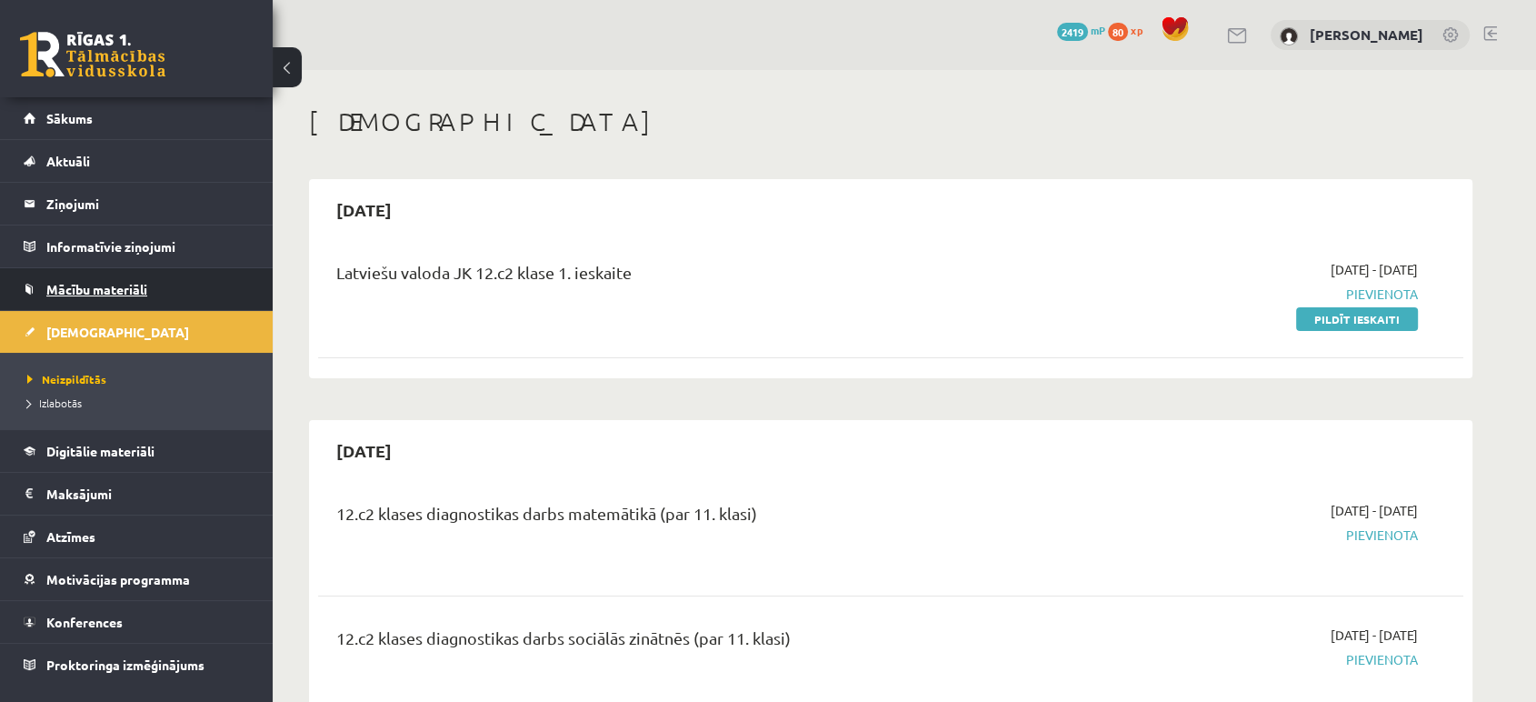
click at [55, 289] on span "Mācību materiāli" at bounding box center [96, 289] width 101 height 16
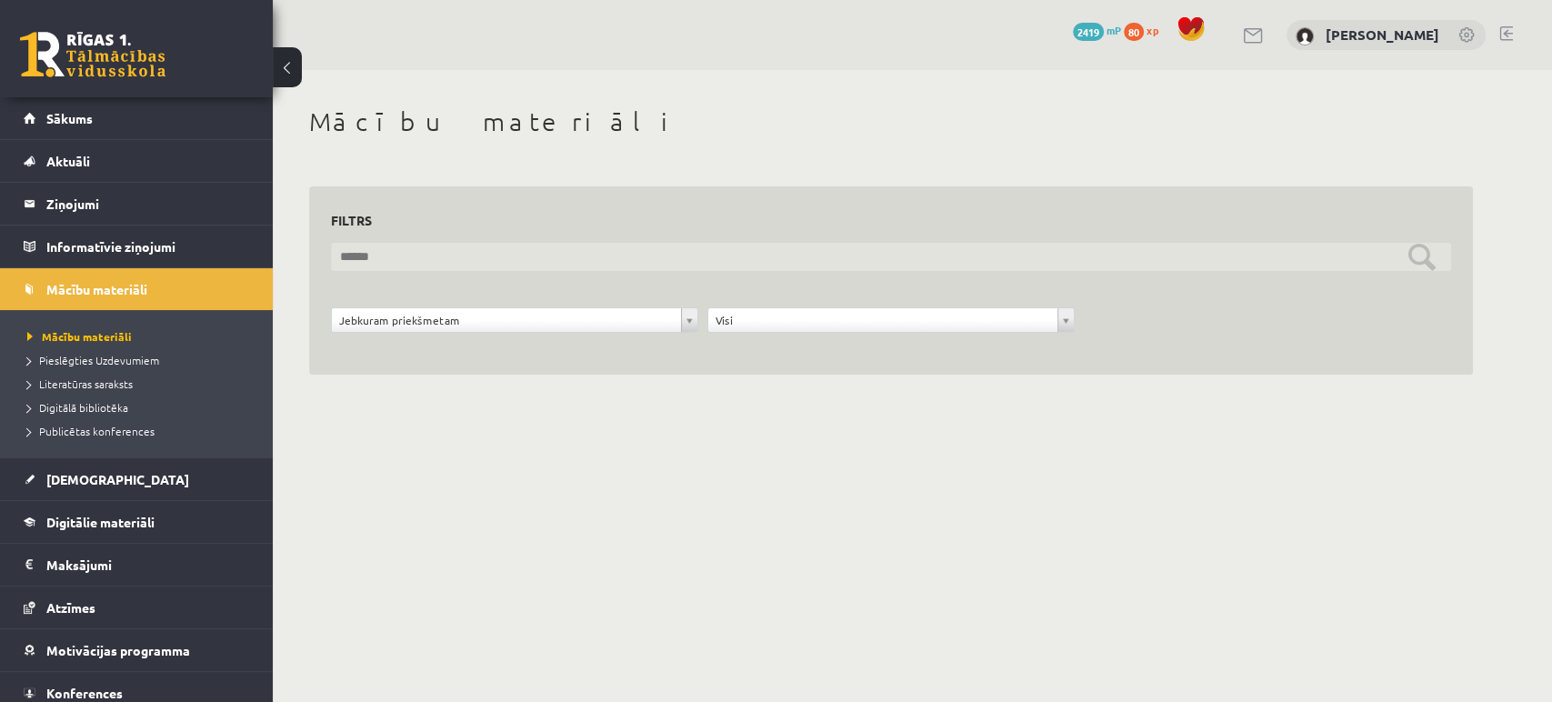
drag, startPoint x: 535, startPoint y: 259, endPoint x: 396, endPoint y: 317, distance: 150.8
click at [396, 317] on form "**********" at bounding box center [891, 298] width 1120 height 110
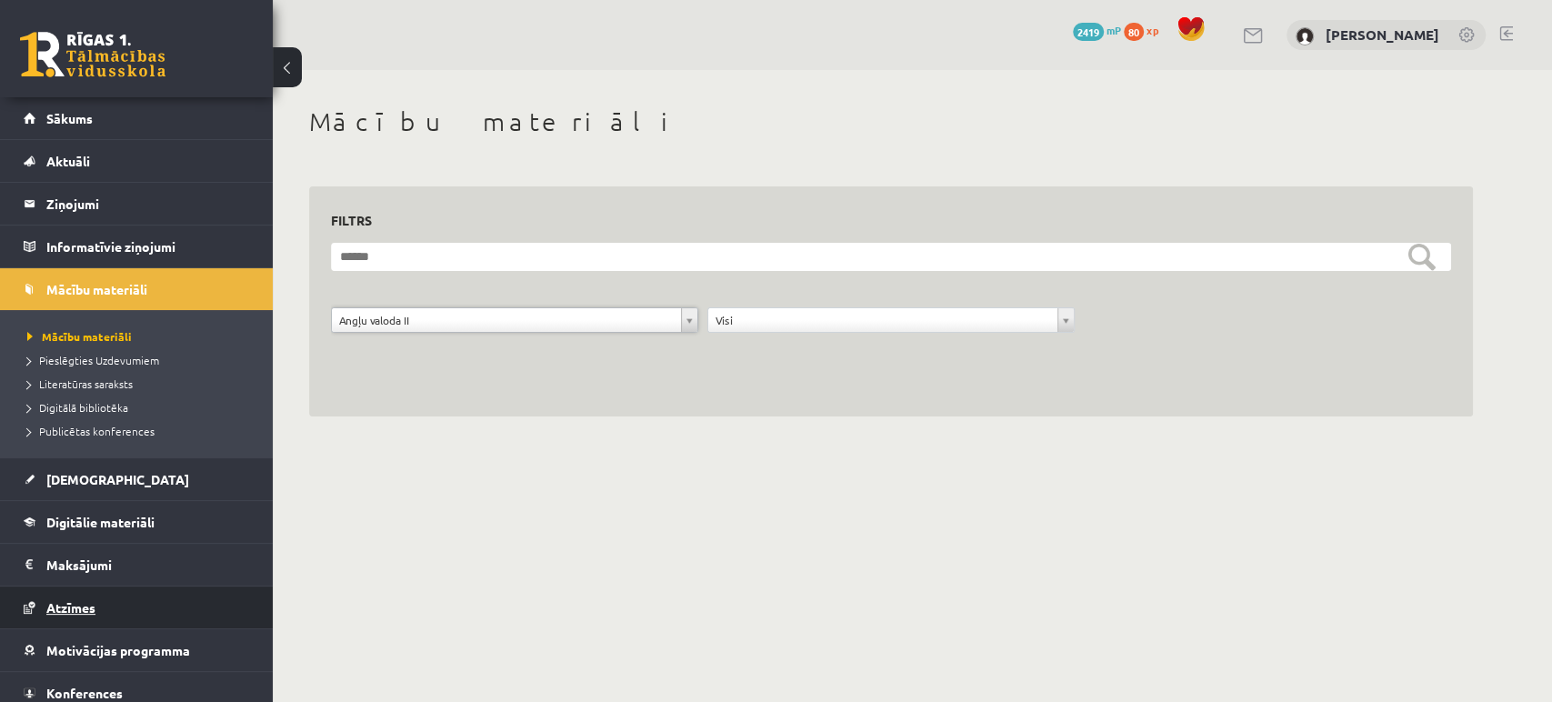
scroll to position [52, 0]
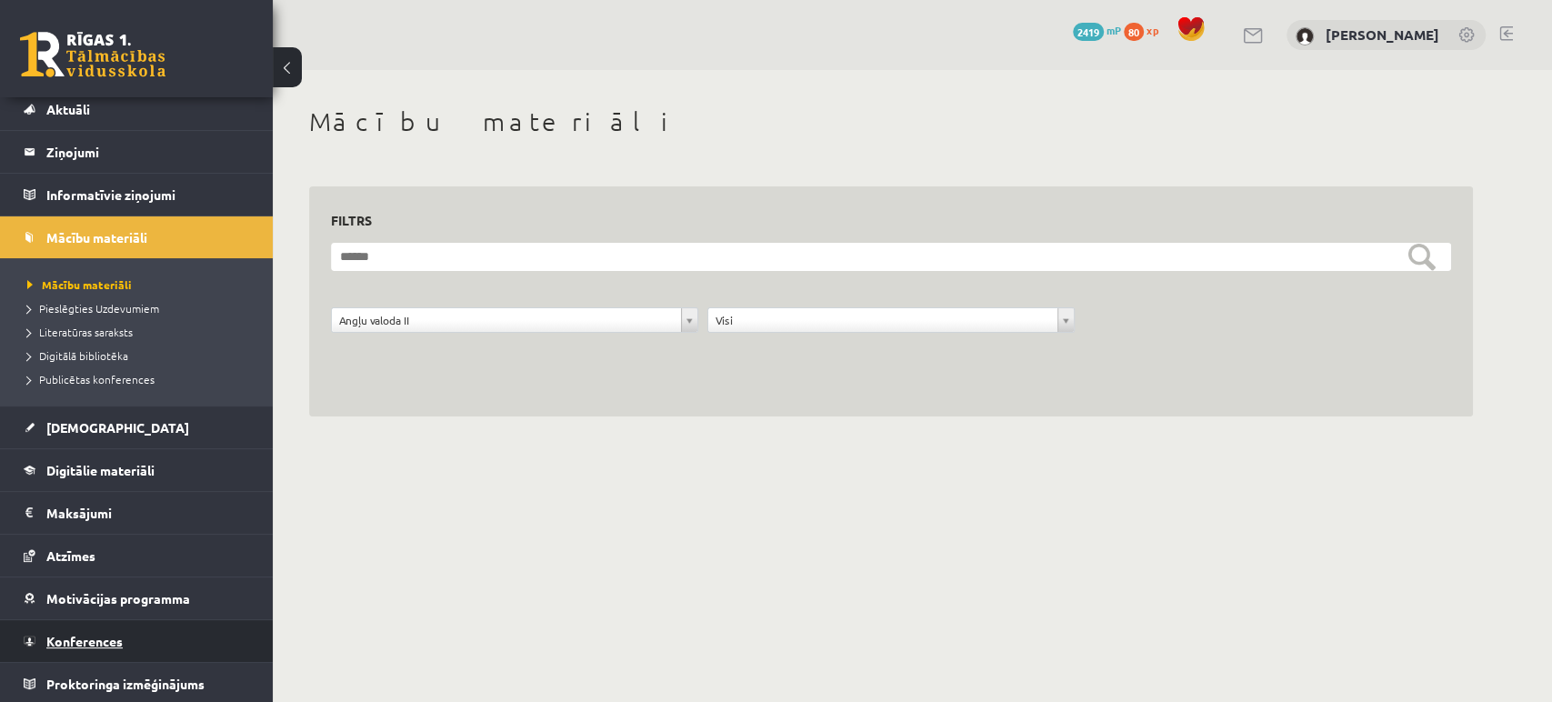
click at [102, 635] on span "Konferences" at bounding box center [84, 641] width 76 height 16
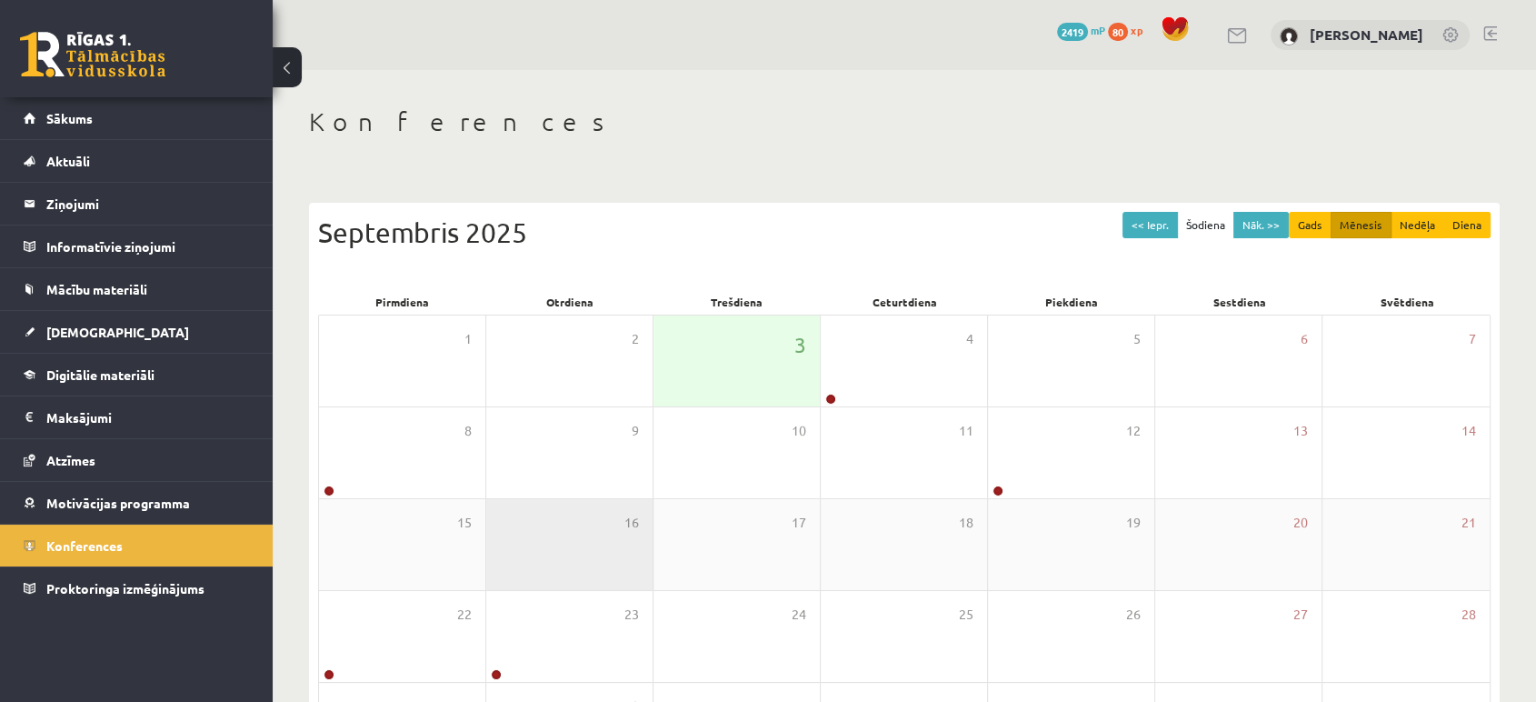
scroll to position [165, 0]
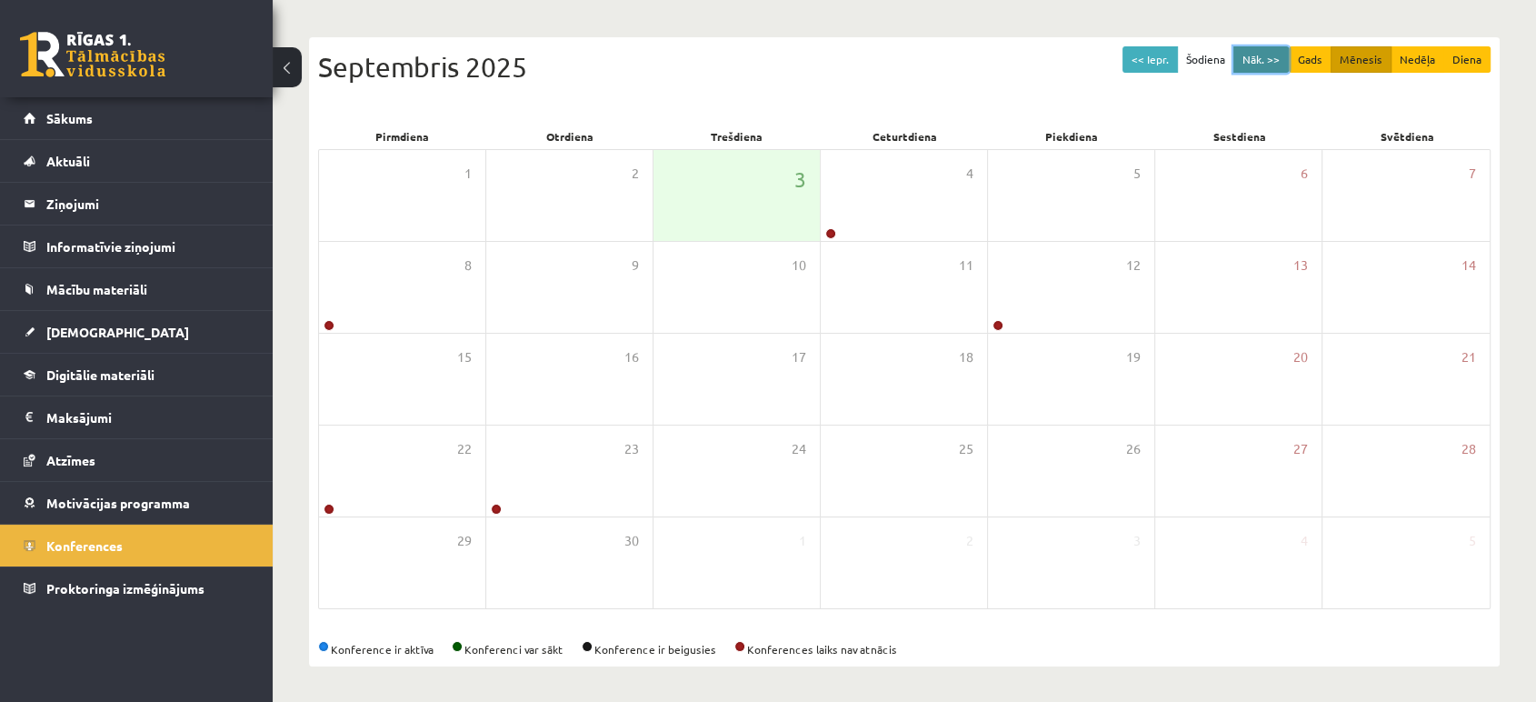
click at [1254, 55] on button "Nāk. >>" at bounding box center [1261, 59] width 55 height 26
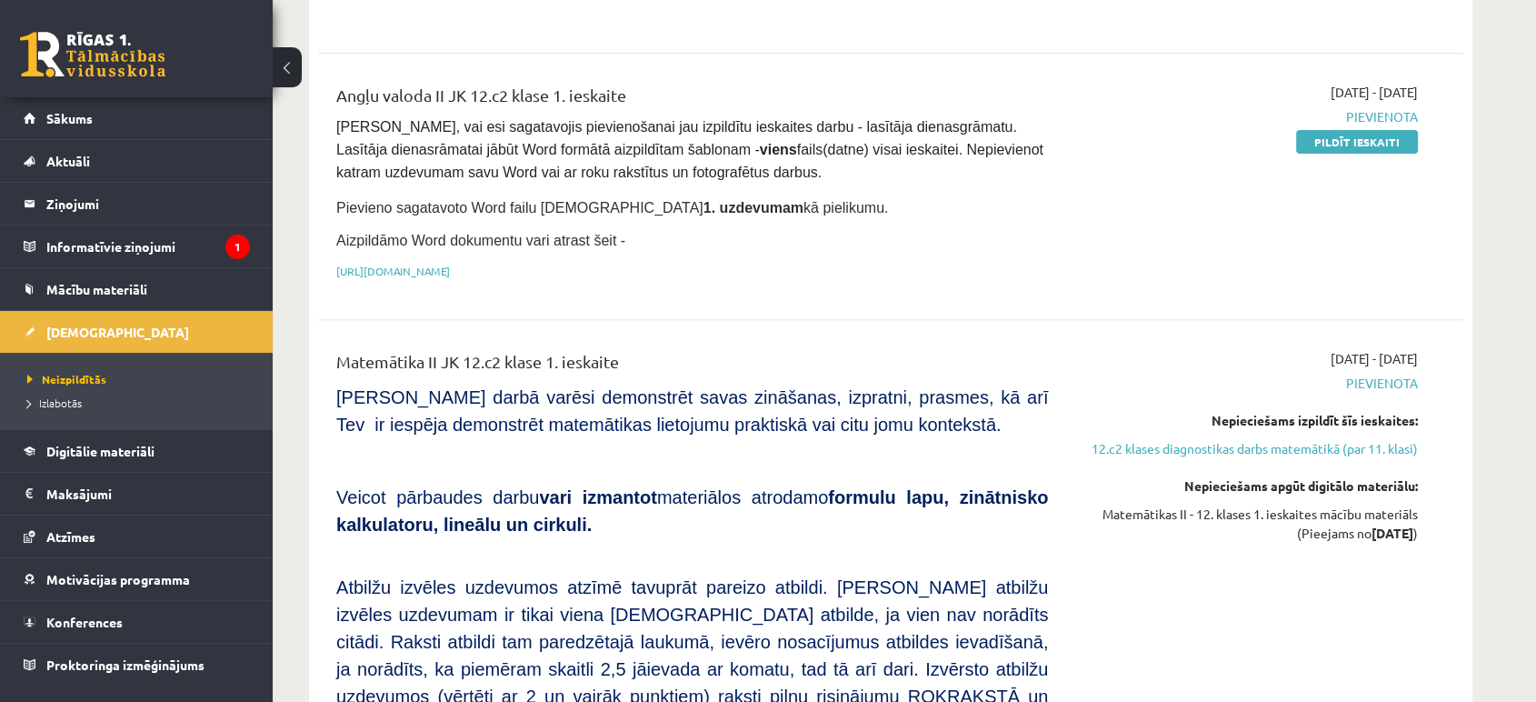
scroll to position [666, 0]
click at [175, 237] on legend "Informatīvie ziņojumi 1" at bounding box center [148, 246] width 204 height 42
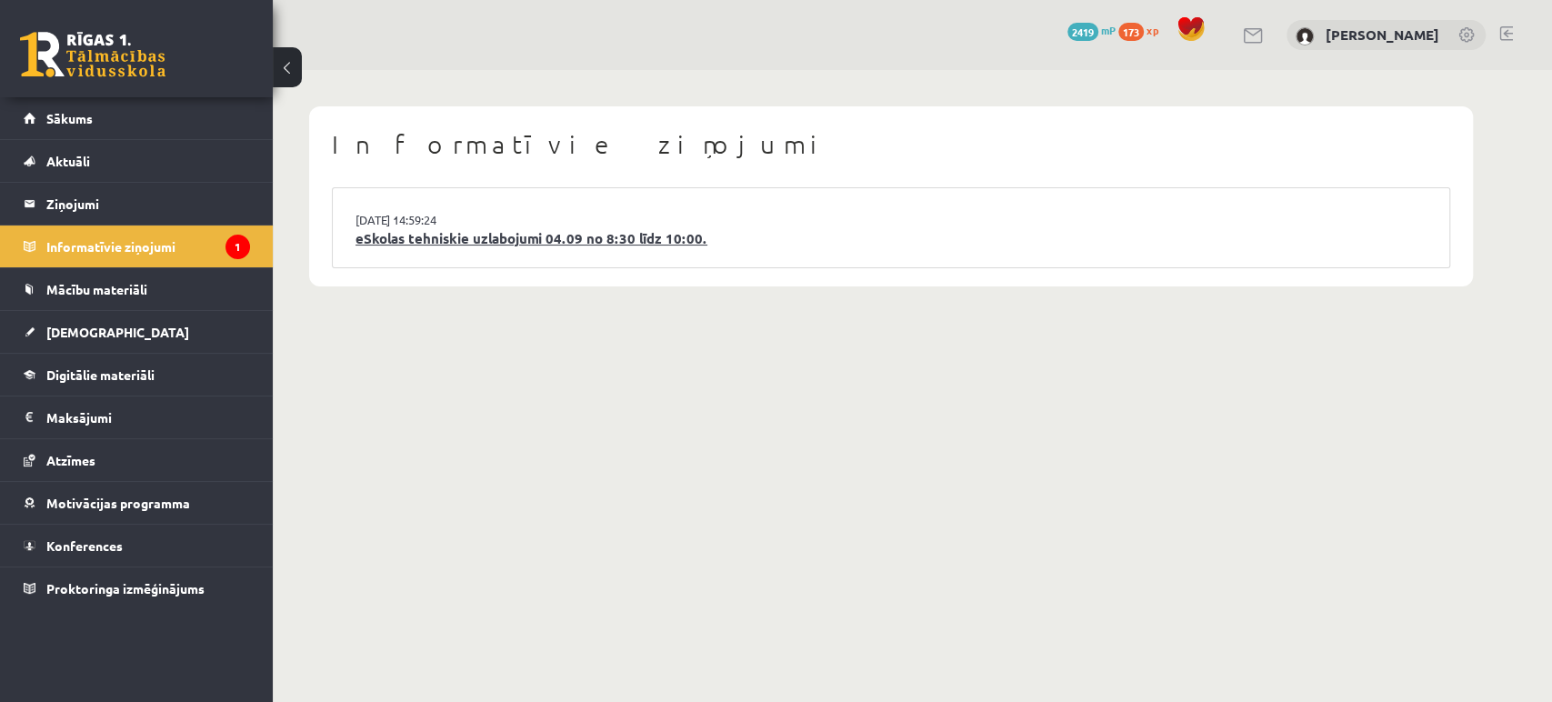
click at [485, 240] on link "eSkolas tehniskie uzlabojumi 04.09 no 8:30 līdz 10:00." at bounding box center [890, 238] width 1071 height 21
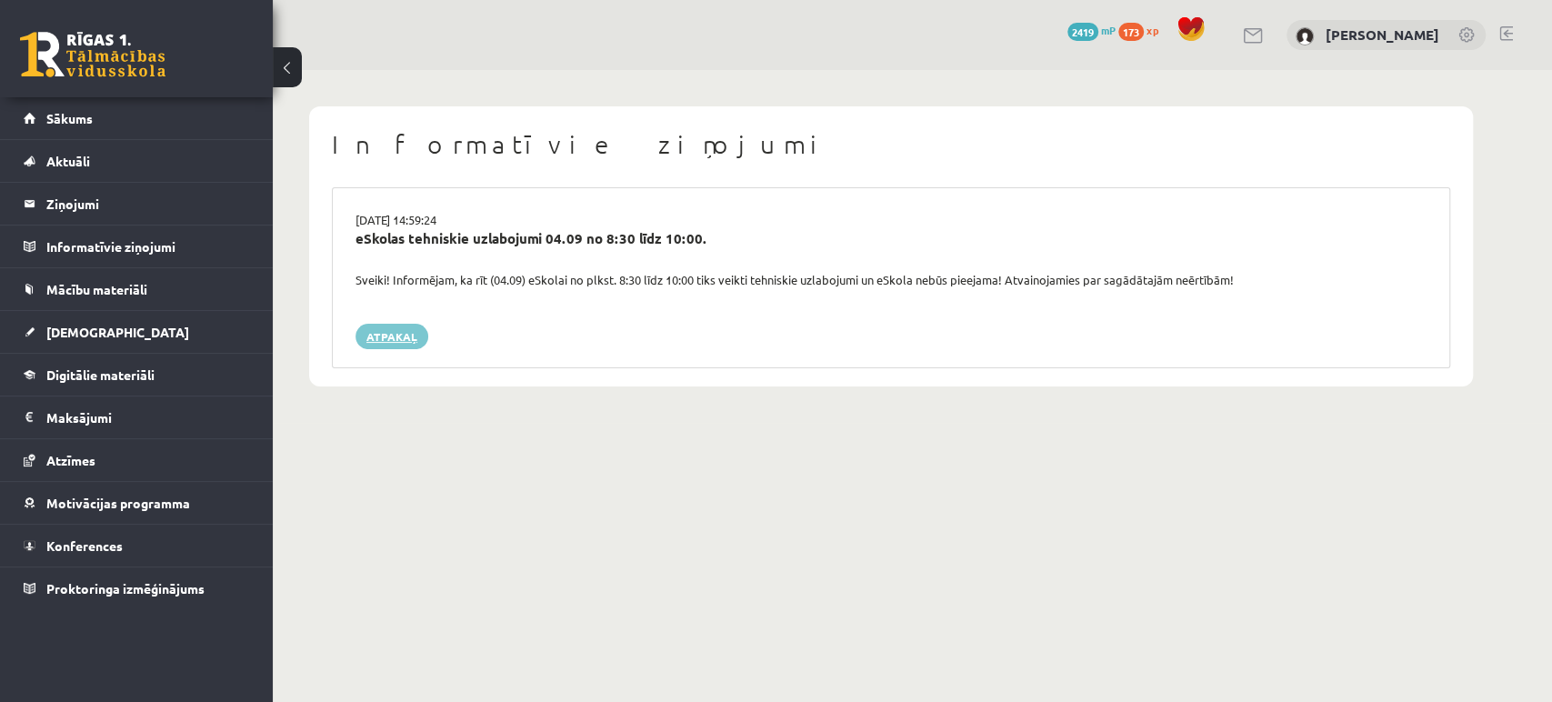
click at [394, 348] on link "Atpakaļ" at bounding box center [391, 336] width 73 height 25
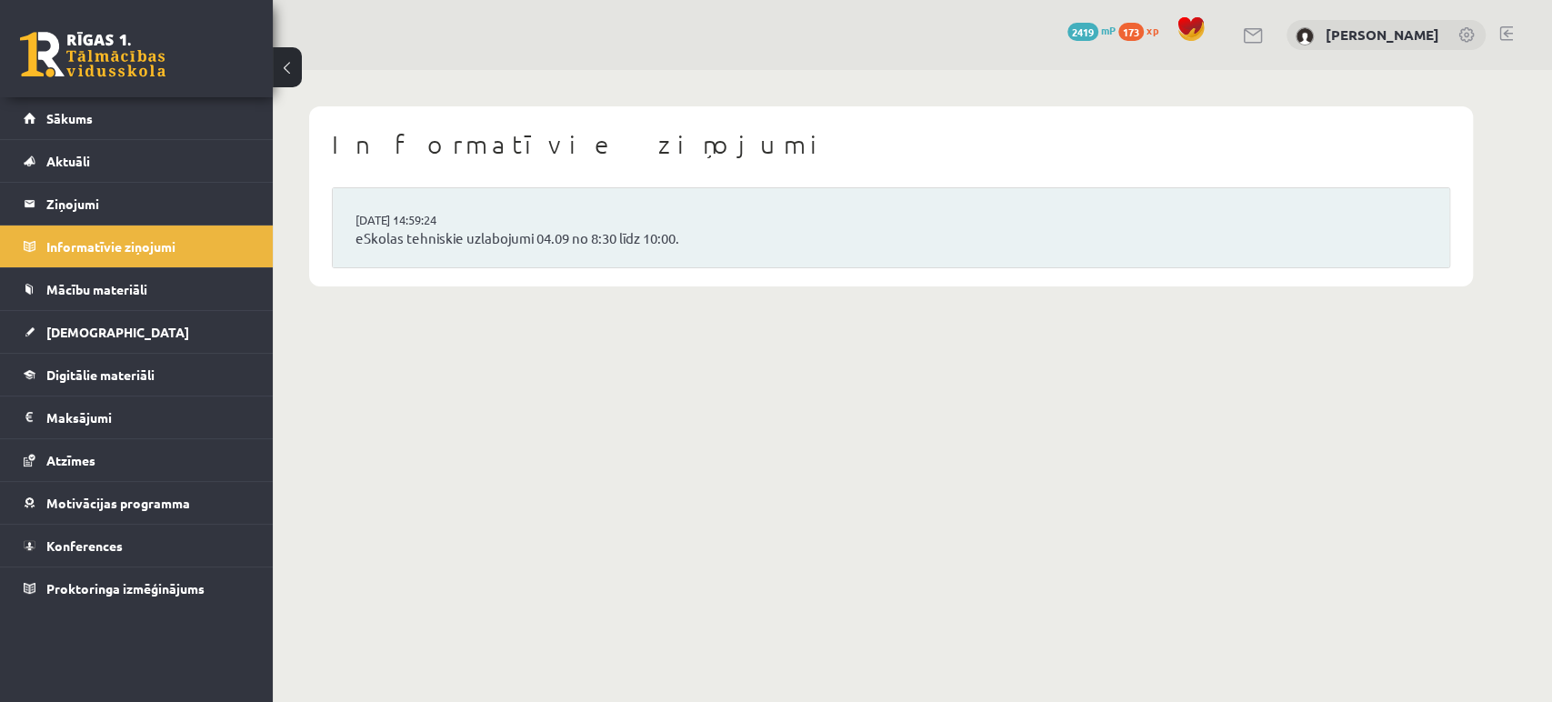
click at [138, 51] on link at bounding box center [92, 54] width 145 height 45
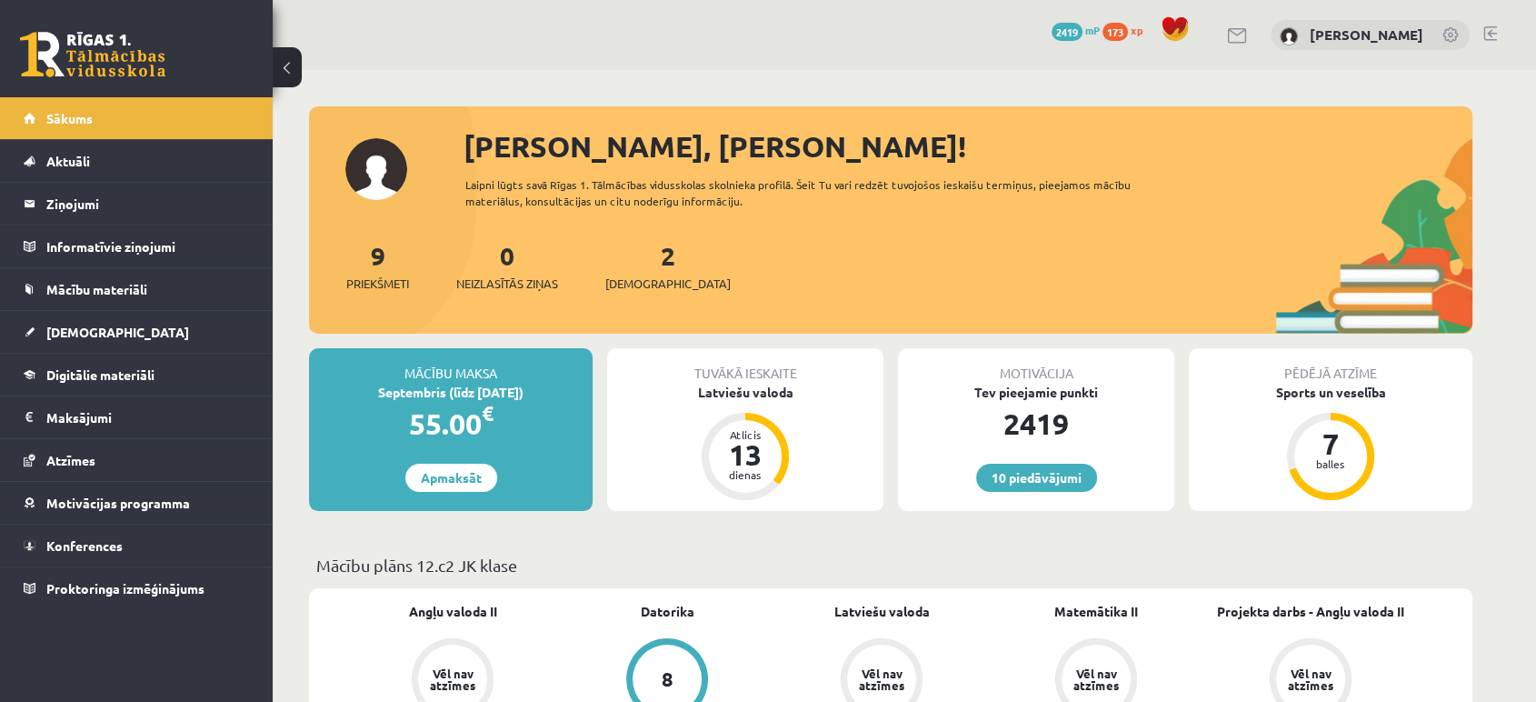
click at [980, 513] on div "Mācību maksa Septembris (līdz 15.09.25) 55.00 € Apmaksāt Tuvākā ieskaite Latvie…" at bounding box center [891, 436] width 1164 height 177
click at [611, 35] on div "10 Dāvanas 2419 mP 173 xp Jekaterina Zeļeņina" at bounding box center [905, 35] width 1264 height 70
